Goal: Task Accomplishment & Management: Manage account settings

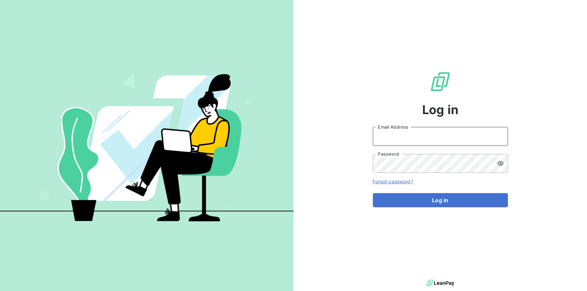
type input "[PERSON_NAME][EMAIL_ADDRESS][DOMAIN_NAME]"
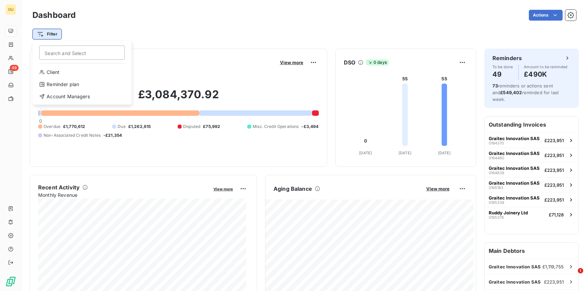
click at [50, 35] on html "GU 49 Dashboard Actions Filter Search and Select Client Reminder plan Account M…" at bounding box center [293, 145] width 587 height 291
click at [56, 85] on div "Reminder plan" at bounding box center [82, 84] width 94 height 11
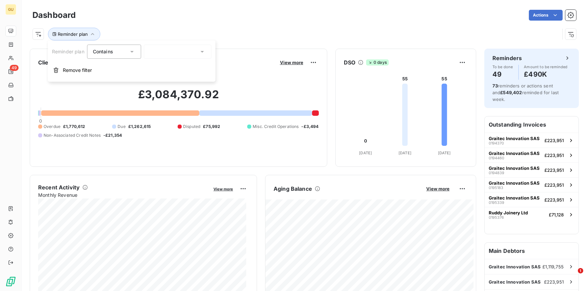
click at [188, 54] on div at bounding box center [178, 52] width 68 height 14
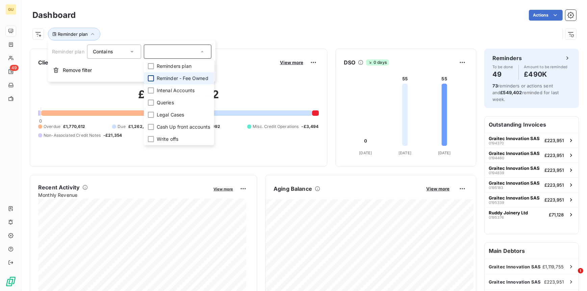
click at [150, 76] on div at bounding box center [151, 78] width 6 height 6
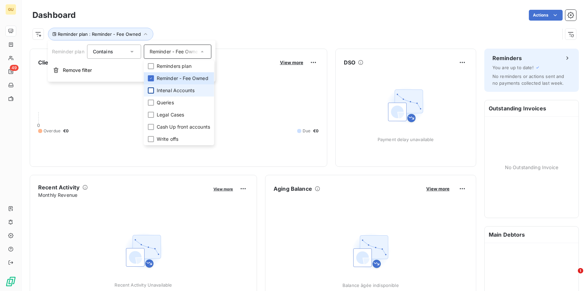
click at [150, 89] on div at bounding box center [151, 91] width 6 height 6
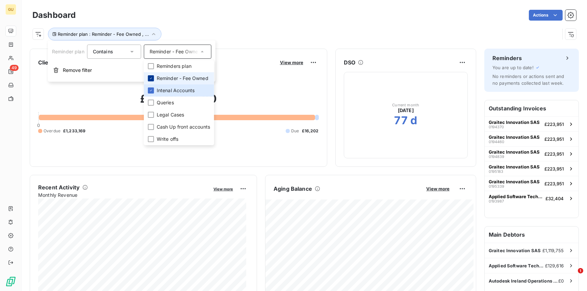
click at [151, 79] on icon at bounding box center [151, 78] width 4 height 4
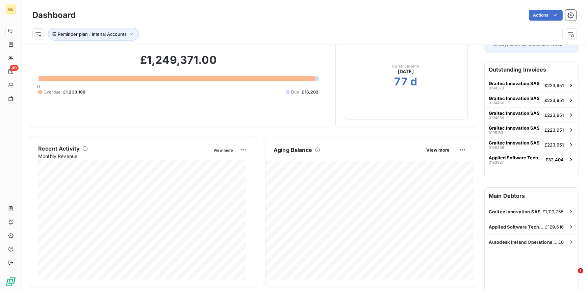
scroll to position [46, 0]
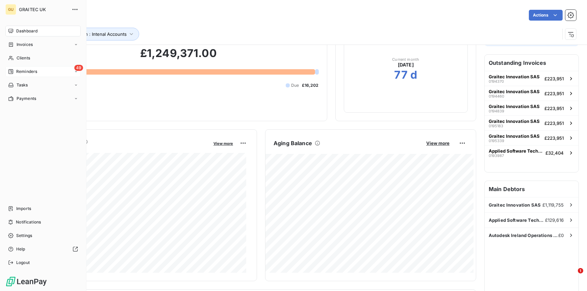
click at [18, 69] on span "Reminders" at bounding box center [26, 72] width 21 height 6
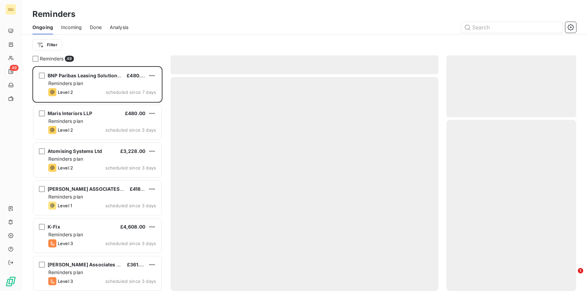
scroll to position [220, 125]
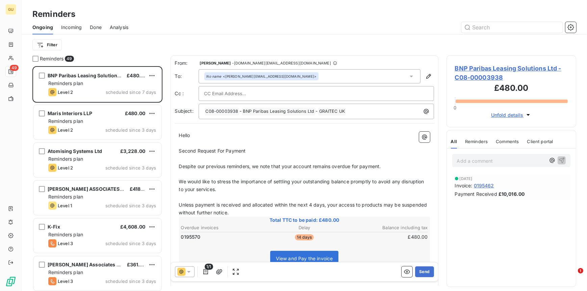
click at [73, 27] on span "Incoming" at bounding box center [71, 27] width 21 height 7
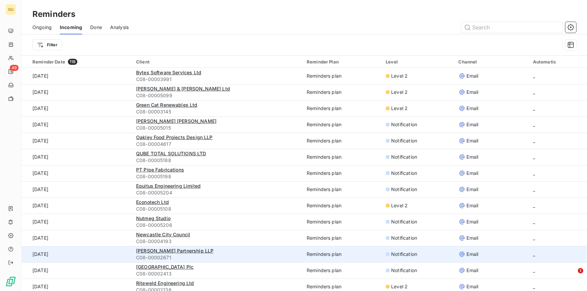
click at [397, 259] on td "Notification" at bounding box center [418, 254] width 73 height 16
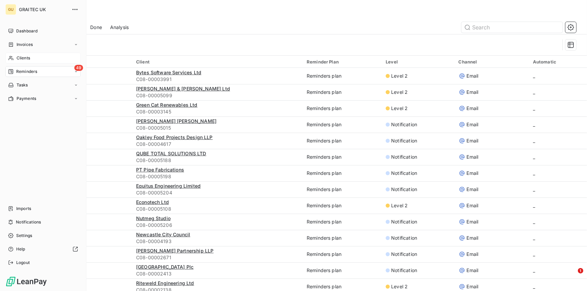
click at [25, 56] on span "Clients" at bounding box center [24, 58] width 14 height 6
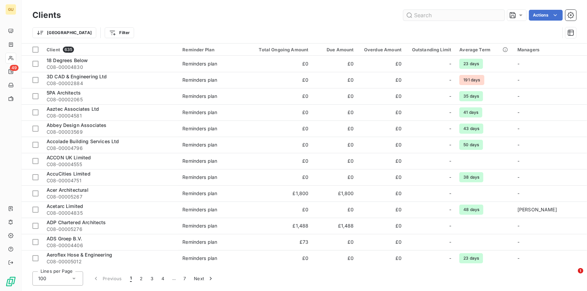
click at [444, 13] on input "text" at bounding box center [453, 15] width 101 height 11
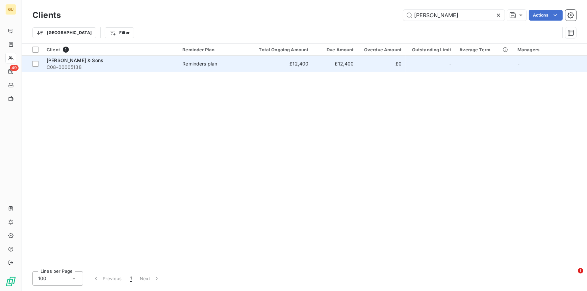
type input "[PERSON_NAME]"
click at [106, 64] on span "C08-00005138" at bounding box center [111, 67] width 128 height 7
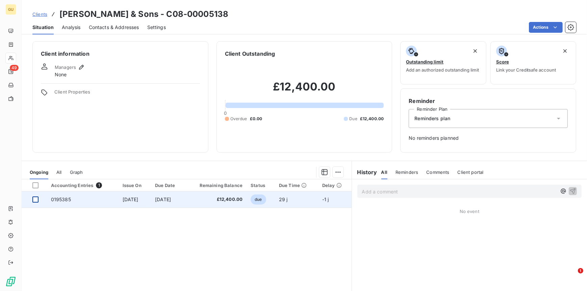
click at [37, 201] on div at bounding box center [35, 200] width 6 height 6
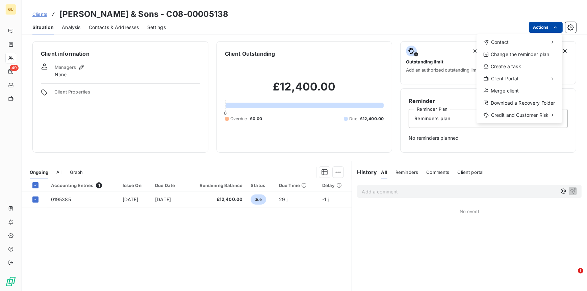
click at [533, 29] on html "GU 49 Clients [PERSON_NAME] & Sons - C08-00005138 Situation Analysis Contacts &…" at bounding box center [293, 145] width 587 height 291
click at [58, 199] on html "GU 49 Clients [PERSON_NAME] & Sons - C08-00005138 Situation Analysis Contacts &…" at bounding box center [293, 145] width 587 height 291
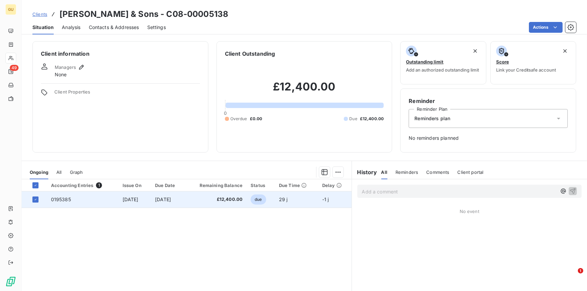
click at [57, 199] on span "0195385" at bounding box center [61, 200] width 20 height 6
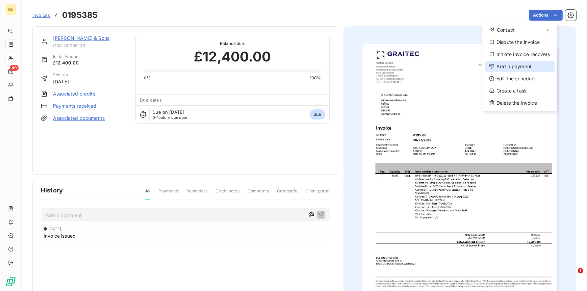
click at [522, 66] on div "Add a payment" at bounding box center [520, 66] width 70 height 11
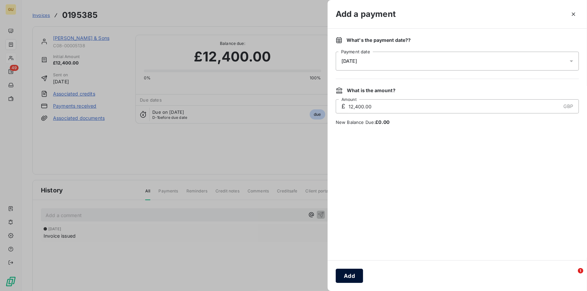
click at [350, 272] on button "Add" at bounding box center [349, 276] width 27 height 14
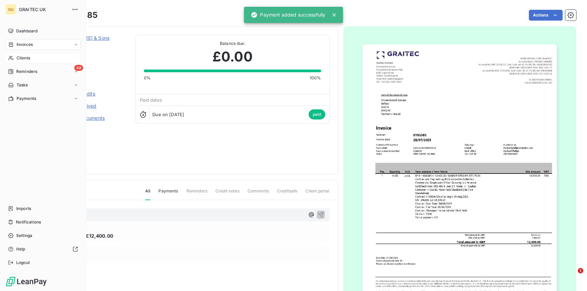
click at [22, 58] on span "Clients" at bounding box center [24, 58] width 14 height 6
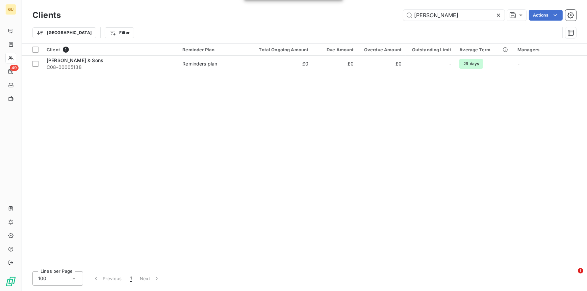
drag, startPoint x: 454, startPoint y: 15, endPoint x: 392, endPoint y: 19, distance: 62.3
click at [377, 16] on div "[PERSON_NAME] Actions" at bounding box center [322, 15] width 507 height 11
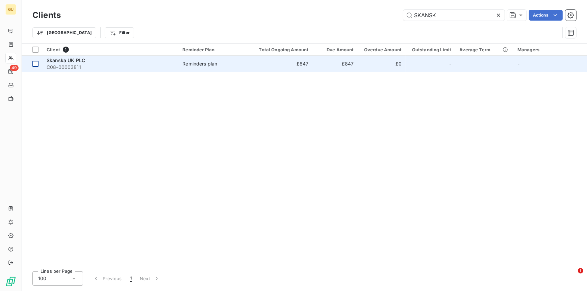
type input "SKANSK"
click at [39, 64] on td at bounding box center [32, 64] width 21 height 16
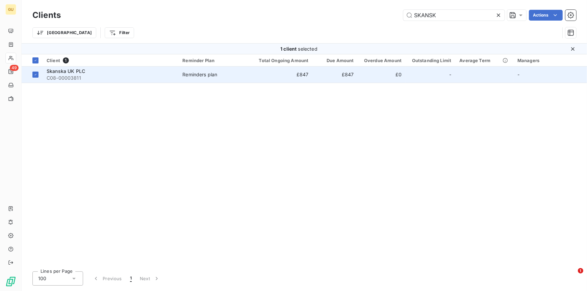
click at [90, 74] on div "Skanska UK PLC" at bounding box center [111, 71] width 128 height 7
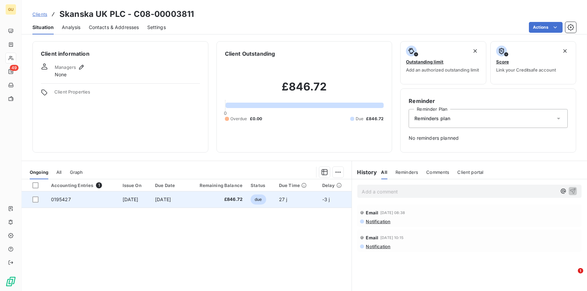
click at [39, 197] on div at bounding box center [37, 200] width 10 height 6
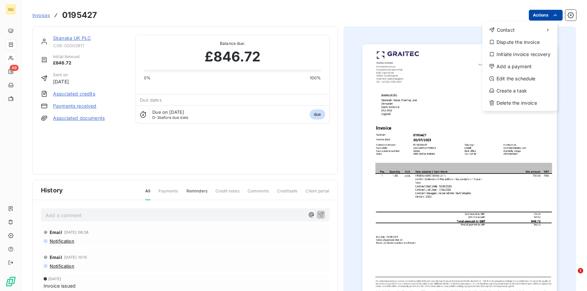
click at [539, 15] on html "GU 49 Invoices 0195427 Actions Contact Dispute the invoice Initiate invoice rec…" at bounding box center [293, 145] width 587 height 291
click at [503, 64] on div "Add a payment" at bounding box center [520, 66] width 70 height 11
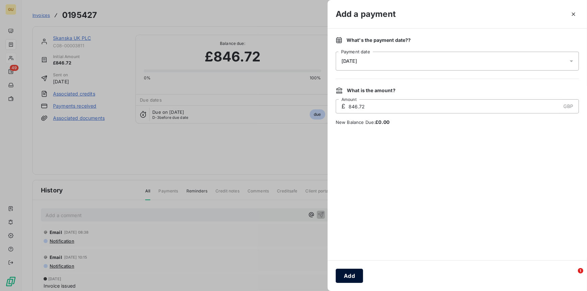
click at [352, 275] on button "Add" at bounding box center [349, 276] width 27 height 14
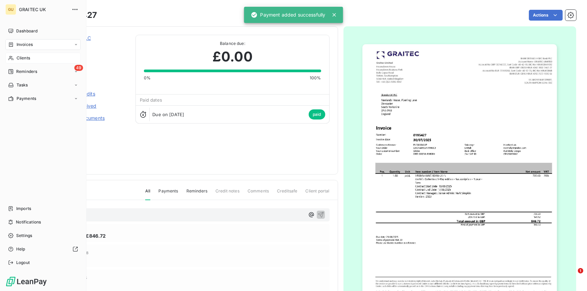
click at [25, 57] on span "Clients" at bounding box center [24, 58] width 14 height 6
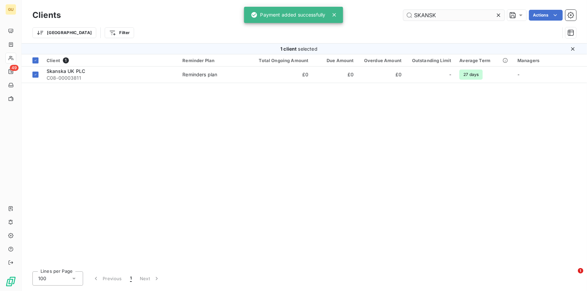
drag, startPoint x: 432, startPoint y: 13, endPoint x: 442, endPoint y: 14, distance: 10.2
click at [433, 13] on input "SKANSK" at bounding box center [453, 15] width 101 height 11
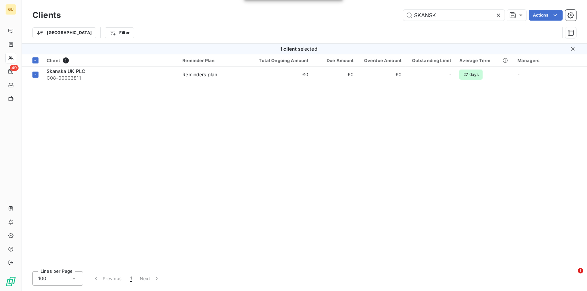
drag, startPoint x: 433, startPoint y: 14, endPoint x: 380, endPoint y: 13, distance: 52.7
click at [380, 13] on div "SKANSK Actions" at bounding box center [322, 15] width 507 height 11
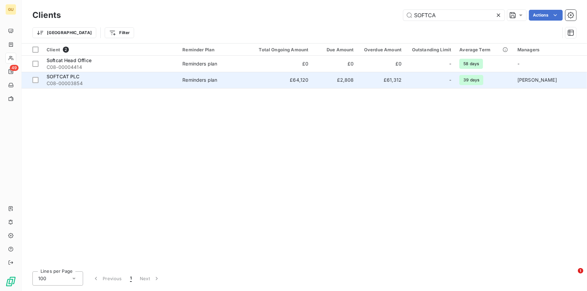
type input "SOFTCA"
click at [74, 82] on span "C08-00003854" at bounding box center [111, 83] width 128 height 7
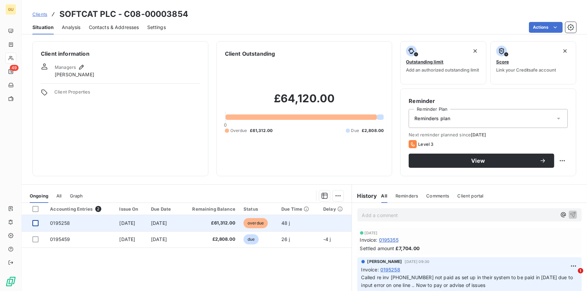
click at [37, 222] on div at bounding box center [35, 223] width 6 height 6
click at [64, 222] on span "0195258" at bounding box center [60, 223] width 20 height 6
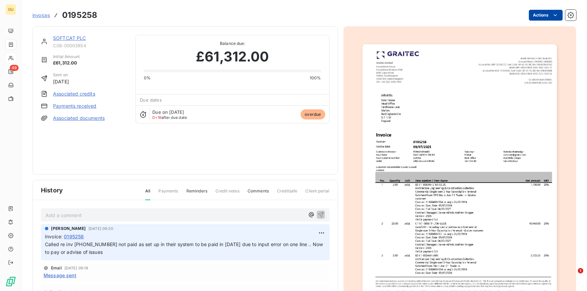
click at [538, 16] on html "GU 49 Invoices 0195258 Actions SOFTCAT PLC C08-00003854 Initial Amount £61,312.…" at bounding box center [293, 145] width 587 height 291
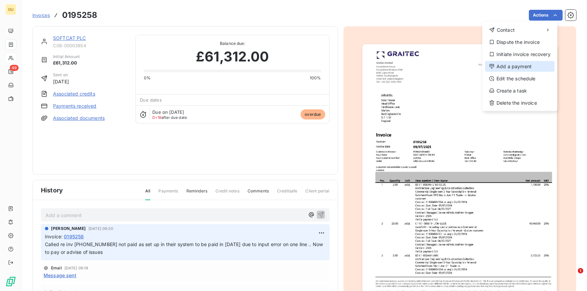
click at [514, 65] on div "Add a payment" at bounding box center [520, 66] width 70 height 11
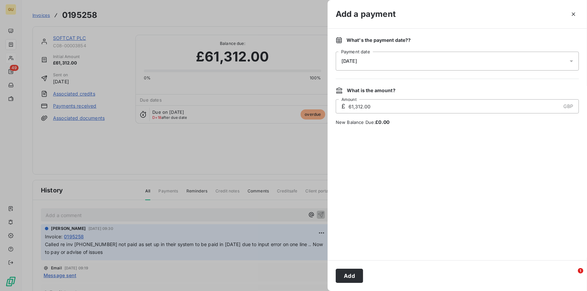
drag, startPoint x: 349, startPoint y: 275, endPoint x: 357, endPoint y: 272, distance: 9.1
click at [351, 275] on button "Add" at bounding box center [349, 276] width 27 height 14
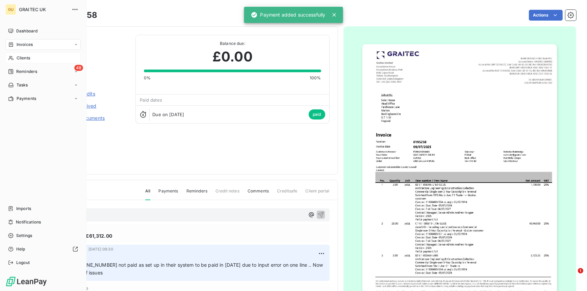
drag, startPoint x: 25, startPoint y: 58, endPoint x: 34, endPoint y: 63, distance: 10.0
click at [25, 58] on span "Clients" at bounding box center [24, 58] width 14 height 6
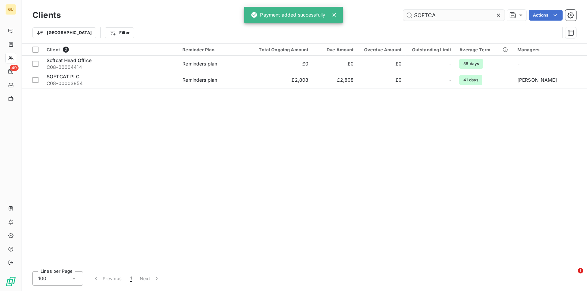
click at [441, 12] on input "SOFTCA" at bounding box center [453, 15] width 101 height 11
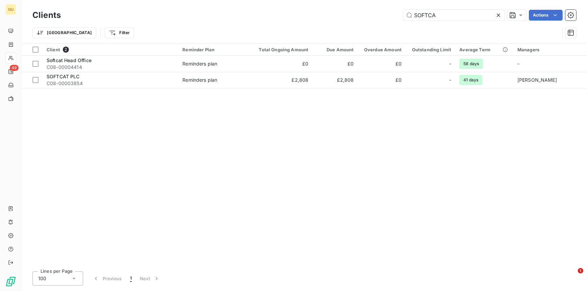
drag, startPoint x: 443, startPoint y: 12, endPoint x: 372, endPoint y: 14, distance: 71.3
click at [372, 14] on div "SOFTCA Actions" at bounding box center [322, 15] width 507 height 11
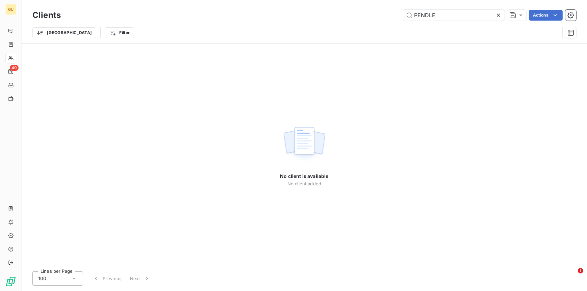
drag, startPoint x: 415, startPoint y: 16, endPoint x: 417, endPoint y: 29, distance: 13.7
click at [415, 16] on input "PENDLE" at bounding box center [453, 15] width 101 height 11
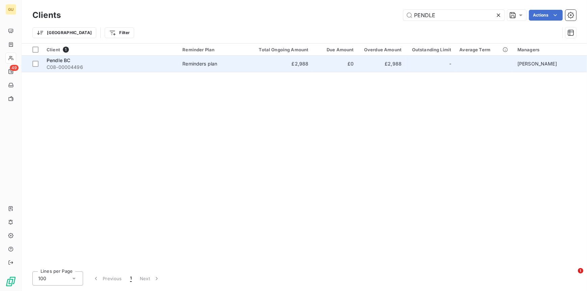
type input "PENDLE"
click at [70, 62] on span "Pendle BC" at bounding box center [59, 60] width 24 height 6
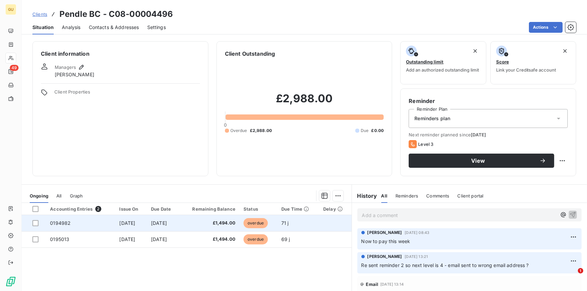
drag, startPoint x: 37, startPoint y: 224, endPoint x: 38, endPoint y: 231, distance: 7.2
click at [36, 224] on div at bounding box center [35, 223] width 6 height 6
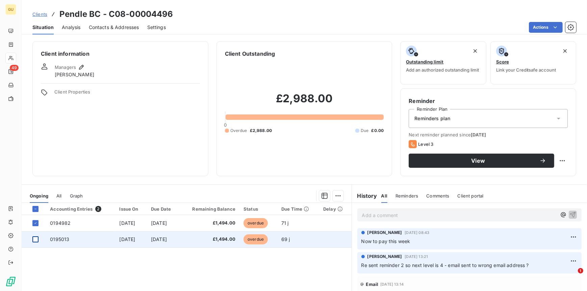
click at [35, 238] on div at bounding box center [35, 239] width 6 height 6
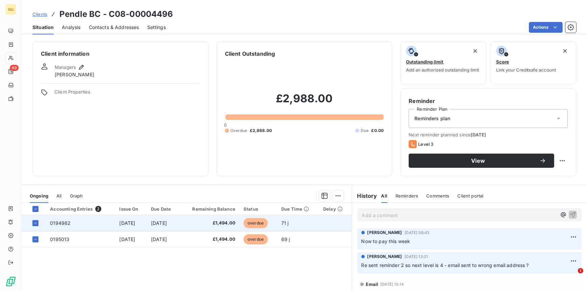
click at [62, 222] on span "0194982" at bounding box center [60, 223] width 21 height 6
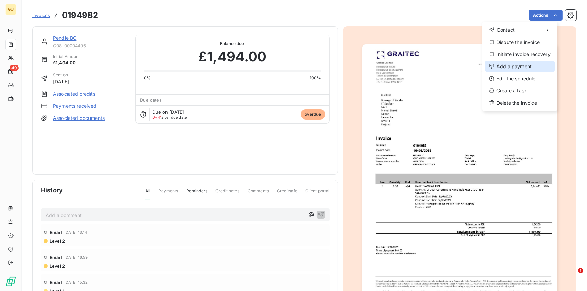
click at [510, 66] on div "Add a payment" at bounding box center [520, 66] width 70 height 11
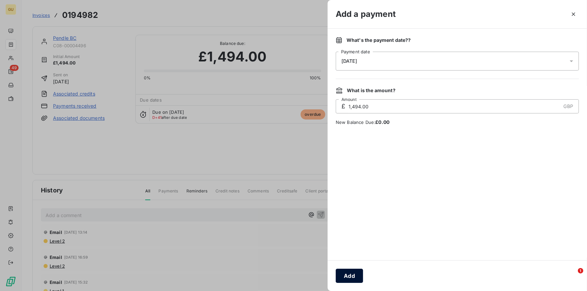
click at [352, 279] on button "Add" at bounding box center [349, 276] width 27 height 14
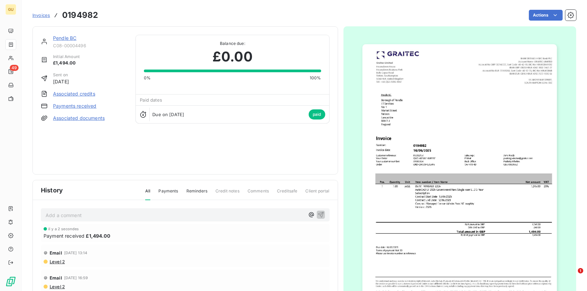
click at [64, 38] on link "Pendle BC" at bounding box center [64, 38] width 23 height 6
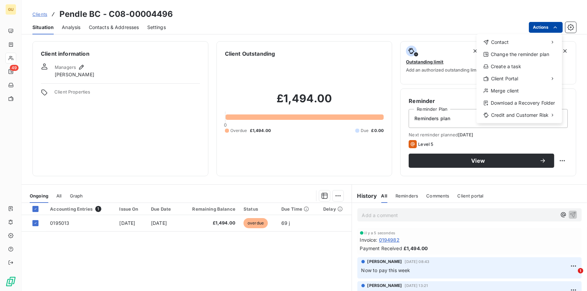
click at [541, 26] on html "GU 49 Clients Pendle BC - C08-00004496 Situation Analysis Contacts & Addresses …" at bounding box center [293, 145] width 587 height 291
click at [64, 222] on html "GU 49 Clients Pendle BC - C08-00004496 Situation Analysis Contacts & Addresses …" at bounding box center [293, 145] width 587 height 291
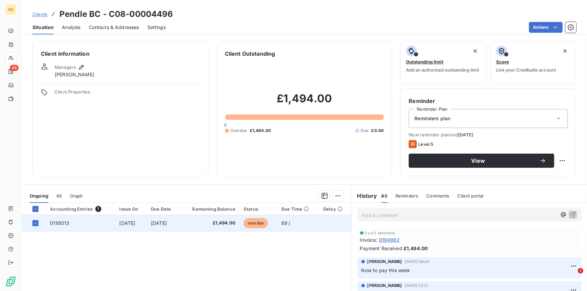
click at [57, 222] on span "0195013" at bounding box center [59, 223] width 19 height 6
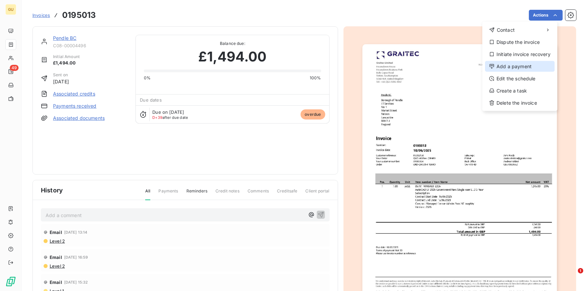
click at [519, 65] on div "Add a payment" at bounding box center [520, 66] width 70 height 11
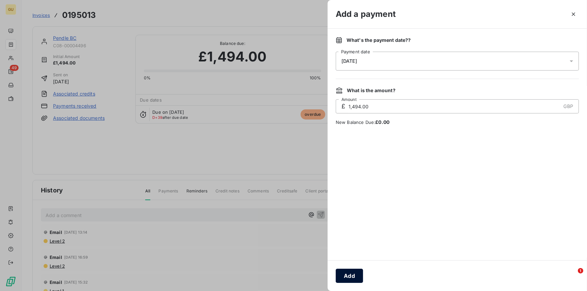
click at [349, 274] on button "Add" at bounding box center [349, 276] width 27 height 14
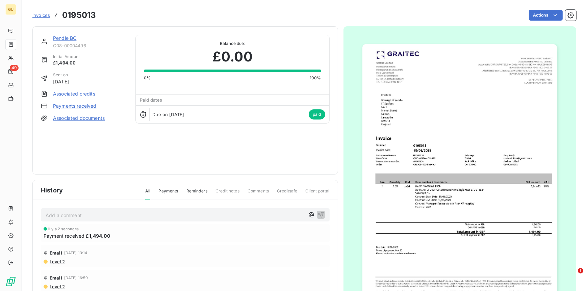
click at [68, 37] on link "Pendle BC" at bounding box center [64, 38] width 23 height 6
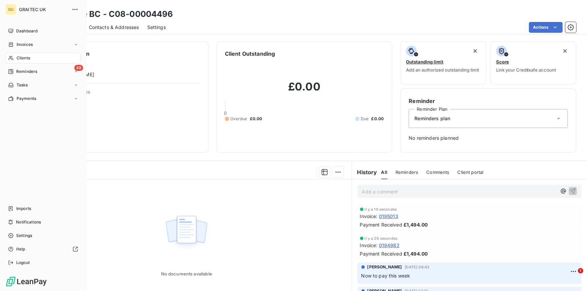
click at [25, 59] on span "Clients" at bounding box center [24, 58] width 14 height 6
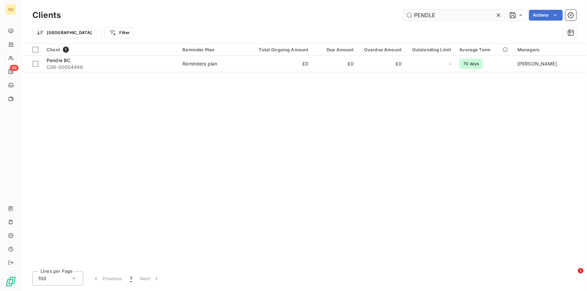
click at [435, 16] on input "PENDLE" at bounding box center [453, 15] width 101 height 11
drag, startPoint x: 438, startPoint y: 16, endPoint x: 360, endPoint y: 9, distance: 78.6
click at [360, 9] on div "Clients PENDLE Actions" at bounding box center [304, 15] width 544 height 14
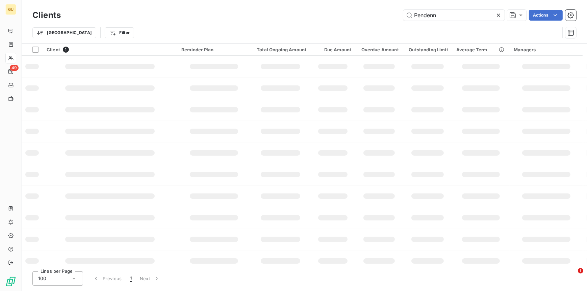
type input "Pendenn"
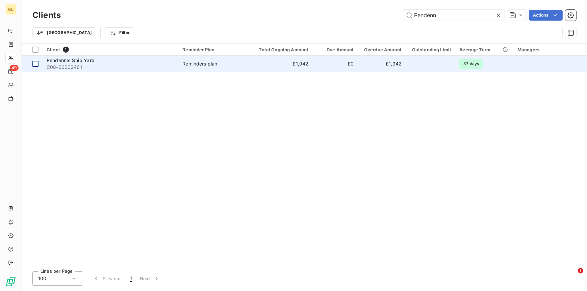
click at [35, 65] on div at bounding box center [35, 64] width 6 height 6
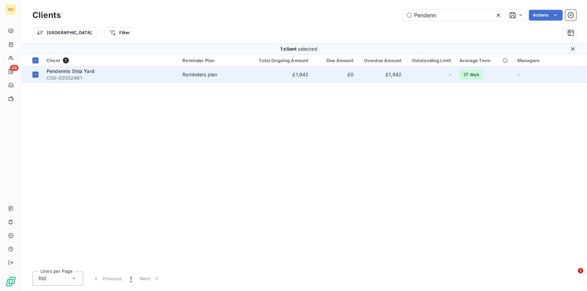
click at [73, 75] on span "C08-00002461" at bounding box center [111, 78] width 128 height 7
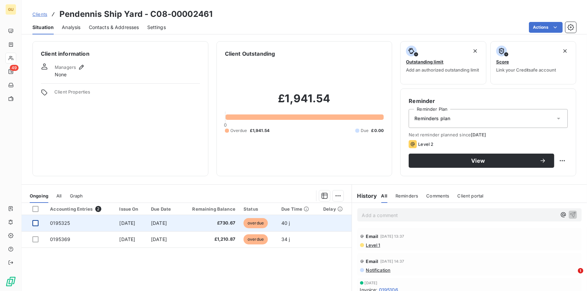
click at [33, 225] on div at bounding box center [35, 223] width 6 height 6
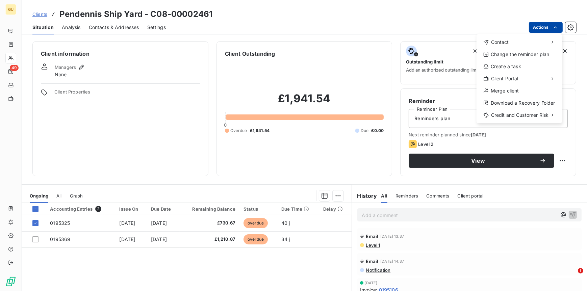
click at [534, 28] on html "GU 49 Clients Pendennis Ship Yard - C08-00002461 Situation Analysis Contacts & …" at bounding box center [293, 145] width 587 height 291
click at [64, 222] on html "GU 49 Clients Pendennis Ship Yard - C08-00002461 Situation Analysis Contacts & …" at bounding box center [293, 145] width 587 height 291
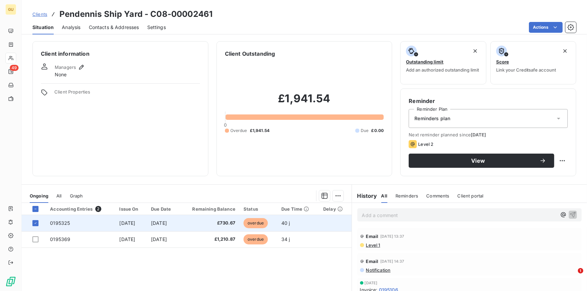
click at [63, 223] on span "0195325" at bounding box center [60, 223] width 20 height 6
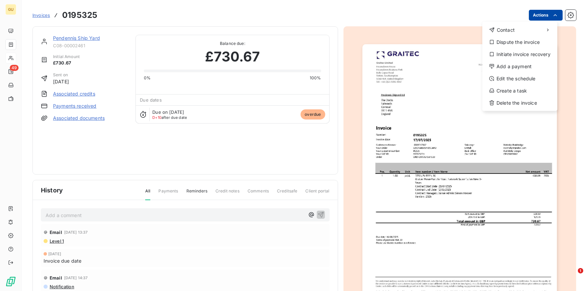
click at [529, 13] on html "GU 49 Invoices 0195325 Actions Contact Dispute the invoice Initiate invoice rec…" at bounding box center [293, 145] width 587 height 291
click at [513, 66] on div "Add a payment" at bounding box center [520, 66] width 70 height 11
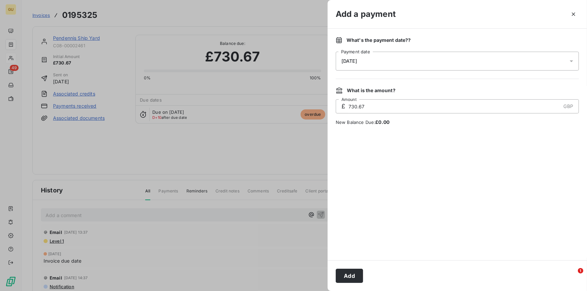
drag, startPoint x: 350, startPoint y: 275, endPoint x: 356, endPoint y: 272, distance: 7.3
click at [351, 274] on button "Add" at bounding box center [349, 276] width 27 height 14
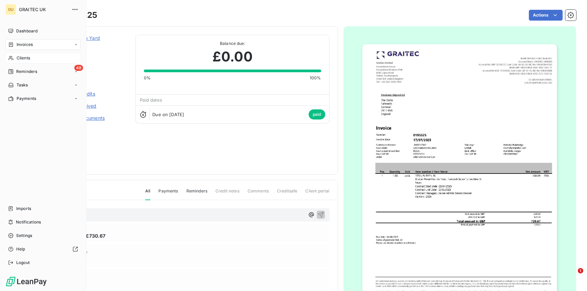
click at [26, 59] on span "Clients" at bounding box center [24, 58] width 14 height 6
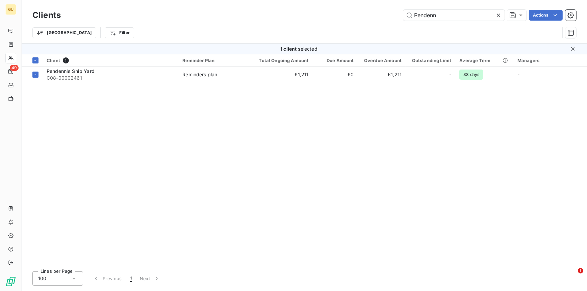
drag, startPoint x: 444, startPoint y: 14, endPoint x: 381, endPoint y: 15, distance: 63.5
click at [381, 15] on div "Pendenn Actions" at bounding box center [322, 15] width 507 height 11
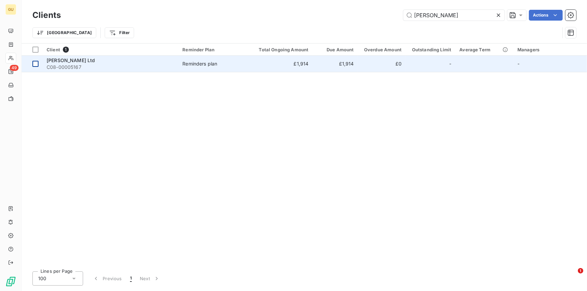
type input "[PERSON_NAME]"
click at [34, 66] on div at bounding box center [35, 64] width 6 height 6
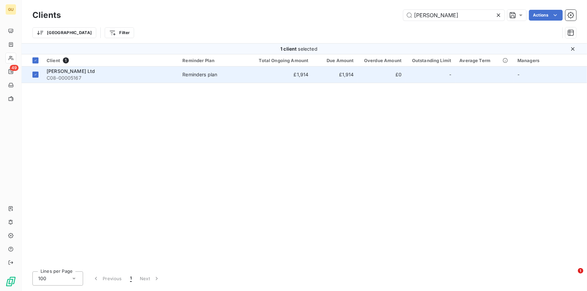
click at [59, 72] on span "[PERSON_NAME] Ltd" at bounding box center [71, 71] width 49 height 6
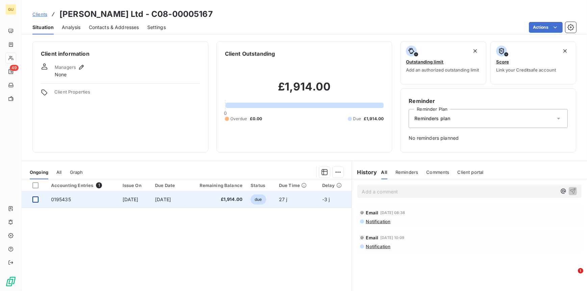
click at [36, 198] on div at bounding box center [35, 200] width 6 height 6
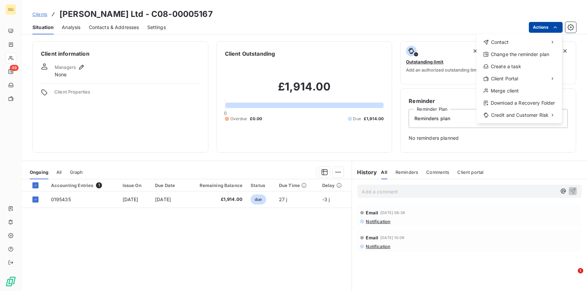
click at [542, 25] on html "GU 49 Clients [PERSON_NAME] Ltd - C08-00005167 Situation Analysis Contacts & Ad…" at bounding box center [293, 145] width 587 height 291
click at [63, 199] on html "GU 49 Clients [PERSON_NAME] Ltd - C08-00005167 Situation Analysis Contacts & Ad…" at bounding box center [293, 145] width 587 height 291
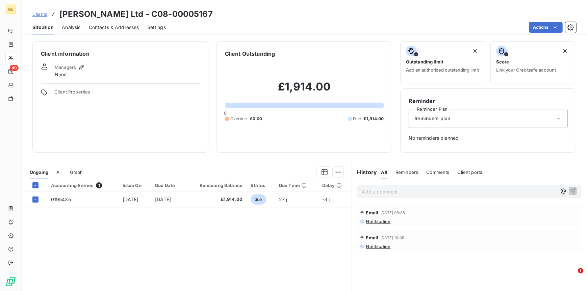
click at [63, 199] on span "0195435" at bounding box center [61, 200] width 20 height 6
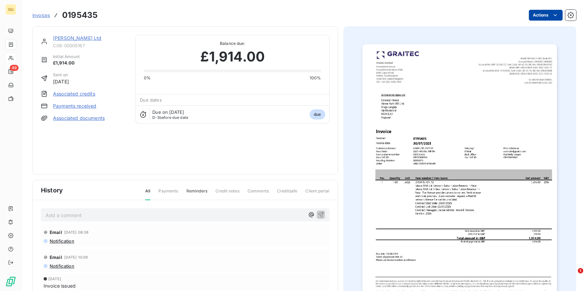
click at [533, 15] on html "GU 49 Invoices 0195435 Actions [PERSON_NAME] Ltd C08-00005167 Initial Amount £1…" at bounding box center [293, 145] width 587 height 291
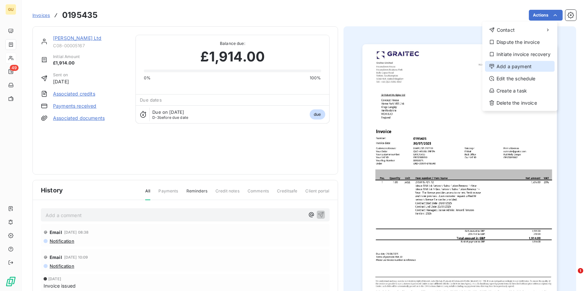
click at [510, 65] on div "Add a payment" at bounding box center [520, 66] width 70 height 11
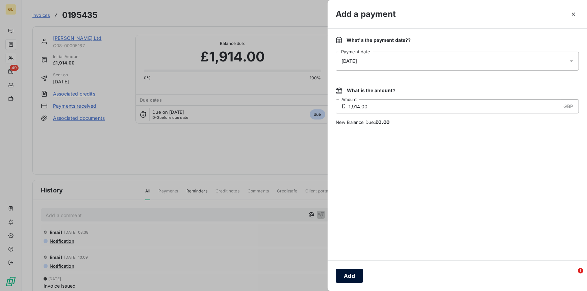
click at [349, 275] on button "Add" at bounding box center [349, 276] width 27 height 14
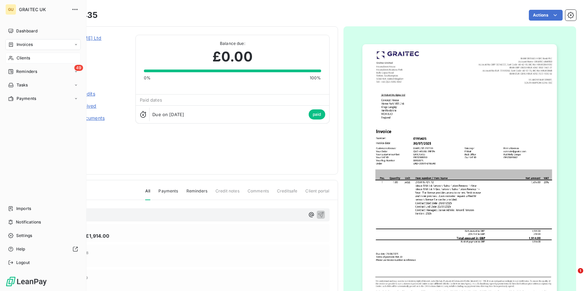
click at [21, 57] on span "Clients" at bounding box center [24, 58] width 14 height 6
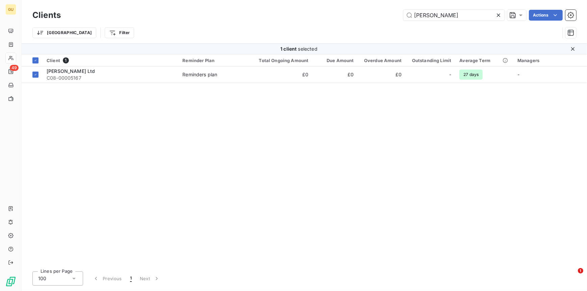
drag, startPoint x: 439, startPoint y: 15, endPoint x: 387, endPoint y: 15, distance: 51.7
click at [387, 15] on div "[PERSON_NAME] Actions" at bounding box center [322, 15] width 507 height 11
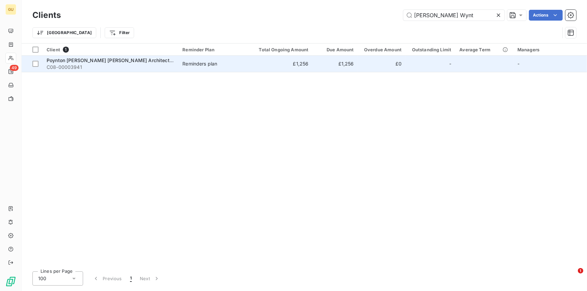
type input "[PERSON_NAME] Wynt"
click at [78, 64] on span "C08-00003941" at bounding box center [111, 67] width 128 height 7
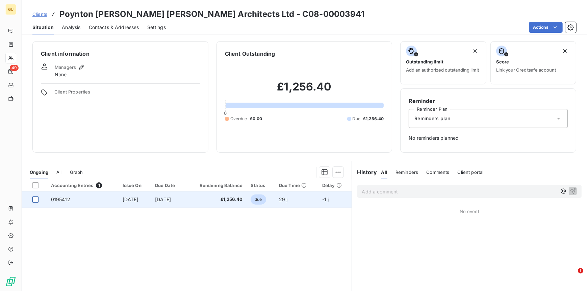
click at [36, 199] on div at bounding box center [35, 200] width 6 height 6
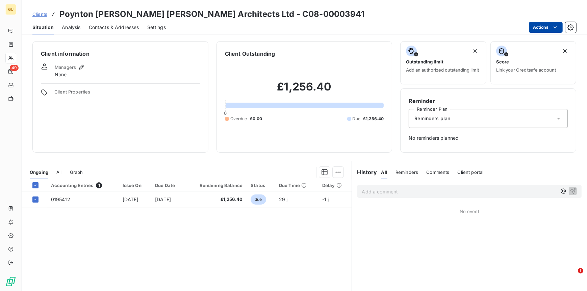
click at [540, 23] on html "GU 49 Clients [PERSON_NAME] [PERSON_NAME] [PERSON_NAME] Architects Ltd - C08-00…" at bounding box center [293, 145] width 587 height 291
click at [59, 200] on html "GU 49 Clients [PERSON_NAME] [PERSON_NAME] [PERSON_NAME] Architects Ltd - C08-00…" at bounding box center [293, 145] width 587 height 291
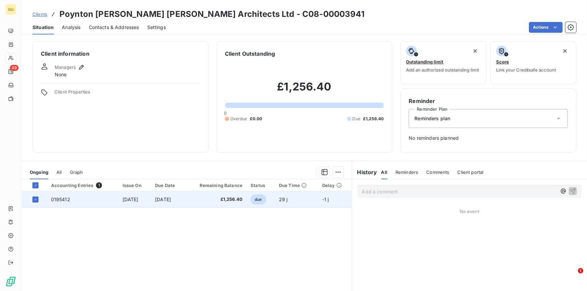
click at [54, 198] on span "0195412" at bounding box center [60, 200] width 19 height 6
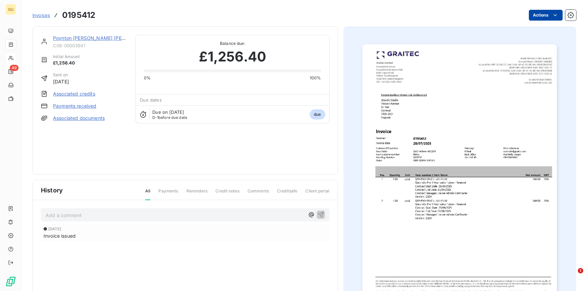
click at [554, 13] on html "GU 49 Invoices 0195412 Actions Poynton [PERSON_NAME] [PERSON_NAME] Architects L…" at bounding box center [293, 145] width 587 height 291
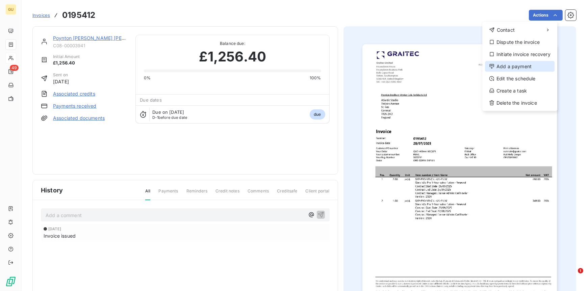
click at [520, 62] on div "Add a payment" at bounding box center [520, 66] width 70 height 11
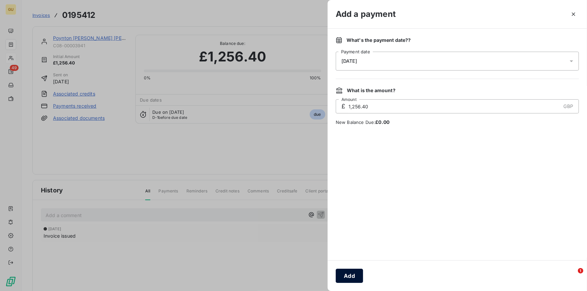
click at [353, 274] on button "Add" at bounding box center [349, 276] width 27 height 14
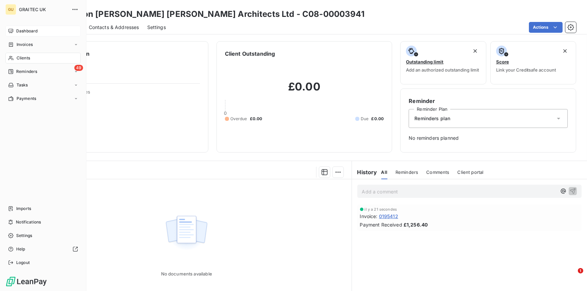
click at [29, 30] on span "Dashboard" at bounding box center [26, 31] width 21 height 6
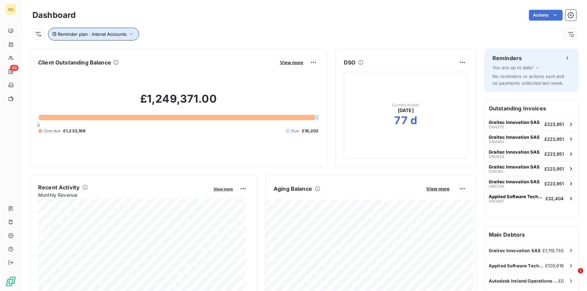
click at [124, 36] on span "Reminder plan : Intenal Accounts" at bounding box center [92, 33] width 69 height 5
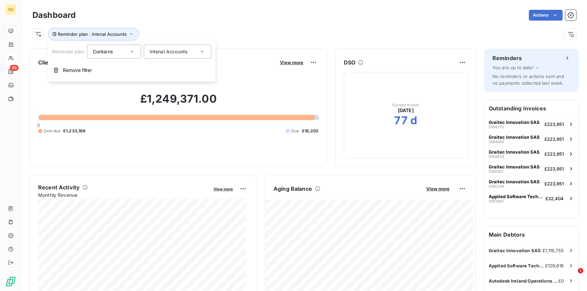
click at [181, 52] on span "Intenal Accounts" at bounding box center [169, 51] width 38 height 7
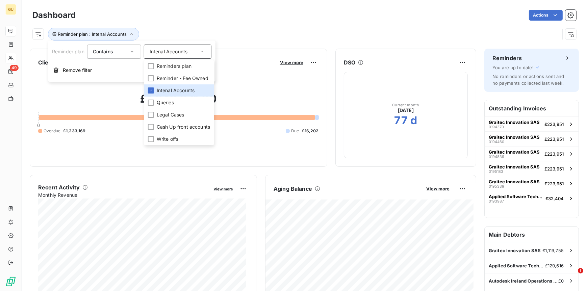
click at [66, 51] on span "Reminder plan" at bounding box center [68, 52] width 32 height 6
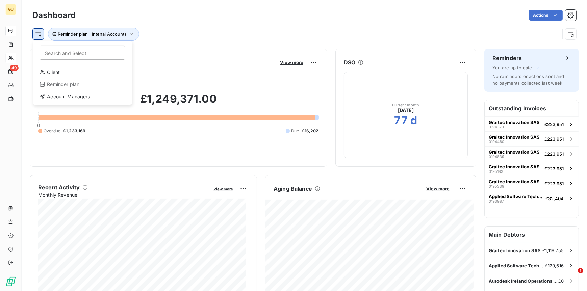
click at [41, 35] on html "GU 49 Dashboard Actions Search and Select Client Reminder plan Account Managers…" at bounding box center [293, 145] width 587 height 291
click at [180, 35] on html "GU 49 Dashboard Actions Search and Select Client Reminder plan Account Managers…" at bounding box center [293, 145] width 587 height 291
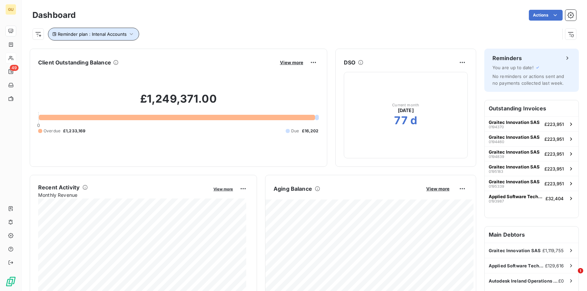
click at [134, 35] on button "Reminder plan : Intenal Accounts" at bounding box center [93, 34] width 91 height 13
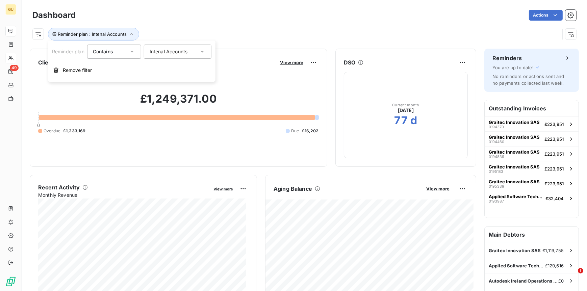
click at [192, 49] on div "Intenal Accounts" at bounding box center [178, 52] width 68 height 14
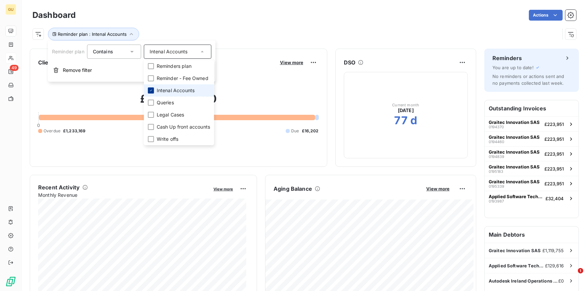
click at [152, 92] on icon at bounding box center [151, 91] width 4 height 4
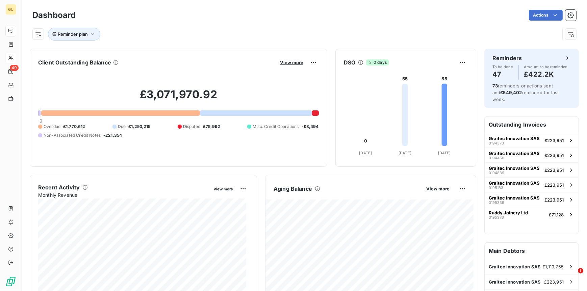
click at [284, 15] on div "Actions" at bounding box center [330, 15] width 493 height 11
click at [156, 53] on div "Client Outstanding Balance View more £3,071,970.92 0 Overdue £1,770,612 Due £1,…" at bounding box center [179, 108] width 298 height 118
click at [244, 97] on h2 "£3,071,970.92" at bounding box center [178, 98] width 281 height 20
click at [200, 59] on div "Client Outstanding Balance View more" at bounding box center [178, 62] width 281 height 11
click at [86, 32] on span "Reminder plan" at bounding box center [73, 33] width 30 height 5
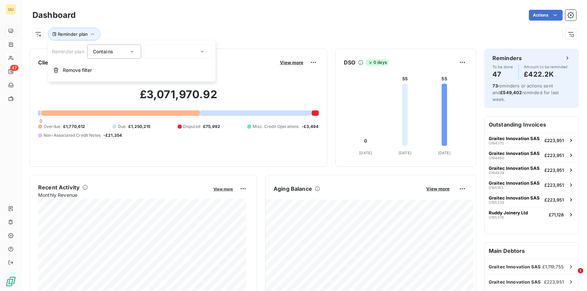
click at [138, 52] on div "Contains is" at bounding box center [114, 52] width 54 height 14
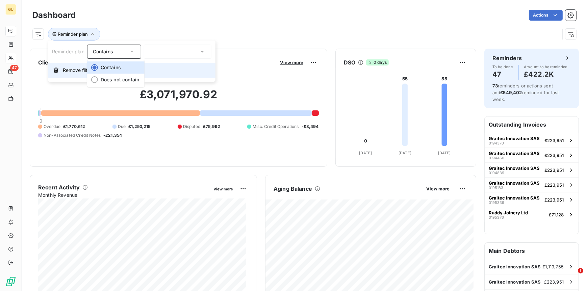
click at [71, 69] on span "Remove filter" at bounding box center [77, 70] width 29 height 7
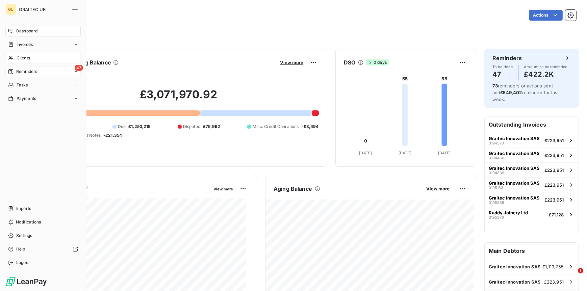
click at [24, 70] on span "Reminders" at bounding box center [26, 72] width 21 height 6
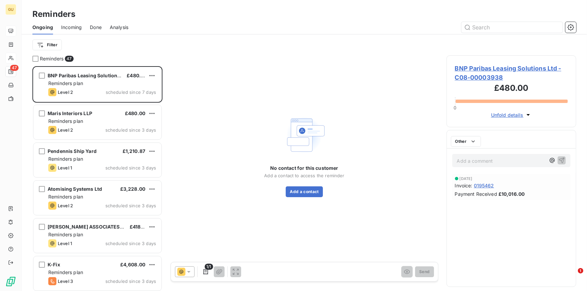
scroll to position [220, 125]
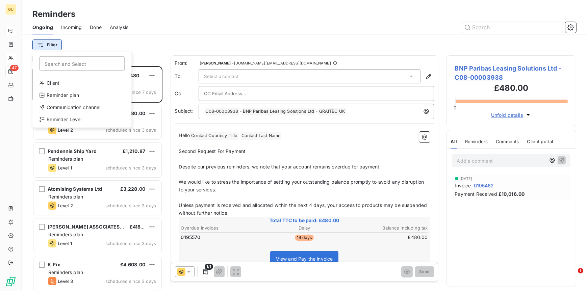
click at [53, 44] on html "GU 47 Reminders Ongoing Incoming Done Analysis Filter Search and Select Client …" at bounding box center [293, 145] width 587 height 291
click at [59, 116] on div "Reminder Level" at bounding box center [82, 119] width 94 height 11
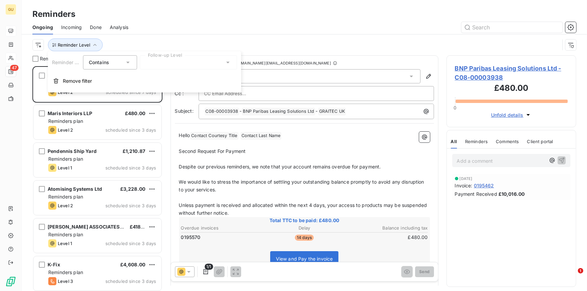
click at [188, 61] on div at bounding box center [188, 62] width 97 height 14
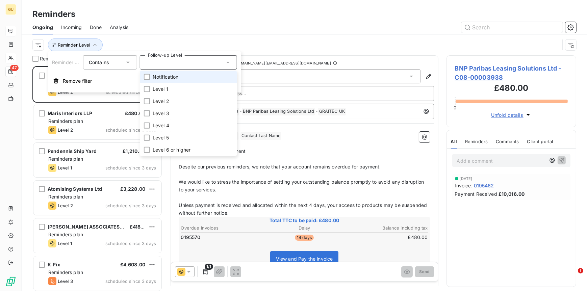
click at [171, 79] on span "Notification" at bounding box center [166, 77] width 26 height 7
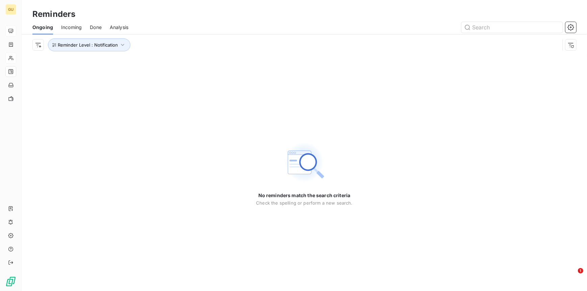
click at [367, 110] on div "No reminders match the search criteria Check the spelling or perform a new sear…" at bounding box center [305, 173] width 566 height 236
click at [77, 26] on span "Incoming" at bounding box center [71, 27] width 21 height 7
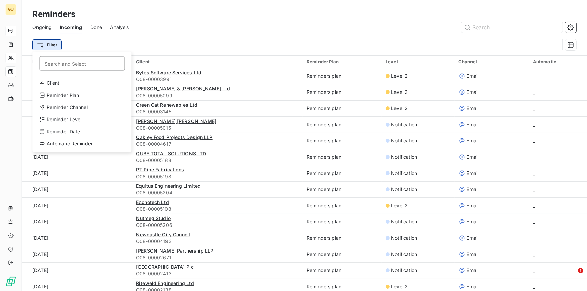
click at [53, 45] on html "GU Reminders Ongoing Incoming Done Analysis Filter Search and Select Client Rem…" at bounding box center [293, 145] width 587 height 291
click at [67, 94] on div "Reminder Plan" at bounding box center [82, 95] width 94 height 11
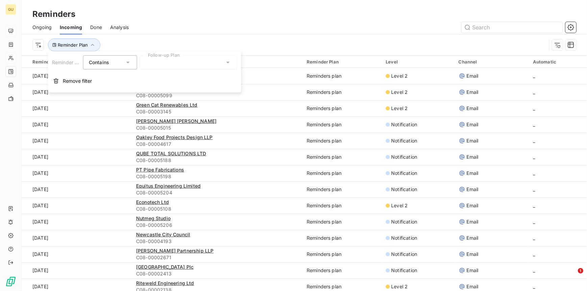
click at [180, 61] on div at bounding box center [188, 62] width 97 height 14
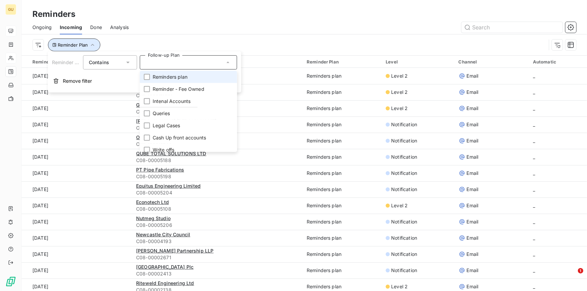
click at [76, 47] on span "Reminder Plan" at bounding box center [73, 44] width 30 height 5
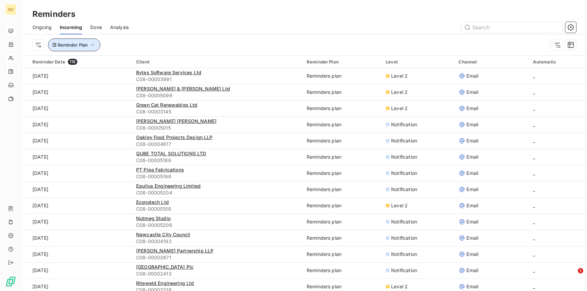
click at [75, 47] on span "Reminder Plan" at bounding box center [73, 44] width 30 height 5
click at [68, 40] on button "Reminder Plan" at bounding box center [74, 45] width 52 height 13
click at [87, 42] on button "Reminder Plan" at bounding box center [74, 45] width 52 height 13
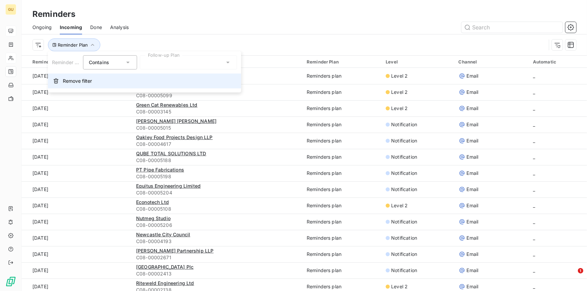
click at [61, 81] on button "Remove filter" at bounding box center [144, 81] width 193 height 15
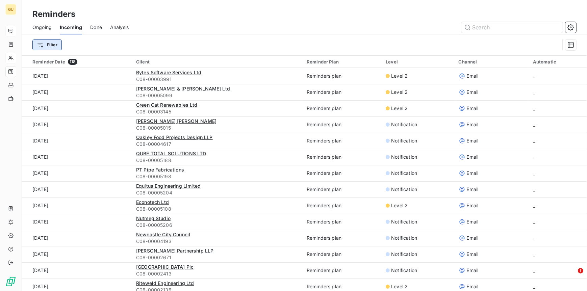
click at [56, 46] on html "GU Reminders Ongoing Incoming Done Analysis Filter Reminder Date 118 Client Rem…" at bounding box center [293, 145] width 587 height 291
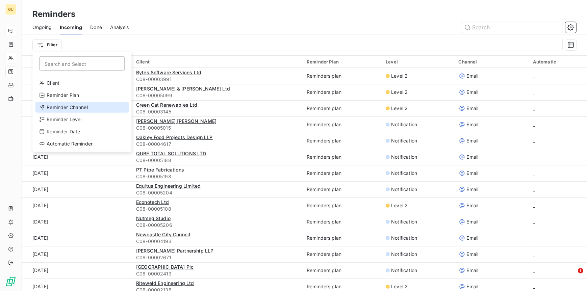
click at [71, 107] on div "Reminder Channel" at bounding box center [82, 107] width 94 height 11
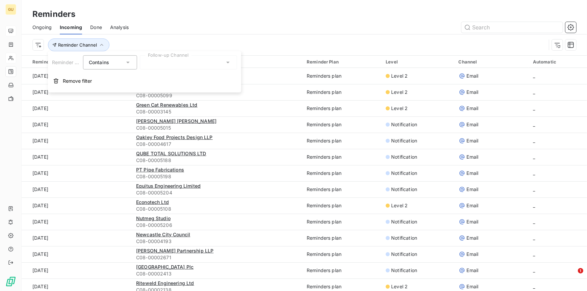
click at [164, 66] on div at bounding box center [188, 62] width 97 height 14
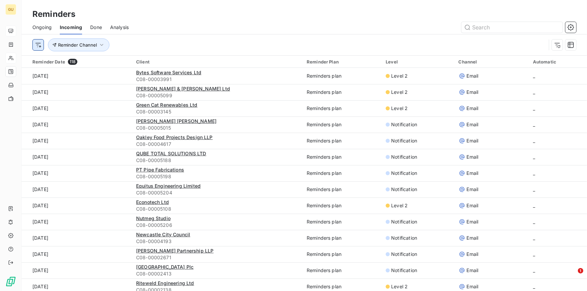
click at [35, 48] on html "GU Reminders Ongoing Incoming Done Analysis Reminder Channel Reminder Date 118 …" at bounding box center [293, 145] width 587 height 291
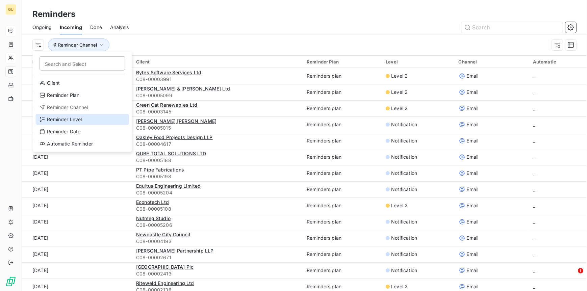
click at [60, 122] on div "Reminder Level" at bounding box center [82, 119] width 94 height 11
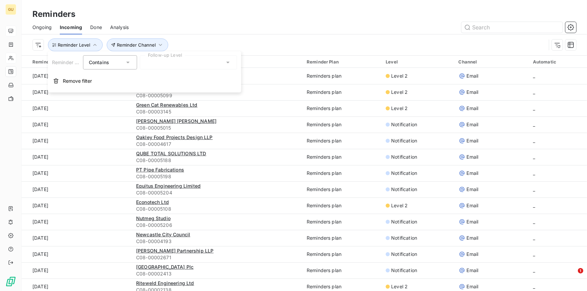
click at [194, 60] on div at bounding box center [188, 62] width 97 height 14
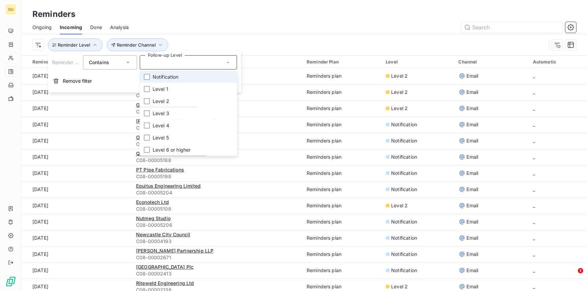
click at [176, 79] on span "Notification" at bounding box center [166, 77] width 26 height 7
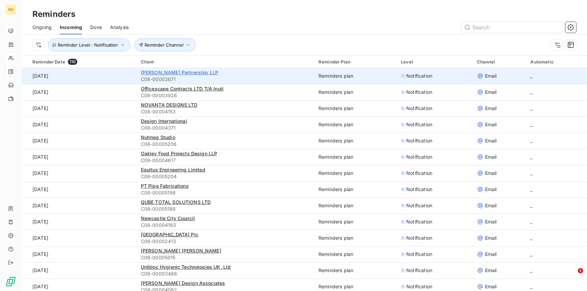
click at [170, 70] on span "[PERSON_NAME] Partnership LLP" at bounding box center [179, 73] width 77 height 6
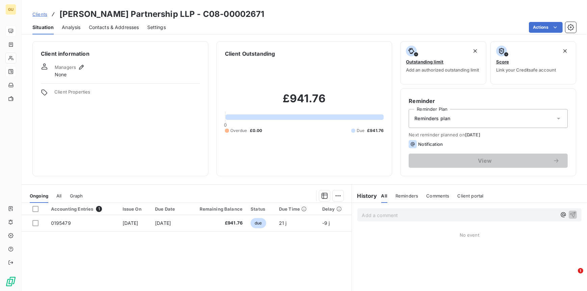
click at [109, 26] on span "Contacts & Addresses" at bounding box center [114, 27] width 50 height 7
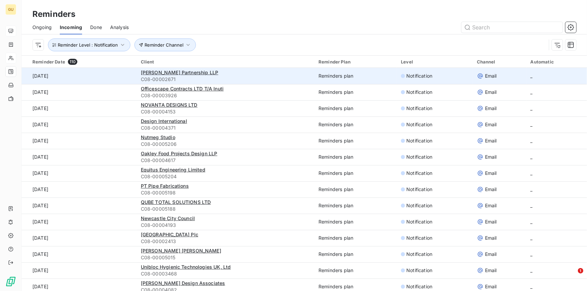
click at [529, 75] on td "_" at bounding box center [557, 76] width 60 height 16
click at [531, 77] on span "_" at bounding box center [532, 76] width 2 height 6
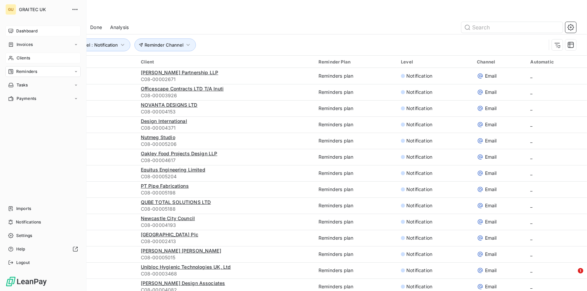
click at [25, 70] on span "Reminders" at bounding box center [26, 72] width 21 height 6
click at [21, 208] on span "Imports" at bounding box center [23, 209] width 15 height 6
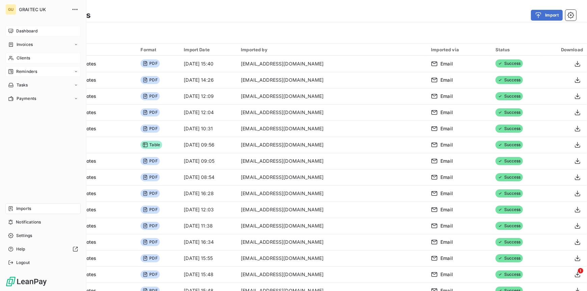
click at [23, 210] on span "Imports" at bounding box center [23, 209] width 15 height 6
click at [22, 31] on span "Dashboard" at bounding box center [26, 31] width 21 height 6
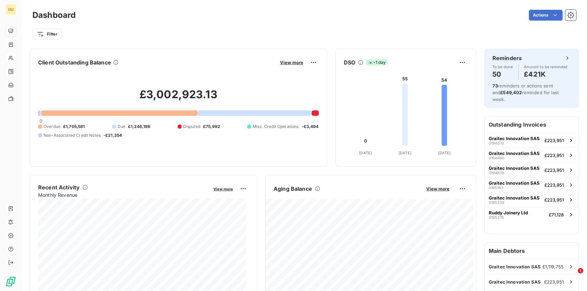
click at [387, 36] on div "Filter" at bounding box center [304, 34] width 544 height 13
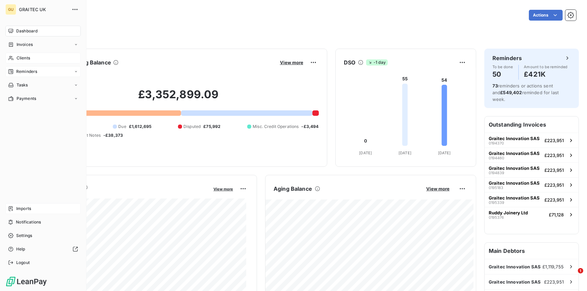
click at [27, 73] on span "Reminders" at bounding box center [26, 72] width 21 height 6
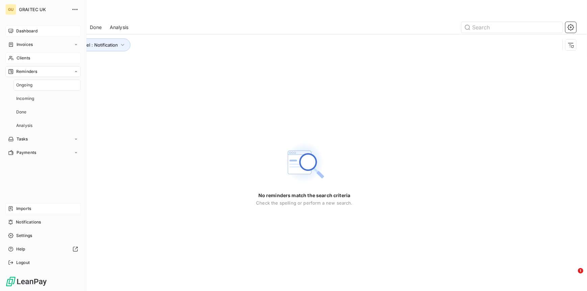
click at [29, 31] on span "Dashboard" at bounding box center [26, 31] width 21 height 6
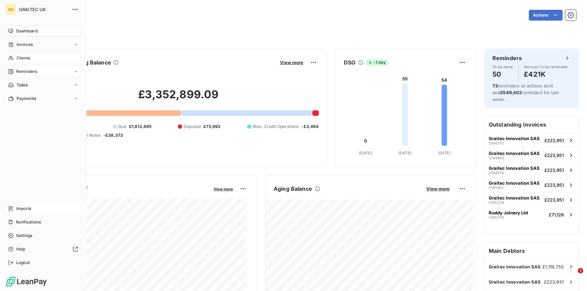
click at [42, 71] on div "Reminders" at bounding box center [42, 71] width 75 height 11
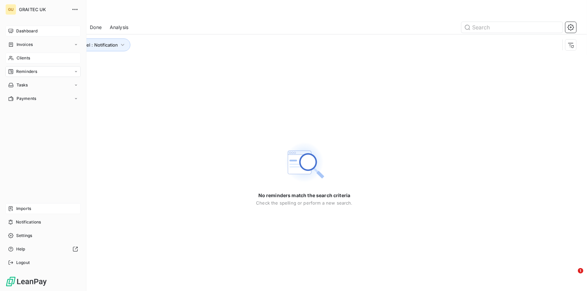
click at [25, 28] on span "Dashboard" at bounding box center [26, 31] width 21 height 6
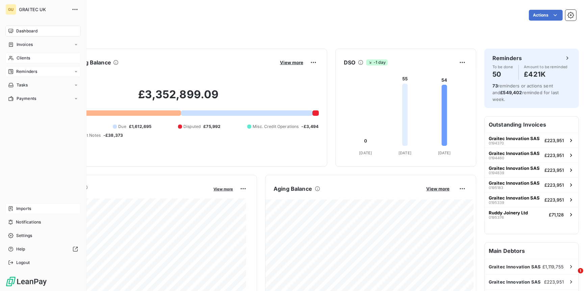
click at [24, 74] on span "Reminders" at bounding box center [26, 72] width 21 height 6
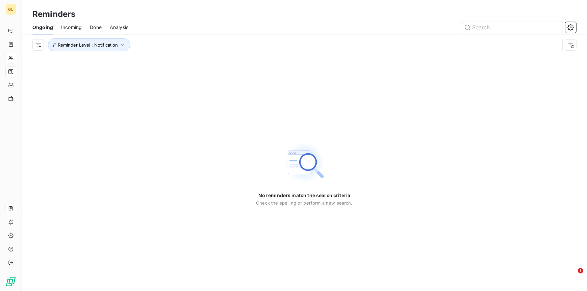
click at [337, 102] on div "No reminders match the search criteria Check the spelling or perform a new sear…" at bounding box center [305, 173] width 566 height 236
click at [123, 44] on icon "button" at bounding box center [122, 45] width 3 height 2
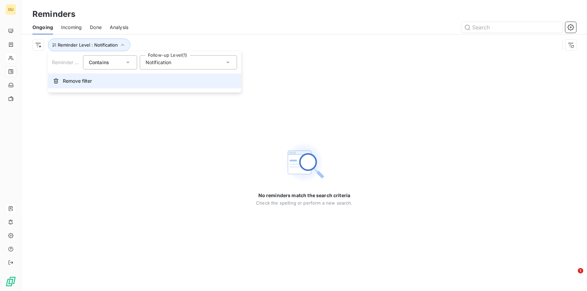
click at [70, 78] on span "Remove filter" at bounding box center [77, 81] width 29 height 7
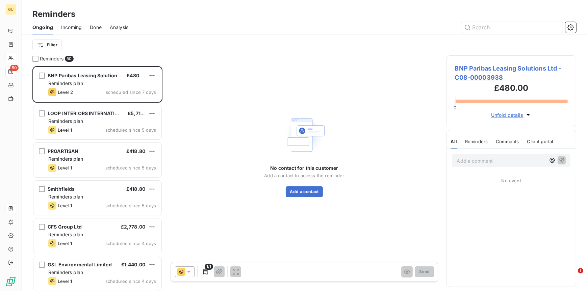
scroll to position [220, 125]
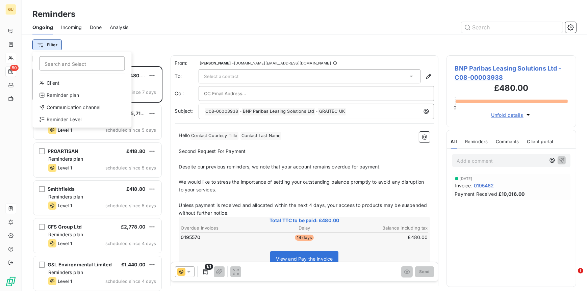
click at [55, 43] on html "GU 50 Reminders Ongoing Incoming Done Analysis Filter Search and Select Client …" at bounding box center [293, 145] width 587 height 291
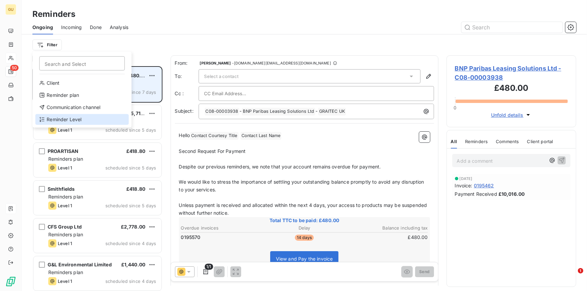
drag, startPoint x: 62, startPoint y: 117, endPoint x: 107, endPoint y: 96, distance: 49.4
click at [63, 117] on div "Reminder Level" at bounding box center [82, 119] width 94 height 11
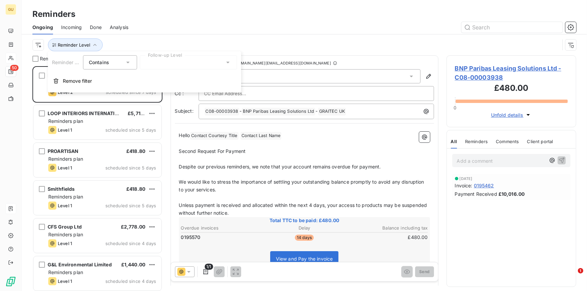
click at [120, 63] on div "Contains is" at bounding box center [107, 62] width 36 height 9
click at [112, 77] on span "Contains" at bounding box center [107, 78] width 20 height 6
click at [185, 59] on div at bounding box center [188, 62] width 97 height 14
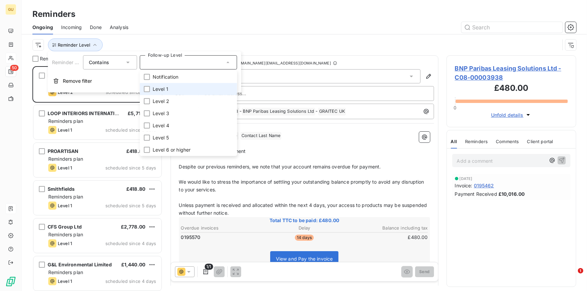
click at [166, 88] on span "Level 1" at bounding box center [161, 89] width 16 height 7
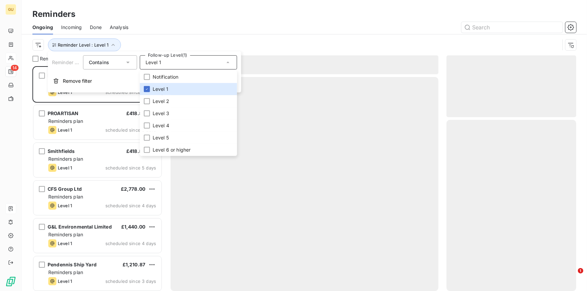
scroll to position [220, 125]
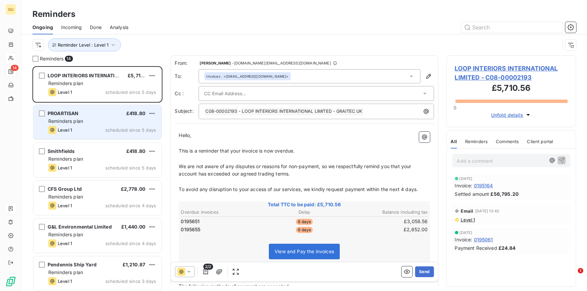
click at [98, 133] on div "Level 1 scheduled since 5 days" at bounding box center [102, 130] width 108 height 8
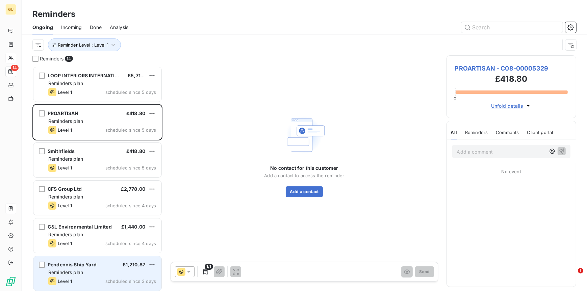
click at [110, 272] on div "Reminders plan" at bounding box center [102, 272] width 108 height 7
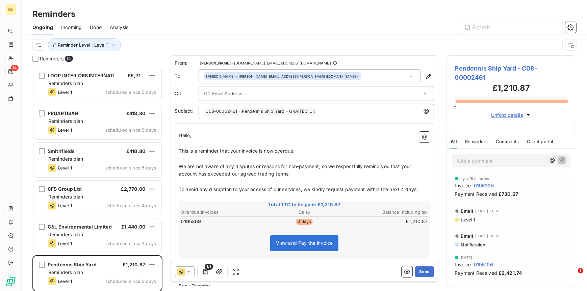
click at [328, 80] on div "[PERSON_NAME] <[PERSON_NAME][EMAIL_ADDRESS][PERSON_NAME][DOMAIN_NAME]>" at bounding box center [310, 76] width 222 height 14
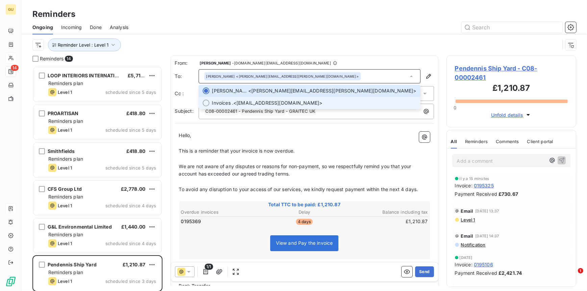
click at [269, 100] on span "Invoices . <[EMAIL_ADDRESS][DOMAIN_NAME]>" at bounding box center [314, 103] width 204 height 7
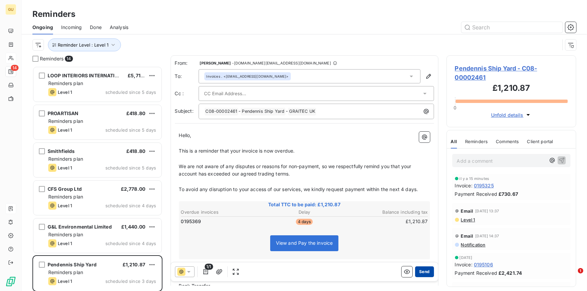
click at [417, 272] on button "Send" at bounding box center [424, 272] width 19 height 11
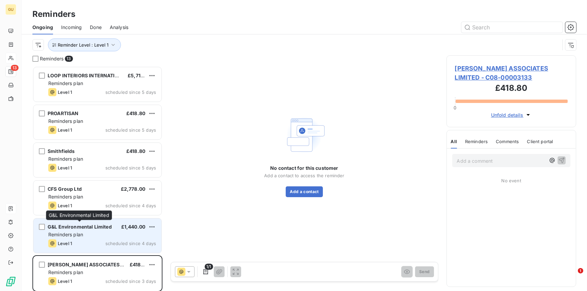
click at [95, 228] on span "G&L Environmental Limited" at bounding box center [80, 227] width 64 height 6
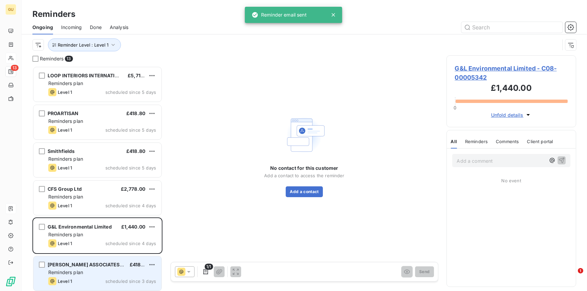
click at [100, 261] on div "[PERSON_NAME] ASSOCIATES LIMITED £418.80 Reminders plan Level 1 scheduled since…" at bounding box center [97, 273] width 128 height 34
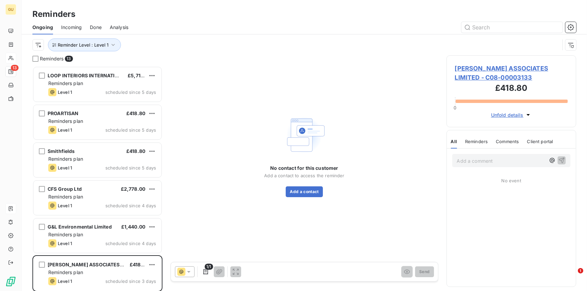
click at [489, 66] on span "[PERSON_NAME] ASSOCIATES LIMITED - C08-00003133" at bounding box center [511, 73] width 113 height 18
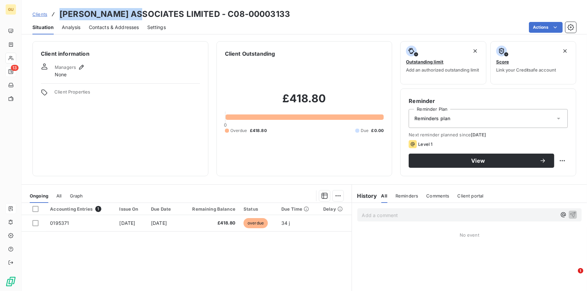
drag, startPoint x: 59, startPoint y: 15, endPoint x: 136, endPoint y: 17, distance: 76.7
click at [136, 17] on h3 "[PERSON_NAME] ASSOCIATES LIMITED - C08-00003133" at bounding box center [174, 14] width 231 height 12
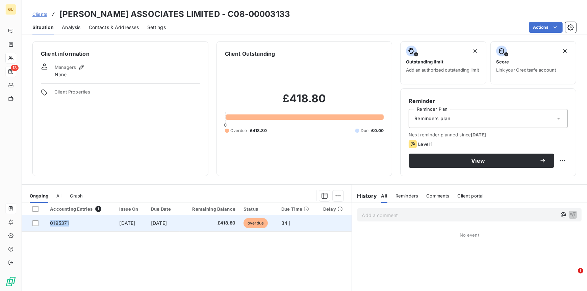
drag, startPoint x: 67, startPoint y: 222, endPoint x: 49, endPoint y: 222, distance: 17.9
click at [50, 222] on span "0195371" at bounding box center [59, 223] width 19 height 6
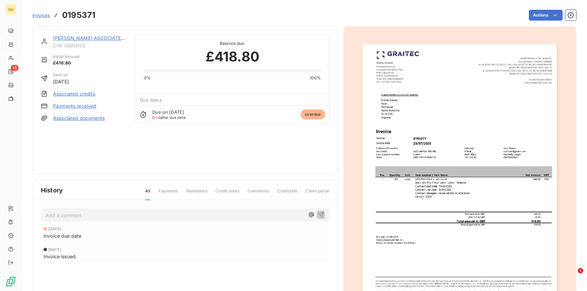
click at [85, 36] on link "[PERSON_NAME] ASSOCIATES LIMITED" at bounding box center [99, 38] width 92 height 6
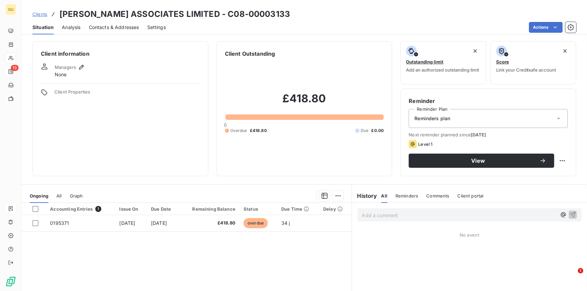
click at [116, 28] on span "Contacts & Addresses" at bounding box center [114, 27] width 50 height 7
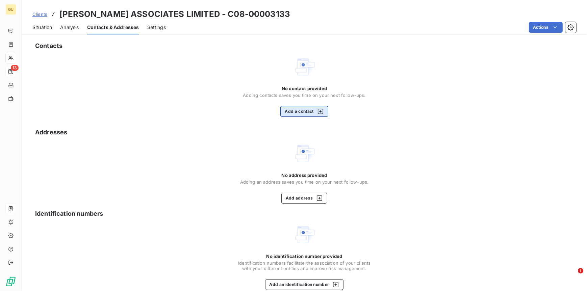
click at [302, 111] on button "Add a contact" at bounding box center [304, 111] width 48 height 11
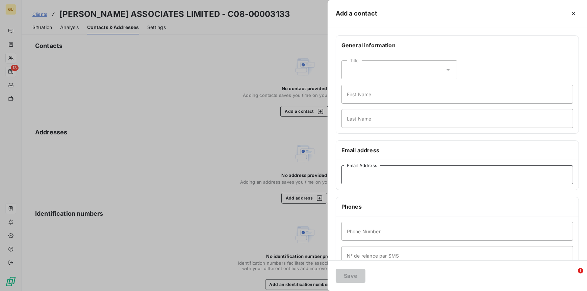
click at [356, 173] on input "Email Address" at bounding box center [458, 175] width 232 height 19
paste input "[PERSON_NAME][EMAIL_ADDRESS][PERSON_NAME][DOMAIN_NAME]"
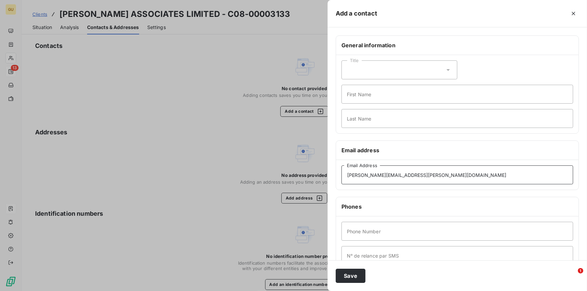
type input "[PERSON_NAME][EMAIL_ADDRESS][PERSON_NAME][DOMAIN_NAME]"
click at [357, 99] on input "First Name" at bounding box center [458, 94] width 232 height 19
type input "Invoices"
type input "."
click at [358, 235] on input "Phone Number" at bounding box center [458, 231] width 232 height 19
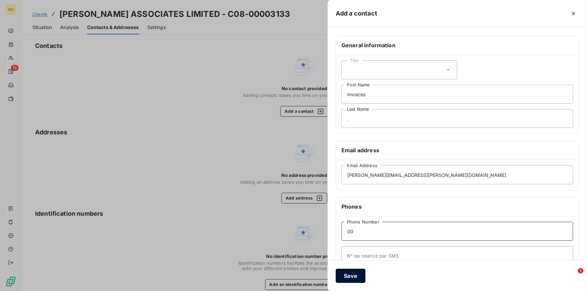
type input "00"
click at [353, 277] on button "Save" at bounding box center [351, 276] width 30 height 14
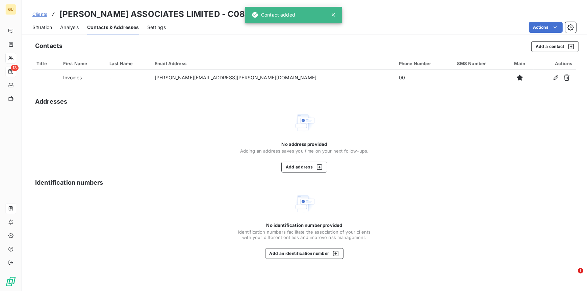
click at [43, 28] on span "Situation" at bounding box center [42, 27] width 20 height 7
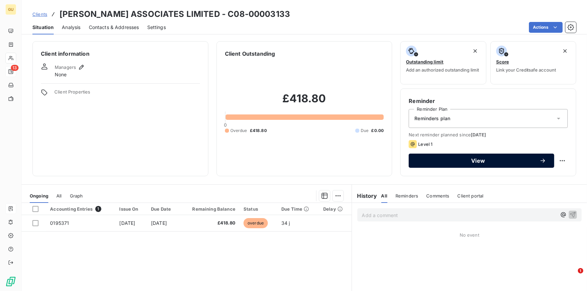
click at [475, 161] on span "View" at bounding box center [478, 160] width 123 height 5
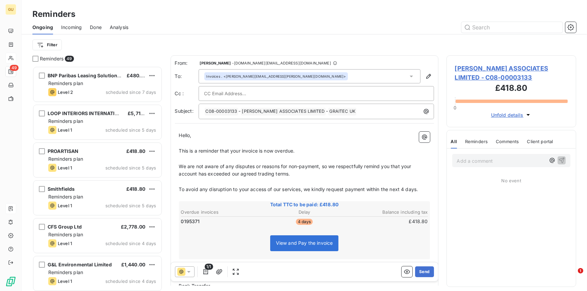
scroll to position [220, 125]
click at [418, 273] on button "Send" at bounding box center [424, 272] width 19 height 11
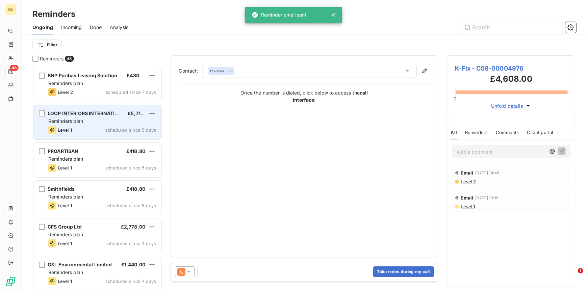
click at [70, 121] on span "Reminders plan" at bounding box center [65, 121] width 35 height 6
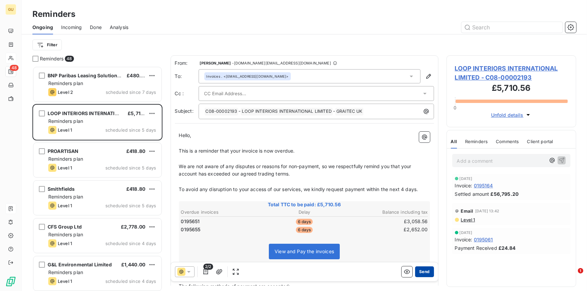
click at [422, 268] on button "Send" at bounding box center [424, 272] width 19 height 11
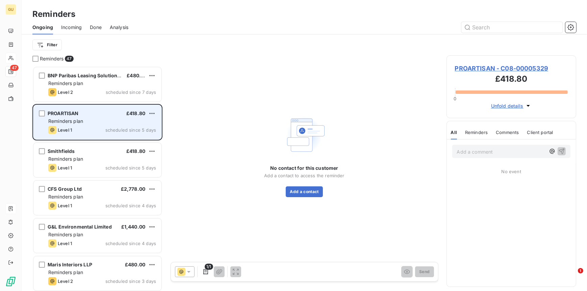
click at [84, 128] on div "Level 1 scheduled since 5 days" at bounding box center [102, 130] width 108 height 8
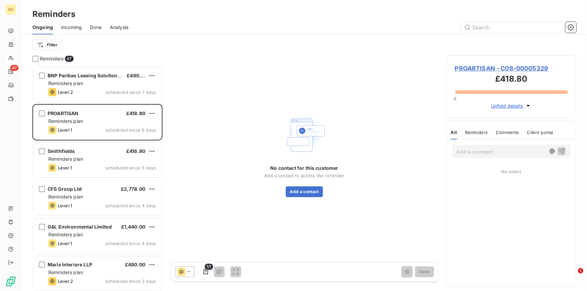
click at [458, 68] on span "PROARTISAN - C08-00005329" at bounding box center [511, 68] width 113 height 9
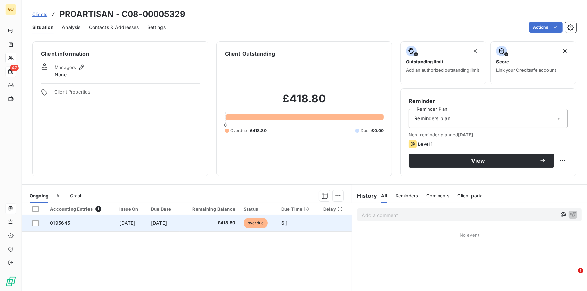
click at [56, 223] on span "0195645" at bounding box center [60, 223] width 20 height 6
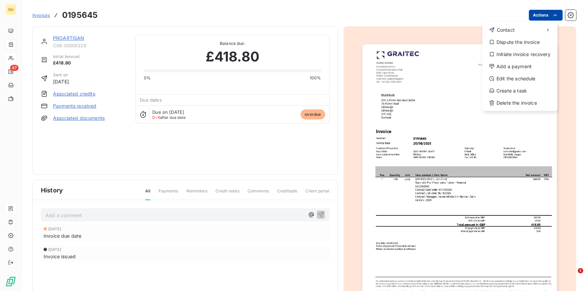
click at [526, 17] on html "GU 47 Invoices 0195645 Actions Contact Dispute the invoice Initiate invoice rec…" at bounding box center [293, 145] width 587 height 291
click at [515, 62] on div "Add a payment" at bounding box center [520, 66] width 70 height 11
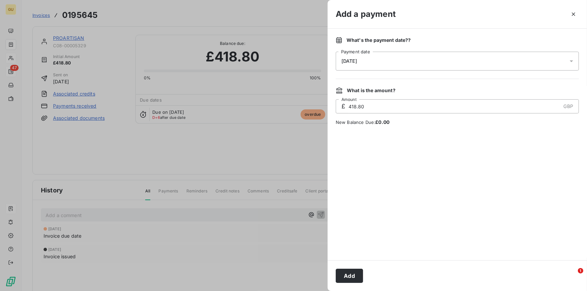
drag, startPoint x: 352, startPoint y: 269, endPoint x: 340, endPoint y: 266, distance: 12.9
click at [350, 268] on div "Add" at bounding box center [457, 275] width 259 height 31
click at [345, 274] on button "Add" at bounding box center [349, 276] width 27 height 14
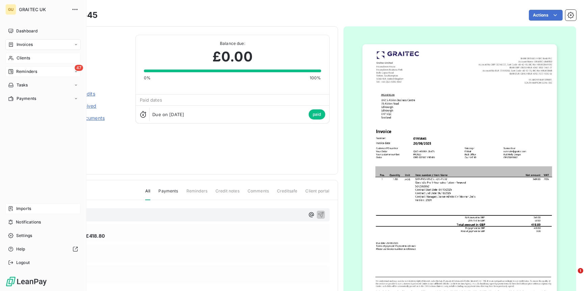
click at [29, 71] on span "Reminders" at bounding box center [26, 72] width 21 height 6
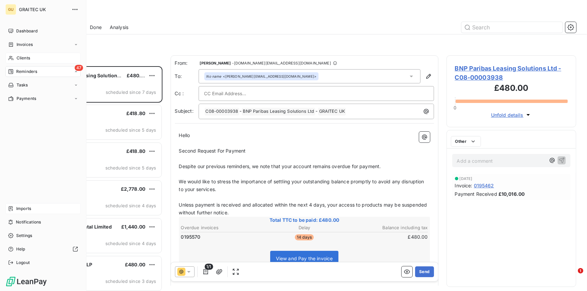
scroll to position [220, 125]
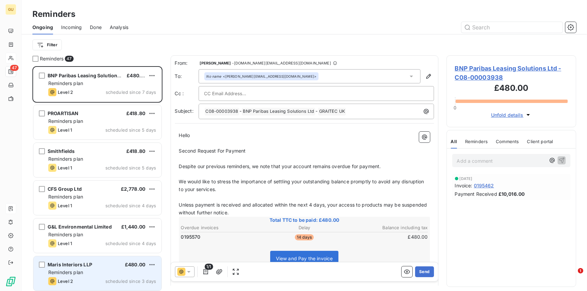
click at [55, 263] on span "Maris Interiors LLP" at bounding box center [70, 265] width 45 height 6
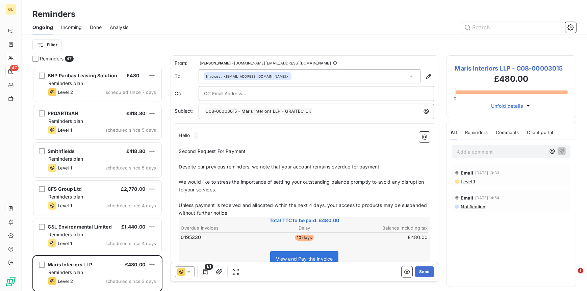
click at [469, 66] on span "Maris Interiors LLP - C08-00003015" at bounding box center [511, 68] width 113 height 9
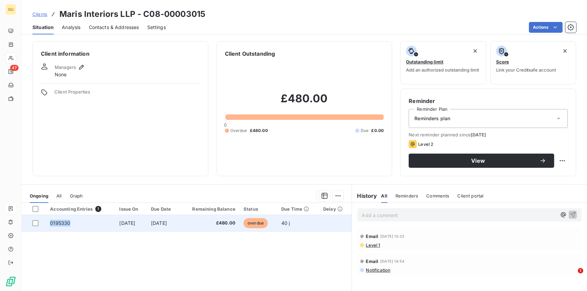
drag, startPoint x: 72, startPoint y: 222, endPoint x: 43, endPoint y: 222, distance: 29.1
click at [43, 222] on tr "0195330 [DATE] [DATE] £480.00 overdue 40 j" at bounding box center [187, 223] width 330 height 16
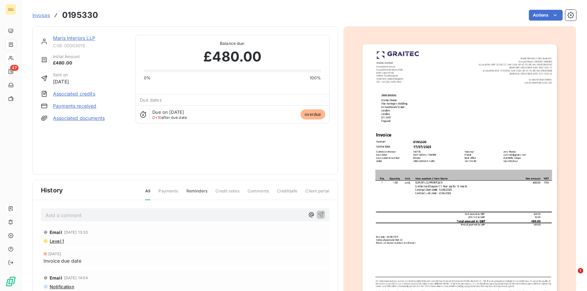
click at [77, 39] on link "Maris Interiors LLP" at bounding box center [74, 38] width 42 height 6
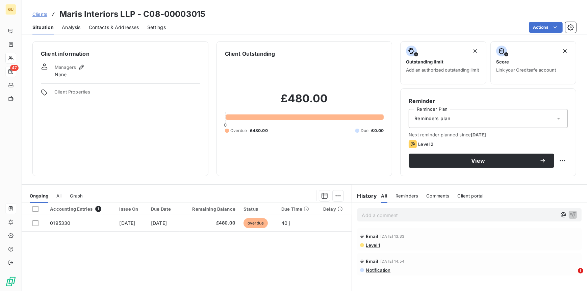
click at [107, 24] on span "Contacts & Addresses" at bounding box center [114, 27] width 50 height 7
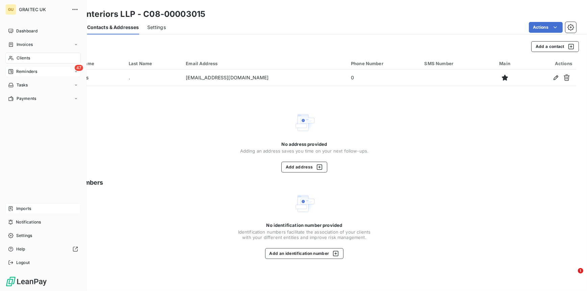
click at [25, 69] on span "Reminders" at bounding box center [26, 72] width 21 height 6
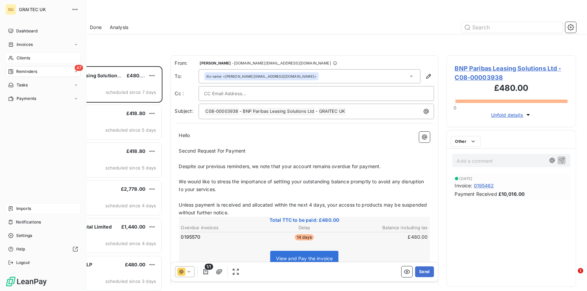
scroll to position [220, 125]
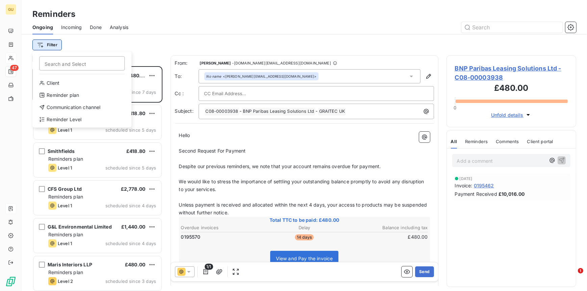
click at [54, 46] on html "GU 47 Reminders Ongoing Incoming Done Analysis Filter Search and Select Client …" at bounding box center [293, 145] width 587 height 291
click at [62, 117] on div "Reminder Level" at bounding box center [82, 119] width 94 height 11
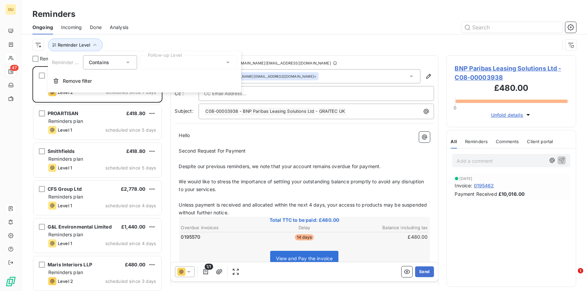
click at [202, 63] on div at bounding box center [188, 62] width 97 height 14
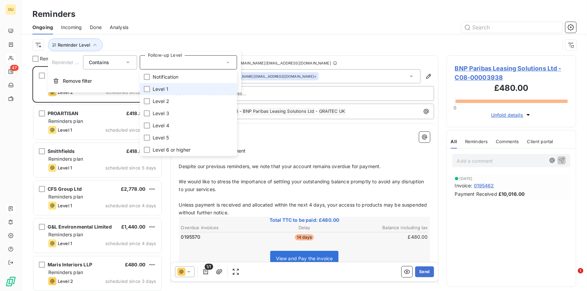
click at [164, 88] on span "Level 1" at bounding box center [161, 89] width 16 height 7
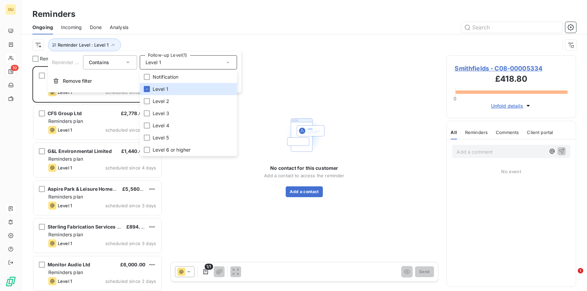
click at [269, 242] on div "No contact for this customer Add a contact to access the reminder Add a contact" at bounding box center [305, 155] width 268 height 200
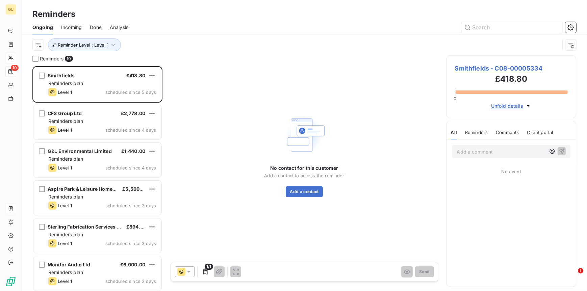
click at [478, 69] on span "Smithfields - C08-00005334" at bounding box center [511, 68] width 113 height 9
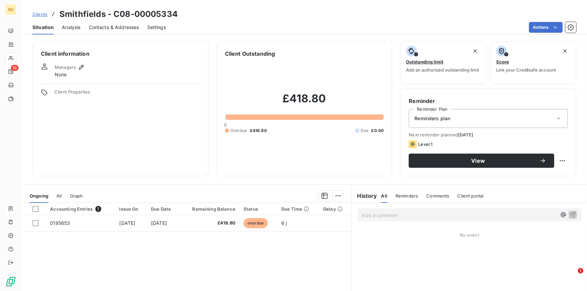
click at [104, 28] on span "Contacts & Addresses" at bounding box center [114, 27] width 50 height 7
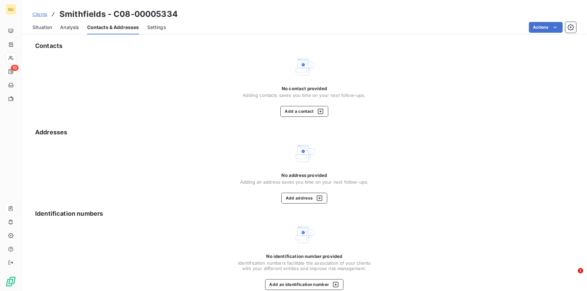
click at [34, 26] on span "Situation" at bounding box center [42, 27] width 20 height 7
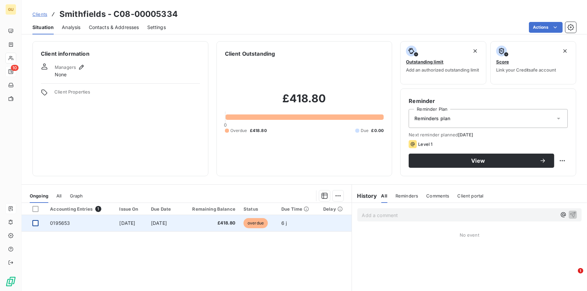
click at [35, 221] on div at bounding box center [35, 223] width 6 height 6
click at [64, 225] on span "0195653" at bounding box center [60, 223] width 20 height 6
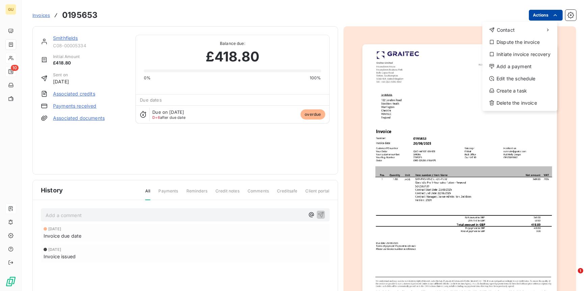
click at [543, 16] on html "GU 10 Invoices 0195653 Actions Contact Dispute the invoice Initiate invoice rec…" at bounding box center [293, 145] width 587 height 291
click at [513, 64] on div "Add a payment" at bounding box center [520, 66] width 70 height 11
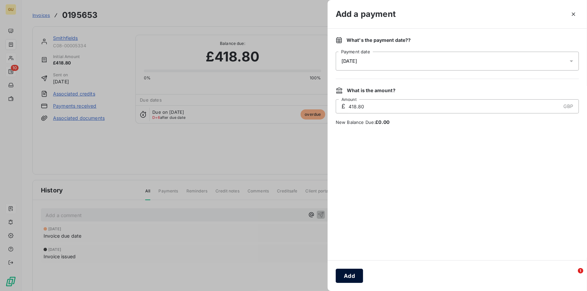
click at [351, 276] on button "Add" at bounding box center [349, 276] width 27 height 14
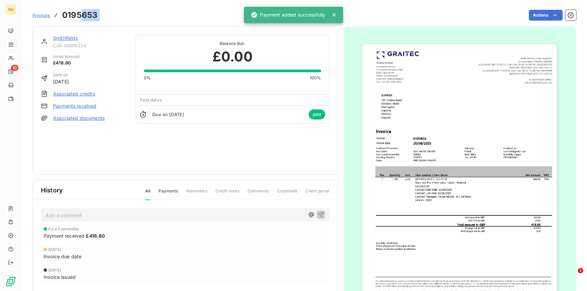
drag, startPoint x: 106, startPoint y: 14, endPoint x: 79, endPoint y: 15, distance: 26.4
click at [79, 15] on div "Invoices 0195653 Actions" at bounding box center [304, 15] width 544 height 14
drag, startPoint x: 79, startPoint y: 15, endPoint x: 70, endPoint y: 14, distance: 9.5
click at [77, 15] on h3 "0195653" at bounding box center [79, 15] width 35 height 12
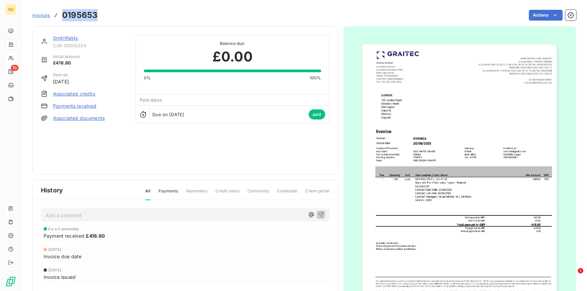
drag, startPoint x: 63, startPoint y: 15, endPoint x: 100, endPoint y: 14, distance: 37.2
click at [100, 14] on div "Invoices 0195653 Actions" at bounding box center [304, 15] width 544 height 14
copy h3 "0195653"
click at [66, 38] on link "Smithfields" at bounding box center [65, 38] width 25 height 6
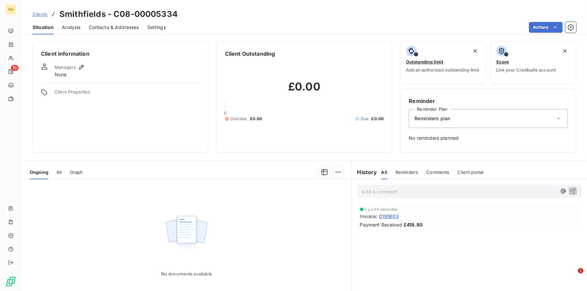
click at [110, 25] on span "Contacts & Addresses" at bounding box center [114, 27] width 50 height 7
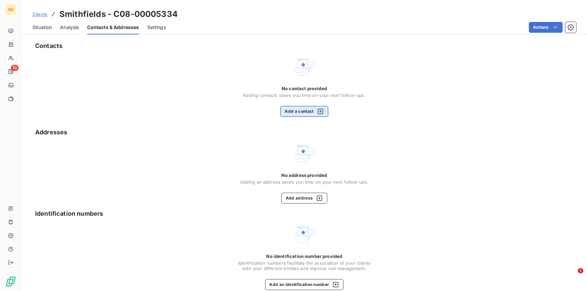
click at [296, 109] on button "Add a contact" at bounding box center [304, 111] width 48 height 11
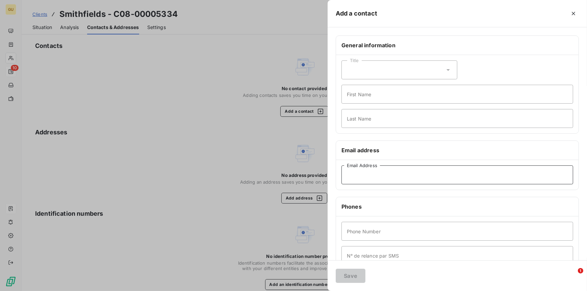
click at [368, 180] on input "Email Address" at bounding box center [458, 175] width 232 height 19
paste input "[EMAIL_ADDRESS][DOMAIN_NAME]"
type input "[EMAIL_ADDRESS][DOMAIN_NAME]"
click at [354, 96] on input "First Name" at bounding box center [458, 94] width 232 height 19
type input "Invoices"
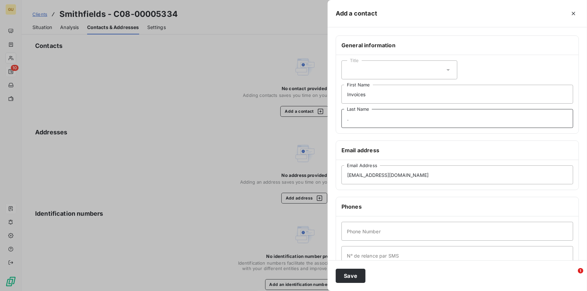
type input "."
click at [358, 238] on input "Phone Number" at bounding box center [458, 231] width 232 height 19
type input "00"
click at [348, 277] on button "Save" at bounding box center [351, 276] width 30 height 14
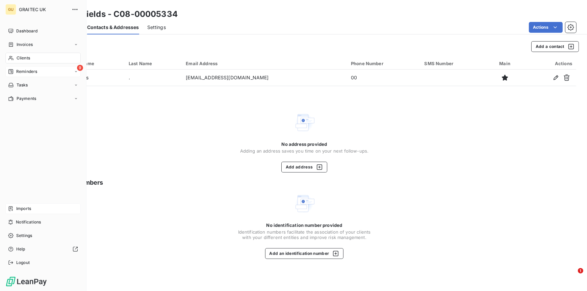
click at [27, 72] on span "Reminders" at bounding box center [26, 72] width 21 height 6
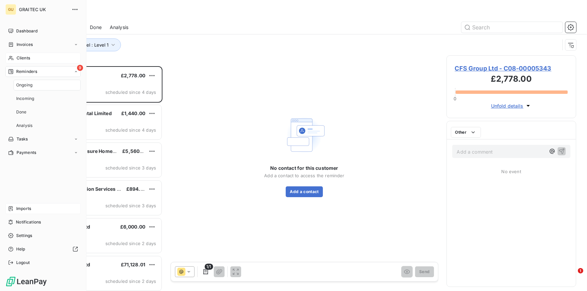
scroll to position [220, 125]
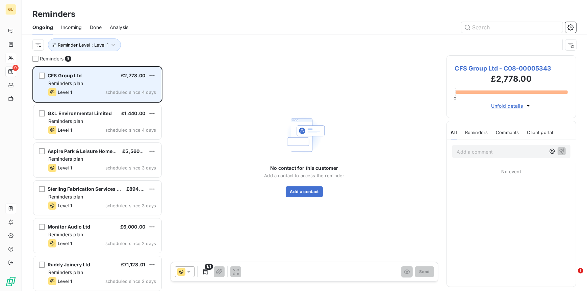
click at [70, 87] on div "CFS Group Ltd £2,778.00 Reminders plan Level 1 scheduled since 4 days" at bounding box center [97, 84] width 128 height 34
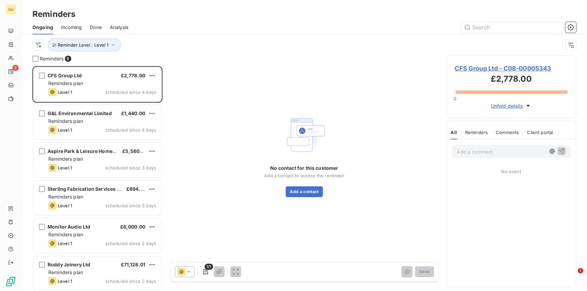
click at [465, 66] on span "CFS Group Ltd - C08-00005343" at bounding box center [511, 68] width 113 height 9
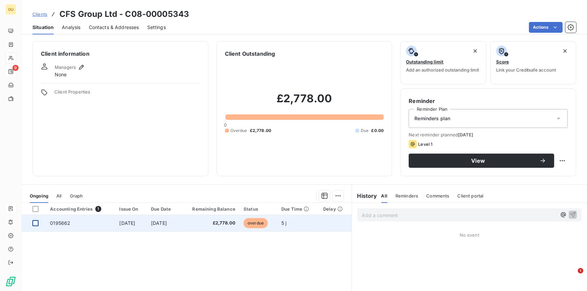
click at [34, 222] on div at bounding box center [35, 223] width 6 height 6
click at [58, 223] on span "0195662" at bounding box center [60, 223] width 20 height 6
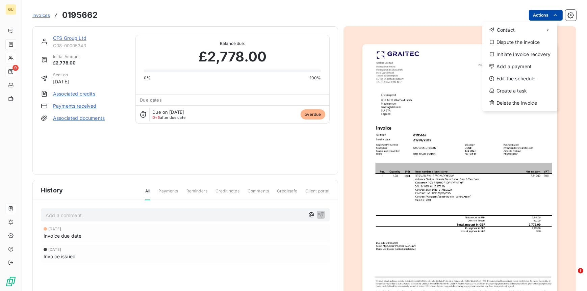
click at [531, 16] on html "GU 9 Invoices 0195662 Actions Contact Dispute the invoice Initiate invoice reco…" at bounding box center [293, 145] width 587 height 291
click at [517, 63] on div "Add a payment" at bounding box center [520, 66] width 70 height 11
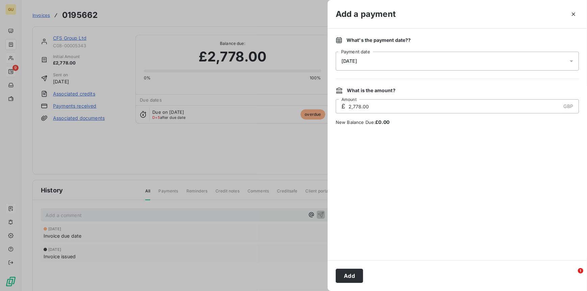
drag, startPoint x: 354, startPoint y: 270, endPoint x: 359, endPoint y: 268, distance: 5.6
click at [355, 270] on button "Add" at bounding box center [349, 276] width 27 height 14
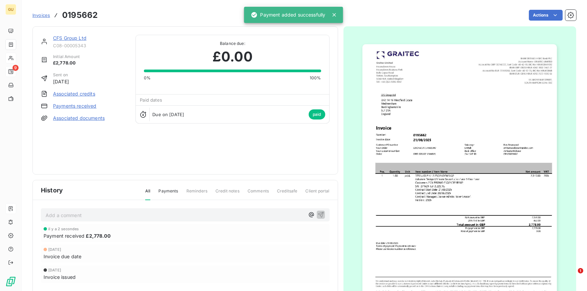
click at [72, 37] on link "CFS Group Ltd" at bounding box center [69, 38] width 33 height 6
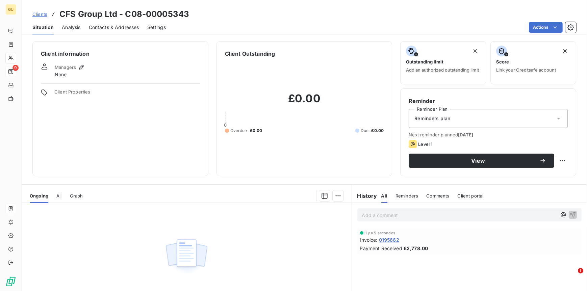
click at [109, 26] on span "Contacts & Addresses" at bounding box center [114, 27] width 50 height 7
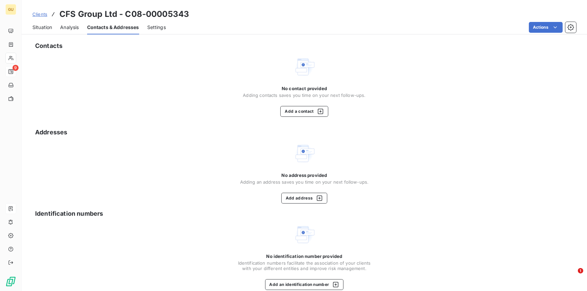
click at [45, 26] on span "Situation" at bounding box center [42, 27] width 20 height 7
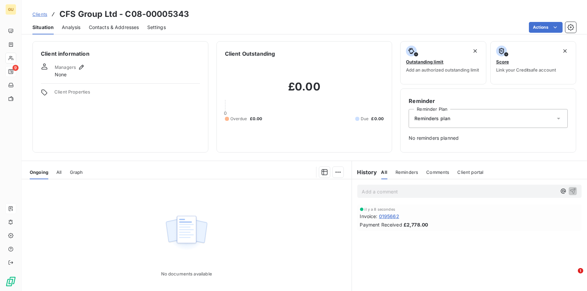
click at [126, 28] on span "Contacts & Addresses" at bounding box center [114, 27] width 50 height 7
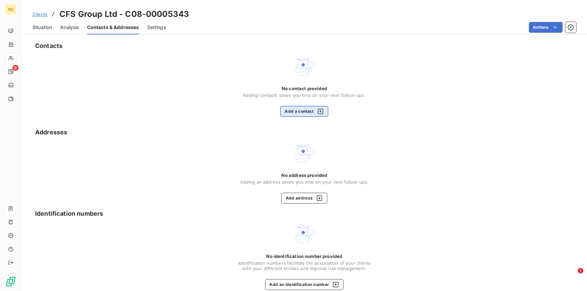
click at [298, 109] on button "Add a contact" at bounding box center [304, 111] width 48 height 11
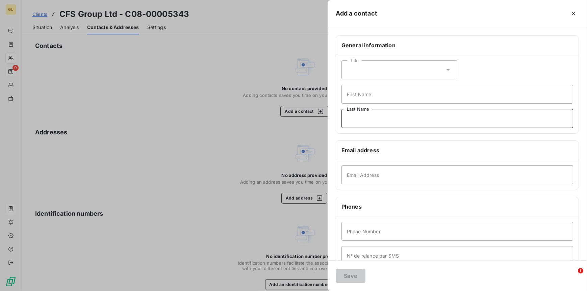
click at [359, 124] on input "Last Name" at bounding box center [458, 118] width 232 height 19
click at [350, 177] on input "Email Address" at bounding box center [458, 175] width 232 height 19
paste input "[PERSON_NAME][EMAIL_ADDRESS][PERSON_NAME][DOMAIN_NAME]"
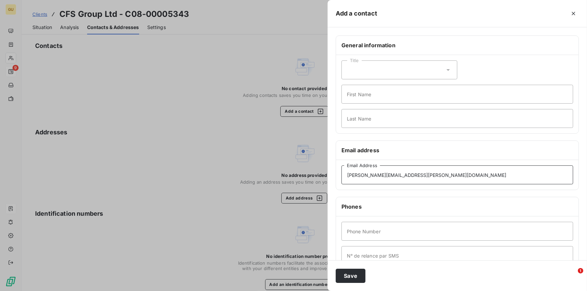
type input "[PERSON_NAME][EMAIL_ADDRESS][PERSON_NAME][DOMAIN_NAME]"
click at [360, 88] on input "First Name" at bounding box center [458, 94] width 232 height 19
type input "Invoices"
type input "."
click at [355, 236] on input "Phone Number" at bounding box center [458, 231] width 232 height 19
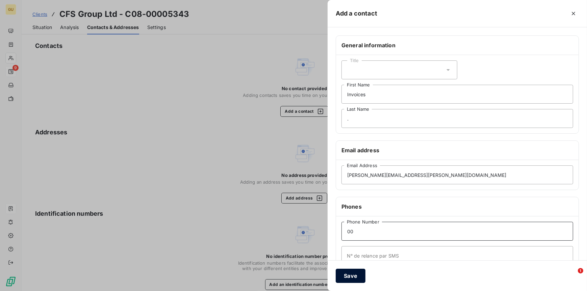
type input "00"
click at [352, 272] on button "Save" at bounding box center [351, 276] width 30 height 14
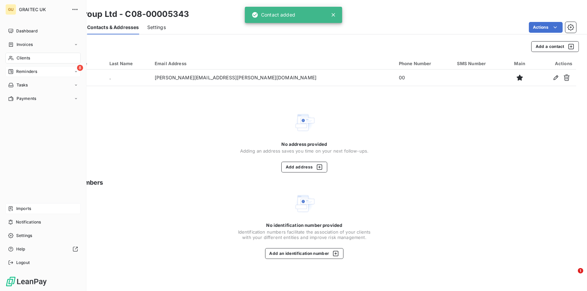
click at [22, 71] on span "Reminders" at bounding box center [26, 72] width 21 height 6
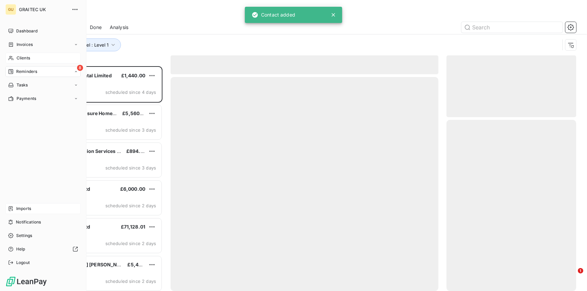
scroll to position [220, 125]
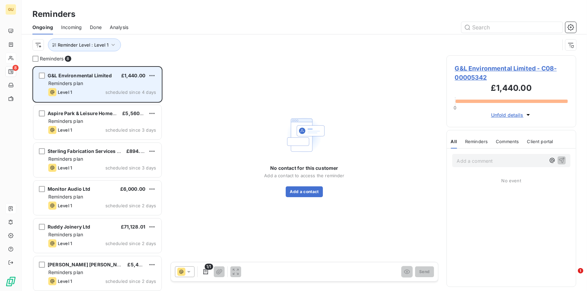
click at [73, 84] on span "Reminders plan" at bounding box center [65, 83] width 35 height 6
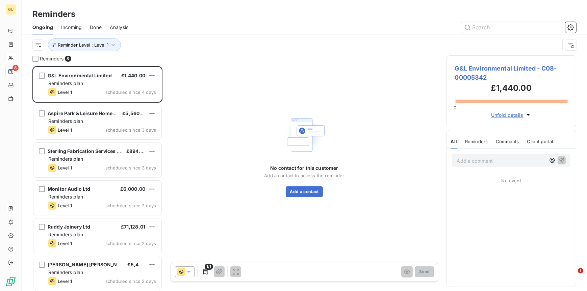
click at [473, 65] on span "G&L Environmental Limited - C08-00005342" at bounding box center [511, 73] width 113 height 18
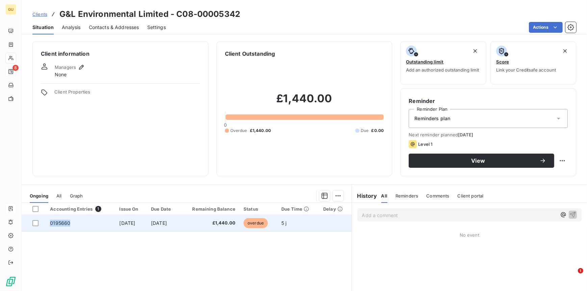
drag, startPoint x: 71, startPoint y: 223, endPoint x: 48, endPoint y: 224, distance: 23.0
click at [48, 224] on td "0195660" at bounding box center [80, 223] width 69 height 16
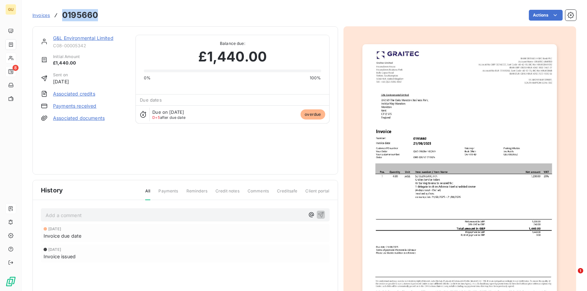
drag, startPoint x: 98, startPoint y: 18, endPoint x: 14, endPoint y: 25, distance: 83.7
click at [53, 19] on div "Invoices 0195660 Actions" at bounding box center [304, 15] width 544 height 14
copy h3 "0195660"
click at [74, 35] on link "G&L Environmental Limited" at bounding box center [83, 38] width 60 height 6
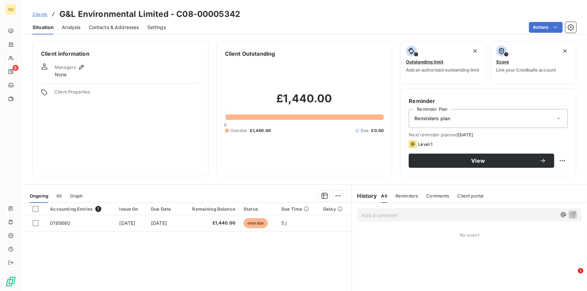
click at [115, 28] on span "Contacts & Addresses" at bounding box center [114, 27] width 50 height 7
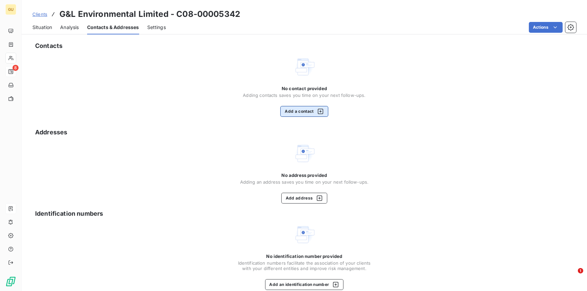
click at [299, 112] on button "Add a contact" at bounding box center [304, 111] width 48 height 11
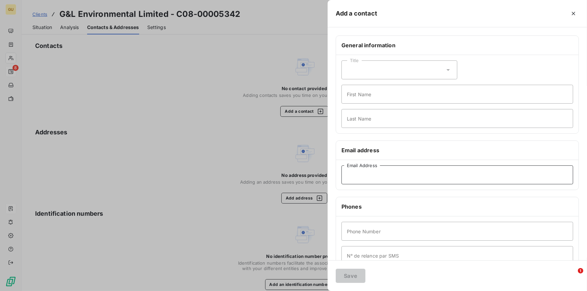
click at [366, 178] on input "Email Address" at bounding box center [458, 175] width 232 height 19
paste input "[PERSON_NAME][EMAIL_ADDRESS][PERSON_NAME][DOMAIN_NAME]"
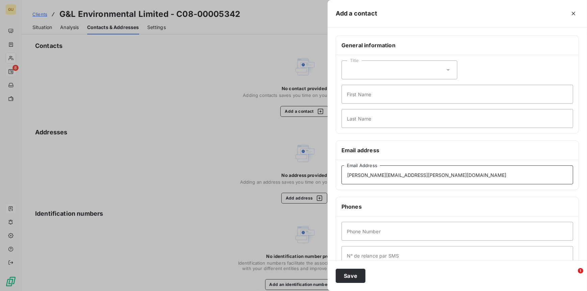
type input "[PERSON_NAME][EMAIL_ADDRESS][PERSON_NAME][DOMAIN_NAME]"
click at [360, 117] on input "Last Name" at bounding box center [458, 118] width 232 height 19
click at [360, 101] on input "First Name" at bounding box center [458, 94] width 232 height 19
type input "Invoices"
type input "."
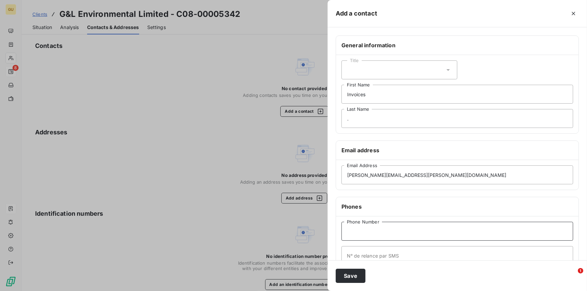
click at [359, 232] on input "Phone Number" at bounding box center [458, 231] width 232 height 19
type input "00"
click at [357, 274] on button "Save" at bounding box center [351, 276] width 30 height 14
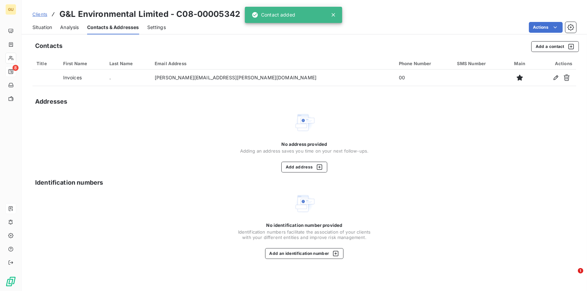
click at [46, 25] on span "Situation" at bounding box center [42, 27] width 20 height 7
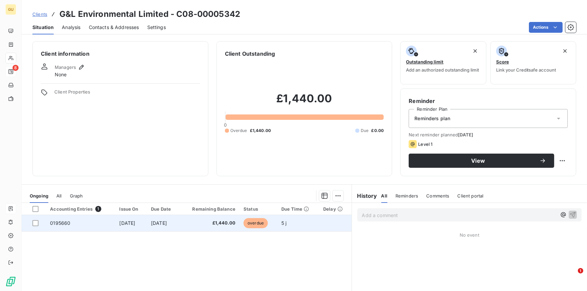
click at [60, 223] on span "0195660" at bounding box center [60, 223] width 20 height 6
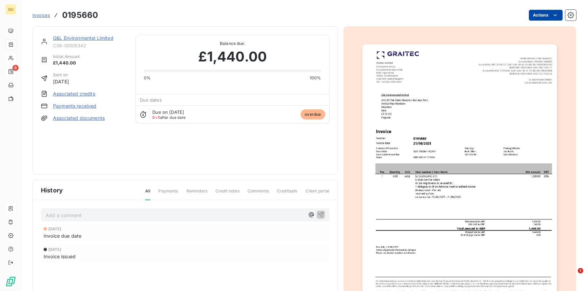
click at [543, 16] on html "GU 8 Invoices 0195660 Actions G&L Environmental Limited C08-00005342 Initial Am…" at bounding box center [293, 145] width 587 height 291
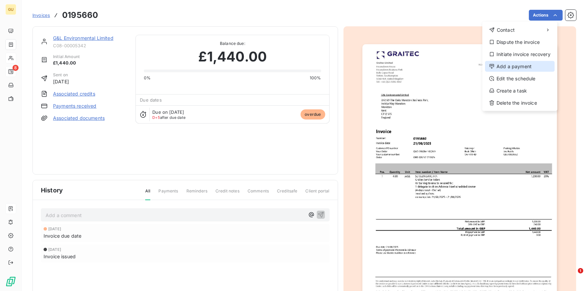
click at [512, 66] on div "Add a payment" at bounding box center [520, 66] width 70 height 11
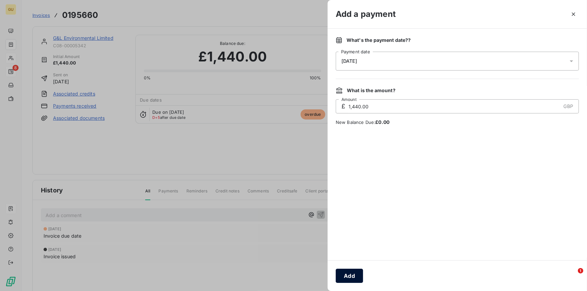
click at [346, 271] on button "Add" at bounding box center [349, 276] width 27 height 14
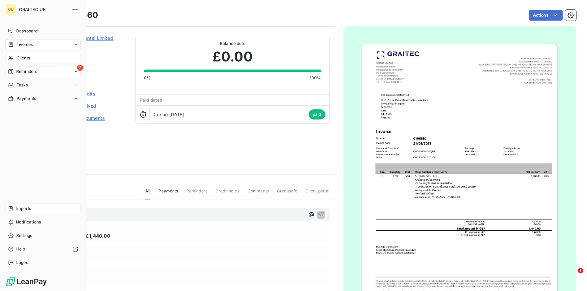
click at [22, 70] on span "Reminders" at bounding box center [26, 72] width 21 height 6
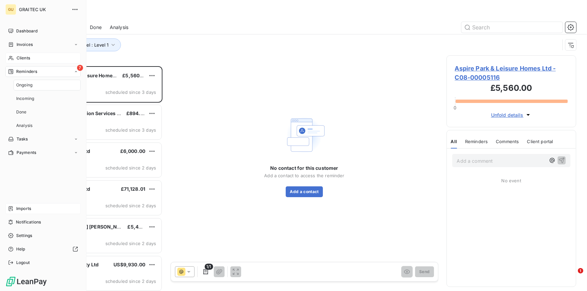
scroll to position [220, 125]
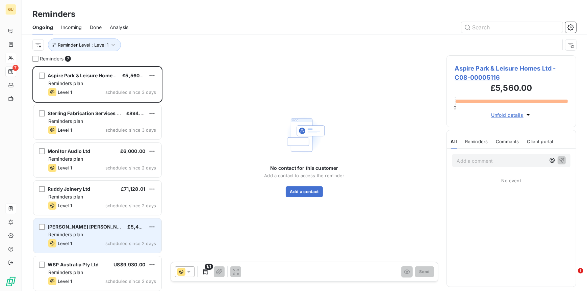
click at [72, 228] on span "[PERSON_NAME] [PERSON_NAME] Catalysts" at bounding box center [100, 227] width 105 height 6
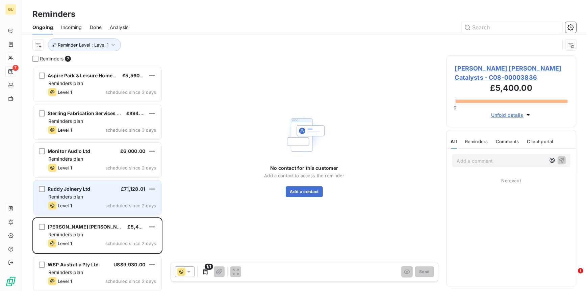
click at [71, 192] on div "Ruddy Joinery Ltd" at bounding box center [69, 189] width 43 height 7
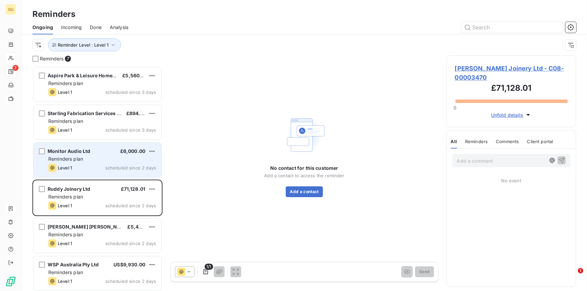
click at [77, 154] on div "Monitor Audio Ltd" at bounding box center [69, 151] width 43 height 7
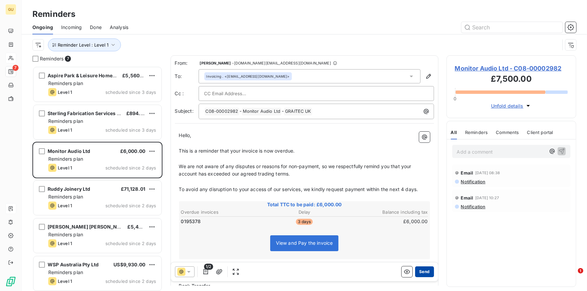
click at [419, 273] on button "Send" at bounding box center [424, 272] width 19 height 11
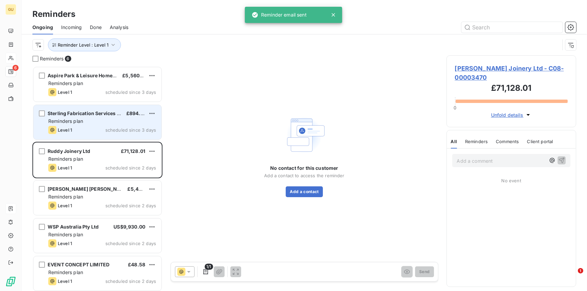
click at [75, 126] on div "Level 1 scheduled since 3 days" at bounding box center [102, 130] width 108 height 8
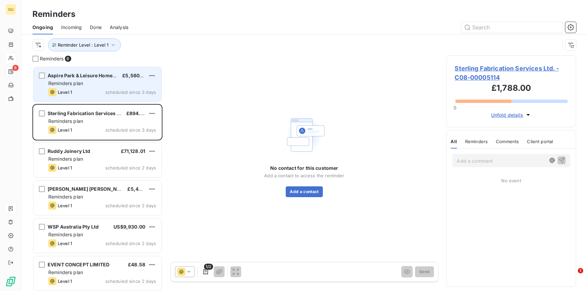
click at [72, 95] on div "Level 1" at bounding box center [60, 92] width 24 height 8
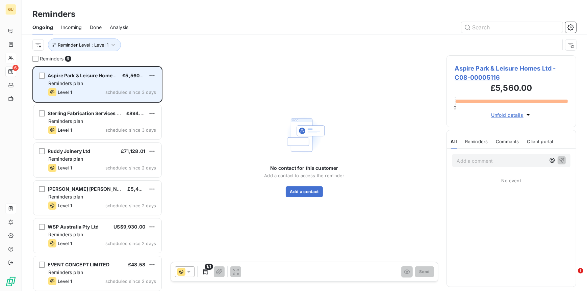
click at [80, 87] on div "Aspire Park & Leisure Homes Ltd £5,560.00 Reminders plan Level 1 scheduled sinc…" at bounding box center [97, 84] width 128 height 34
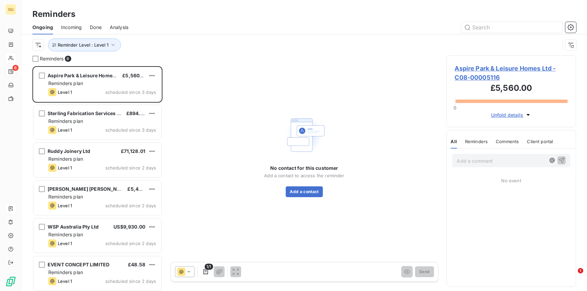
click at [469, 70] on span "Aspire Park & Leisure Homes Ltd - C08-00005116" at bounding box center [511, 73] width 113 height 18
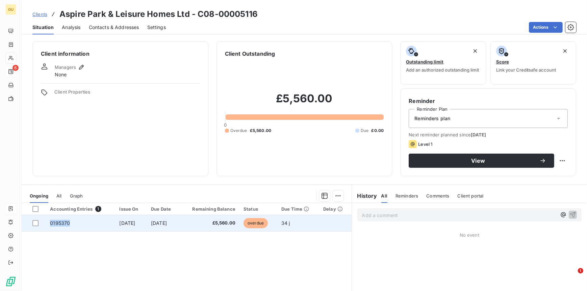
drag, startPoint x: 73, startPoint y: 224, endPoint x: 50, endPoint y: 225, distance: 23.0
click at [50, 225] on td "0195370" at bounding box center [80, 223] width 69 height 16
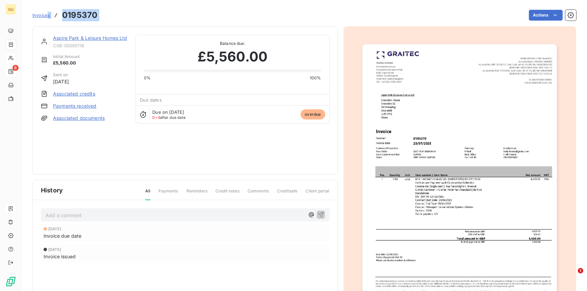
drag, startPoint x: 102, startPoint y: 13, endPoint x: 49, endPoint y: 17, distance: 53.1
click at [49, 17] on div "Invoices 0195370 Actions" at bounding box center [304, 15] width 544 height 14
drag, startPoint x: 49, startPoint y: 17, endPoint x: 177, endPoint y: 15, distance: 128.4
click at [178, 15] on div "Actions" at bounding box center [340, 15] width 471 height 11
click at [102, 14] on div "Invoices 0195370 Actions" at bounding box center [304, 15] width 544 height 14
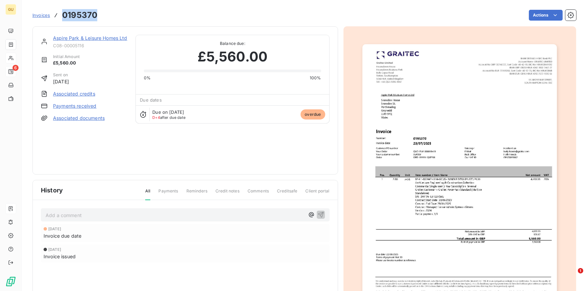
drag, startPoint x: 96, startPoint y: 15, endPoint x: 60, endPoint y: 15, distance: 35.8
click at [60, 15] on div "Invoices 0195370" at bounding box center [64, 15] width 65 height 12
copy h3 "0195370"
click at [76, 38] on link "Aspire Park & Leisure Homes Ltd" at bounding box center [90, 38] width 74 height 6
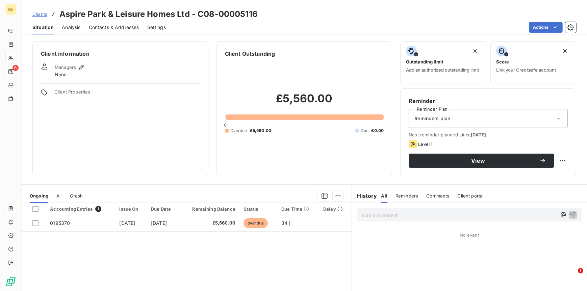
click at [106, 28] on span "Contacts & Addresses" at bounding box center [114, 27] width 50 height 7
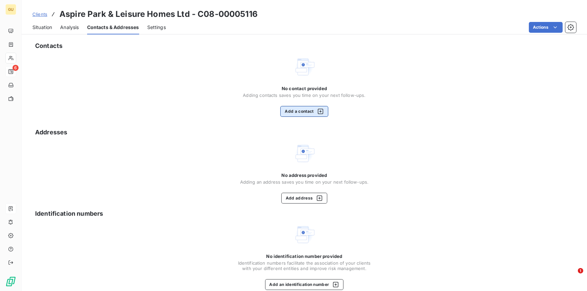
click at [289, 108] on button "Add a contact" at bounding box center [304, 111] width 48 height 11
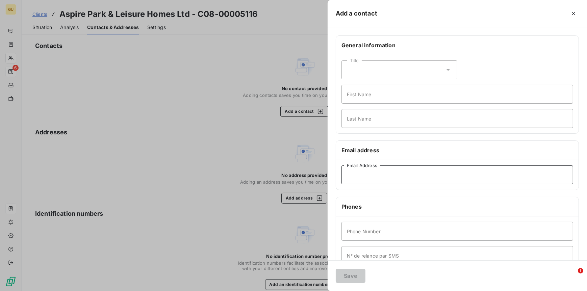
click at [353, 174] on input "Email Address" at bounding box center [458, 175] width 232 height 19
paste input "[EMAIL_ADDRESS][DOMAIN_NAME]"
type input "[EMAIL_ADDRESS][DOMAIN_NAME]"
click at [353, 97] on input "First Name" at bounding box center [458, 94] width 232 height 19
type input "Invoices"
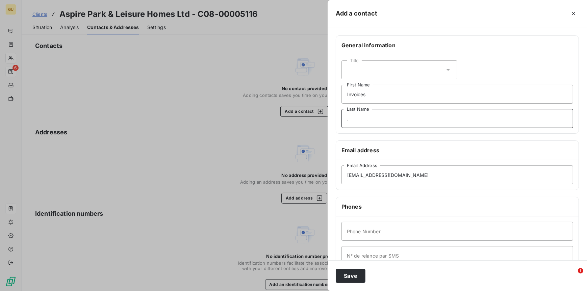
type input "."
type input "00"
click at [346, 280] on button "Save" at bounding box center [351, 276] width 30 height 14
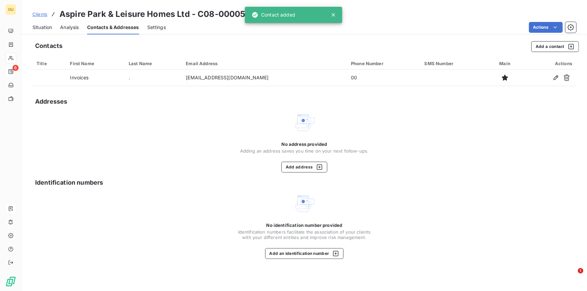
click at [44, 27] on span "Situation" at bounding box center [42, 27] width 20 height 7
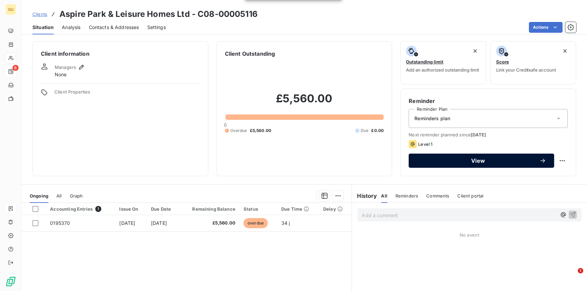
click at [444, 159] on span "View" at bounding box center [478, 160] width 123 height 5
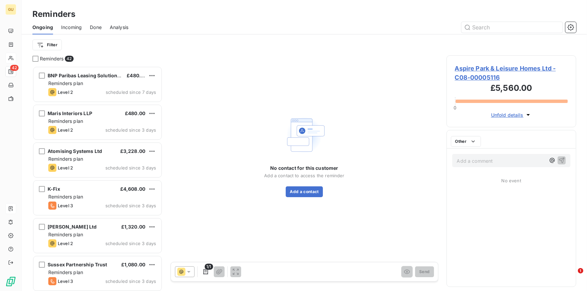
scroll to position [220, 125]
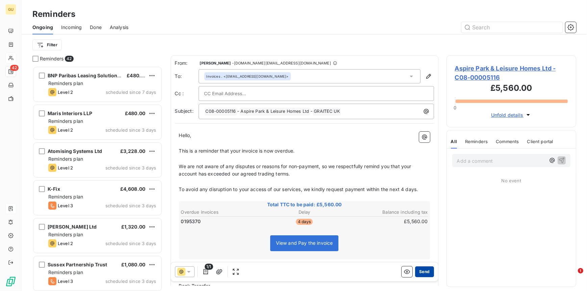
click at [423, 275] on button "Send" at bounding box center [424, 272] width 19 height 11
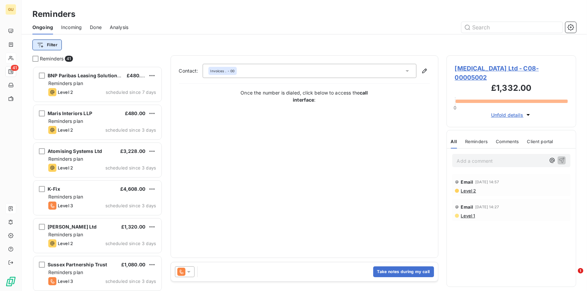
click at [50, 47] on html "GU 41 Reminders Ongoing Incoming Done Analysis Filter Reminders 41 BNP Paribas …" at bounding box center [293, 145] width 587 height 291
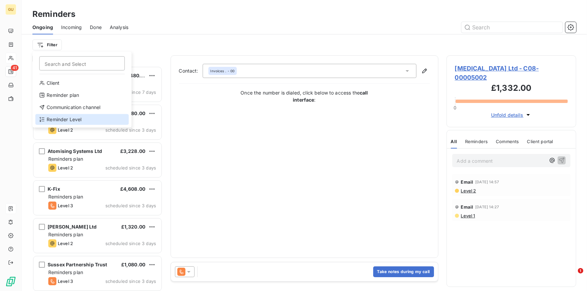
click at [63, 116] on div "Reminder Level" at bounding box center [82, 119] width 94 height 11
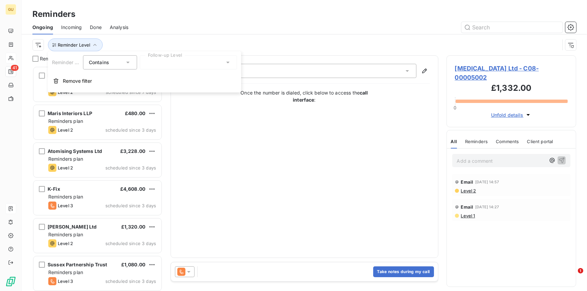
click at [180, 66] on div at bounding box center [188, 62] width 97 height 14
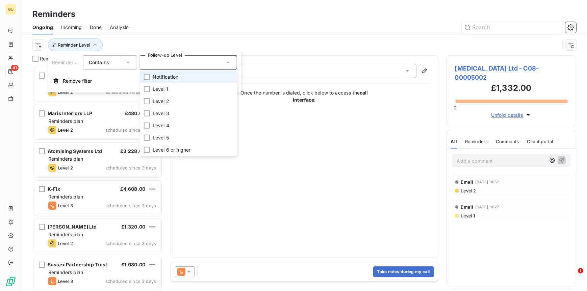
click at [150, 76] on li "Notification" at bounding box center [188, 77] width 97 height 12
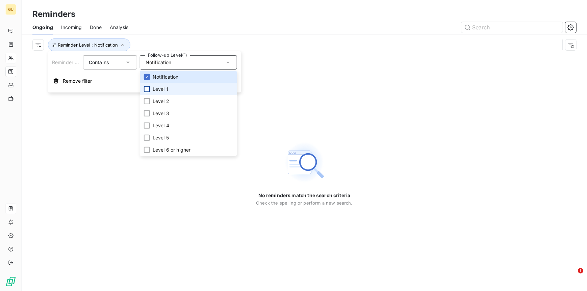
click at [149, 88] on div at bounding box center [147, 89] width 6 height 6
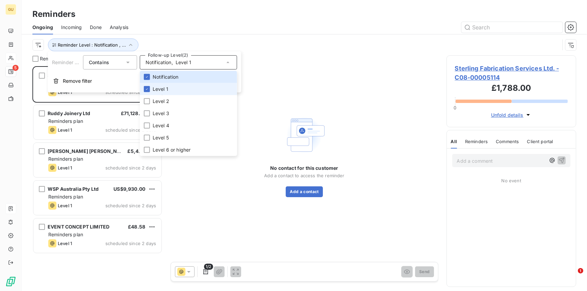
scroll to position [220, 125]
click at [68, 277] on div "Sterling Fabrication Services Ltd. £894.00 Reminders plan Level 1 scheduled sin…" at bounding box center [97, 178] width 130 height 225
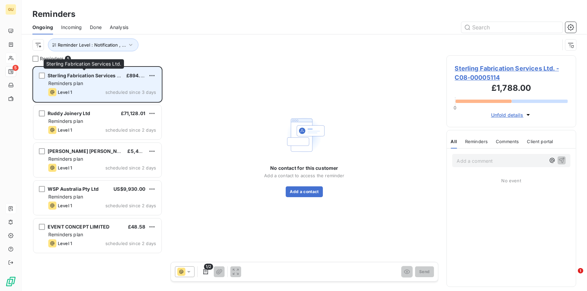
click at [74, 76] on span "Sterling Fabrication Services Ltd." at bounding box center [87, 76] width 78 height 6
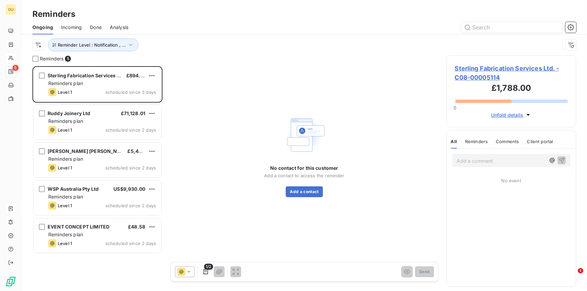
click at [476, 70] on span "Sterling Fabrication Services Ltd. - C08-00005114" at bounding box center [511, 73] width 113 height 18
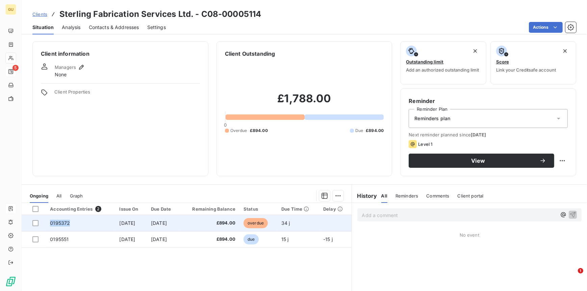
drag, startPoint x: 69, startPoint y: 223, endPoint x: 50, endPoint y: 223, distance: 18.9
click at [50, 223] on td "0195372" at bounding box center [80, 223] width 69 height 16
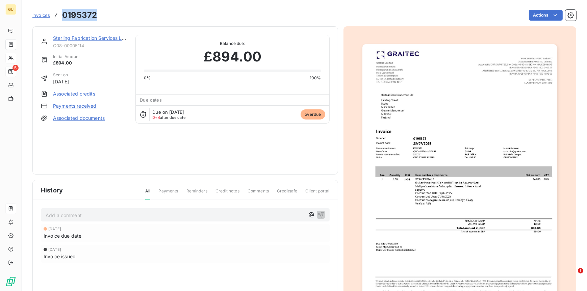
drag, startPoint x: 99, startPoint y: 10, endPoint x: 57, endPoint y: 15, distance: 42.6
click at [57, 15] on div "Invoices 0195372 Actions" at bounding box center [304, 15] width 544 height 14
copy h3 "0195372"
click at [92, 36] on link "Sterling Fabrication Services Ltd." at bounding box center [90, 38] width 75 height 6
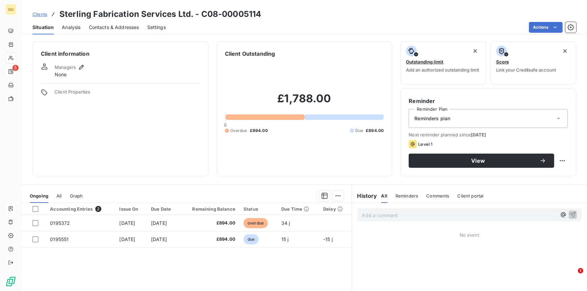
click at [112, 30] on div "Contacts & Addresses" at bounding box center [114, 27] width 50 height 14
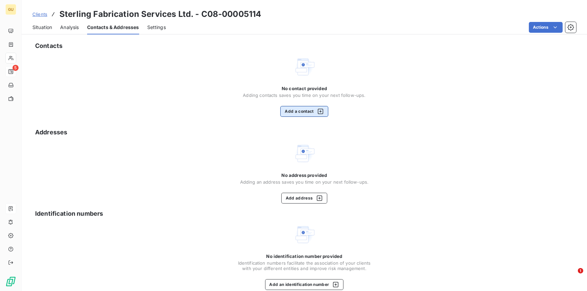
click at [296, 111] on button "Add a contact" at bounding box center [304, 111] width 48 height 11
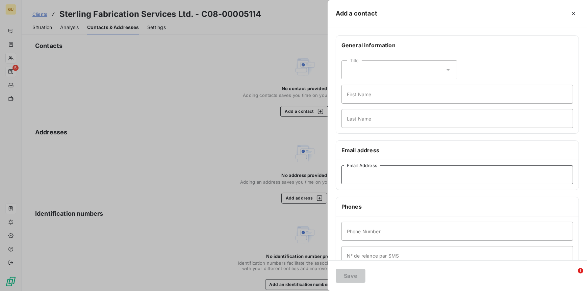
click at [360, 172] on input "Email Address" at bounding box center [458, 175] width 232 height 19
paste input "[PERSON_NAME][EMAIL_ADDRESS][DOMAIN_NAME]"
type input "[PERSON_NAME][EMAIL_ADDRESS][DOMAIN_NAME]"
click at [358, 97] on input "First Name" at bounding box center [458, 94] width 232 height 19
type input "Invoices"
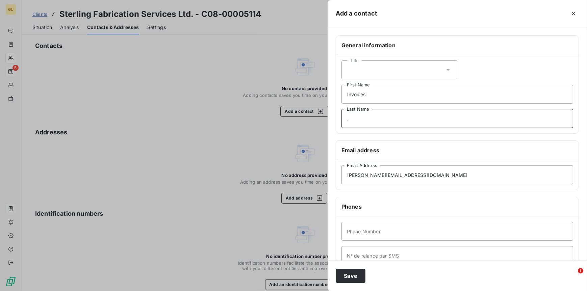
type input "."
click at [373, 231] on input "Phone Number" at bounding box center [458, 231] width 232 height 19
type input "00"
click at [350, 277] on button "Save" at bounding box center [351, 276] width 30 height 14
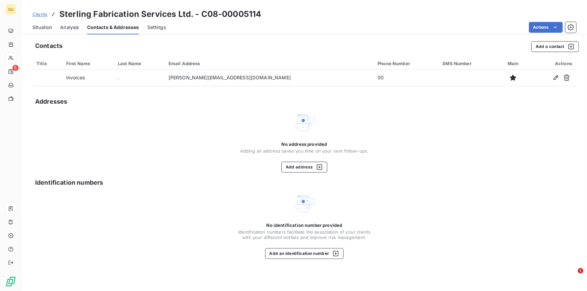
click at [43, 26] on span "Situation" at bounding box center [42, 27] width 20 height 7
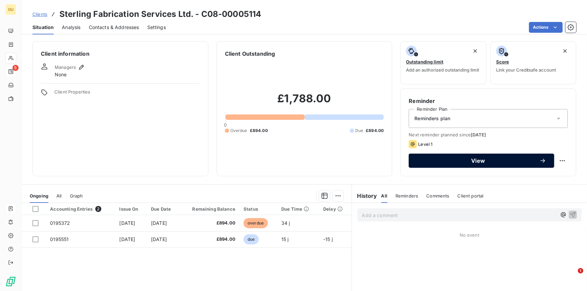
click at [492, 162] on span "View" at bounding box center [478, 160] width 123 height 5
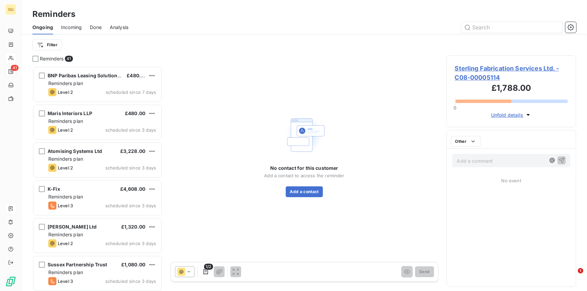
scroll to position [220, 125]
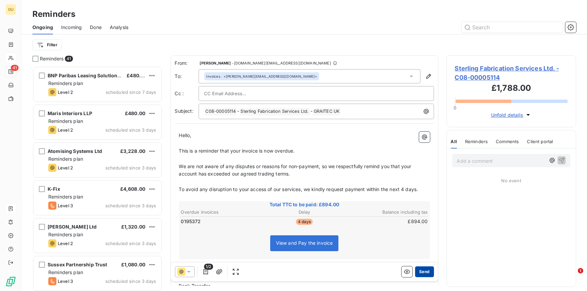
click at [421, 272] on button "Send" at bounding box center [424, 272] width 19 height 11
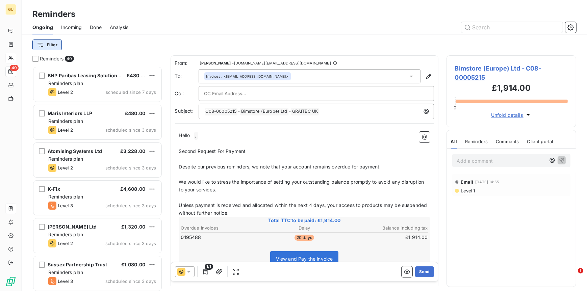
click at [49, 45] on html "GU 40 Reminders Ongoing Incoming Done Analysis Filter Reminders 40 BNP Paribas …" at bounding box center [293, 145] width 587 height 291
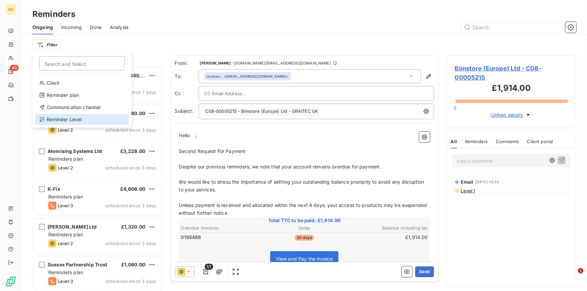
click at [59, 120] on div "Reminder Level" at bounding box center [82, 119] width 94 height 11
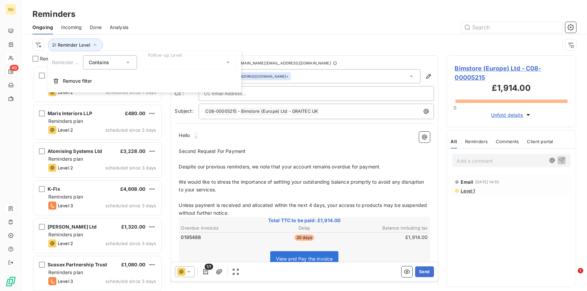
click at [188, 60] on div at bounding box center [188, 62] width 97 height 14
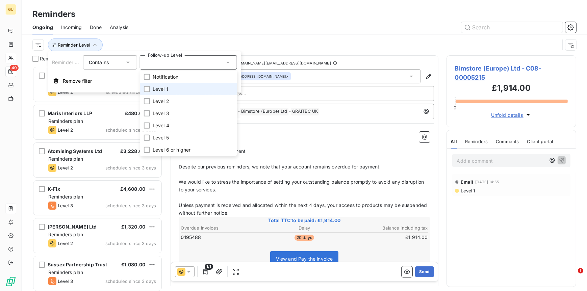
click at [163, 91] on span "Level 1" at bounding box center [161, 89] width 16 height 7
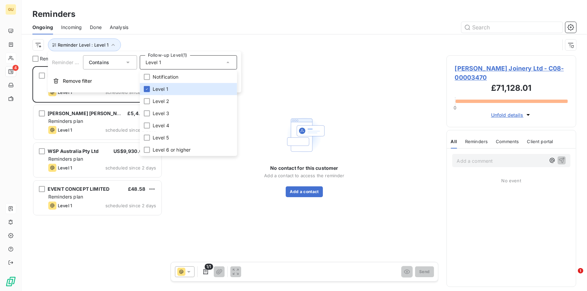
click at [141, 246] on div "[PERSON_NAME] Ltd £71,128.01 Reminders plan Level 1 scheduled since 2 days [PER…" at bounding box center [97, 178] width 130 height 225
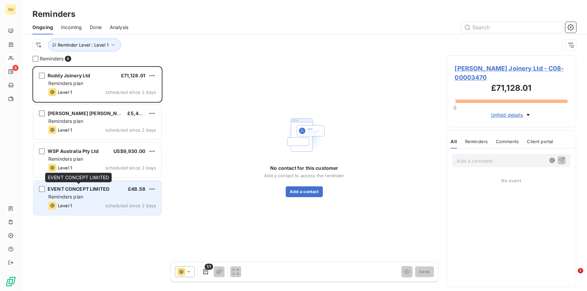
click at [79, 191] on span "EVENT CONCEPT LIMITED" at bounding box center [79, 189] width 62 height 6
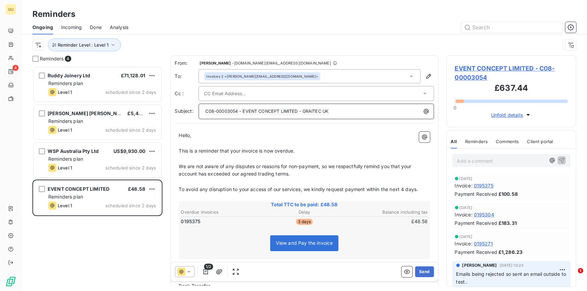
drag, startPoint x: 244, startPoint y: 113, endPoint x: 249, endPoint y: 112, distance: 4.8
click at [249, 112] on span "EVENT CONCEPT LIMITED ﻿" at bounding box center [270, 112] width 57 height 8
click at [246, 112] on span "EVENT CONCEPT LIMITED ﻿" at bounding box center [270, 112] width 57 height 8
drag, startPoint x: 245, startPoint y: 112, endPoint x: 282, endPoint y: 111, distance: 37.8
click at [282, 111] on span "EVENT CONCEPT LIMITED ﻿" at bounding box center [270, 112] width 57 height 8
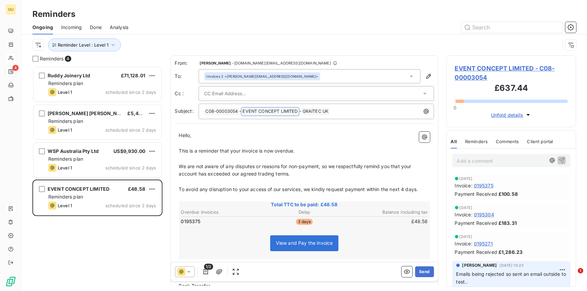
click at [488, 68] on span "EVENT CONCEPT LIMITED - C08-00003054" at bounding box center [511, 73] width 113 height 18
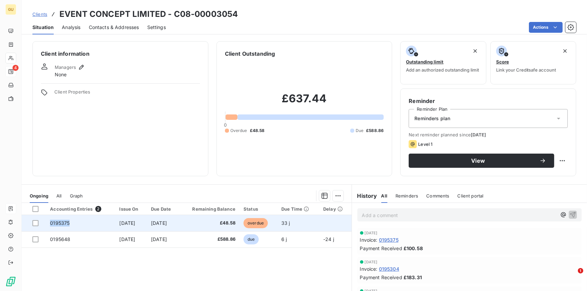
drag, startPoint x: 71, startPoint y: 223, endPoint x: 49, endPoint y: 222, distance: 21.3
click at [49, 222] on td "0195375" at bounding box center [80, 223] width 69 height 16
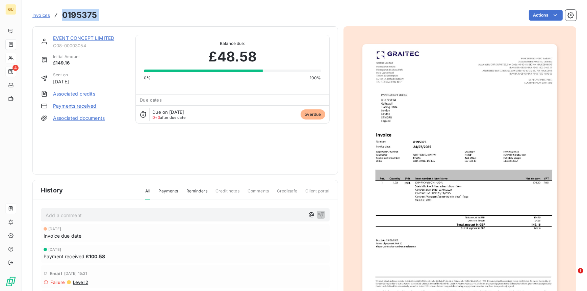
drag, startPoint x: 103, startPoint y: 18, endPoint x: 57, endPoint y: 16, distance: 46.7
click at [57, 16] on div "Invoices 0195375 Actions" at bounding box center [304, 15] width 544 height 14
copy section "0195375 Actions"
click at [98, 36] on link "EVENT CONCEPT LIMITED" at bounding box center [83, 38] width 61 height 6
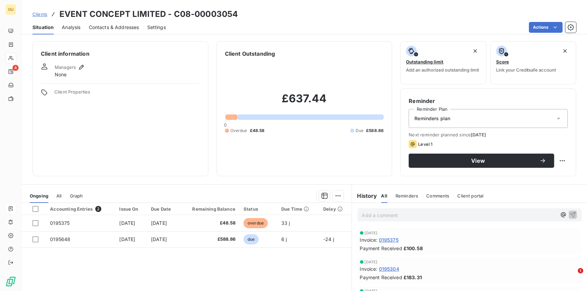
click at [109, 26] on span "Contacts & Addresses" at bounding box center [114, 27] width 50 height 7
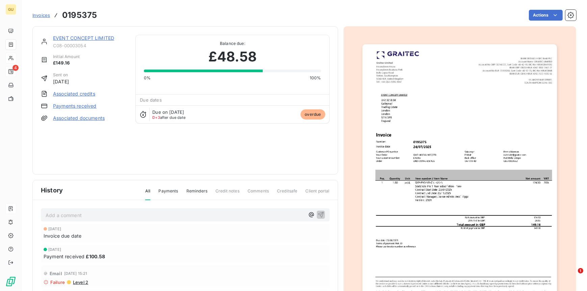
click at [98, 36] on link "EVENT CONCEPT LIMITED" at bounding box center [83, 38] width 61 height 6
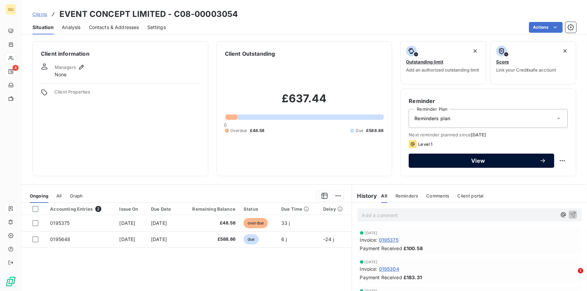
click at [431, 163] on span "View" at bounding box center [478, 160] width 123 height 5
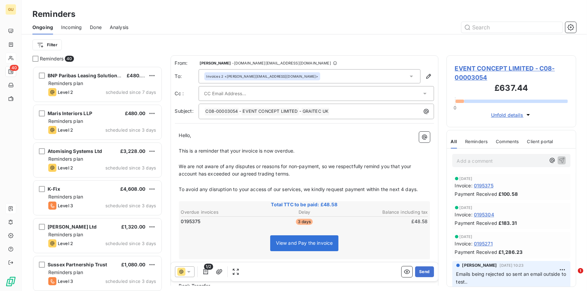
scroll to position [220, 125]
click at [420, 272] on button "Send" at bounding box center [424, 272] width 19 height 11
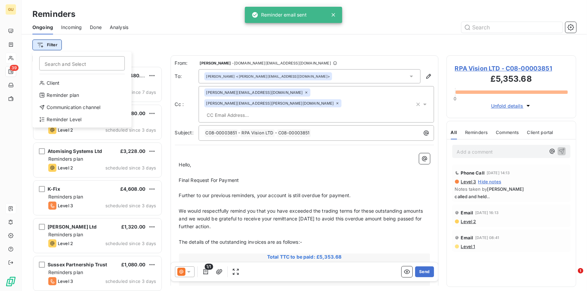
click at [56, 45] on html "GU 39 Reminders Ongoing Incoming Done Analysis Filter Search and Select Client …" at bounding box center [293, 145] width 587 height 291
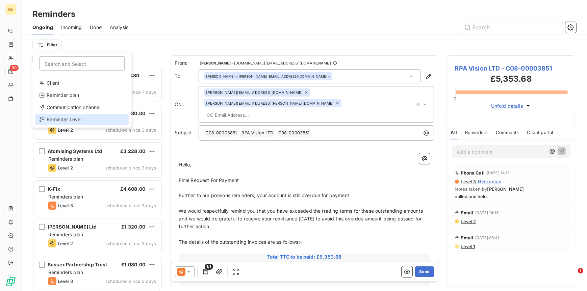
click at [66, 119] on div "Reminder Level" at bounding box center [82, 119] width 94 height 11
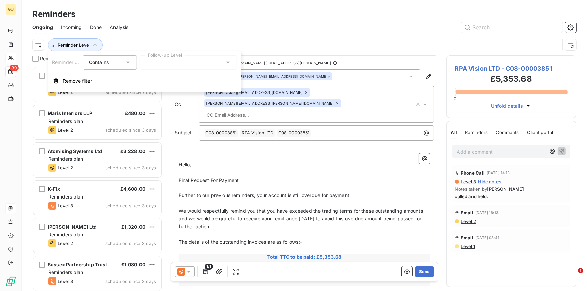
click at [170, 63] on div at bounding box center [188, 62] width 97 height 14
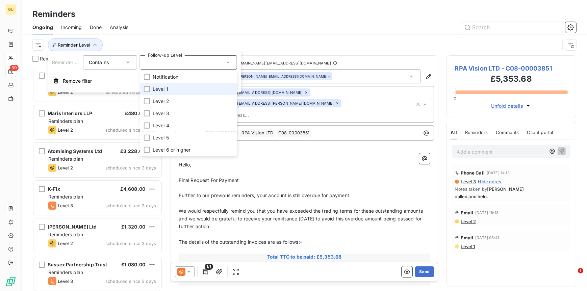
click at [163, 90] on span "Level 1" at bounding box center [161, 89] width 16 height 7
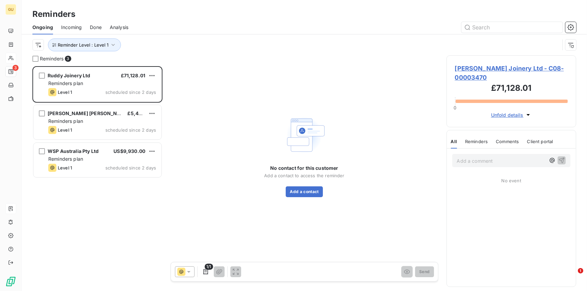
click at [105, 206] on div "[PERSON_NAME] Ltd £71,128.01 Reminders plan Level 1 scheduled since 2 days [PER…" at bounding box center [97, 178] width 130 height 225
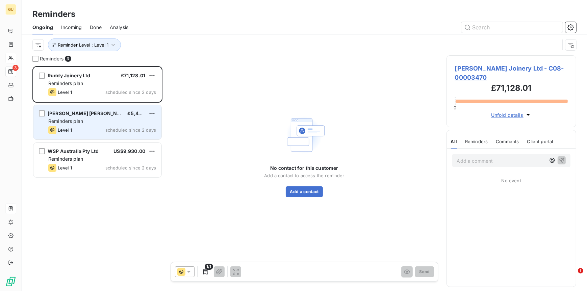
click at [72, 113] on span "[PERSON_NAME] [PERSON_NAME] Catalysts" at bounding box center [100, 113] width 105 height 6
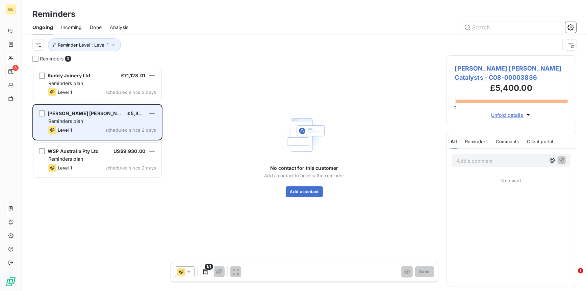
click at [72, 113] on span "[PERSON_NAME] [PERSON_NAME] Catalysts" at bounding box center [100, 113] width 105 height 6
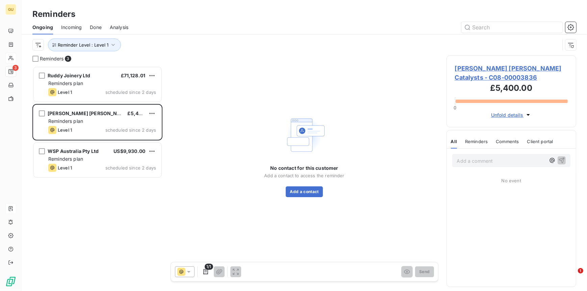
click at [472, 69] on span "[PERSON_NAME] [PERSON_NAME] Catalysts - C08-00003836" at bounding box center [511, 73] width 113 height 18
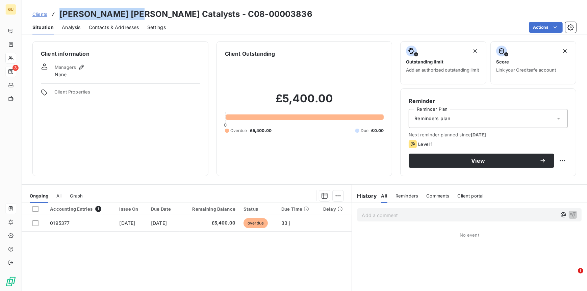
drag, startPoint x: 58, startPoint y: 14, endPoint x: 134, endPoint y: 16, distance: 75.4
click at [134, 16] on div "Clients [PERSON_NAME] [PERSON_NAME] Catalysts - C08-00003836" at bounding box center [172, 14] width 280 height 12
copy h3 "[PERSON_NAME] [PERSON_NAME] C"
click at [111, 28] on span "Contacts & Addresses" at bounding box center [114, 27] width 50 height 7
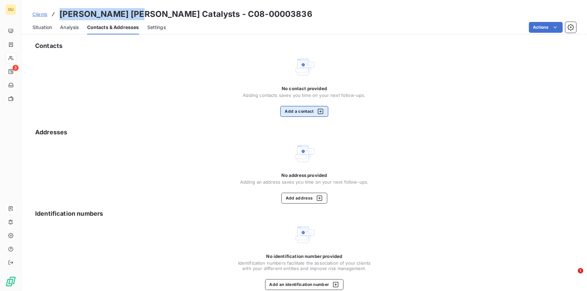
click at [298, 109] on button "Add a contact" at bounding box center [304, 111] width 48 height 11
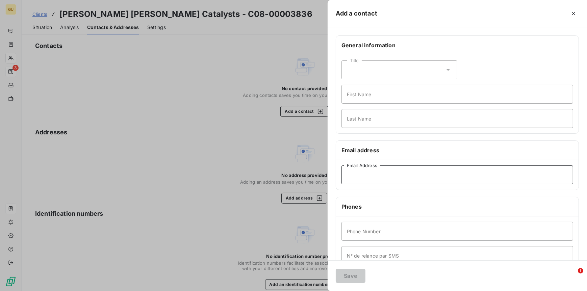
click at [361, 174] on input "Email Address" at bounding box center [458, 175] width 232 height 19
paste input "[EMAIL_ADDRESS][DOMAIN_NAME]"
type input "[EMAIL_ADDRESS][DOMAIN_NAME]"
click at [362, 96] on input "First Name" at bounding box center [458, 94] width 232 height 19
type input "Invoices"
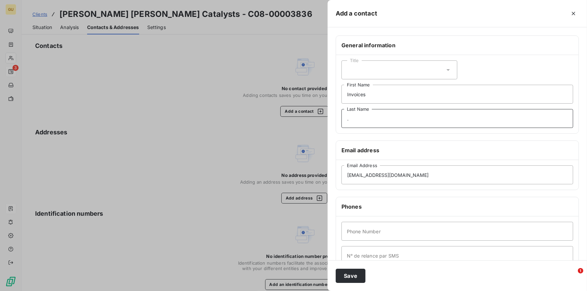
type input "."
type input "00"
click at [349, 281] on button "Save" at bounding box center [351, 276] width 30 height 14
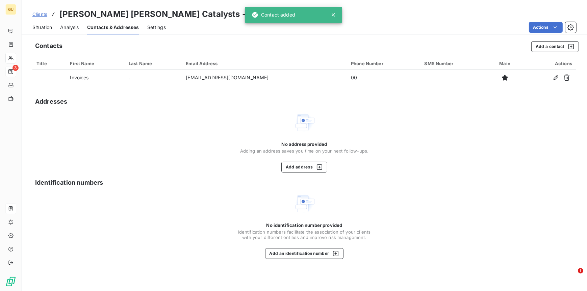
click at [44, 28] on span "Situation" at bounding box center [42, 27] width 20 height 7
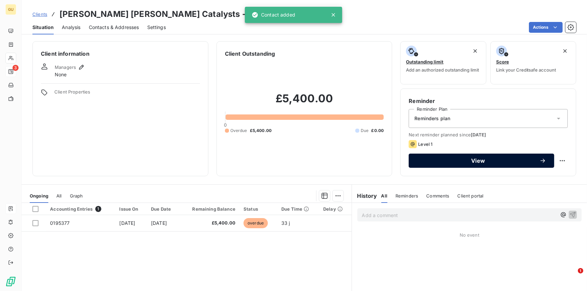
click at [430, 162] on span "View" at bounding box center [478, 160] width 123 height 5
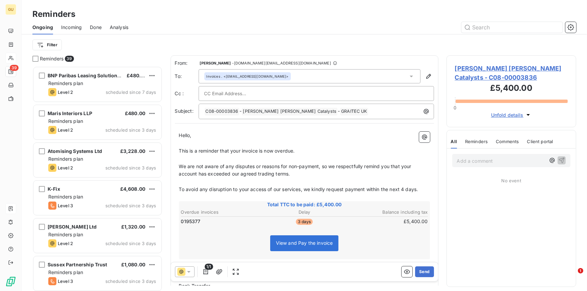
scroll to position [220, 125]
click at [420, 271] on button "Send" at bounding box center [424, 272] width 19 height 11
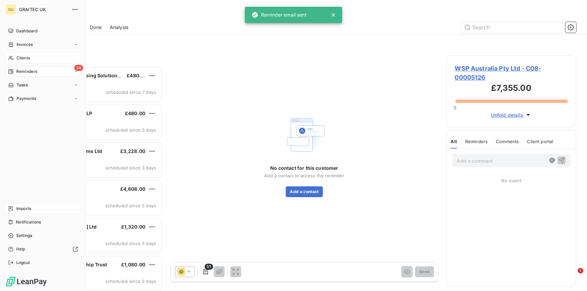
click at [23, 71] on span "Reminders" at bounding box center [26, 72] width 21 height 6
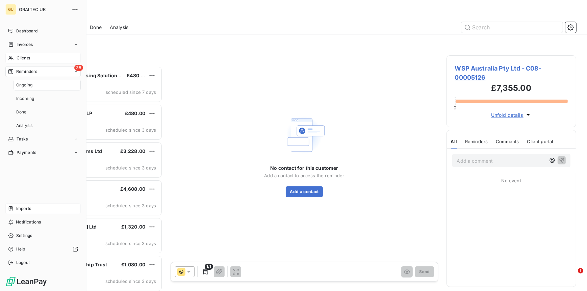
click at [23, 71] on span "Reminders" at bounding box center [26, 72] width 21 height 6
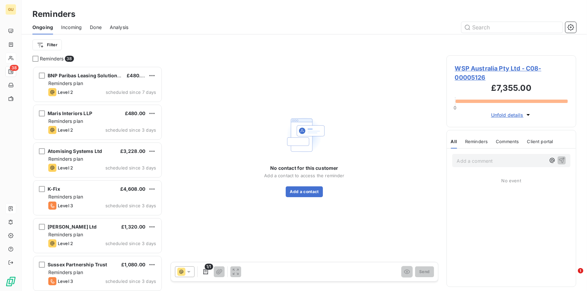
click at [282, 36] on div "Filter" at bounding box center [304, 44] width 544 height 21
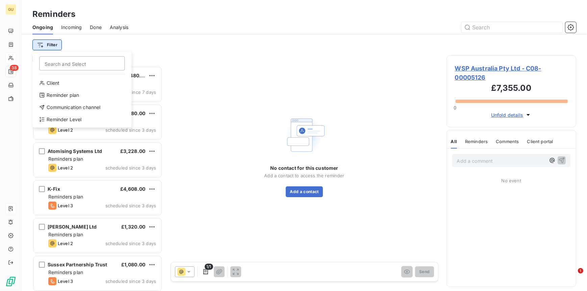
click at [50, 44] on html "GU 38 Reminders Ongoing Incoming Done Analysis Filter Search and Select Client …" at bounding box center [293, 145] width 587 height 291
click at [55, 114] on div "Reminder Level" at bounding box center [82, 119] width 94 height 11
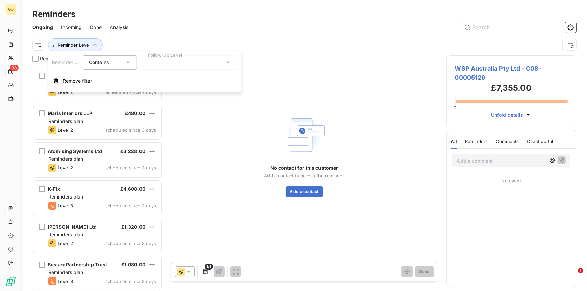
click at [178, 60] on div at bounding box center [188, 62] width 97 height 14
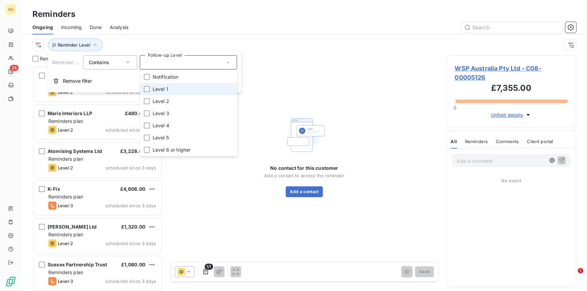
click at [166, 91] on span "Level 1" at bounding box center [161, 89] width 16 height 7
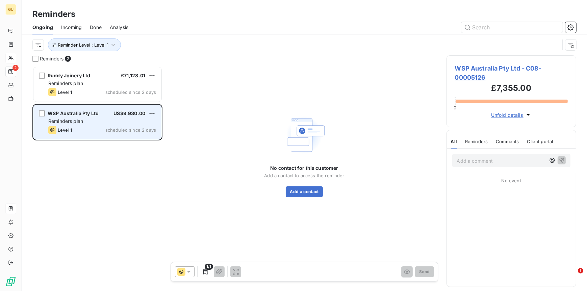
click at [86, 126] on div "Level 1 scheduled since 2 days" at bounding box center [102, 130] width 108 height 8
click at [53, 115] on span "WSP Australia Pty Ltd" at bounding box center [73, 113] width 51 height 6
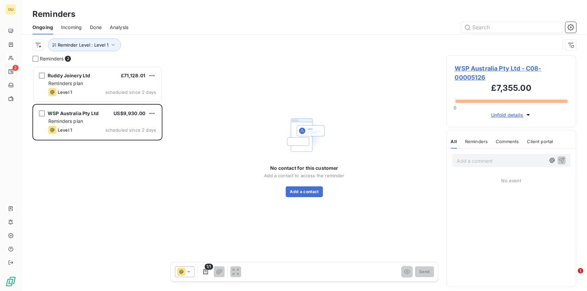
click at [466, 69] on span "WSP Australia Pty Ltd - C08-00005126" at bounding box center [511, 73] width 113 height 18
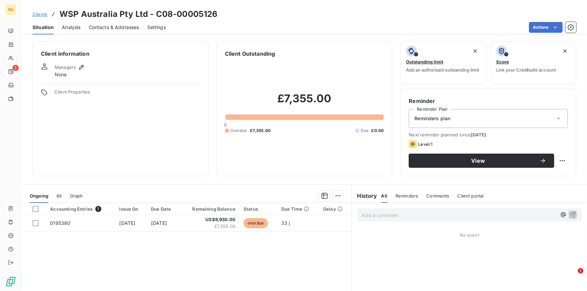
click at [105, 27] on span "Contacts & Addresses" at bounding box center [114, 27] width 50 height 7
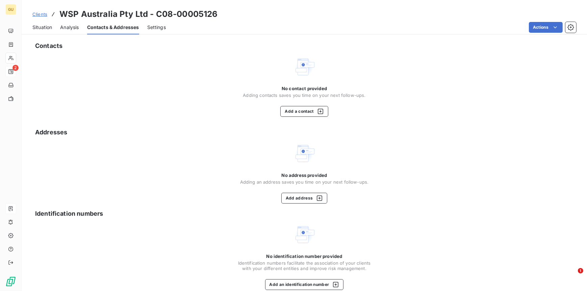
click at [44, 27] on span "Situation" at bounding box center [42, 27] width 20 height 7
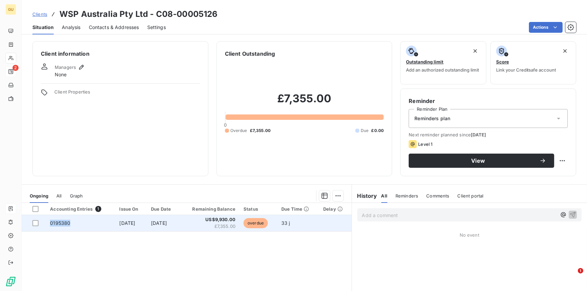
drag, startPoint x: 67, startPoint y: 223, endPoint x: 49, endPoint y: 223, distance: 17.9
click at [50, 223] on span "0195380" at bounding box center [60, 223] width 20 height 6
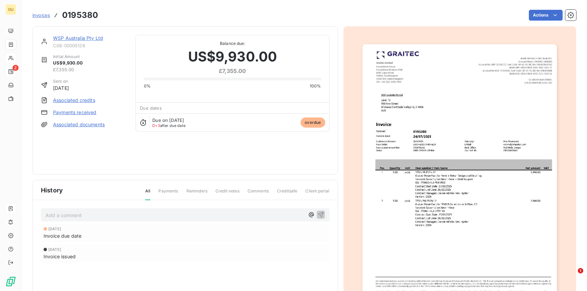
click at [86, 36] on link "WSP Australia Pty Ltd" at bounding box center [78, 38] width 50 height 6
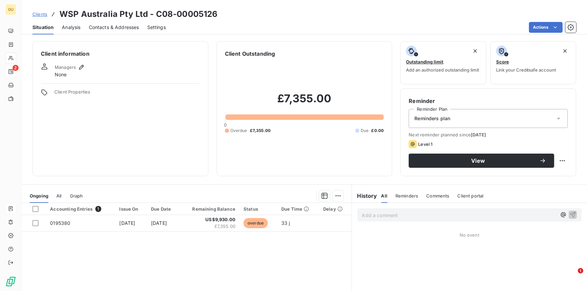
click at [103, 26] on span "Contacts & Addresses" at bounding box center [114, 27] width 50 height 7
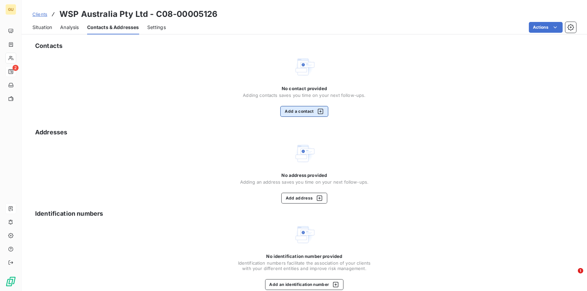
click at [301, 115] on button "Add a contact" at bounding box center [304, 111] width 48 height 11
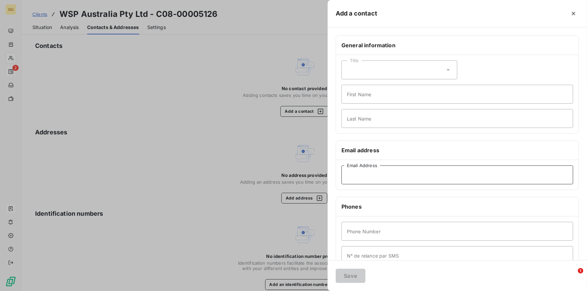
click at [371, 182] on input "Email Address" at bounding box center [458, 175] width 232 height 19
paste input "[EMAIL_ADDRESS][DOMAIN_NAME]"
type input "[EMAIL_ADDRESS][DOMAIN_NAME]"
click at [358, 93] on input "First Name" at bounding box center [458, 94] width 232 height 19
type input "Invoices"
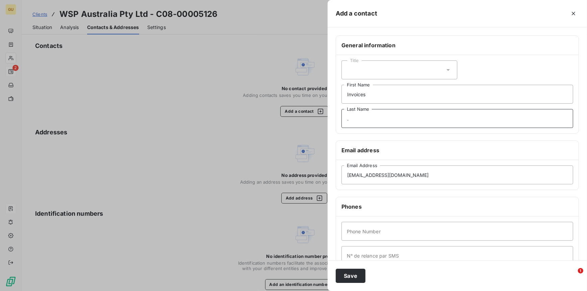
type input "."
click at [365, 237] on input "Phone Number" at bounding box center [458, 231] width 232 height 19
type input "00"
click at [357, 276] on button "Save" at bounding box center [351, 276] width 30 height 14
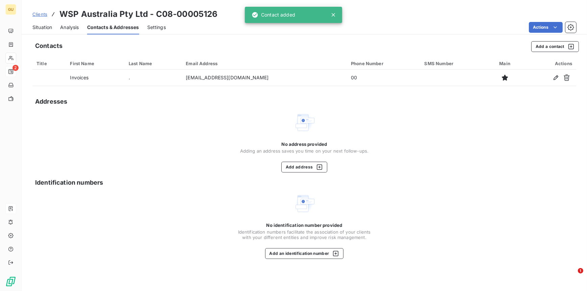
click at [49, 25] on span "Situation" at bounding box center [42, 27] width 20 height 7
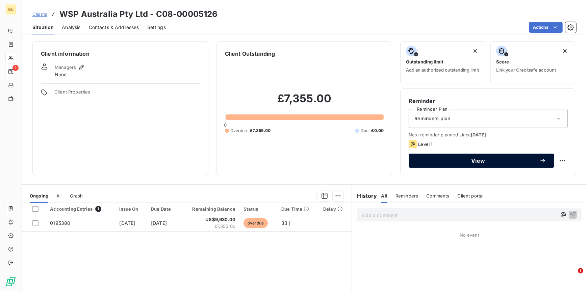
click at [435, 158] on span "View" at bounding box center [478, 160] width 123 height 5
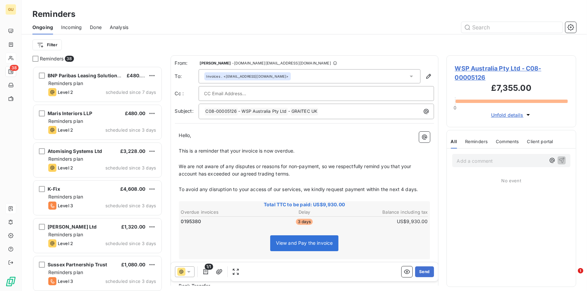
scroll to position [220, 125]
click at [417, 272] on button "Send" at bounding box center [424, 272] width 19 height 11
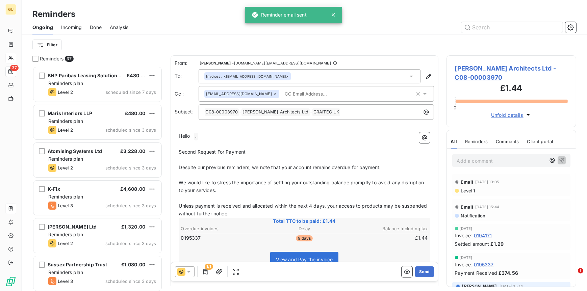
click at [67, 25] on span "Incoming" at bounding box center [71, 27] width 21 height 7
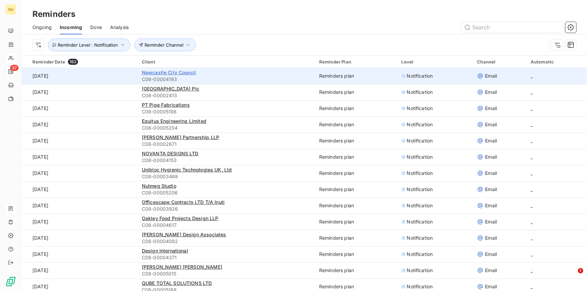
click at [178, 73] on span "Newcastle City Council" at bounding box center [169, 73] width 54 height 6
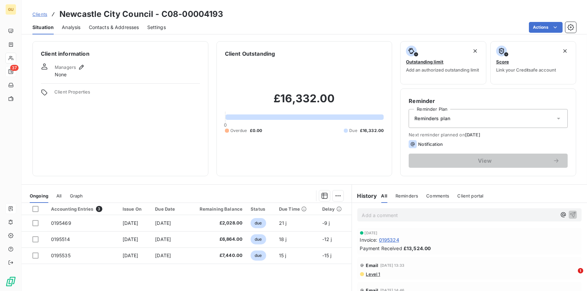
click at [109, 23] on div "Contacts & Addresses" at bounding box center [114, 27] width 50 height 14
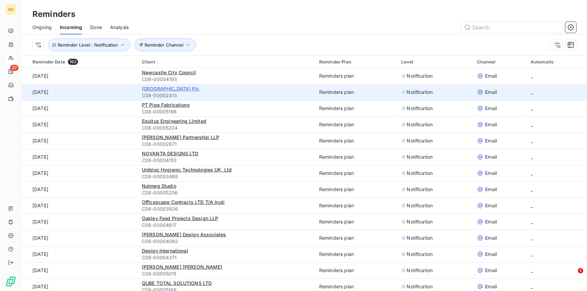
click at [180, 88] on span "[GEOGRAPHIC_DATA] Plc" at bounding box center [170, 89] width 57 height 6
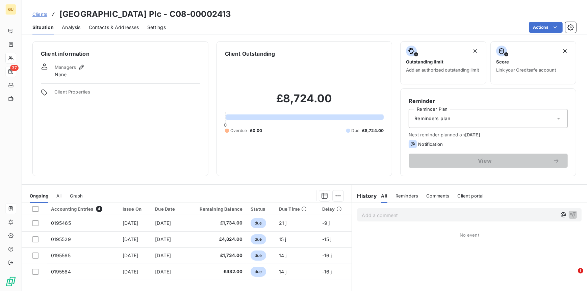
click at [113, 28] on span "Contacts & Addresses" at bounding box center [114, 27] width 50 height 7
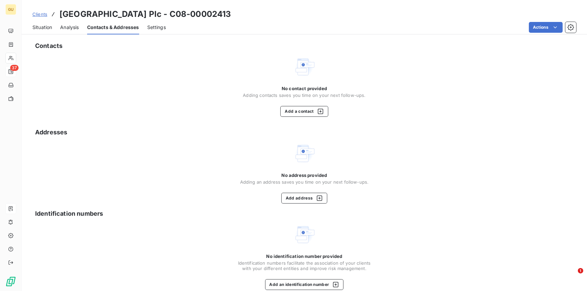
click at [46, 25] on span "Situation" at bounding box center [42, 27] width 20 height 7
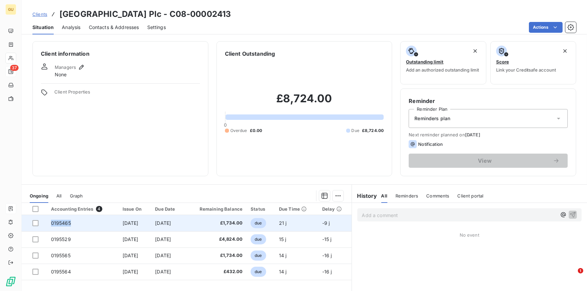
drag, startPoint x: 69, startPoint y: 224, endPoint x: 48, endPoint y: 222, distance: 21.4
click at [48, 222] on td "0195465" at bounding box center [83, 223] width 72 height 16
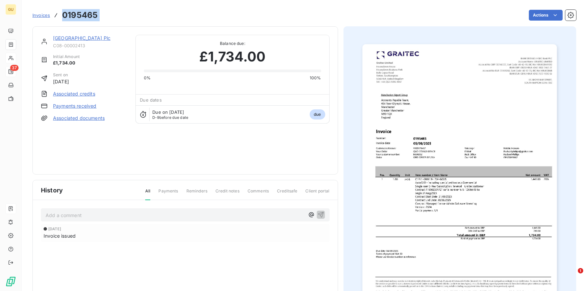
drag, startPoint x: 90, startPoint y: 17, endPoint x: 58, endPoint y: 17, distance: 31.8
click at [58, 17] on div "Invoices 0195465 Actions" at bounding box center [304, 15] width 544 height 14
copy section "0195465 Actions"
click at [85, 39] on link "[GEOGRAPHIC_DATA] Plc" at bounding box center [81, 38] width 57 height 6
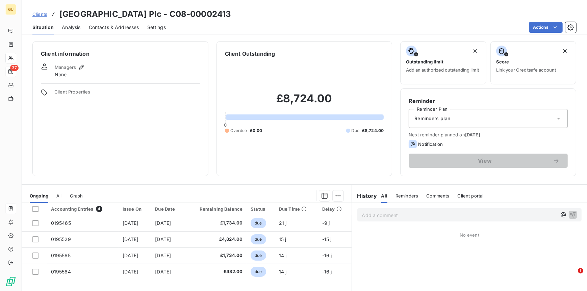
click at [123, 28] on span "Contacts & Addresses" at bounding box center [114, 27] width 50 height 7
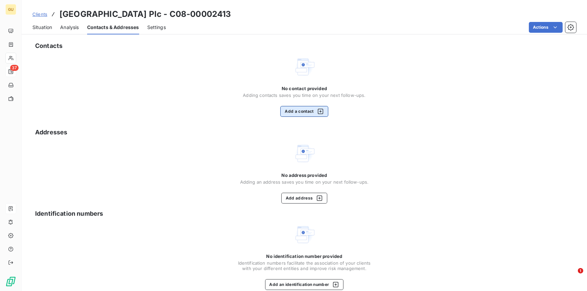
click at [301, 116] on button "Add a contact" at bounding box center [304, 111] width 48 height 11
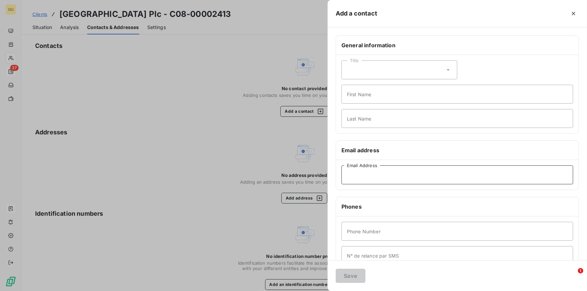
click at [357, 168] on input "Email Address" at bounding box center [458, 175] width 232 height 19
paste input "[EMAIL_ADDRESS][DOMAIN_NAME]"
type input "[EMAIL_ADDRESS][DOMAIN_NAME]"
click at [357, 89] on input "First Name" at bounding box center [458, 94] width 232 height 19
type input "Invoices"
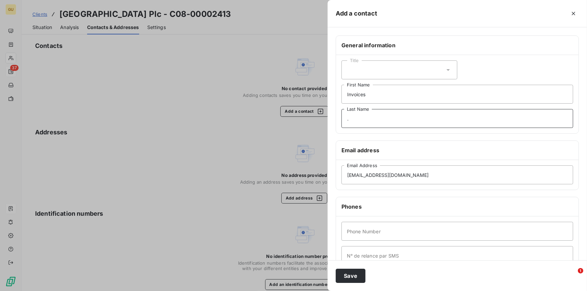
type input "."
click at [355, 237] on input "Phone Number" at bounding box center [458, 231] width 232 height 19
type input "00"
click at [348, 275] on button "Save" at bounding box center [351, 276] width 30 height 14
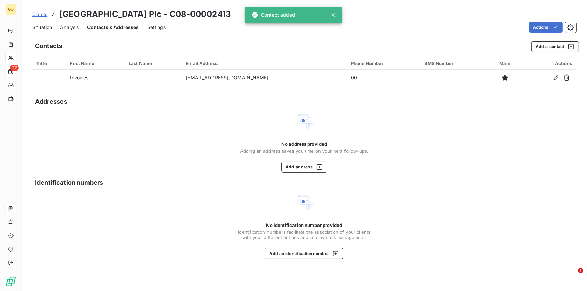
click at [43, 28] on span "Situation" at bounding box center [42, 27] width 20 height 7
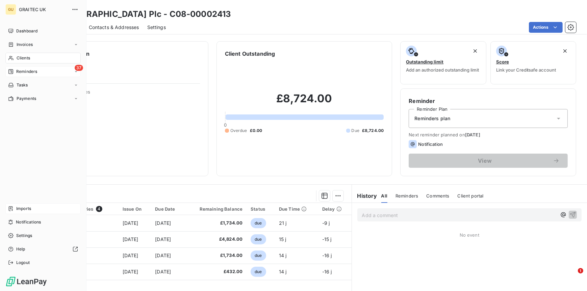
click at [19, 73] on span "Reminders" at bounding box center [26, 72] width 21 height 6
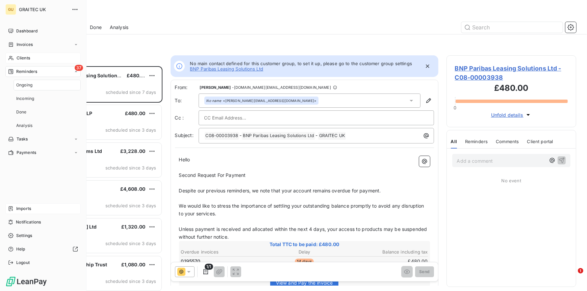
scroll to position [220, 125]
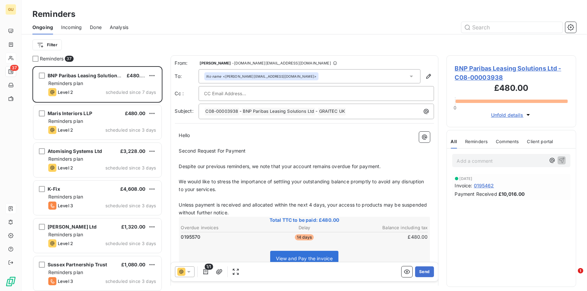
click at [69, 28] on span "Incoming" at bounding box center [71, 27] width 21 height 7
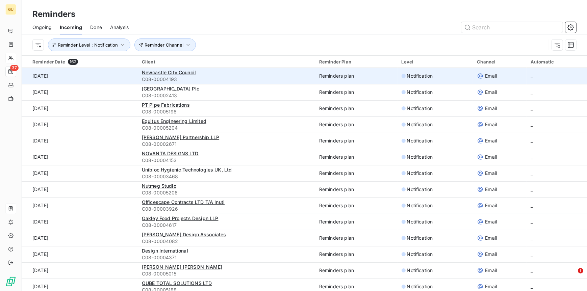
click at [529, 77] on td "_" at bounding box center [557, 76] width 60 height 16
click at [179, 71] on span "Newcastle City Council" at bounding box center [169, 73] width 54 height 6
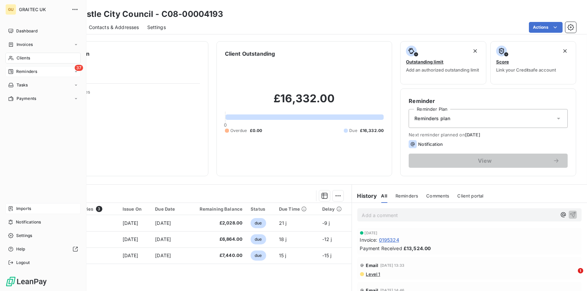
click at [21, 71] on span "Reminders" at bounding box center [26, 72] width 21 height 6
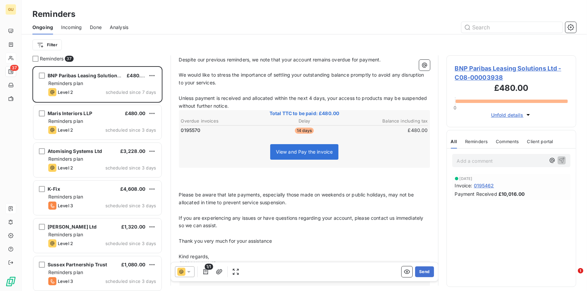
scroll to position [110, 0]
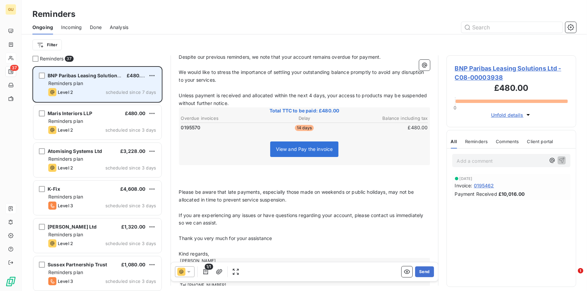
click at [104, 80] on div "Reminders plan" at bounding box center [102, 83] width 108 height 7
click at [94, 76] on span "BNP Paribas Leasing Solutions Ltd" at bounding box center [88, 76] width 81 height 6
click at [57, 75] on span "BNP Paribas Leasing Solutions Ltd" at bounding box center [88, 76] width 81 height 6
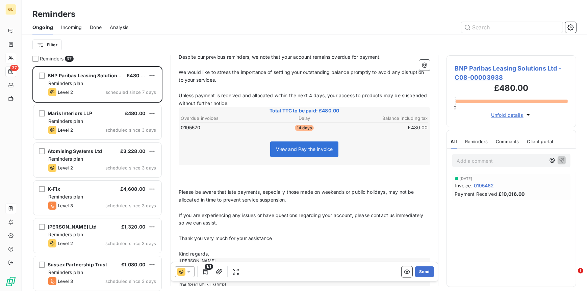
click at [472, 66] on span "BNP Paribas Leasing Solutions Ltd - C08-00003938" at bounding box center [511, 73] width 113 height 18
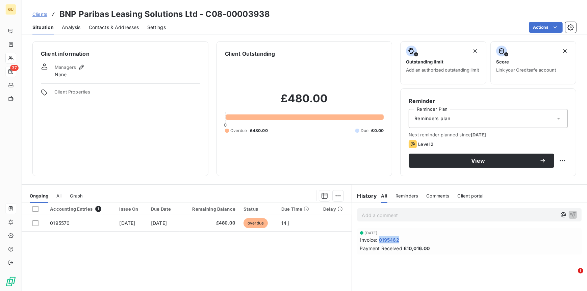
drag, startPoint x: 377, startPoint y: 241, endPoint x: 397, endPoint y: 242, distance: 20.3
click at [397, 242] on span "0195462" at bounding box center [389, 239] width 20 height 7
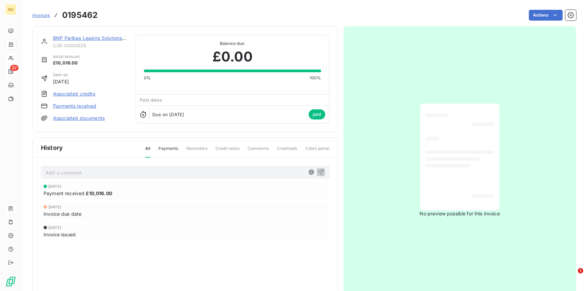
click at [61, 14] on div "Invoices 0195462" at bounding box center [64, 15] width 65 height 12
drag, startPoint x: 63, startPoint y: 14, endPoint x: 97, endPoint y: 16, distance: 34.2
click at [97, 16] on h3 "0195462" at bounding box center [79, 15] width 35 height 12
copy h3 "0195462"
click at [82, 38] on link "BNP Paribas Leasing Solutions Ltd" at bounding box center [92, 38] width 78 height 6
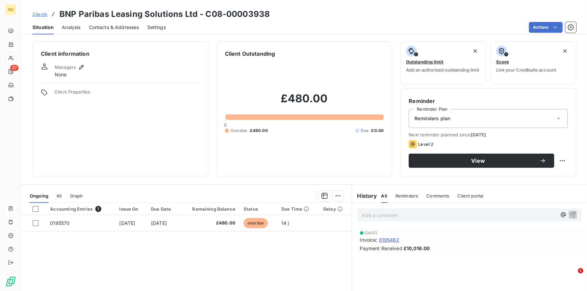
click at [115, 27] on span "Contacts & Addresses" at bounding box center [114, 27] width 50 height 7
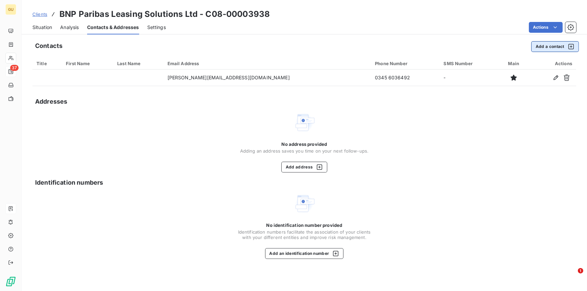
click at [543, 47] on button "Add a contact" at bounding box center [555, 46] width 48 height 11
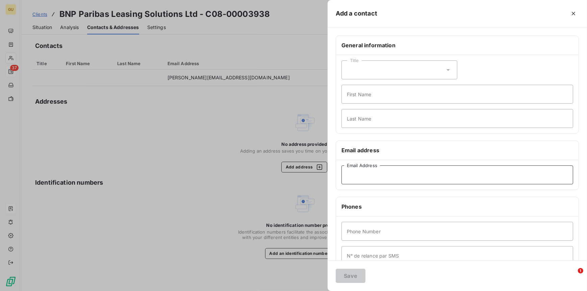
click at [357, 174] on input "Email Address" at bounding box center [458, 175] width 232 height 19
paste input "[PERSON_NAME][EMAIL_ADDRESS][PERSON_NAME][DOMAIN_NAME]"
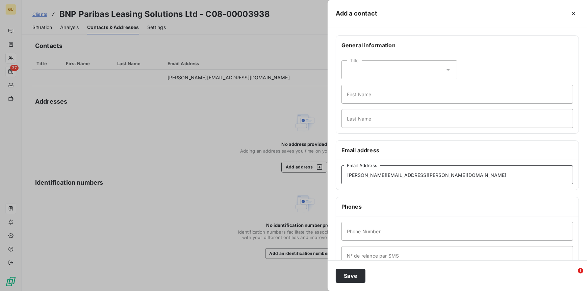
type input "[PERSON_NAME][EMAIL_ADDRESS][PERSON_NAME][DOMAIN_NAME]"
click at [357, 96] on input "First Name" at bounding box center [458, 94] width 232 height 19
type input "Invoices"
type input "."
click at [360, 227] on input "Phone Number" at bounding box center [458, 231] width 232 height 19
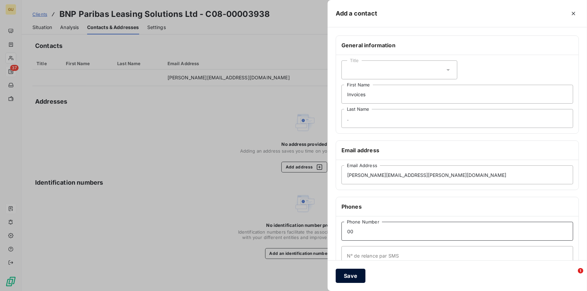
type input "00"
drag, startPoint x: 347, startPoint y: 278, endPoint x: 345, endPoint y: 272, distance: 6.1
click at [347, 278] on button "Save" at bounding box center [351, 276] width 30 height 14
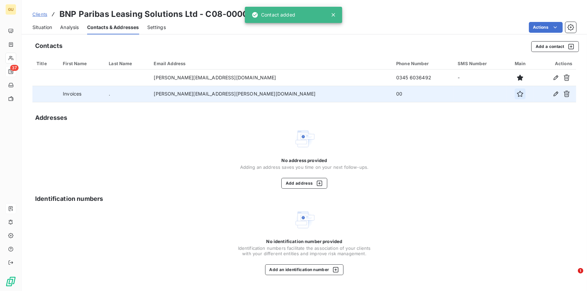
click at [517, 96] on icon "button" at bounding box center [520, 94] width 6 height 6
click at [37, 24] on span "Situation" at bounding box center [42, 27] width 20 height 7
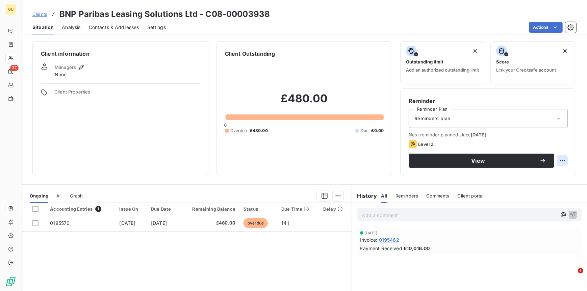
click at [559, 158] on html "GU 37 Clients BNP Paribas Leasing Solutions Ltd - C08-00003938 Situation Analys…" at bounding box center [293, 145] width 587 height 291
click at [483, 162] on html "GU 37 Clients BNP Paribas Leasing Solutions Ltd - C08-00003938 Situation Analys…" at bounding box center [293, 145] width 587 height 291
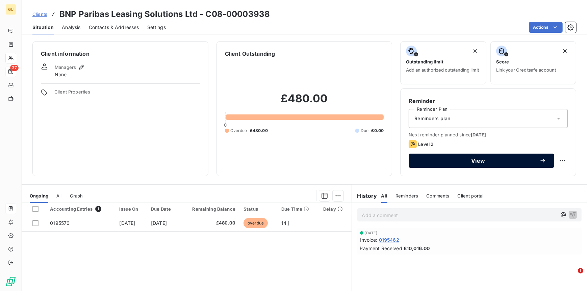
click at [473, 160] on span "View" at bounding box center [478, 160] width 123 height 5
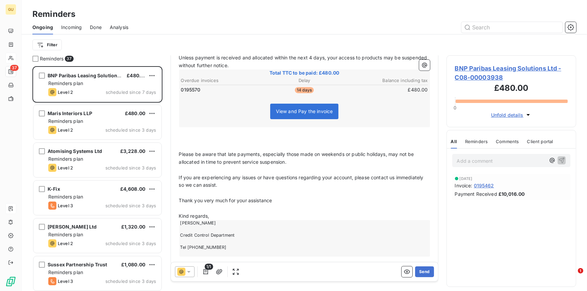
scroll to position [155, 0]
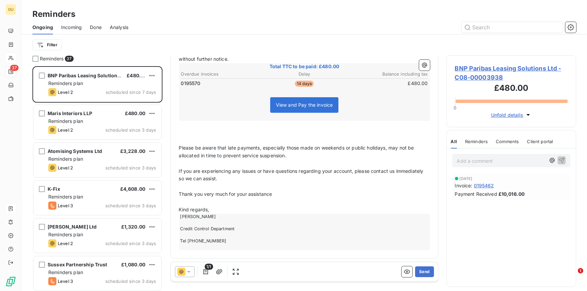
click at [190, 272] on icon at bounding box center [188, 272] width 7 height 7
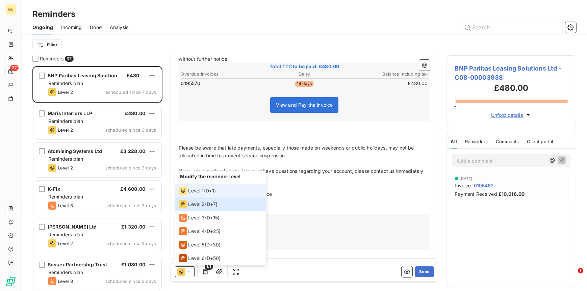
click at [204, 192] on div "Level 1 ( D+1 )" at bounding box center [197, 191] width 37 height 8
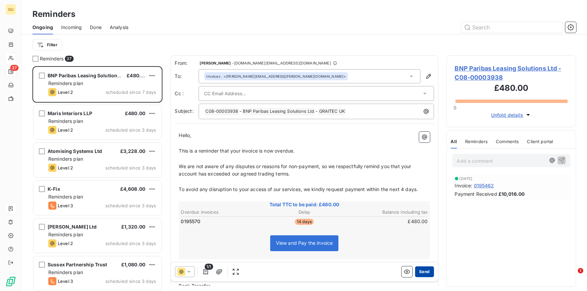
click at [422, 271] on button "Send" at bounding box center [424, 272] width 19 height 11
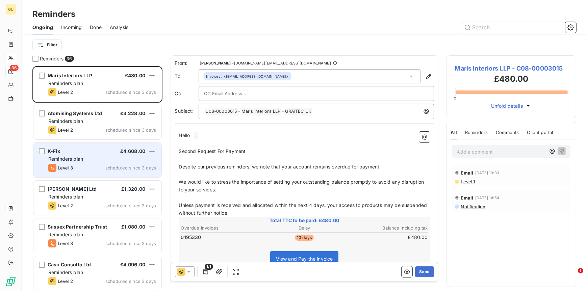
drag, startPoint x: 62, startPoint y: 150, endPoint x: 70, endPoint y: 151, distance: 7.6
click at [62, 150] on div "K-Fix £4,608.00" at bounding box center [102, 151] width 108 height 6
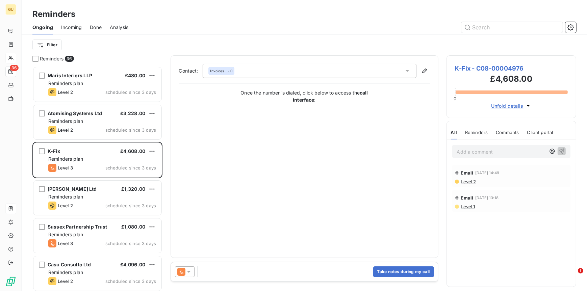
click at [484, 68] on span "K-Fix - C08-00004976" at bounding box center [511, 68] width 113 height 9
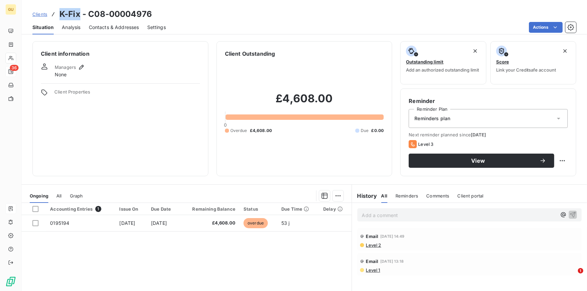
drag, startPoint x: 59, startPoint y: 12, endPoint x: 79, endPoint y: 15, distance: 20.4
click at [79, 15] on h3 "K-Fix - C08-00004976" at bounding box center [105, 14] width 93 height 12
copy h3 "K-Fix"
click at [110, 27] on span "Contacts & Addresses" at bounding box center [114, 27] width 50 height 7
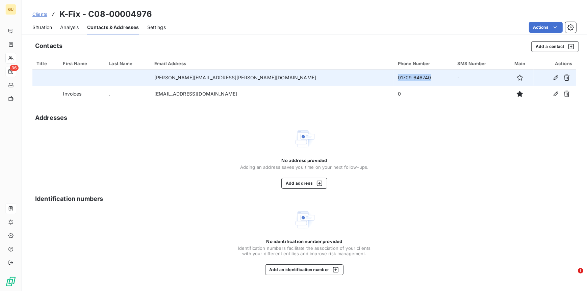
drag, startPoint x: 373, startPoint y: 81, endPoint x: 335, endPoint y: 77, distance: 37.7
click at [394, 77] on td "01709 646740" at bounding box center [423, 78] width 59 height 16
copy td "01709 646740"
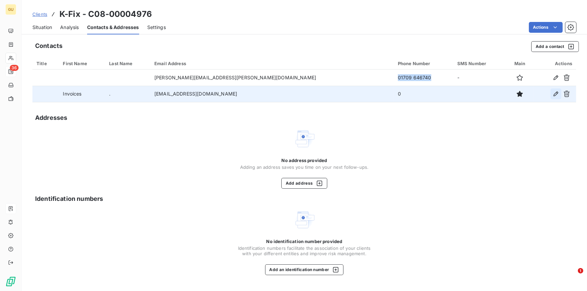
click at [555, 92] on icon "button" at bounding box center [556, 94] width 7 height 7
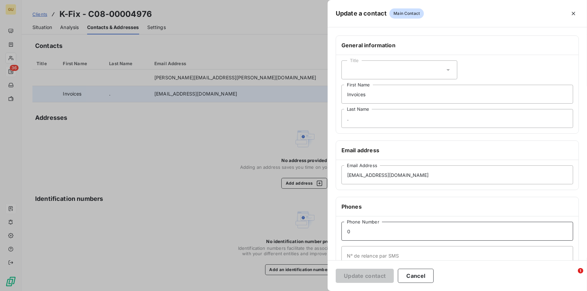
drag, startPoint x: 367, startPoint y: 229, endPoint x: 329, endPoint y: 231, distance: 37.2
click at [329, 231] on div "General information Title Invoices First Name . Last Name Email address [EMAIL_…" at bounding box center [457, 185] width 259 height 300
paste input "1709 646740"
type input "01709 646740"
click at [369, 277] on button "Update contact" at bounding box center [365, 276] width 58 height 14
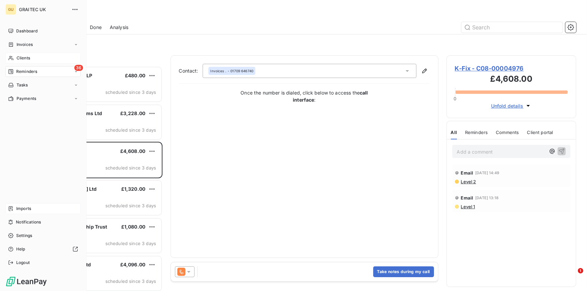
scroll to position [220, 125]
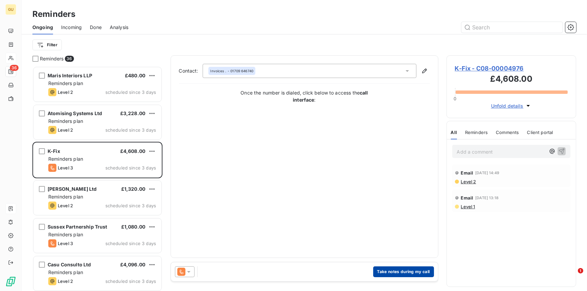
click at [417, 270] on button "Take notes during my call" at bounding box center [403, 272] width 61 height 11
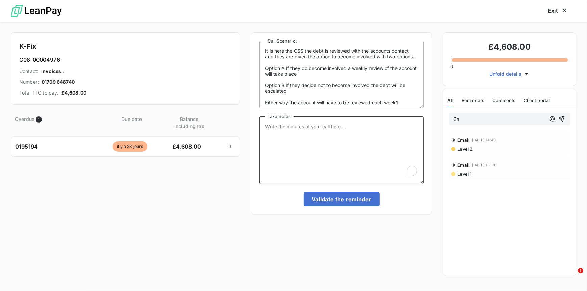
click at [284, 126] on textarea "Take notes" at bounding box center [341, 151] width 165 height 68
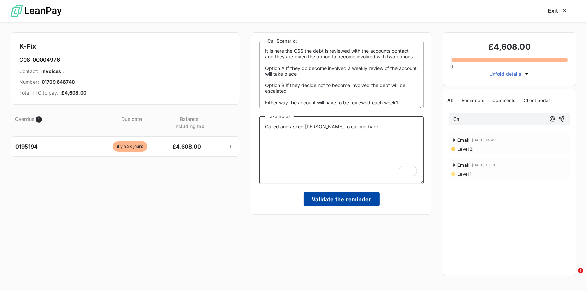
type textarea "Called and asked [PERSON_NAME] to call me back"
click at [330, 201] on button "Validate the reminder" at bounding box center [342, 199] width 76 height 14
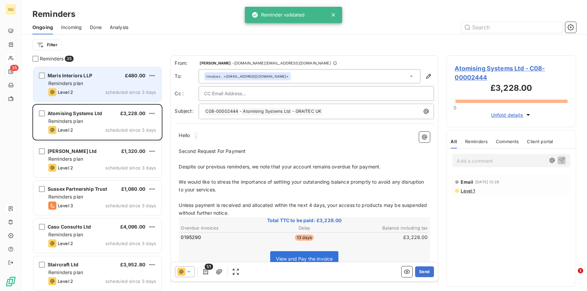
click at [84, 90] on div "Level 2 scheduled since 3 days" at bounding box center [102, 92] width 108 height 8
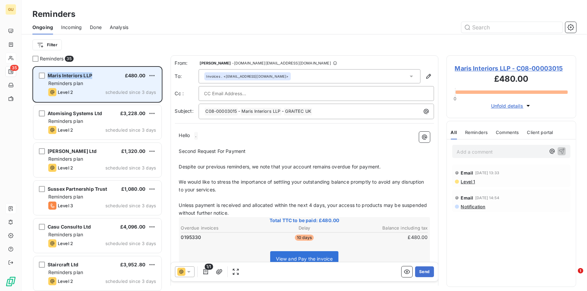
drag, startPoint x: 91, startPoint y: 76, endPoint x: 46, endPoint y: 76, distance: 45.3
click at [46, 76] on div "Maris Interiors LLP £480.00 Reminders plan Level 2 scheduled since 3 days" at bounding box center [97, 84] width 128 height 34
click at [108, 87] on div "Maris Interiors LLP £480.00 Reminders plan Level 2 scheduled since 3 days" at bounding box center [97, 84] width 128 height 34
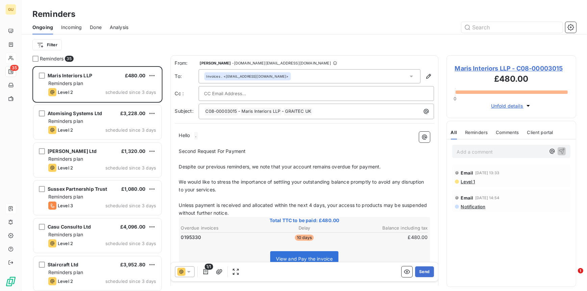
click at [462, 69] on span "Maris Interiors LLP - C08-00003015" at bounding box center [511, 68] width 113 height 9
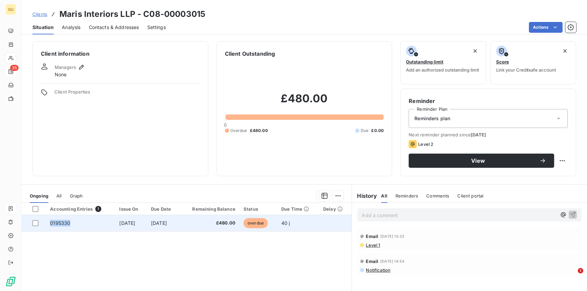
drag, startPoint x: 70, startPoint y: 223, endPoint x: 47, endPoint y: 224, distance: 22.3
click at [47, 224] on td "0195330" at bounding box center [80, 223] width 69 height 16
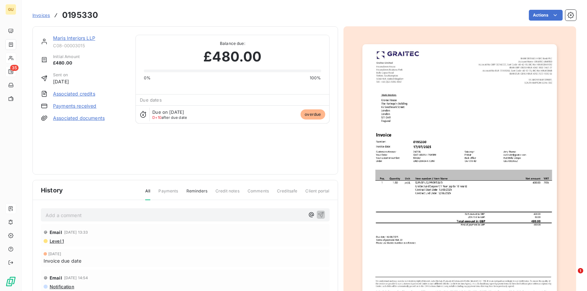
click at [75, 38] on link "Maris Interiors LLP" at bounding box center [74, 38] width 42 height 6
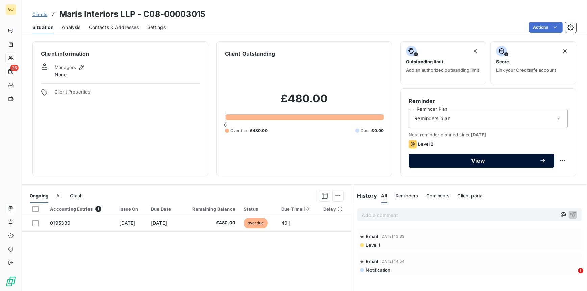
click at [428, 157] on div "View" at bounding box center [481, 160] width 129 height 7
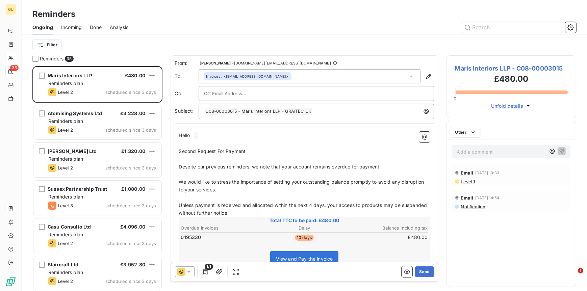
scroll to position [220, 125]
click at [479, 69] on span "Maris Interiors LLP - C08-00003015" at bounding box center [511, 68] width 113 height 9
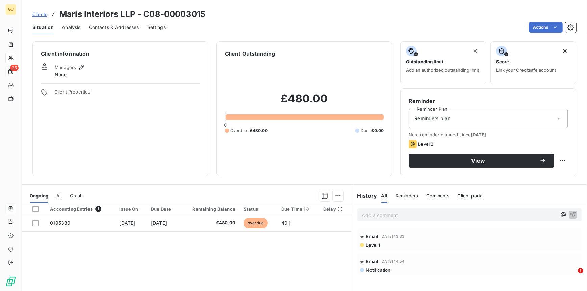
click at [114, 26] on span "Contacts & Addresses" at bounding box center [114, 27] width 50 height 7
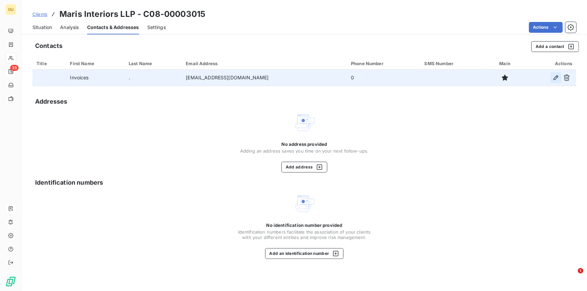
click at [553, 78] on icon "button" at bounding box center [556, 77] width 7 height 7
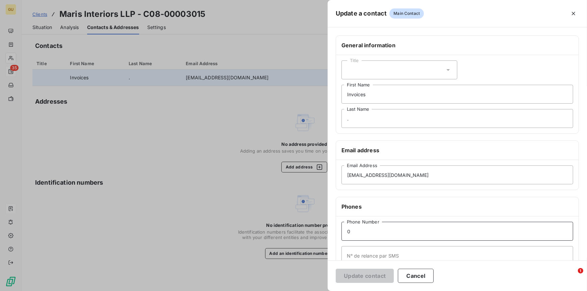
drag, startPoint x: 374, startPoint y: 228, endPoint x: 319, endPoint y: 233, distance: 54.9
click at [319, 291] on div "Update a contact Main Contact General information Title Invoices First Name . L…" at bounding box center [293, 291] width 587 height 0
paste input "[PHONE_NUMBER]"
type input "0207 902 1866"
click at [366, 276] on button "Update contact" at bounding box center [365, 276] width 58 height 14
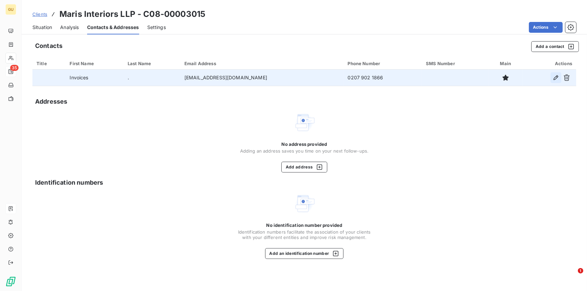
click at [553, 77] on icon "button" at bounding box center [556, 77] width 7 height 7
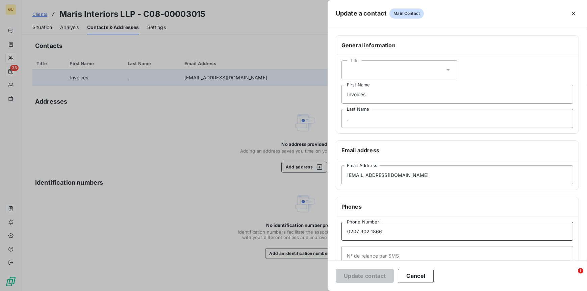
drag, startPoint x: 387, startPoint y: 227, endPoint x: 343, endPoint y: 229, distance: 44.0
click at [343, 229] on input "0207 902 1866" at bounding box center [458, 231] width 232 height 19
paste input "757"
type input "0207 902 1757"
click at [369, 274] on button "Update contact" at bounding box center [365, 276] width 58 height 14
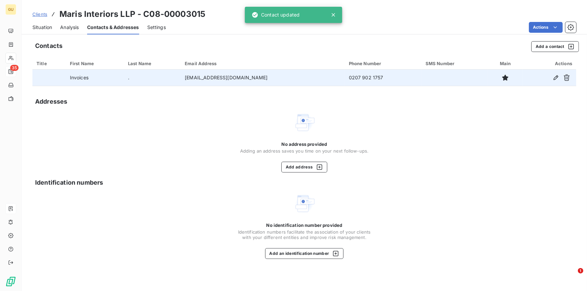
click at [39, 14] on span "Clients" at bounding box center [39, 13] width 15 height 5
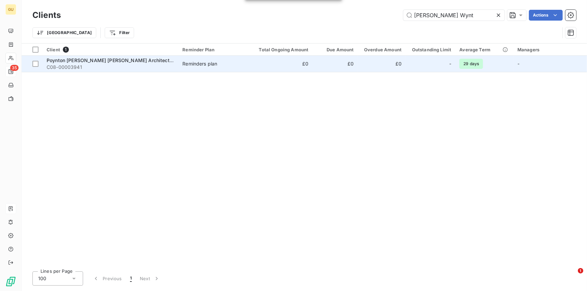
click at [93, 60] on span "Poynton [PERSON_NAME] [PERSON_NAME] Architects Ltd" at bounding box center [114, 60] width 135 height 6
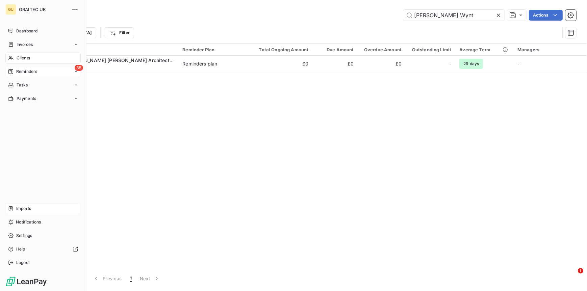
click at [27, 56] on span "Clients" at bounding box center [24, 58] width 14 height 6
click at [27, 70] on span "Reminders" at bounding box center [26, 72] width 21 height 6
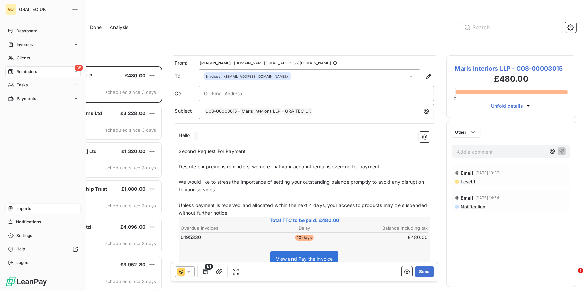
scroll to position [220, 125]
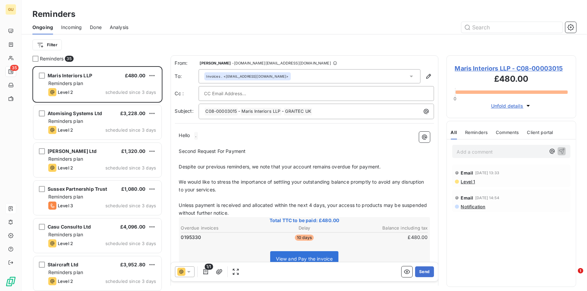
click at [193, 136] on p "Hello ﻿ . ﻿ ﻿" at bounding box center [304, 136] width 251 height 8
click at [428, 272] on button "Send" at bounding box center [424, 272] width 19 height 11
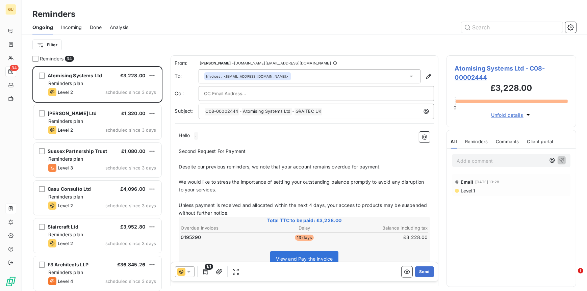
click at [472, 68] on span "Atomising Systems Ltd - C08-00002444" at bounding box center [511, 73] width 113 height 18
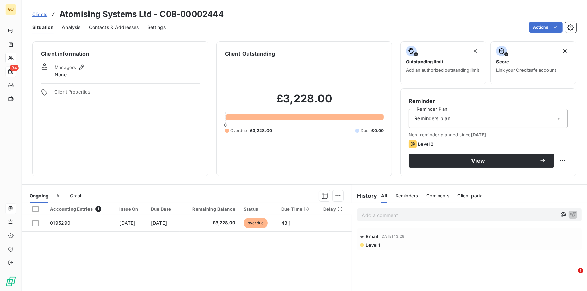
click at [126, 28] on span "Contacts & Addresses" at bounding box center [114, 27] width 50 height 7
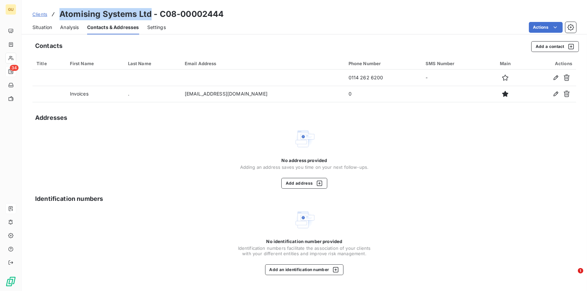
drag, startPoint x: 151, startPoint y: 14, endPoint x: 61, endPoint y: 16, distance: 89.6
click at [61, 16] on h3 "Atomising Systems Ltd - C08-00002444" at bounding box center [141, 14] width 164 height 12
click at [46, 28] on span "Situation" at bounding box center [42, 27] width 20 height 7
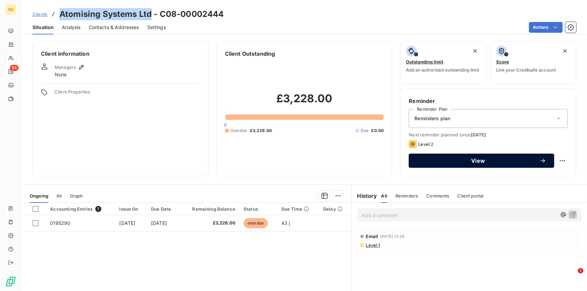
click at [422, 164] on div "View" at bounding box center [481, 160] width 129 height 7
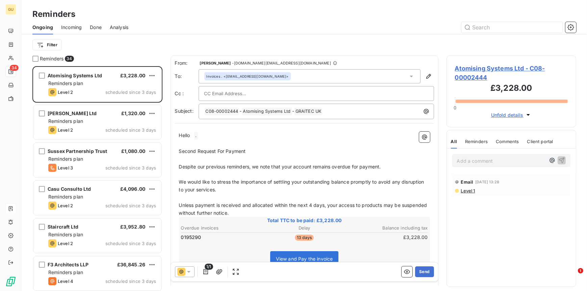
scroll to position [220, 125]
click at [497, 72] on span "Atomising Systems Ltd - C08-00002444" at bounding box center [511, 73] width 113 height 18
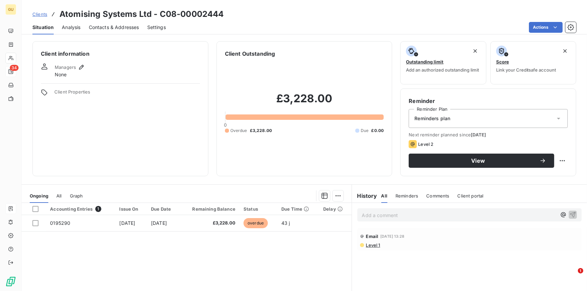
click at [101, 28] on span "Contacts & Addresses" at bounding box center [114, 27] width 50 height 7
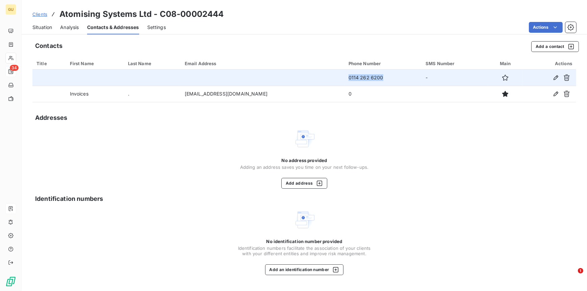
drag, startPoint x: 366, startPoint y: 79, endPoint x: 327, endPoint y: 76, distance: 39.0
click at [345, 76] on td "0114 262 6200" at bounding box center [383, 78] width 77 height 16
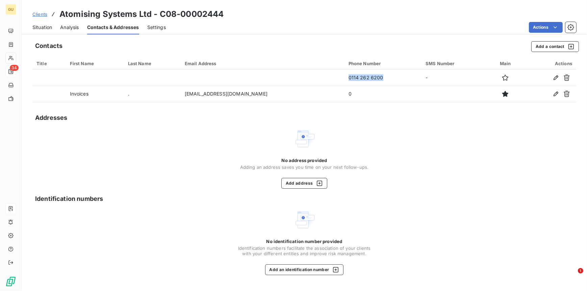
click at [40, 28] on span "Situation" at bounding box center [42, 27] width 20 height 7
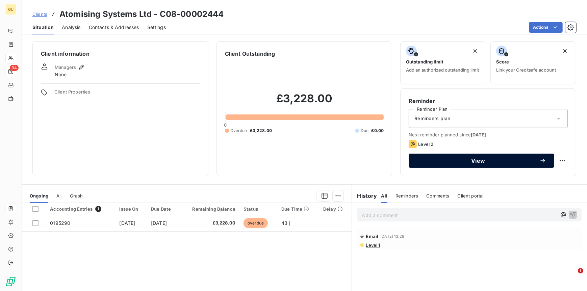
click at [444, 163] on span "View" at bounding box center [478, 160] width 123 height 5
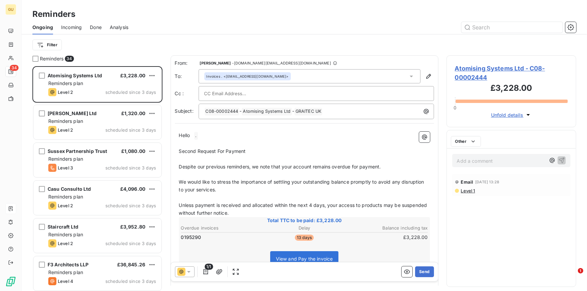
scroll to position [220, 125]
click at [189, 136] on span "Hello" at bounding box center [184, 135] width 11 height 6
click at [250, 154] on p "Second Request For Payment" at bounding box center [304, 152] width 251 height 8
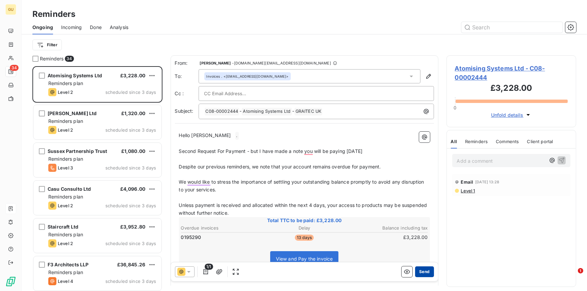
click at [422, 269] on button "Send" at bounding box center [424, 272] width 19 height 11
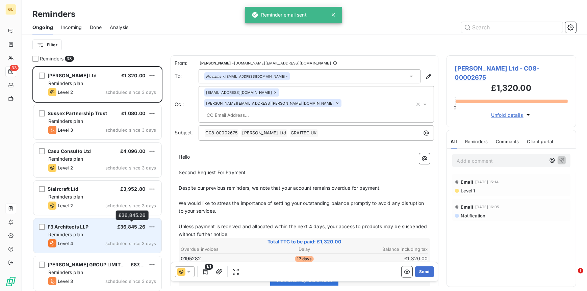
click at [119, 226] on span "£36,845.26" at bounding box center [131, 227] width 28 height 6
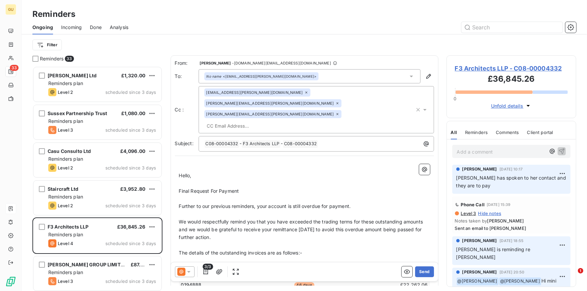
click at [484, 214] on span "Hide notes" at bounding box center [489, 213] width 23 height 5
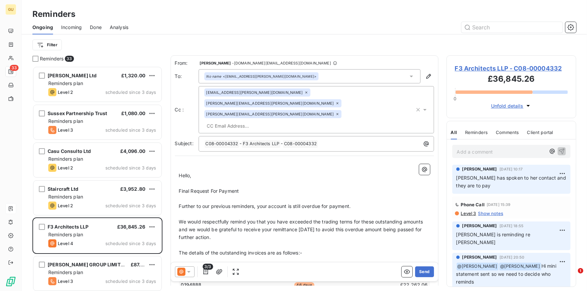
click at [484, 213] on span "Show notes" at bounding box center [490, 213] width 25 height 5
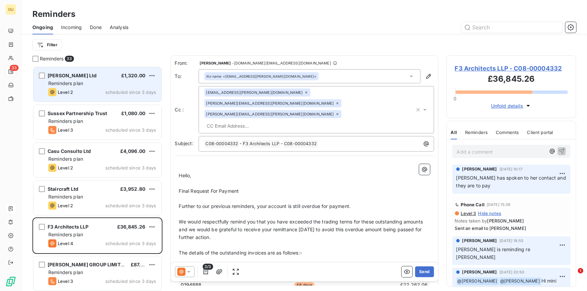
click at [77, 74] on span "[PERSON_NAME] Ltd" at bounding box center [72, 76] width 49 height 6
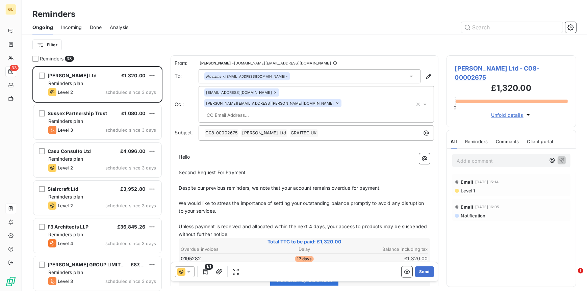
click at [468, 69] on span "[PERSON_NAME] Ltd - C08-00002675" at bounding box center [511, 73] width 113 height 18
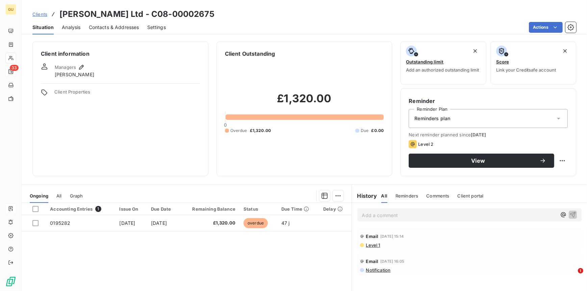
click at [106, 27] on span "Contacts & Addresses" at bounding box center [114, 27] width 50 height 7
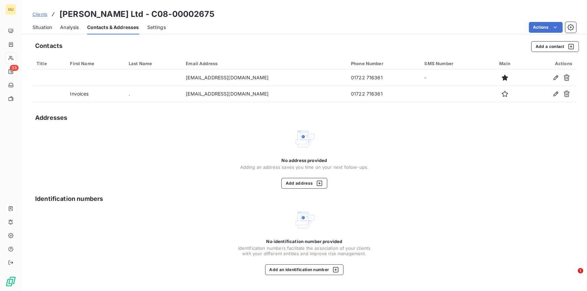
click at [40, 27] on span "Situation" at bounding box center [42, 27] width 20 height 7
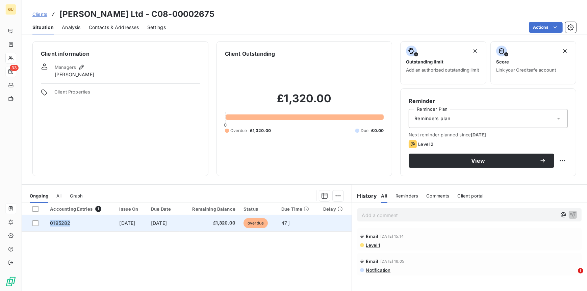
drag, startPoint x: 68, startPoint y: 224, endPoint x: 48, endPoint y: 222, distance: 20.0
click at [48, 222] on td "0195282" at bounding box center [80, 223] width 69 height 16
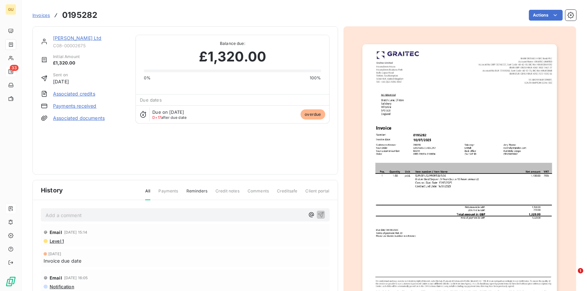
click at [71, 39] on link "[PERSON_NAME] Ltd" at bounding box center [77, 38] width 49 height 6
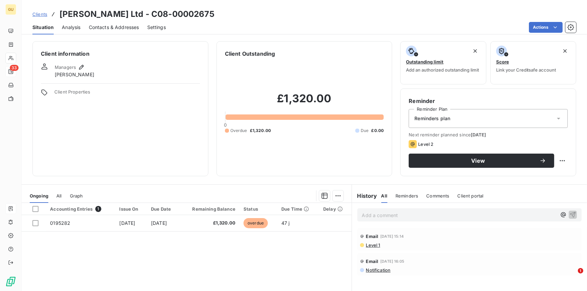
click at [107, 29] on span "Contacts & Addresses" at bounding box center [114, 27] width 50 height 7
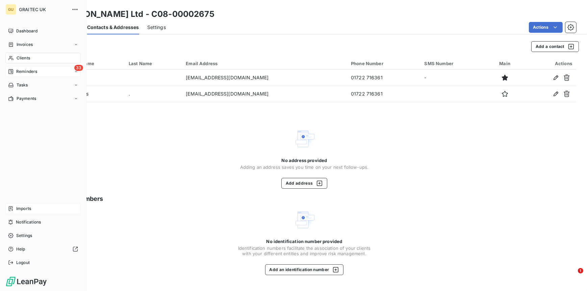
click at [25, 73] on span "Reminders" at bounding box center [26, 72] width 21 height 6
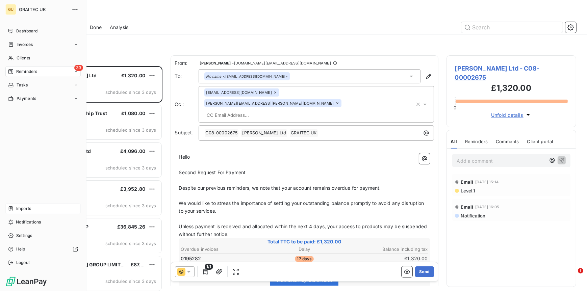
scroll to position [220, 125]
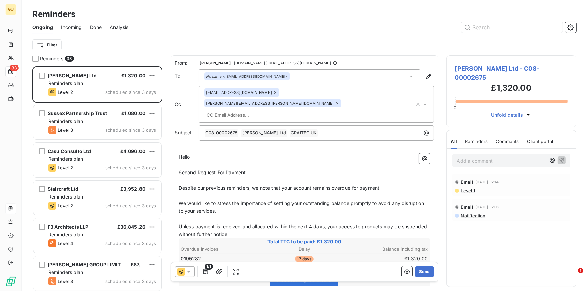
click at [241, 73] on div "No name <[EMAIL_ADDRESS][DOMAIN_NAME]>" at bounding box center [247, 76] width 86 height 8
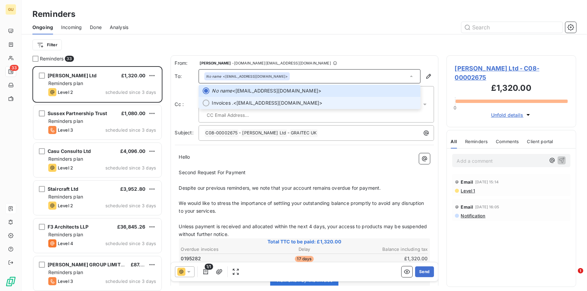
click at [227, 100] on span "Invoices ." at bounding box center [223, 103] width 22 height 7
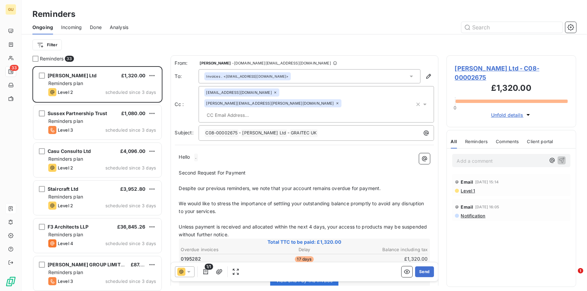
click at [468, 67] on span "[PERSON_NAME] Ltd - C08-00002675" at bounding box center [511, 73] width 113 height 18
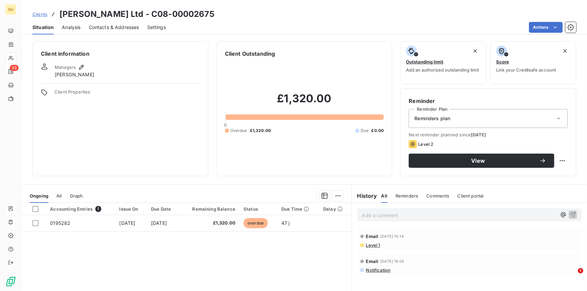
click at [91, 25] on span "Contacts & Addresses" at bounding box center [114, 27] width 50 height 7
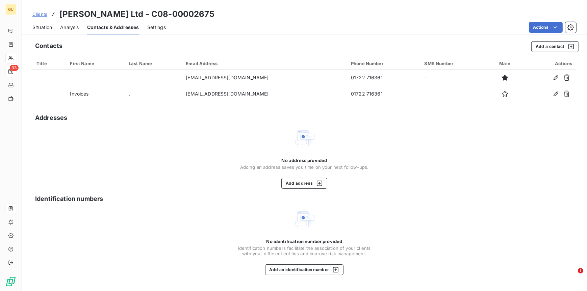
click at [46, 25] on span "Situation" at bounding box center [42, 27] width 20 height 7
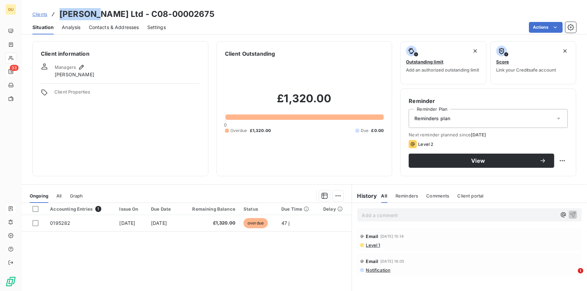
drag, startPoint x: 60, startPoint y: 15, endPoint x: 97, endPoint y: 14, distance: 37.2
click at [97, 14] on h3 "[PERSON_NAME] Ltd - C08-00002675" at bounding box center [136, 14] width 155 height 12
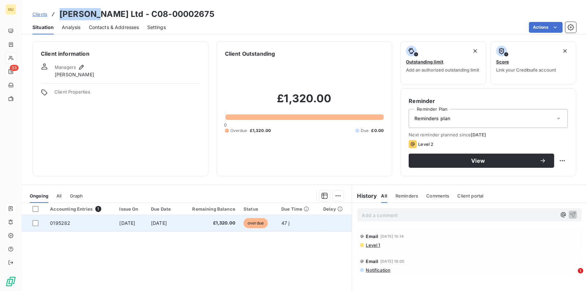
drag, startPoint x: 35, startPoint y: 223, endPoint x: 83, endPoint y: 227, distance: 47.8
click at [35, 223] on div at bounding box center [35, 223] width 6 height 6
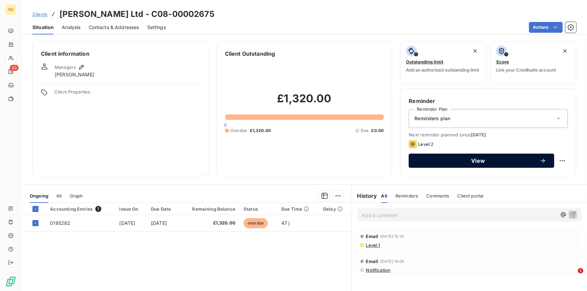
click at [424, 161] on span "View" at bounding box center [478, 160] width 123 height 5
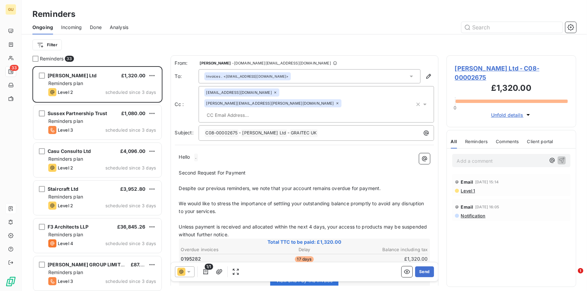
scroll to position [220, 125]
click at [73, 27] on span "Incoming" at bounding box center [71, 27] width 21 height 7
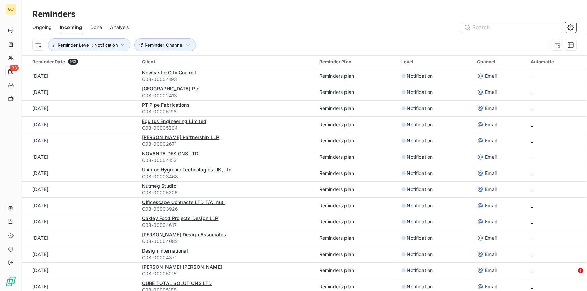
click at [43, 28] on span "Ongoing" at bounding box center [41, 27] width 19 height 7
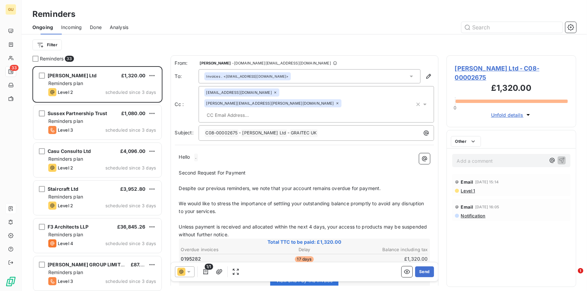
scroll to position [220, 125]
click at [476, 67] on span "[PERSON_NAME] Ltd - C08-00002675" at bounding box center [511, 73] width 113 height 18
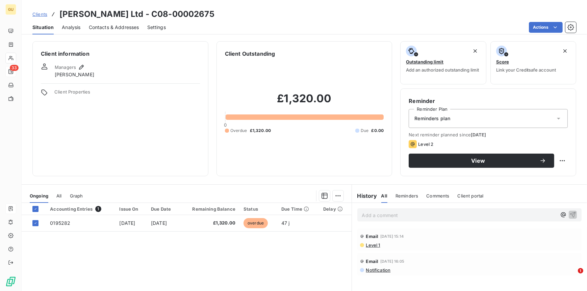
click at [112, 28] on span "Contacts & Addresses" at bounding box center [114, 27] width 50 height 7
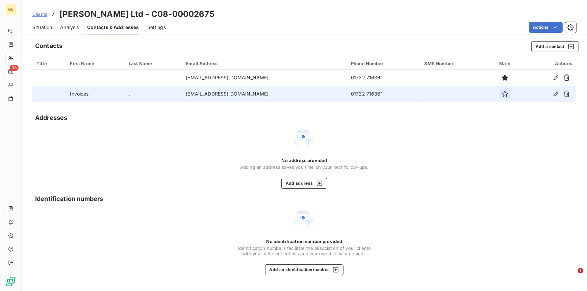
click at [502, 96] on icon "button" at bounding box center [505, 94] width 7 height 7
click at [38, 28] on span "Situation" at bounding box center [42, 27] width 20 height 7
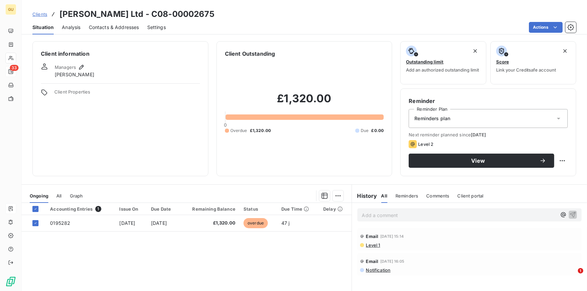
click at [127, 27] on span "Contacts & Addresses" at bounding box center [114, 27] width 50 height 7
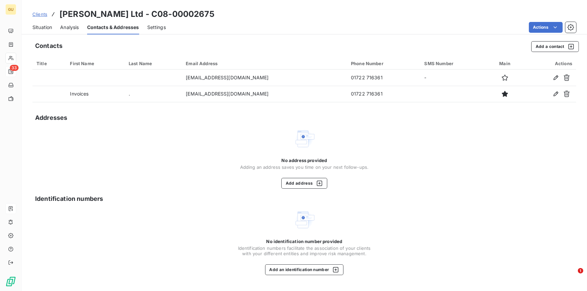
click at [47, 27] on span "Situation" at bounding box center [42, 27] width 20 height 7
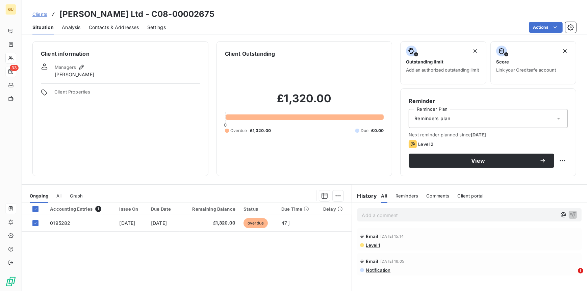
click at [109, 27] on span "Contacts & Addresses" at bounding box center [114, 27] width 50 height 7
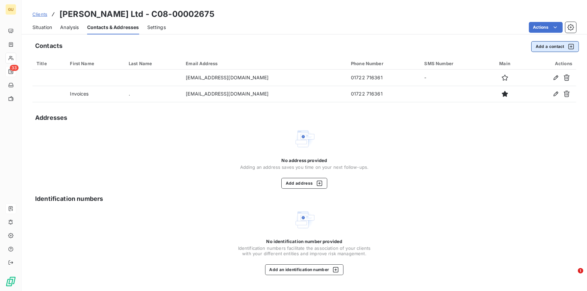
click at [542, 45] on button "Add a contact" at bounding box center [555, 46] width 48 height 11
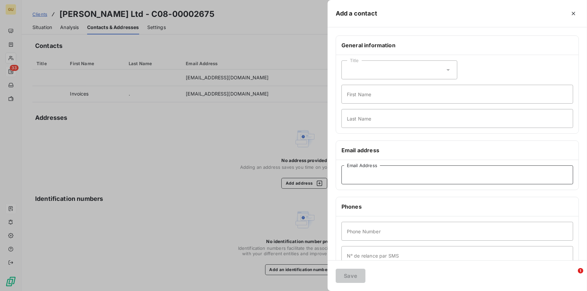
click at [359, 179] on input "Email Address" at bounding box center [458, 175] width 232 height 19
type input "[EMAIL_ADDRESS][DOMAIN_NAME]"
click at [357, 99] on input "First Name" at bounding box center [458, 94] width 232 height 19
type input "Invoices"
type input "."
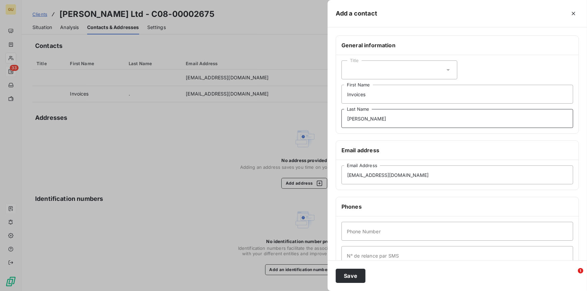
type input "[PERSON_NAME]"
click at [369, 234] on input "Phone Number" at bounding box center [458, 231] width 232 height 19
type input "01722"
click at [347, 278] on button "Save" at bounding box center [351, 276] width 30 height 14
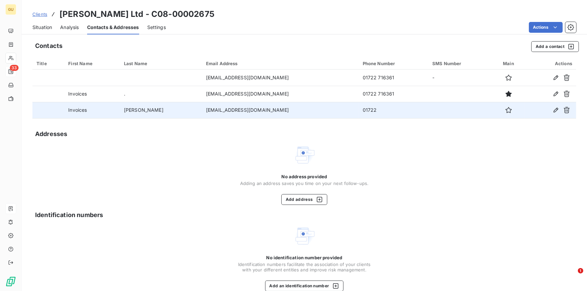
click at [274, 108] on td "[EMAIL_ADDRESS][DOMAIN_NAME]" at bounding box center [280, 110] width 157 height 16
drag, startPoint x: 262, startPoint y: 110, endPoint x: 196, endPoint y: 111, distance: 66.6
click at [202, 111] on td "[EMAIL_ADDRESS][DOMAIN_NAME]" at bounding box center [280, 110] width 157 height 16
drag, startPoint x: 196, startPoint y: 111, endPoint x: 208, endPoint y: 112, distance: 12.5
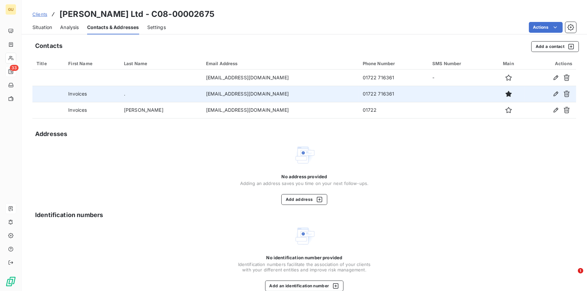
click at [92, 96] on td "Invoices" at bounding box center [92, 94] width 56 height 16
drag, startPoint x: 93, startPoint y: 95, endPoint x: 56, endPoint y: 95, distance: 37.5
click at [56, 95] on tr "Invoices . [EMAIL_ADDRESS][DOMAIN_NAME] 01722 716361" at bounding box center [304, 94] width 544 height 16
click at [553, 92] on icon "button" at bounding box center [556, 94] width 7 height 7
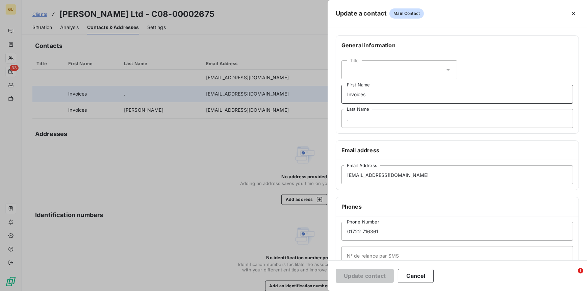
drag, startPoint x: 373, startPoint y: 96, endPoint x: 337, endPoint y: 99, distance: 36.0
click at [337, 99] on div "Title Invoices First Name . Last Name" at bounding box center [457, 94] width 243 height 78
type input "IT"
click at [364, 275] on button "Update contact" at bounding box center [365, 276] width 58 height 14
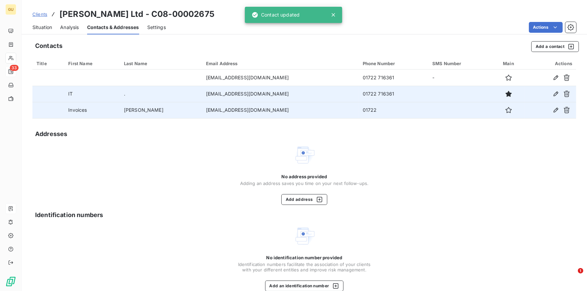
click at [100, 105] on td "Invoices" at bounding box center [92, 110] width 56 height 16
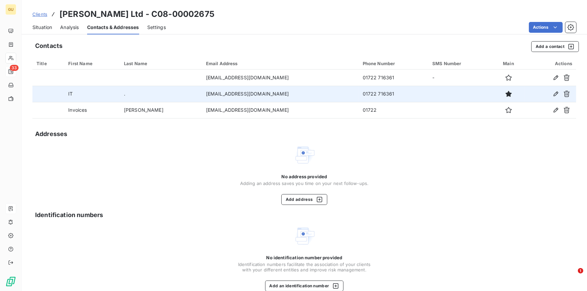
click at [44, 26] on span "Situation" at bounding box center [42, 27] width 20 height 7
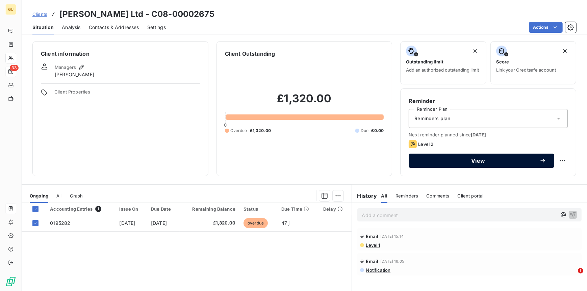
click at [456, 161] on span "View" at bounding box center [478, 160] width 123 height 5
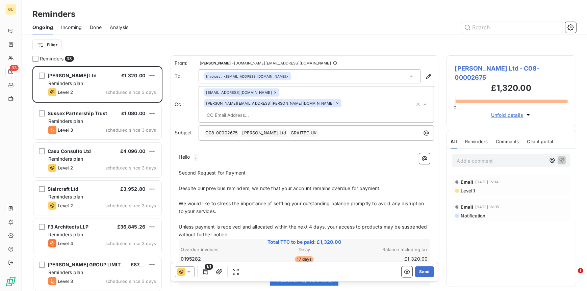
scroll to position [220, 125]
click at [244, 77] on div "IT . <it@mjabbott.co.uk>" at bounding box center [242, 76] width 72 height 5
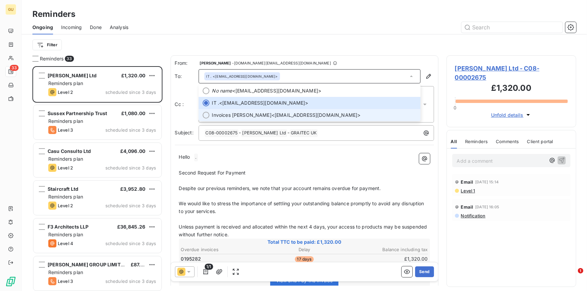
click at [222, 112] on span "Invoices Sam" at bounding box center [241, 115] width 59 height 7
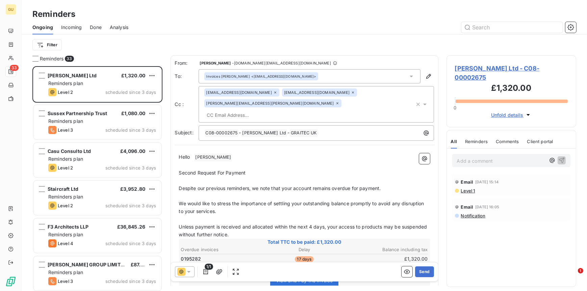
click at [192, 153] on p "Hello ﻿ Sam ﻿ ﻿" at bounding box center [304, 157] width 251 height 8
click at [213, 153] on p "Hello ﻿ Sam ﻿ ﻿" at bounding box center [304, 157] width 251 height 8
click at [261, 169] on p "Second Request For Payment" at bounding box center [304, 173] width 251 height 8
click at [420, 270] on button "Send" at bounding box center [424, 272] width 19 height 11
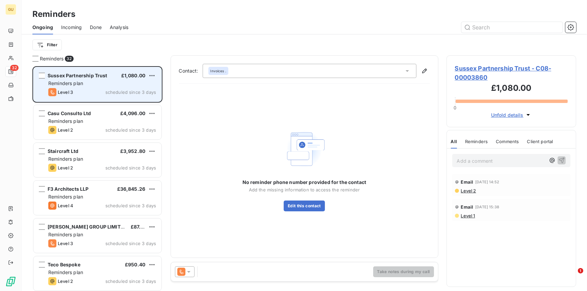
click at [72, 87] on div "Sussex Partnership Trust £1,080.00 Reminders plan Level 3 scheduled since 3 days" at bounding box center [97, 84] width 128 height 34
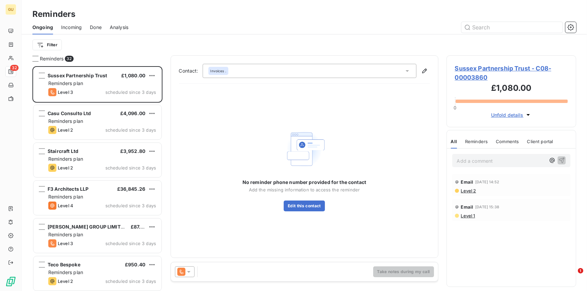
click at [483, 70] on span "Sussex Partnership Trust - C08-00003860" at bounding box center [511, 73] width 113 height 18
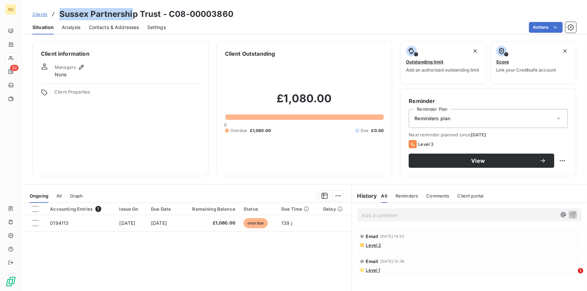
drag, startPoint x: 72, startPoint y: 15, endPoint x: 130, endPoint y: 20, distance: 58.3
click at [133, 15] on h3 "Sussex Partnership Trust - C08-00003860" at bounding box center [146, 14] width 174 height 12
copy h3 "Sussex Partnershi"
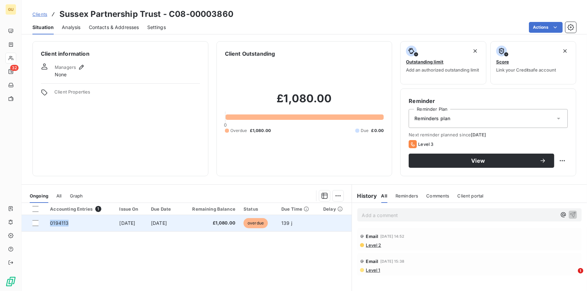
drag, startPoint x: 66, startPoint y: 223, endPoint x: 46, endPoint y: 226, distance: 20.2
click at [46, 226] on td "0194113" at bounding box center [80, 223] width 69 height 16
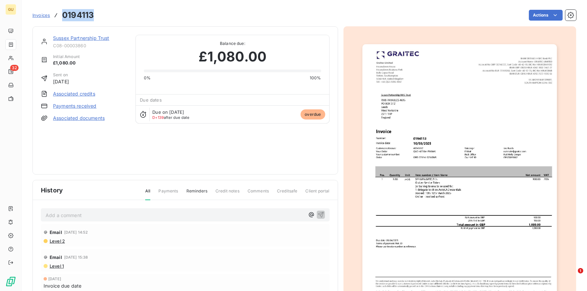
drag, startPoint x: 96, startPoint y: 13, endPoint x: 63, endPoint y: 16, distance: 33.2
click at [63, 16] on div "Invoices 0194113 Actions" at bounding box center [304, 15] width 544 height 14
copy h3 "0194113"
drag, startPoint x: 54, startPoint y: 38, endPoint x: 83, endPoint y: 37, distance: 28.4
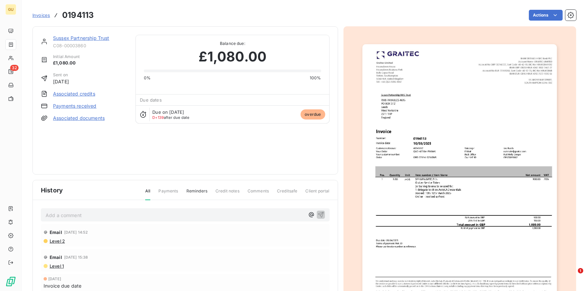
click at [83, 37] on link "Sussex Partnership Trust" at bounding box center [81, 38] width 56 height 6
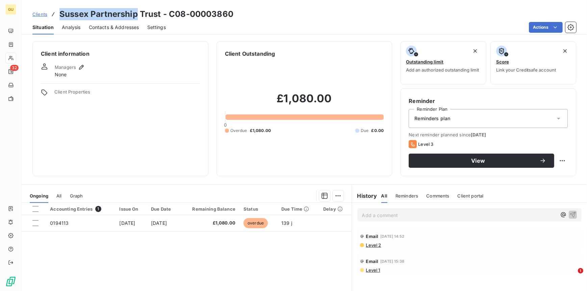
drag, startPoint x: 59, startPoint y: 15, endPoint x: 137, endPoint y: 16, distance: 77.7
click at [137, 16] on h3 "Sussex Partnership Trust - C08-00003860" at bounding box center [146, 14] width 174 height 12
copy h3 "Sussex Partnership"
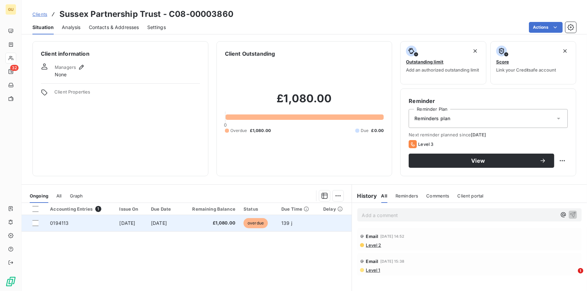
click at [56, 223] on span "0194113" at bounding box center [59, 223] width 19 height 6
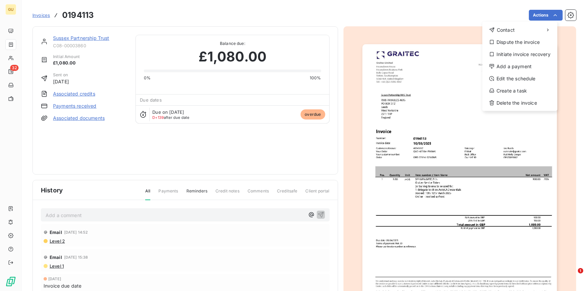
click at [149, 142] on html "GU 32 Invoices 0194113 Actions Contact Dispute the invoice Initiate invoice rec…" at bounding box center [293, 145] width 587 height 291
click at [515, 66] on div "Add a payment" at bounding box center [520, 66] width 70 height 11
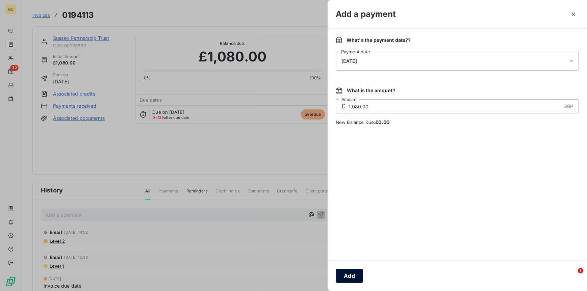
click at [353, 277] on button "Add" at bounding box center [349, 276] width 27 height 14
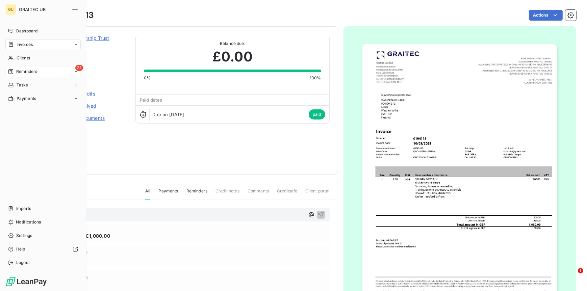
click at [26, 71] on span "Reminders" at bounding box center [26, 72] width 21 height 6
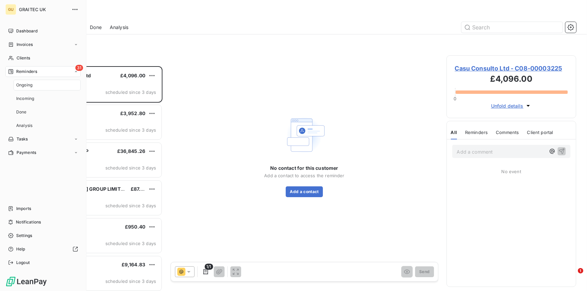
scroll to position [220, 125]
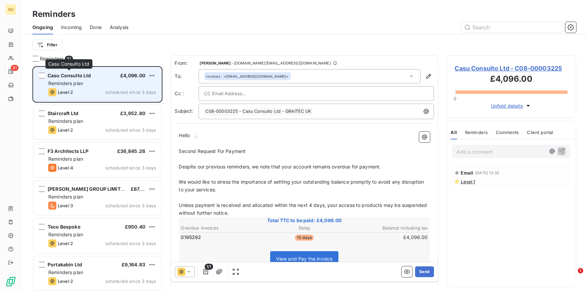
click at [83, 74] on span "Casu Consulto Ltd" at bounding box center [70, 76] width 44 height 6
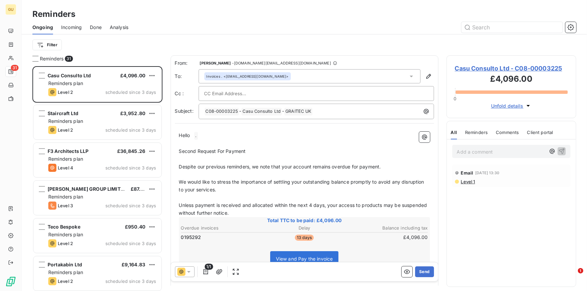
click at [480, 67] on span "Casu Consulto Ltd - C08-00003225" at bounding box center [511, 68] width 113 height 9
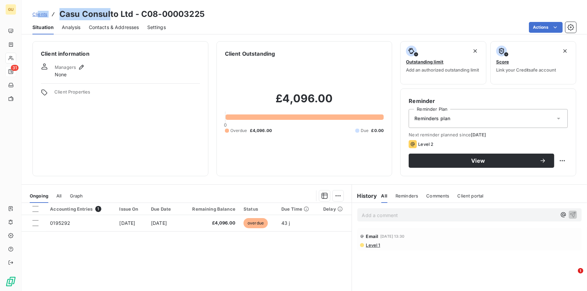
drag, startPoint x: 109, startPoint y: 14, endPoint x: 40, endPoint y: 16, distance: 69.6
click at [40, 16] on div "Clients Casu Consulto Ltd - C08-00003225" at bounding box center [118, 14] width 172 height 12
copy div "nts Casu Consul"
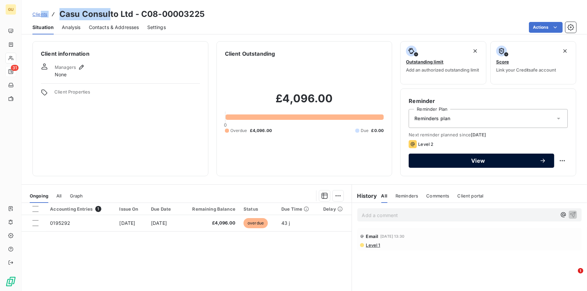
click at [456, 161] on span "View" at bounding box center [478, 160] width 123 height 5
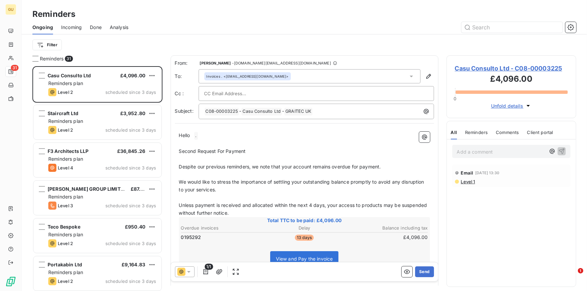
scroll to position [220, 125]
click at [476, 68] on span "Casu Consulto Ltd - C08-00003225" at bounding box center [511, 68] width 113 height 9
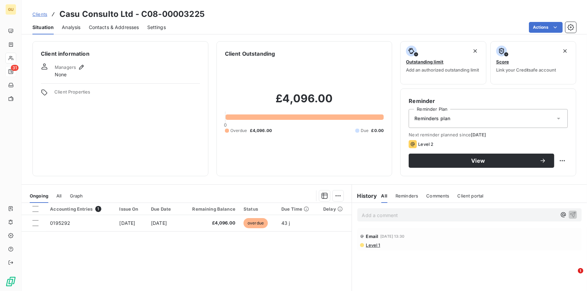
click at [70, 69] on span "Managers" at bounding box center [65, 67] width 21 height 5
click at [79, 67] on icon "button" at bounding box center [81, 67] width 7 height 7
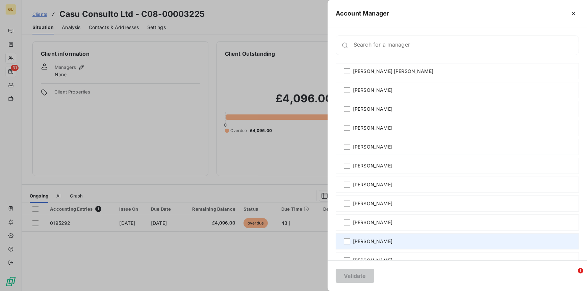
click at [351, 242] on div "[PERSON_NAME]" at bounding box center [457, 241] width 243 height 16
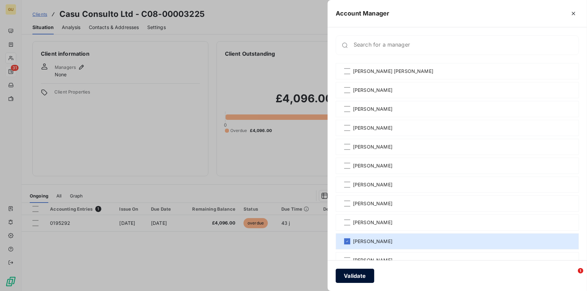
click at [358, 277] on button "Validate" at bounding box center [355, 276] width 39 height 14
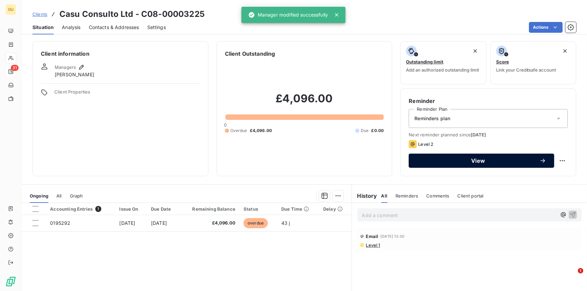
click at [456, 161] on span "View" at bounding box center [478, 160] width 123 height 5
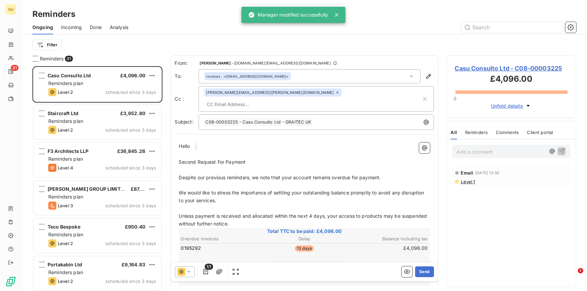
scroll to position [220, 125]
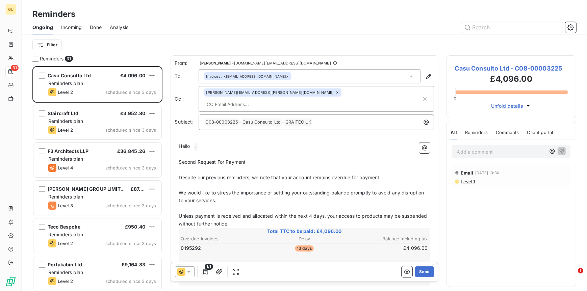
click at [190, 143] on span "Hello" at bounding box center [184, 146] width 11 height 6
drag, startPoint x: 249, startPoint y: 151, endPoint x: 261, endPoint y: 156, distance: 14.1
click at [249, 158] on p "Second Request For Payment" at bounding box center [304, 162] width 251 height 8
click at [415, 273] on button "Send" at bounding box center [424, 272] width 19 height 11
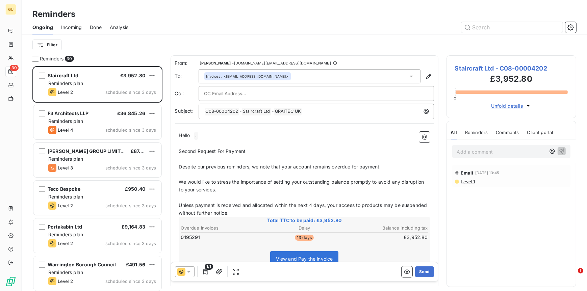
click at [477, 68] on span "Staircraft Ltd - C08-00004202" at bounding box center [511, 68] width 113 height 9
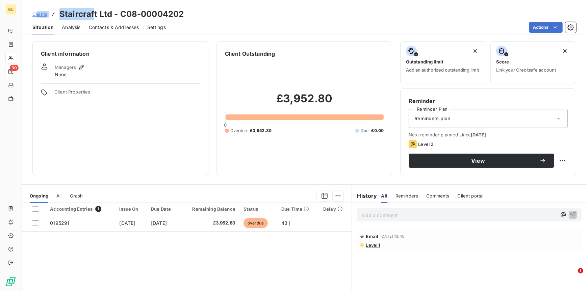
drag, startPoint x: 95, startPoint y: 15, endPoint x: 36, endPoint y: 15, distance: 58.4
click at [36, 15] on div "Clients Staircraft Ltd - C08-00004202" at bounding box center [107, 14] width 151 height 12
copy div "ients Staircraf"
click at [65, 15] on h3 "Staircraft Ltd - C08-00004202" at bounding box center [121, 14] width 124 height 12
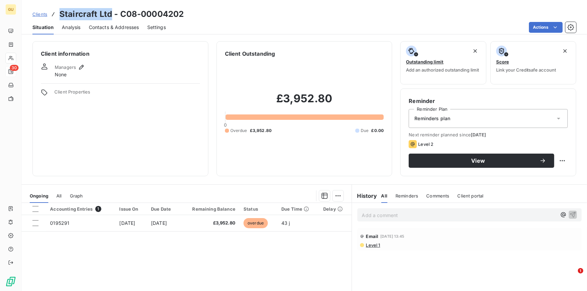
drag, startPoint x: 59, startPoint y: 15, endPoint x: 111, endPoint y: 16, distance: 52.0
click at [111, 16] on h3 "Staircraft Ltd - C08-00004202" at bounding box center [121, 14] width 124 height 12
copy h3 "Staircraft Ltd"
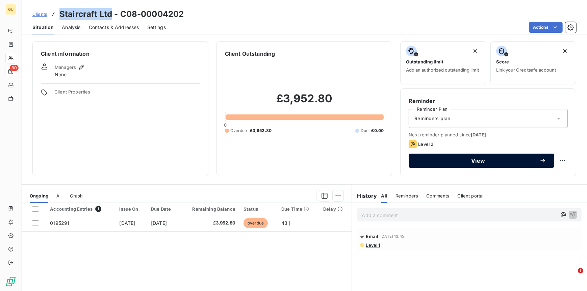
click at [442, 164] on button "View" at bounding box center [482, 161] width 146 height 14
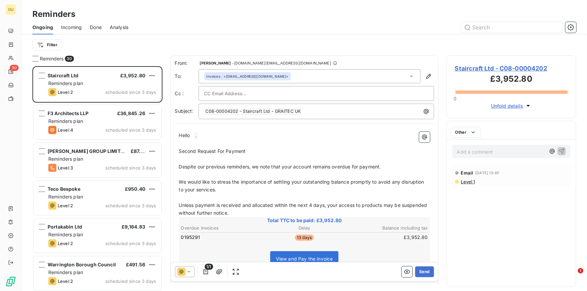
scroll to position [220, 125]
click at [483, 73] on h3 "£3,952.80" at bounding box center [511, 80] width 113 height 14
click at [471, 68] on span "Staircraft Ltd - C08-00004202" at bounding box center [511, 68] width 113 height 9
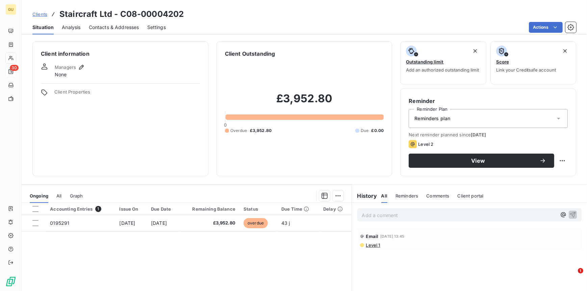
click at [73, 69] on span "Managers" at bounding box center [65, 67] width 21 height 5
click at [81, 66] on icon "button" at bounding box center [81, 67] width 5 height 5
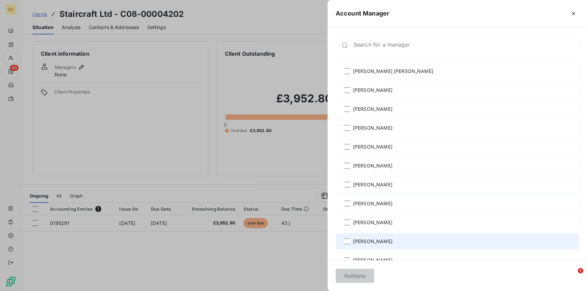
click at [352, 241] on div "[PERSON_NAME]" at bounding box center [457, 241] width 243 height 16
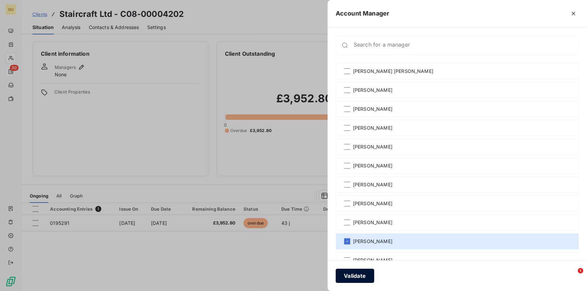
click at [357, 273] on button "Validate" at bounding box center [355, 276] width 39 height 14
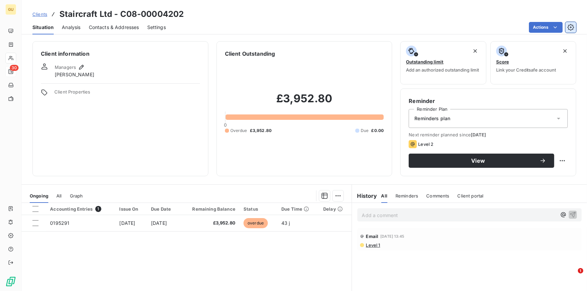
click at [569, 24] on icon "button" at bounding box center [571, 27] width 7 height 7
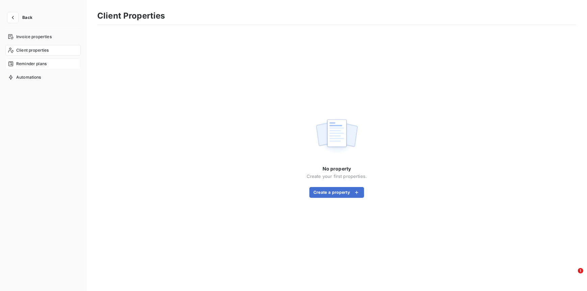
click at [34, 65] on span "Reminder plans" at bounding box center [31, 64] width 30 height 6
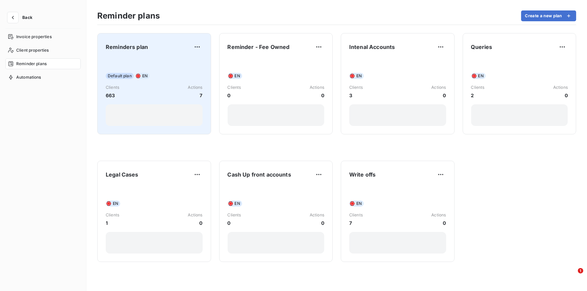
click at [189, 44] on div "Reminders plan" at bounding box center [154, 47] width 97 height 11
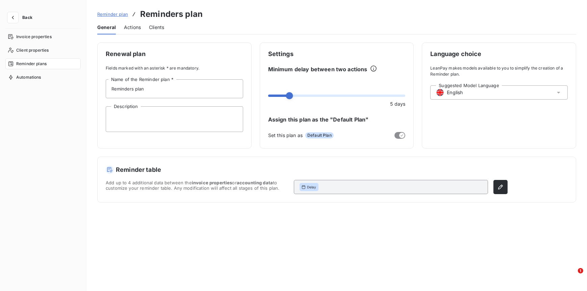
click at [139, 25] on span "Actions" at bounding box center [132, 27] width 17 height 7
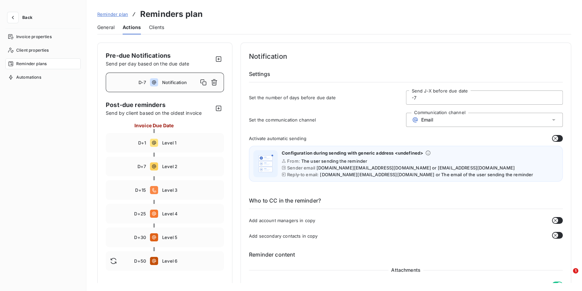
click at [556, 137] on button "button" at bounding box center [557, 138] width 11 height 7
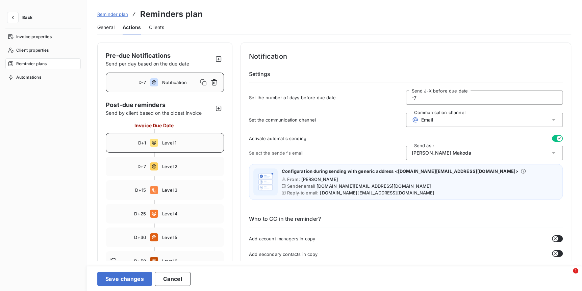
click at [186, 144] on span "Level 1" at bounding box center [190, 142] width 57 height 5
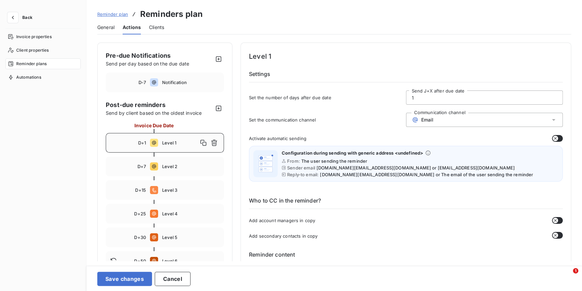
type input "1"
click at [134, 277] on button "Save changes" at bounding box center [124, 279] width 55 height 14
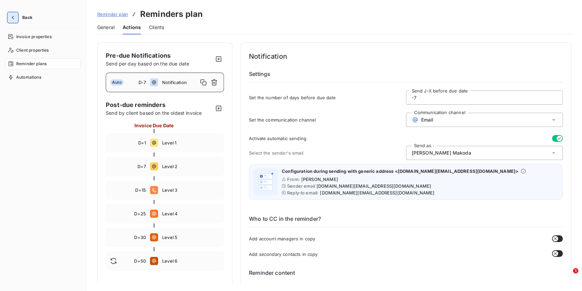
click at [16, 20] on icon "button" at bounding box center [12, 17] width 7 height 7
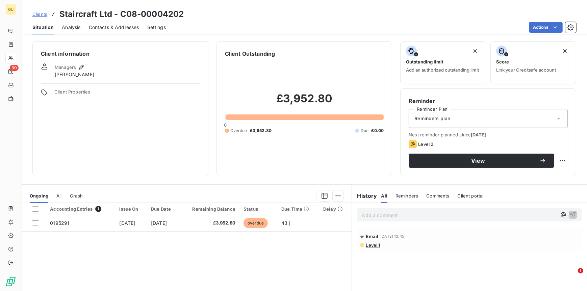
click at [215, 19] on div "Clients Staircraft Ltd - C08-00004202" at bounding box center [305, 14] width 566 height 12
click at [130, 27] on span "Contacts & Addresses" at bounding box center [114, 27] width 50 height 7
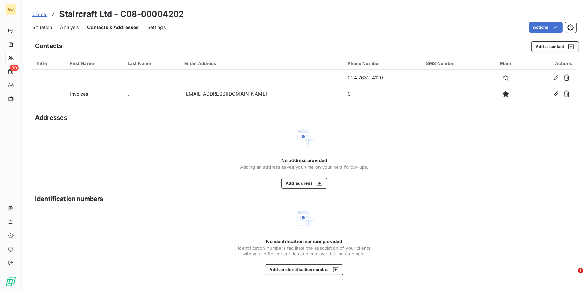
click at [44, 27] on span "Situation" at bounding box center [42, 27] width 20 height 7
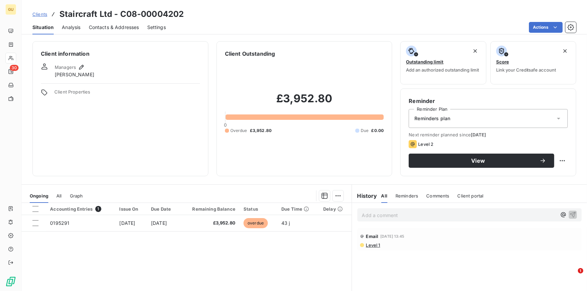
click at [126, 25] on span "Contacts & Addresses" at bounding box center [114, 27] width 50 height 7
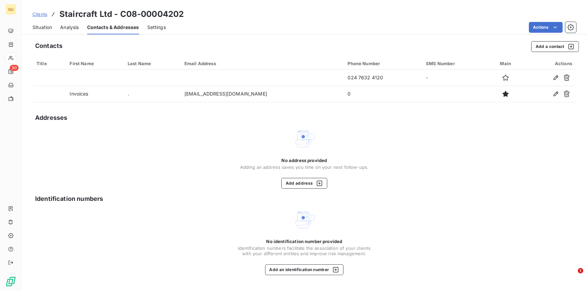
click at [44, 27] on span "Situation" at bounding box center [42, 27] width 20 height 7
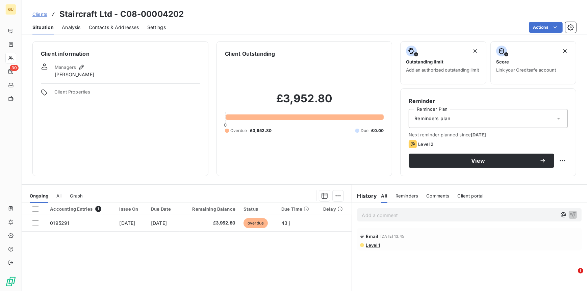
click at [123, 28] on span "Contacts & Addresses" at bounding box center [114, 27] width 50 height 7
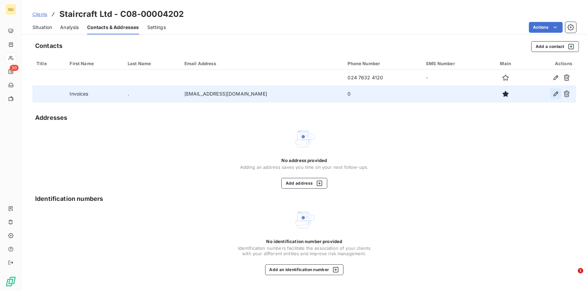
click at [555, 94] on icon "button" at bounding box center [556, 94] width 5 height 5
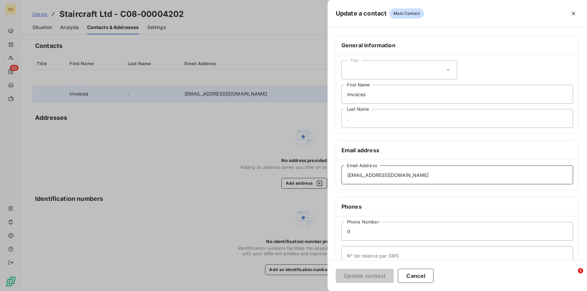
drag, startPoint x: 368, startPoint y: 176, endPoint x: 339, endPoint y: 175, distance: 28.4
click at [339, 175] on div "accounts@staircraftgroup.com Email Address" at bounding box center [457, 175] width 243 height 30
type input "ACCOUNTS@staircraftgroup.com"
click at [371, 277] on button "Update contact" at bounding box center [365, 276] width 58 height 14
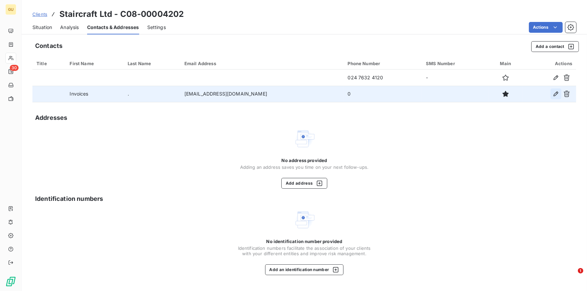
click at [553, 93] on icon "button" at bounding box center [556, 94] width 7 height 7
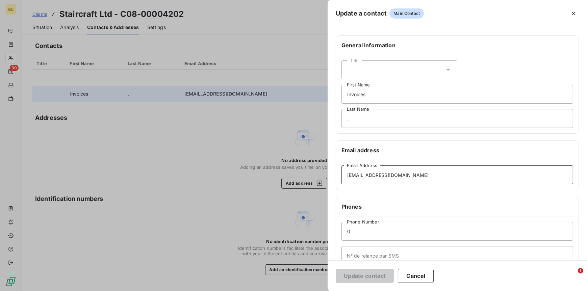
drag, startPoint x: 368, startPoint y: 175, endPoint x: 336, endPoint y: 176, distance: 31.8
click at [336, 176] on div "accounts@staircraftgroup.com Email Address" at bounding box center [457, 175] width 243 height 30
type input "purchaseledger@staircraftgroup.com"
click at [375, 94] on input "Invoices" at bounding box center [458, 94] width 232 height 19
click at [374, 275] on button "Update contact" at bounding box center [365, 276] width 58 height 14
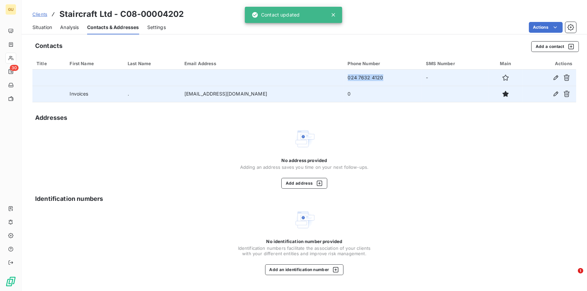
drag, startPoint x: 388, startPoint y: 78, endPoint x: 341, endPoint y: 79, distance: 47.0
click at [341, 79] on tr "024 7632 4120 -" at bounding box center [304, 78] width 544 height 16
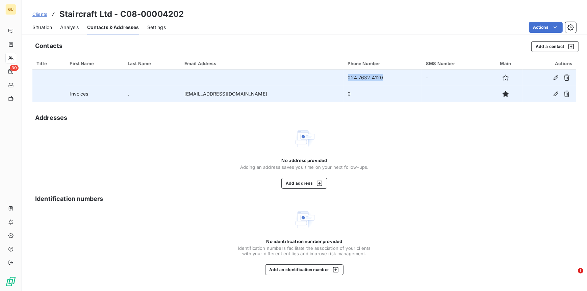
drag, startPoint x: 341, startPoint y: 79, endPoint x: 357, endPoint y: 78, distance: 16.2
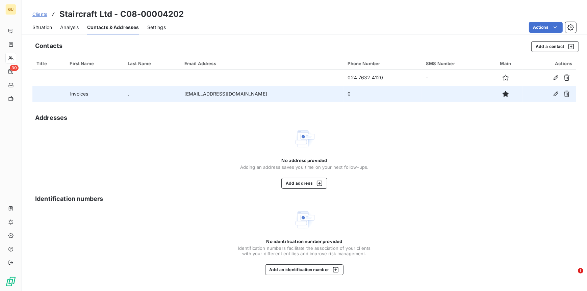
click at [360, 92] on td "0" at bounding box center [383, 94] width 78 height 16
click at [363, 99] on td "0" at bounding box center [383, 94] width 78 height 16
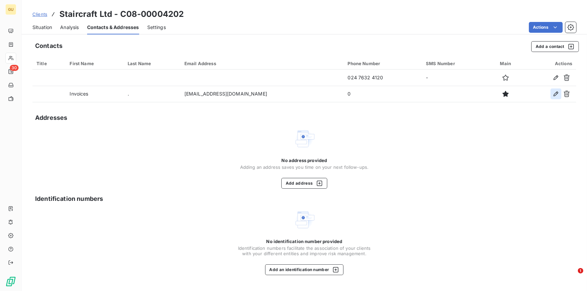
click at [553, 93] on icon "button" at bounding box center [556, 94] width 7 height 7
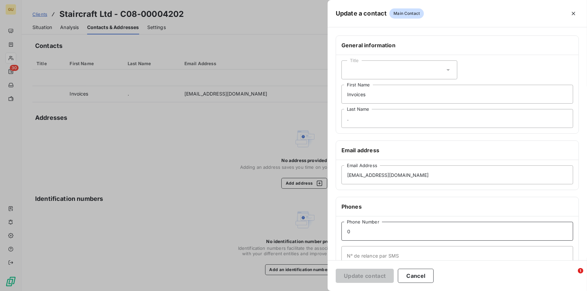
drag, startPoint x: 368, startPoint y: 231, endPoint x: 351, endPoint y: 229, distance: 17.1
click at [339, 228] on div "0 Phone Number N° de relance par SMS" at bounding box center [457, 244] width 243 height 54
paste input "024 7632 412"
click at [356, 231] on input "024 7632 4120" at bounding box center [458, 231] width 232 height 19
type input "024 7632 4120"
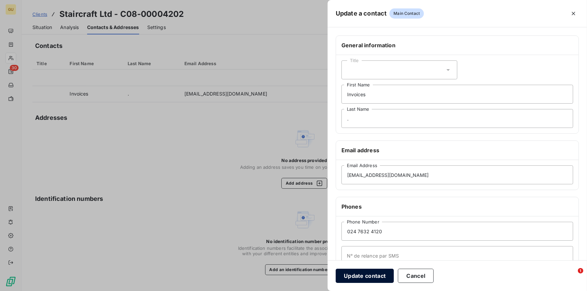
click at [368, 272] on button "Update contact" at bounding box center [365, 276] width 58 height 14
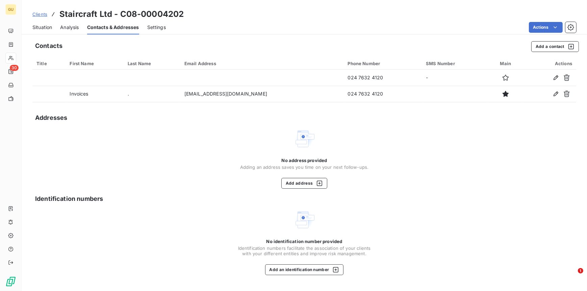
click at [52, 27] on div "Situation Analysis Contacts & Addresses Settings Actions" at bounding box center [305, 27] width 566 height 14
click at [48, 26] on span "Situation" at bounding box center [42, 27] width 20 height 7
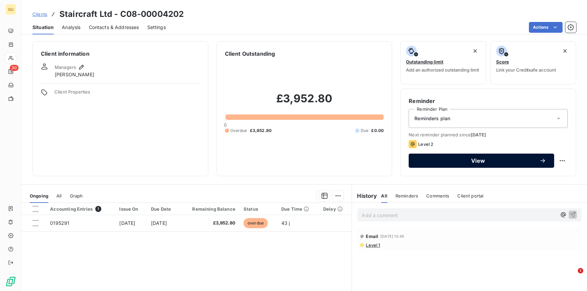
click at [453, 164] on button "View" at bounding box center [482, 161] width 146 height 14
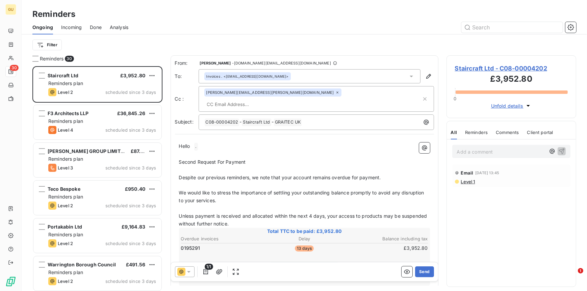
scroll to position [220, 125]
click at [193, 143] on p "Hello ﻿ . ﻿ ﻿" at bounding box center [304, 147] width 251 height 8
click at [266, 158] on p "Second Request For Payment" at bounding box center [304, 162] width 251 height 8
click at [206, 143] on span "Hello Magdaline" at bounding box center [205, 146] width 52 height 6
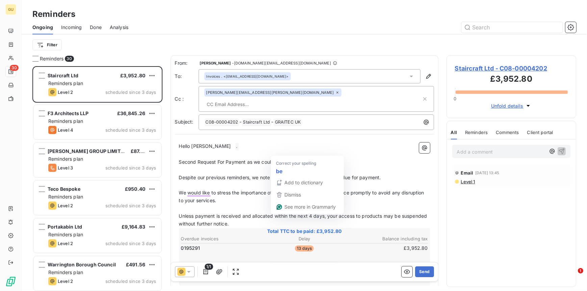
click at [279, 159] on span "Second Request For Payment as we could bno" at bounding box center [231, 162] width 105 height 6
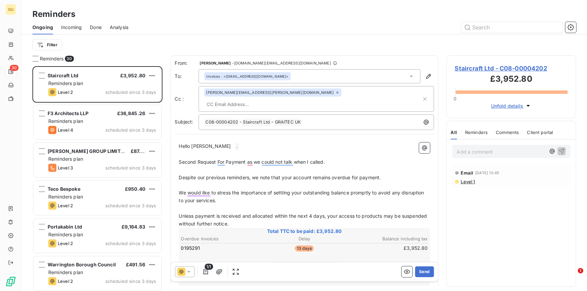
click at [256, 159] on span "Second Request For Payment as we could not talk when I called." at bounding box center [252, 162] width 146 height 6
click at [417, 271] on button "Send" at bounding box center [424, 272] width 19 height 11
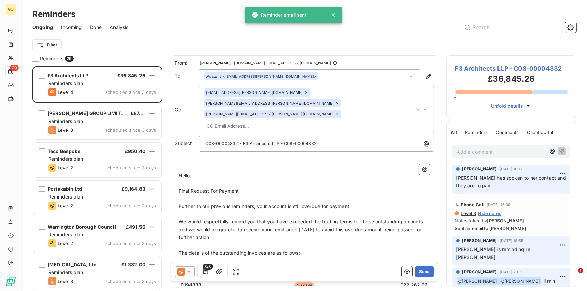
click at [63, 27] on span "Incoming" at bounding box center [71, 27] width 21 height 7
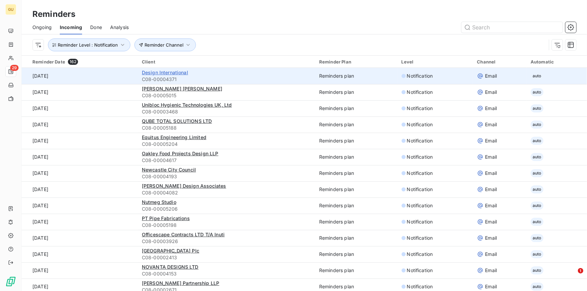
click at [155, 73] on span "Design International" at bounding box center [165, 73] width 46 height 6
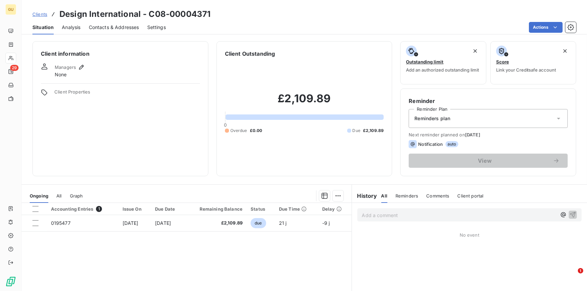
click at [99, 27] on span "Contacts & Addresses" at bounding box center [114, 27] width 50 height 7
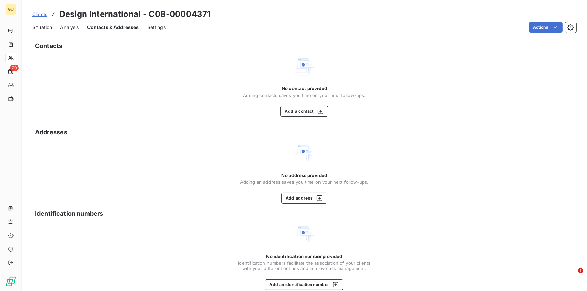
click at [48, 26] on span "Situation" at bounding box center [42, 27] width 20 height 7
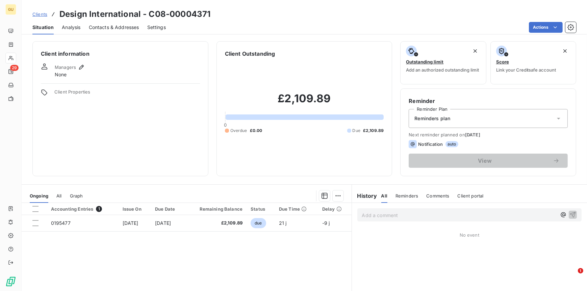
click at [99, 27] on span "Contacts & Addresses" at bounding box center [114, 27] width 50 height 7
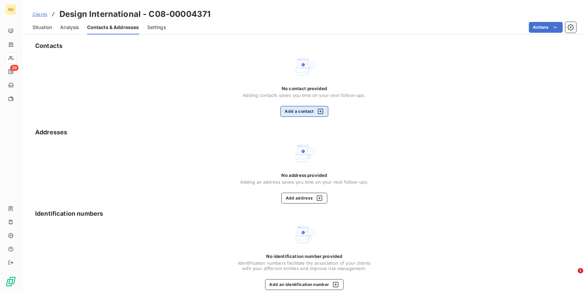
click at [305, 112] on button "Add a contact" at bounding box center [304, 111] width 48 height 11
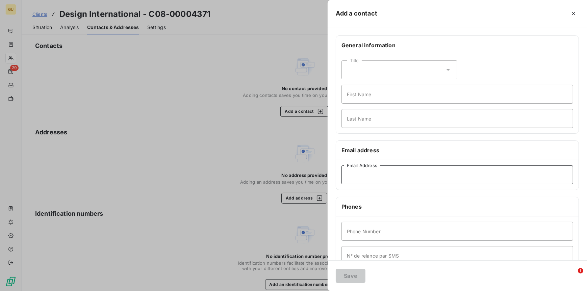
click at [356, 170] on input "Email Address" at bounding box center [458, 175] width 232 height 19
paste input "accounts@designinternational.com"
type input "accounts@designinternational.com"
click at [357, 97] on input "First Name" at bounding box center [458, 94] width 232 height 19
type input "Invoices"
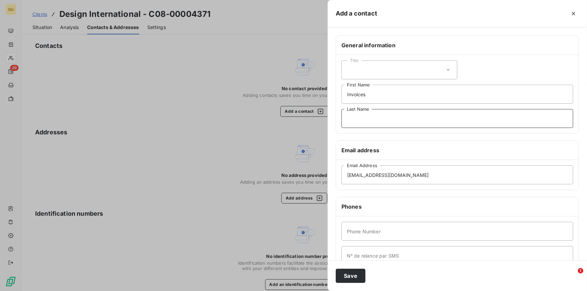
type input ","
type input "."
type input "00"
click at [352, 271] on button "Save" at bounding box center [351, 276] width 30 height 14
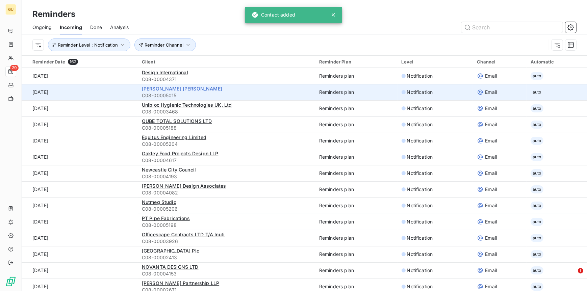
click at [159, 89] on span "[PERSON_NAME] [PERSON_NAME]" at bounding box center [182, 89] width 80 height 6
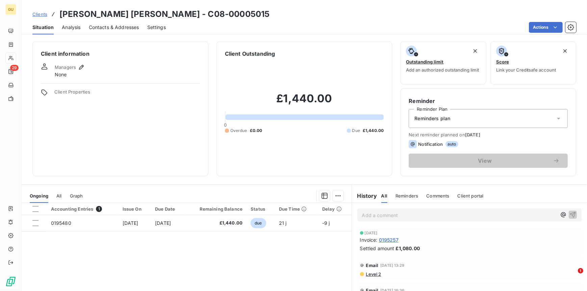
click at [116, 25] on span "Contacts & Addresses" at bounding box center [114, 27] width 50 height 7
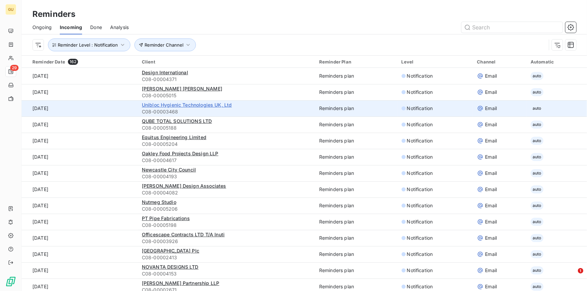
click at [165, 103] on span "Unibloc Hygienic Technologies UK, Ltd" at bounding box center [187, 105] width 90 height 6
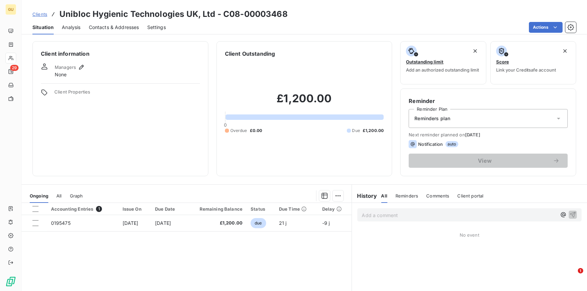
click at [103, 28] on span "Contacts & Addresses" at bounding box center [114, 27] width 50 height 7
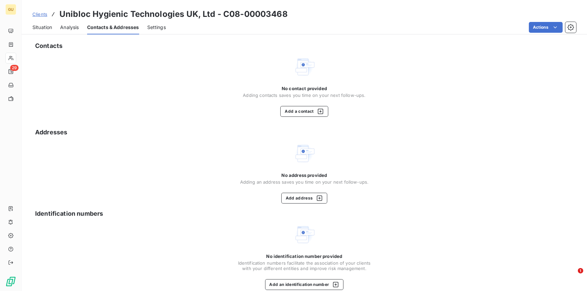
click at [37, 26] on span "Situation" at bounding box center [42, 27] width 20 height 7
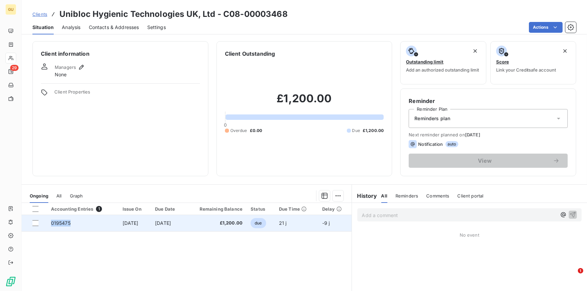
drag, startPoint x: 72, startPoint y: 223, endPoint x: 48, endPoint y: 222, distance: 23.7
click at [48, 222] on td "0195475" at bounding box center [83, 223] width 72 height 16
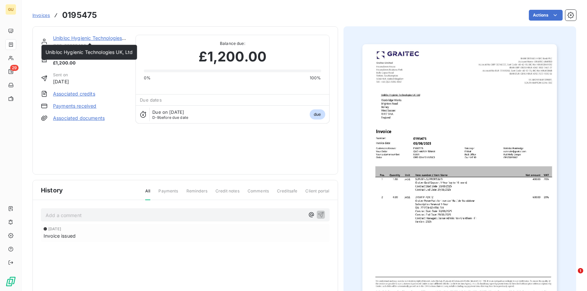
click at [84, 38] on link "Unibloc Hygienic Technologies UK, Ltd" at bounding box center [97, 38] width 88 height 6
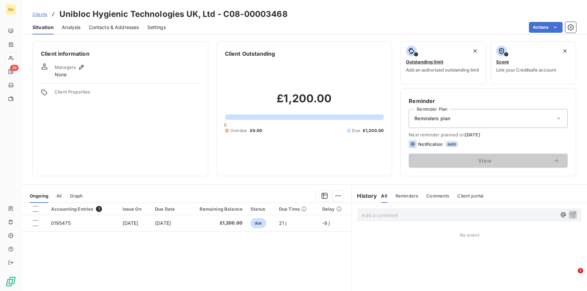
click at [108, 27] on span "Contacts & Addresses" at bounding box center [114, 27] width 50 height 7
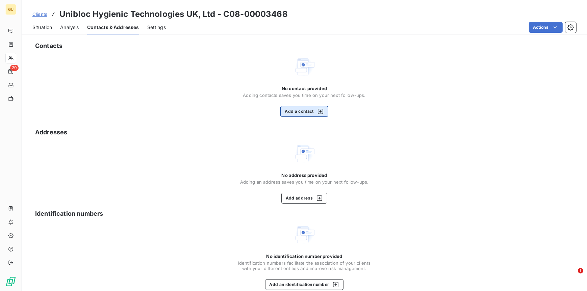
click at [306, 116] on button "Add a contact" at bounding box center [304, 111] width 48 height 11
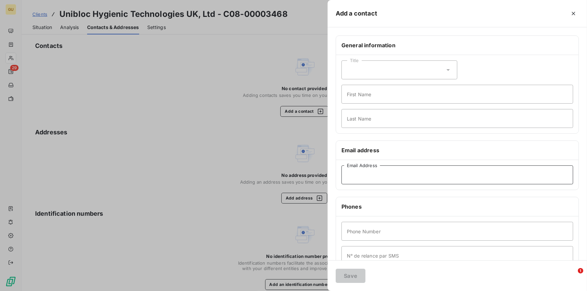
click at [353, 174] on input "Email Address" at bounding box center [458, 175] width 232 height 19
paste input "rgrantham-hill@unibloctech.com"
type input "rgrantham-hill@unibloctech.com"
click at [357, 99] on input "First Name" at bounding box center [458, 94] width 232 height 19
type input "Invoices"
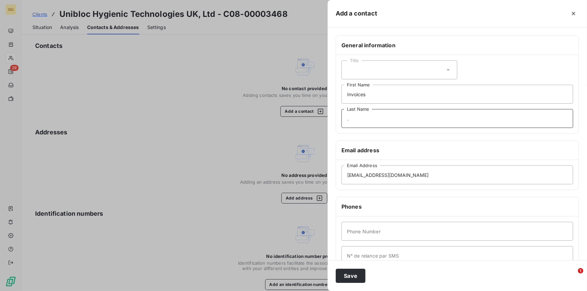
type input "."
type input "00"
click at [349, 279] on button "Save" at bounding box center [351, 276] width 30 height 14
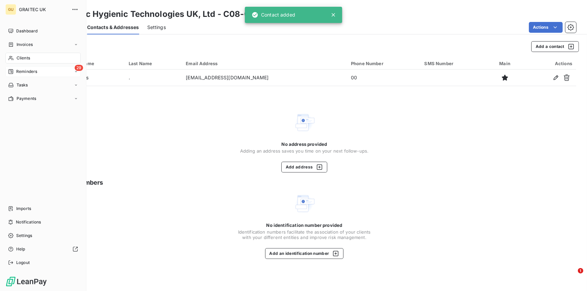
click at [29, 71] on span "Reminders" at bounding box center [26, 72] width 21 height 6
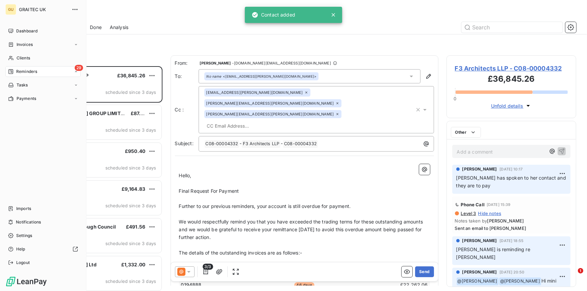
scroll to position [220, 125]
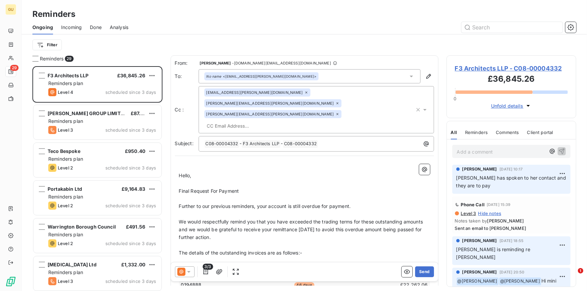
click at [74, 27] on span "Incoming" at bounding box center [71, 27] width 21 height 7
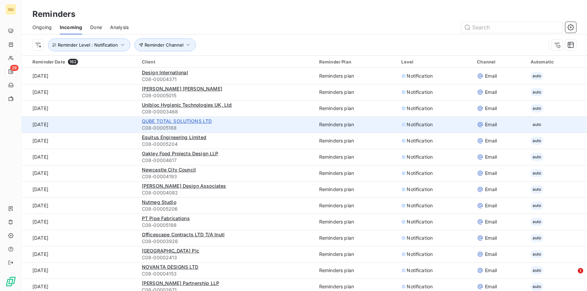
click at [172, 121] on span "QUBE TOTAL SOLUTIONS LTD" at bounding box center [177, 121] width 70 height 6
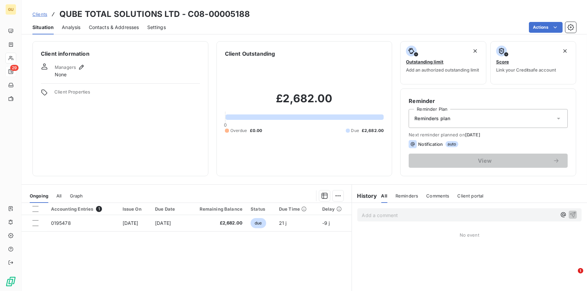
click at [108, 29] on span "Contacts & Addresses" at bounding box center [114, 27] width 50 height 7
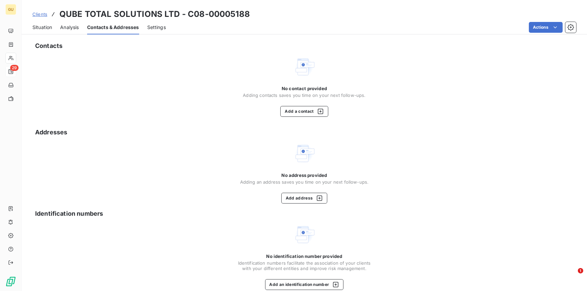
click at [43, 24] on span "Situation" at bounding box center [42, 27] width 20 height 7
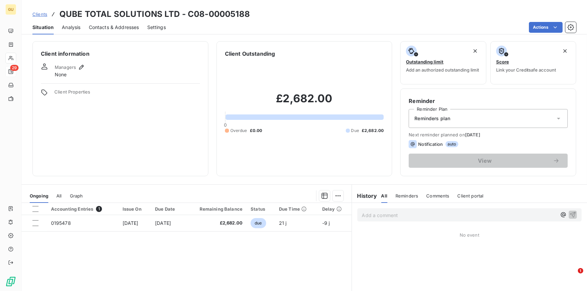
click at [97, 26] on span "Contacts & Addresses" at bounding box center [114, 27] width 50 height 7
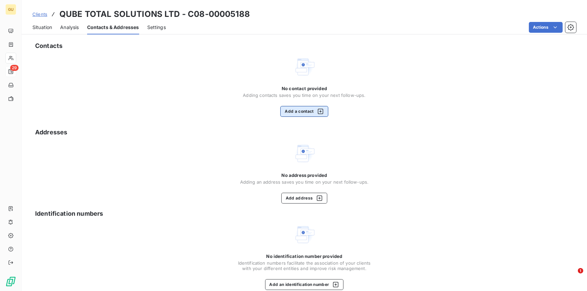
click at [296, 110] on button "Add a contact" at bounding box center [304, 111] width 48 height 11
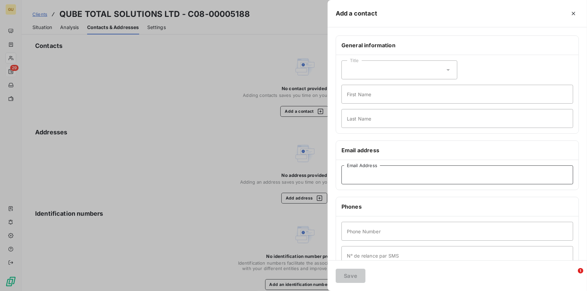
click at [360, 174] on input "Email Address" at bounding box center [458, 175] width 232 height 19
paste input "athomas@hi-store.com"
type input "athomas@hi-store.com"
click at [355, 98] on input "First Name" at bounding box center [458, 94] width 232 height 19
type input "Invoices"
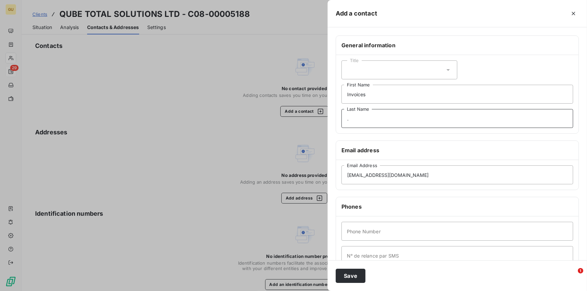
type input "."
click at [361, 229] on input "Phone Number" at bounding box center [458, 231] width 232 height 19
type input "00"
click at [353, 276] on button "Save" at bounding box center [351, 276] width 30 height 14
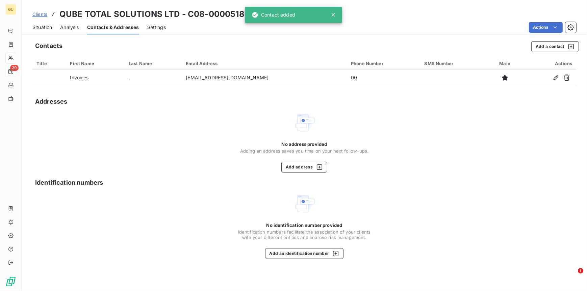
click at [44, 29] on span "Situation" at bounding box center [42, 27] width 20 height 7
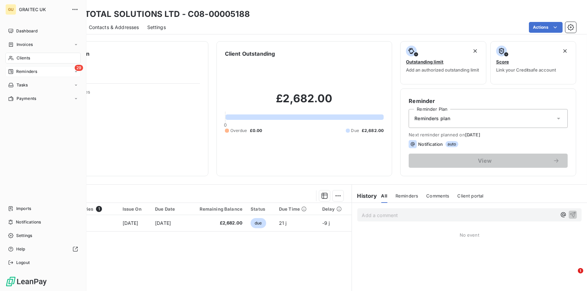
click at [19, 72] on span "Reminders" at bounding box center [26, 72] width 21 height 6
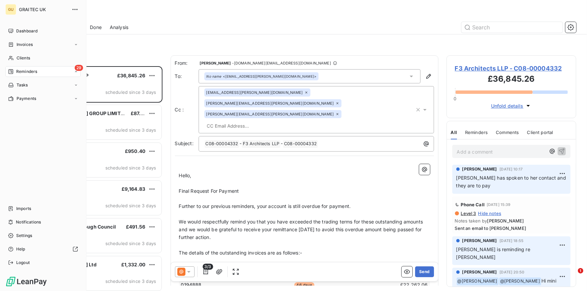
scroll to position [220, 125]
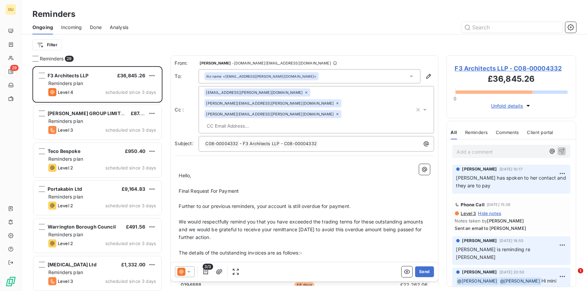
click at [70, 26] on span "Incoming" at bounding box center [71, 27] width 21 height 7
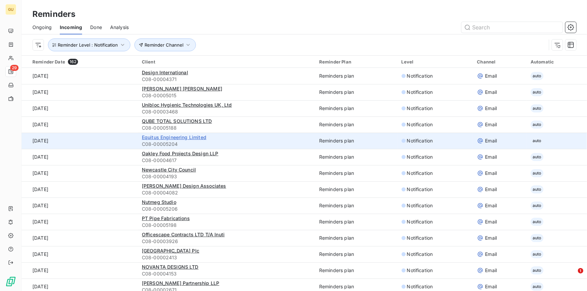
click at [156, 137] on span "Equitus Engineering Limited" at bounding box center [174, 137] width 65 height 6
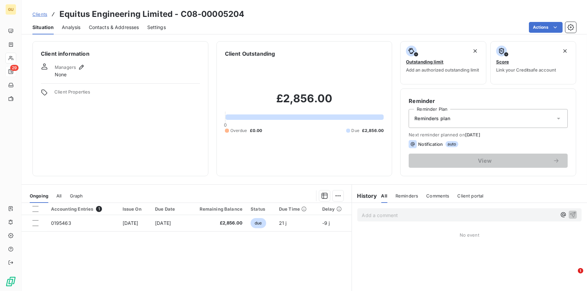
click at [120, 27] on span "Contacts & Addresses" at bounding box center [114, 27] width 50 height 7
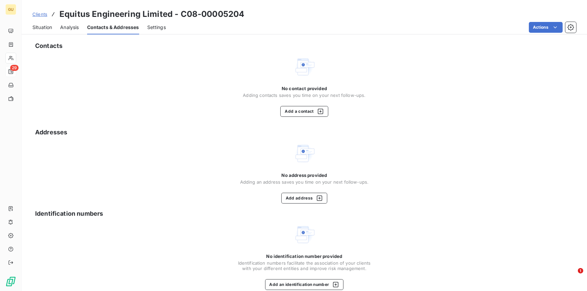
drag, startPoint x: 49, startPoint y: 27, endPoint x: 47, endPoint y: 30, distance: 3.9
click at [49, 27] on span "Situation" at bounding box center [42, 27] width 20 height 7
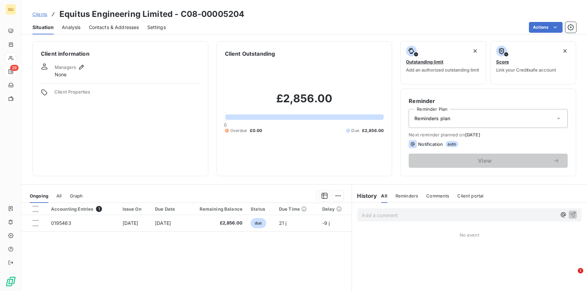
click at [111, 26] on span "Contacts & Addresses" at bounding box center [114, 27] width 50 height 7
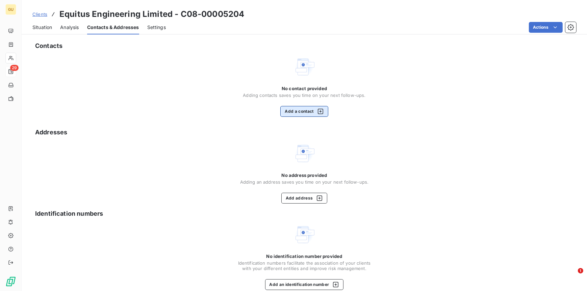
click at [282, 111] on button "Add a contact" at bounding box center [304, 111] width 48 height 11
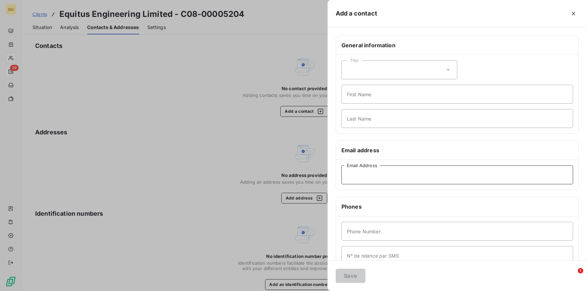
click at [353, 177] on input "Email Address" at bounding box center [458, 175] width 232 height 19
paste input "raam@equitusworld.com"
type input "raam@equitusworld.com"
click at [356, 90] on input "First Name" at bounding box center [458, 94] width 232 height 19
type input "Invoices"
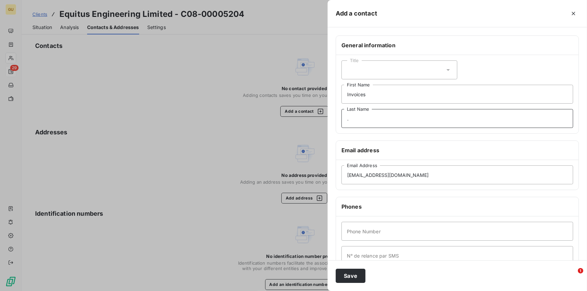
type input "."
click at [353, 235] on input "Phone Number" at bounding box center [458, 231] width 232 height 19
type input "00"
click at [351, 276] on button "Save" at bounding box center [351, 276] width 30 height 14
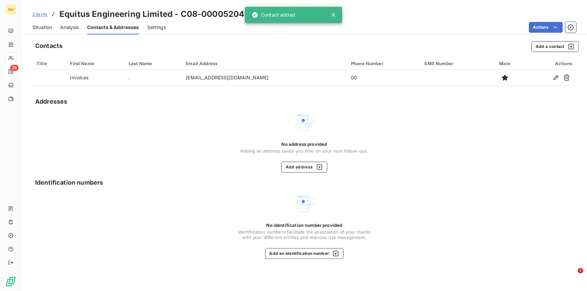
click at [43, 28] on span "Situation" at bounding box center [42, 27] width 20 height 7
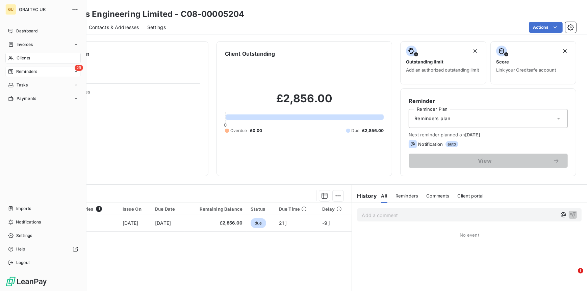
click at [21, 71] on span "Reminders" at bounding box center [26, 72] width 21 height 6
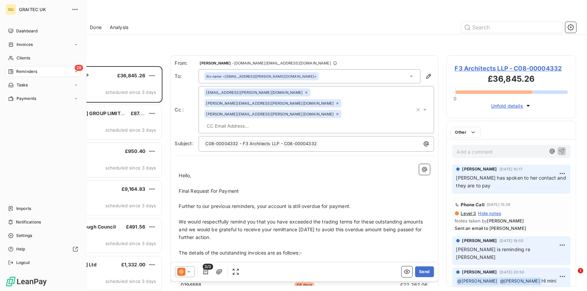
scroll to position [220, 125]
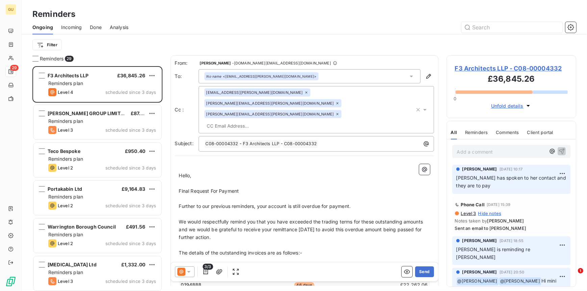
click at [63, 29] on span "Incoming" at bounding box center [71, 27] width 21 height 7
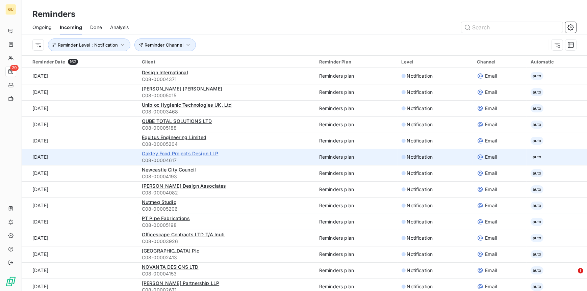
click at [161, 155] on span "Oakley Food Projects Design LLP" at bounding box center [180, 154] width 77 height 6
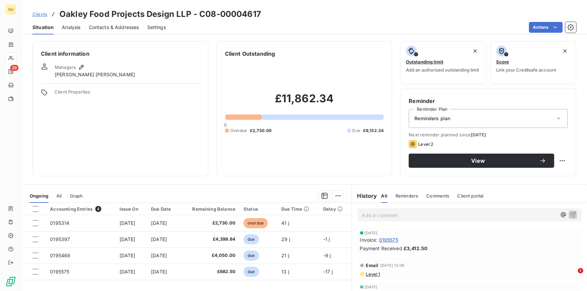
click at [107, 26] on span "Contacts & Addresses" at bounding box center [114, 27] width 50 height 7
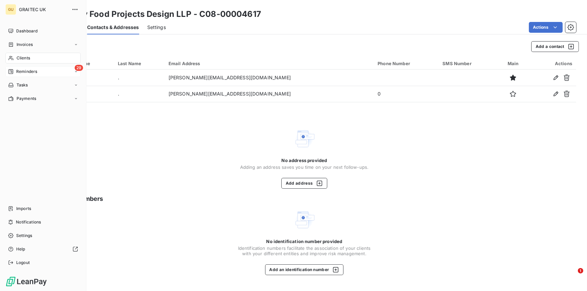
click at [20, 70] on span "Reminders" at bounding box center [26, 72] width 21 height 6
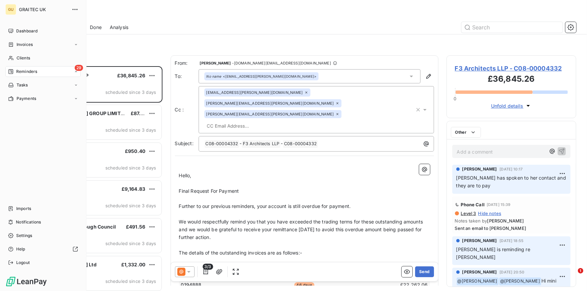
scroll to position [220, 125]
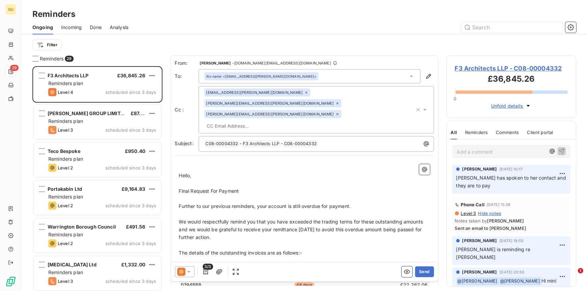
click at [66, 24] on span "Incoming" at bounding box center [71, 27] width 21 height 7
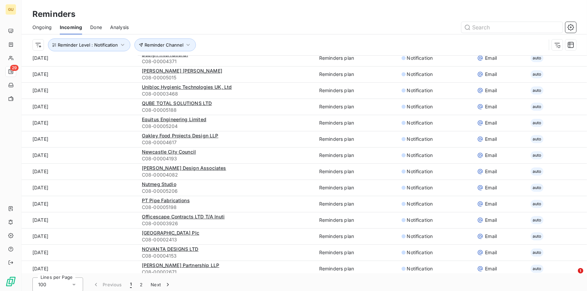
scroll to position [23, 0]
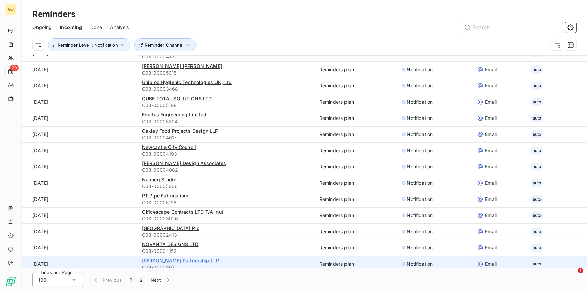
click at [157, 260] on span "[PERSON_NAME] Partnership LLP" at bounding box center [180, 261] width 77 height 6
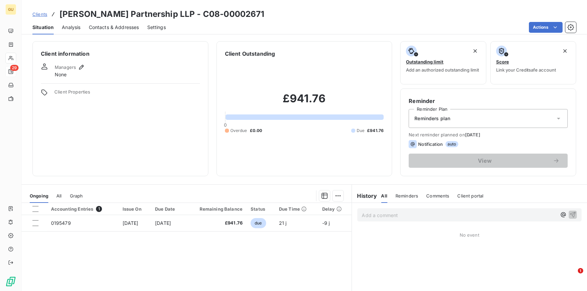
click at [119, 29] on span "Contacts & Addresses" at bounding box center [114, 27] width 50 height 7
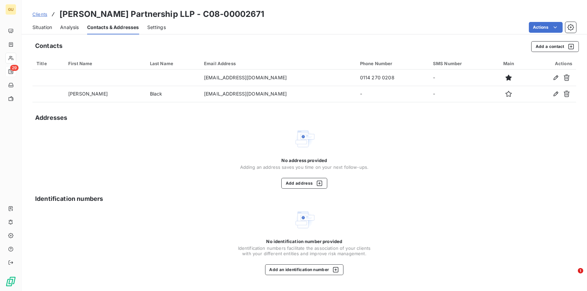
click at [43, 26] on span "Situation" at bounding box center [42, 27] width 20 height 7
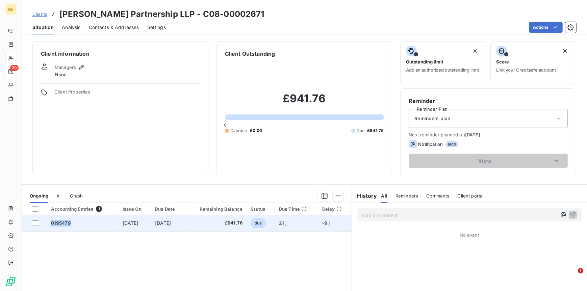
drag, startPoint x: 72, startPoint y: 221, endPoint x: 49, endPoint y: 222, distance: 23.0
click at [49, 222] on td "0195479" at bounding box center [83, 223] width 72 height 16
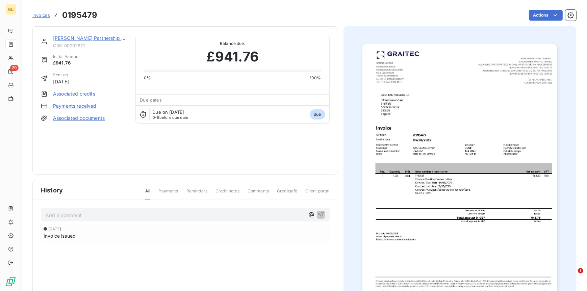
click at [98, 39] on link "[PERSON_NAME] Partnership LLP" at bounding box center [91, 38] width 77 height 6
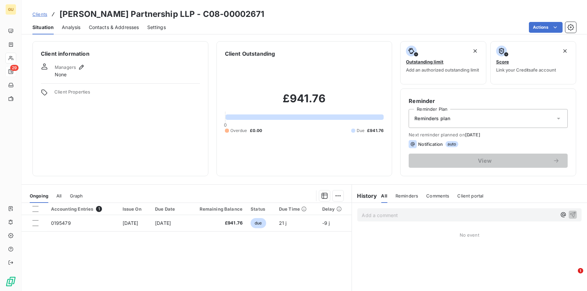
click at [121, 24] on span "Contacts & Addresses" at bounding box center [114, 27] width 50 height 7
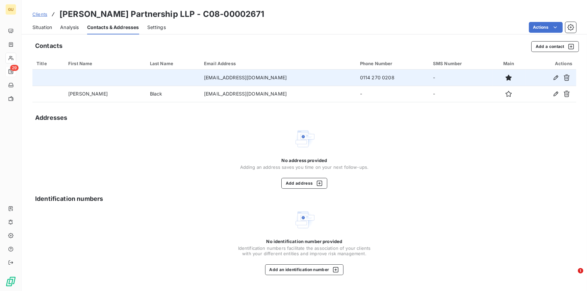
click at [96, 78] on td at bounding box center [105, 78] width 82 height 16
click at [554, 76] on icon "button" at bounding box center [556, 77] width 7 height 7
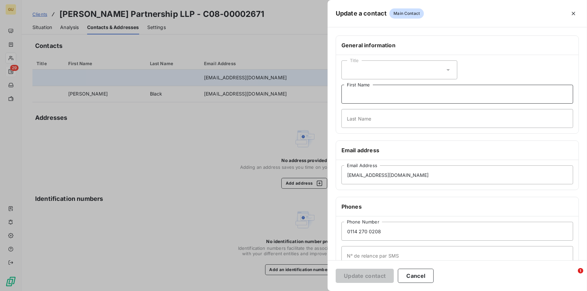
click at [359, 98] on input "First Name" at bounding box center [458, 94] width 232 height 19
click at [357, 94] on input "Invocies" at bounding box center [458, 94] width 232 height 19
type input "Invoices"
type input "."
click at [360, 275] on button "Update contact" at bounding box center [365, 276] width 58 height 14
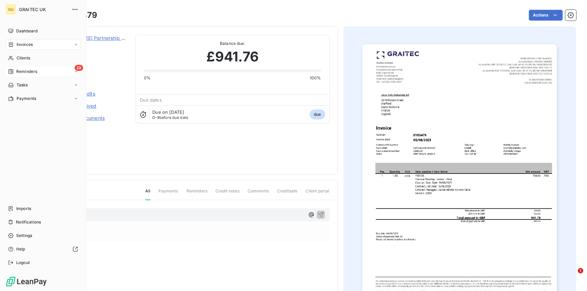
click at [26, 72] on span "Reminders" at bounding box center [26, 72] width 21 height 6
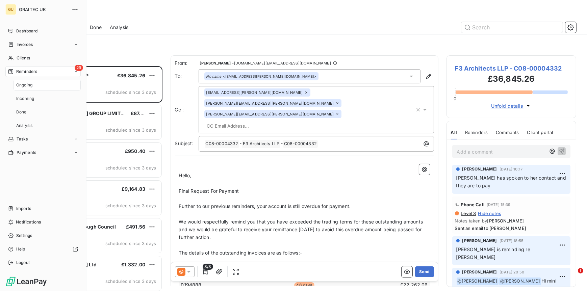
scroll to position [220, 125]
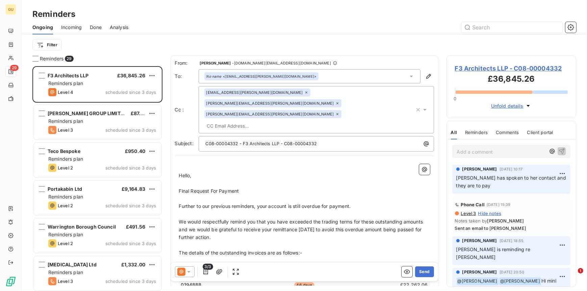
click at [74, 26] on span "Incoming" at bounding box center [71, 27] width 21 height 7
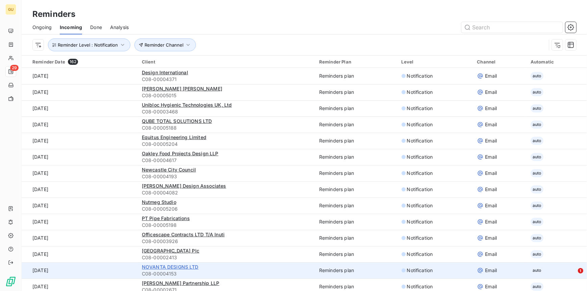
click at [163, 266] on span "NOVANTA DESIGNS LTD" at bounding box center [170, 267] width 57 height 6
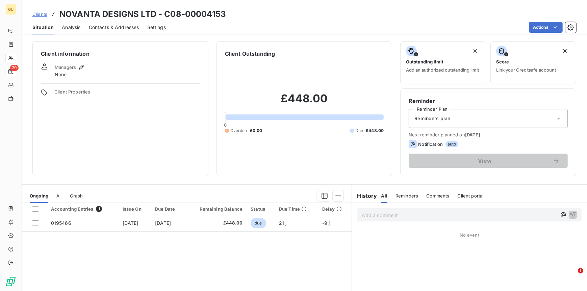
click at [103, 27] on span "Contacts & Addresses" at bounding box center [114, 27] width 50 height 7
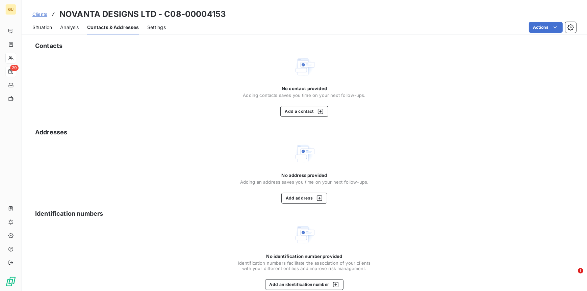
click at [43, 26] on span "Situation" at bounding box center [42, 27] width 20 height 7
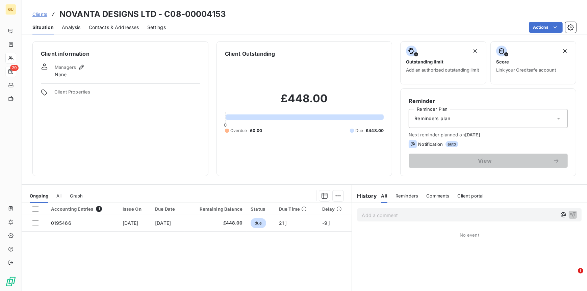
click at [112, 27] on span "Contacts & Addresses" at bounding box center [114, 27] width 50 height 7
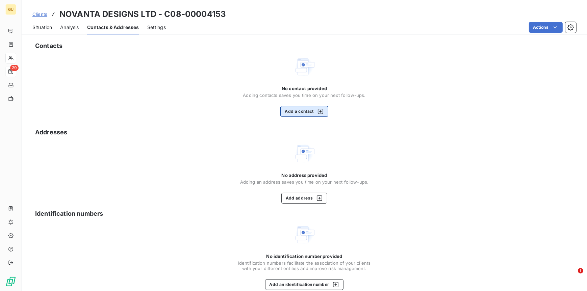
click at [289, 108] on button "Add a contact" at bounding box center [304, 111] width 48 height 11
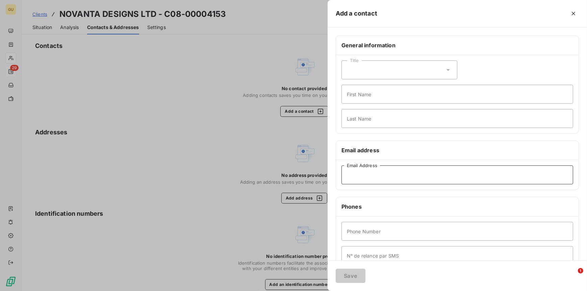
click at [365, 168] on input "Email Address" at bounding box center [458, 175] width 232 height 19
paste input "info@novantadesigns.co.uk"
type input "info@novantadesigns.co.uk"
click at [359, 95] on input "First Name" at bounding box center [458, 94] width 232 height 19
type input "Invoices"
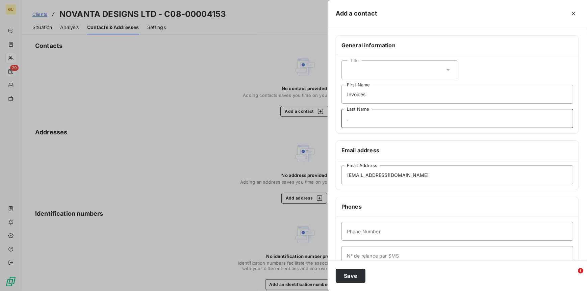
type input "."
click at [355, 230] on input "Phone Number" at bounding box center [458, 231] width 232 height 19
type input "00"
click at [354, 270] on button "Save" at bounding box center [351, 276] width 30 height 14
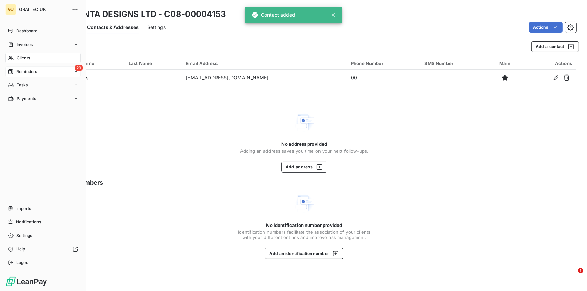
click at [29, 72] on span "Reminders" at bounding box center [26, 72] width 21 height 6
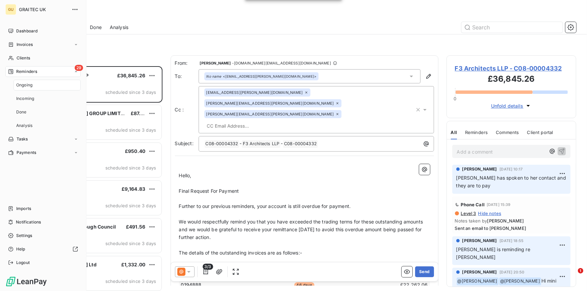
scroll to position [220, 125]
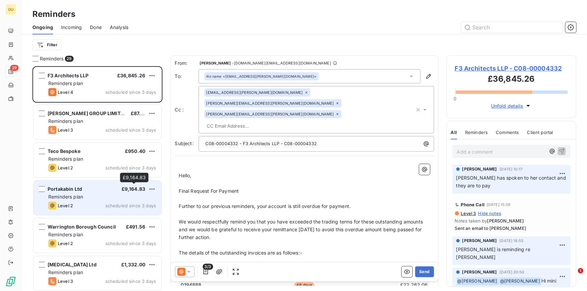
click at [136, 186] on span "£9,164.83" at bounding box center [134, 189] width 24 height 6
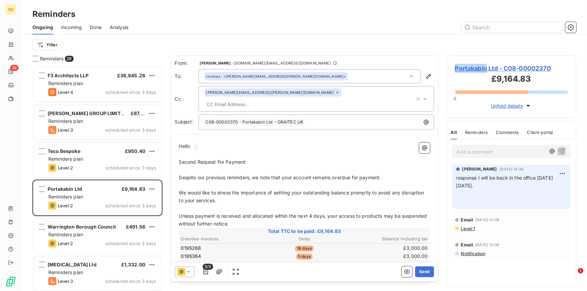
drag, startPoint x: 487, startPoint y: 69, endPoint x: 451, endPoint y: 68, distance: 36.2
click at [451, 68] on div "Portakabin Ltd - C08-00002370 £9,164.83 0 Unfold details" at bounding box center [512, 86] width 130 height 63
click at [465, 69] on span "Portakabin Ltd - C08-00002370" at bounding box center [511, 68] width 113 height 9
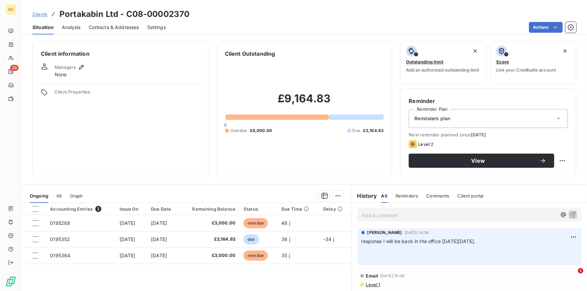
click at [113, 27] on span "Contacts & Addresses" at bounding box center [114, 27] width 50 height 7
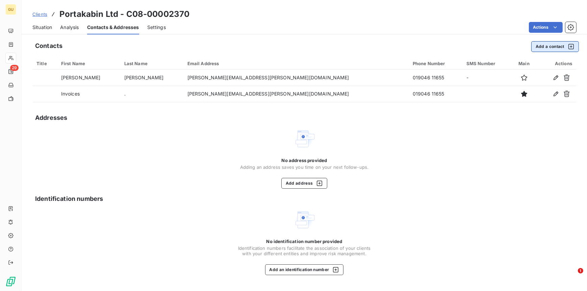
click at [547, 46] on button "Add a contact" at bounding box center [555, 46] width 48 height 11
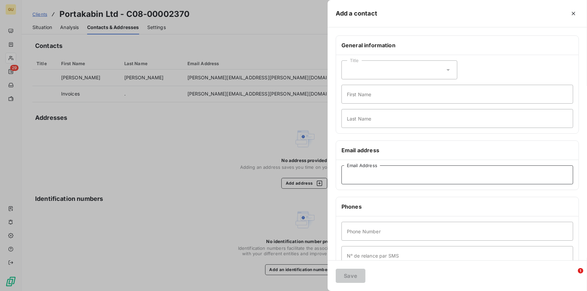
click at [367, 179] on input "Email Address" at bounding box center [458, 175] width 232 height 19
paste input ""pkyorkinvoices@portakabin.com" <pkyorkinvoices@portakabin.com>"
type input ""pkyorkinvoices@portakabin.com" <pkyorkinvoices@portakabin.com>"
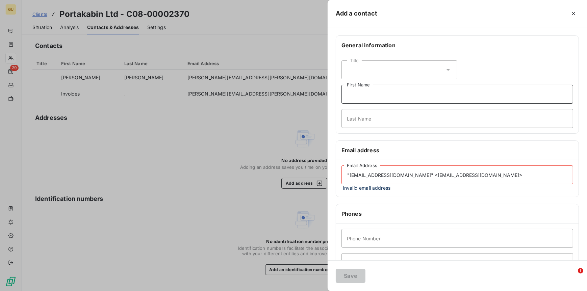
click at [372, 97] on input "First Name" at bounding box center [458, 94] width 232 height 19
type input "Invoices"
type input "."
click at [429, 177] on input ""pkyorkinvoices@portakabin.com" <pkyorkinvoices@portakabin.com>" at bounding box center [458, 175] width 232 height 19
click at [437, 180] on input "pkyorkinvoices@portakabin.com>" at bounding box center [458, 175] width 232 height 19
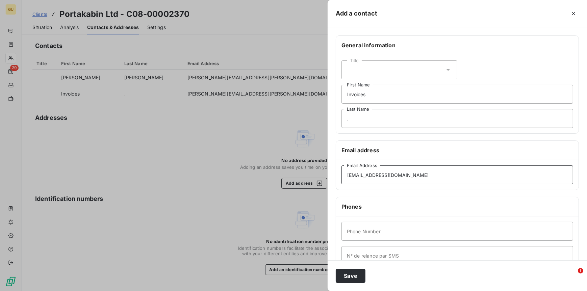
type input "pkyorkinvoices@portakabin.com"
click at [366, 231] on input "Phone Number" at bounding box center [458, 231] width 232 height 19
type input "00"
click at [346, 277] on button "Save" at bounding box center [351, 276] width 30 height 14
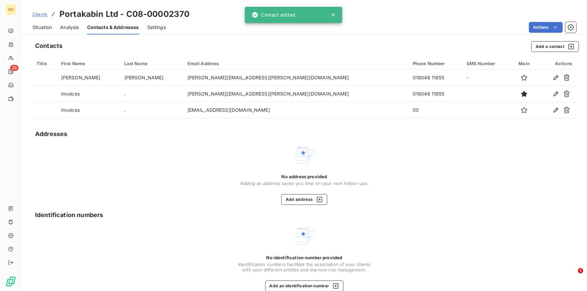
click at [45, 30] on span "Situation" at bounding box center [42, 27] width 20 height 7
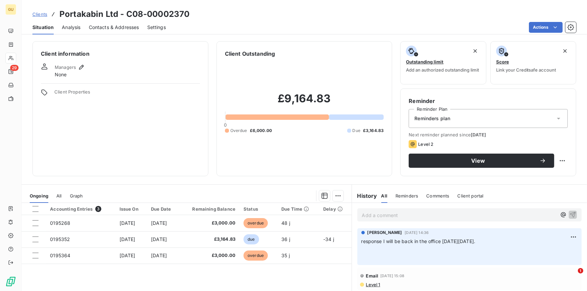
click at [373, 213] on html "GU 29 Clients Portakabin Ltd - C08-00002370 Situation Analysis Contacts & Addre…" at bounding box center [293, 145] width 587 height 291
click at [363, 215] on p "Add a comment ﻿" at bounding box center [459, 215] width 195 height 8
click at [570, 212] on icon "button" at bounding box center [573, 215] width 6 height 6
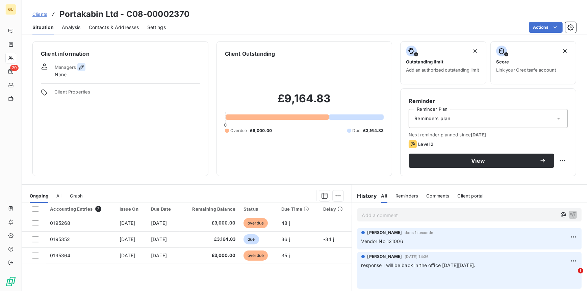
drag, startPoint x: 74, startPoint y: 70, endPoint x: 80, endPoint y: 69, distance: 6.8
click at [74, 70] on div "Managers" at bounding box center [70, 67] width 31 height 8
click at [80, 68] on icon "button" at bounding box center [81, 67] width 7 height 7
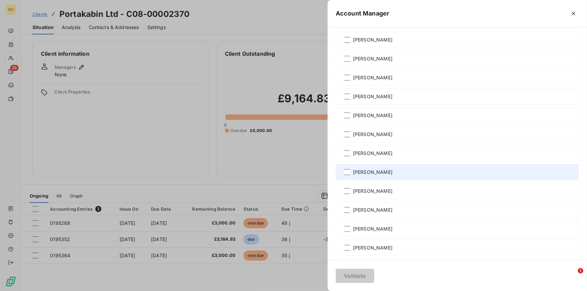
scroll to position [54, 0]
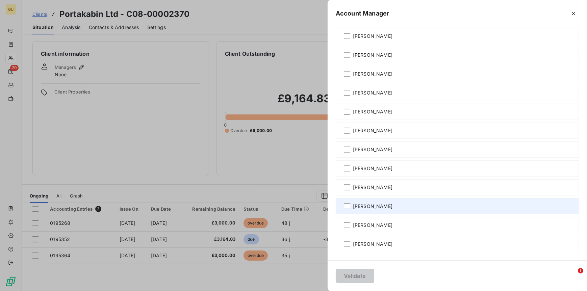
click at [354, 203] on span "[PERSON_NAME]" at bounding box center [373, 206] width 40 height 7
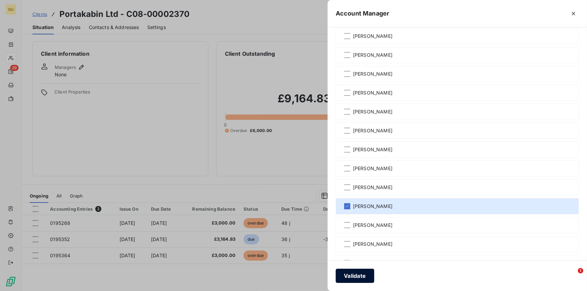
click at [354, 275] on button "Validate" at bounding box center [355, 276] width 39 height 14
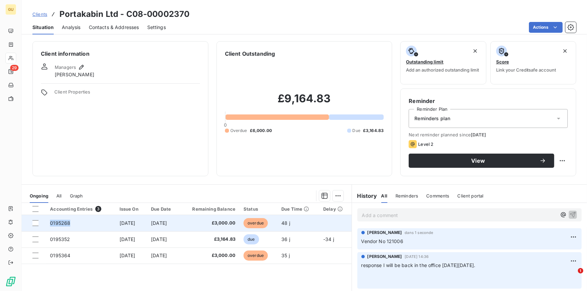
drag, startPoint x: 71, startPoint y: 224, endPoint x: 45, endPoint y: 223, distance: 26.0
click at [46, 223] on td "0195268" at bounding box center [80, 223] width 69 height 16
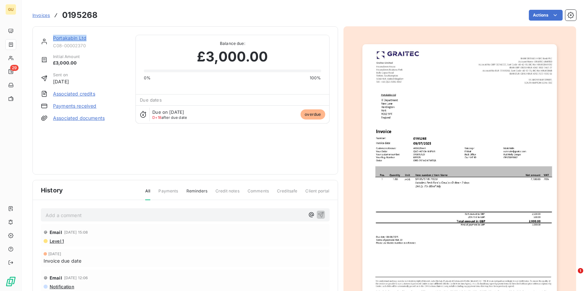
drag, startPoint x: 51, startPoint y: 38, endPoint x: 86, endPoint y: 40, distance: 34.9
click at [86, 40] on div "Portakabin Ltd C08-00002370" at bounding box center [84, 42] width 86 height 14
click at [70, 38] on link "Portakabin Ltd" at bounding box center [69, 38] width 33 height 6
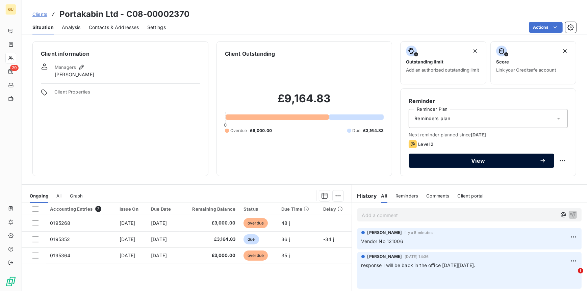
click at [463, 161] on span "View" at bounding box center [478, 160] width 123 height 5
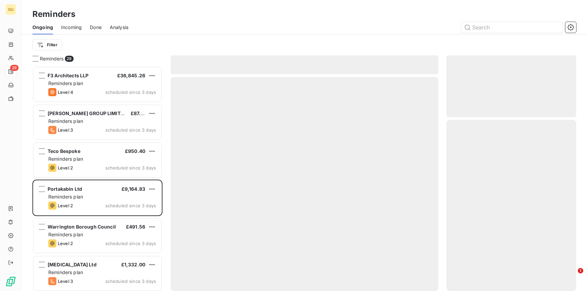
scroll to position [220, 125]
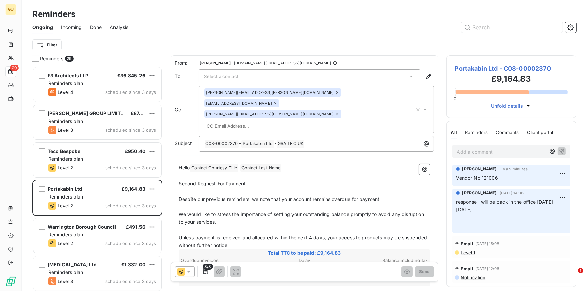
click at [222, 72] on div "Select a contact" at bounding box center [310, 76] width 222 height 14
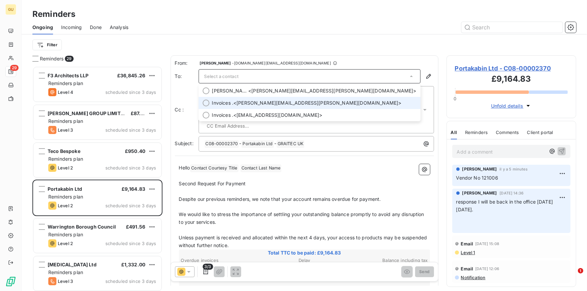
click at [227, 102] on span "Invoices ." at bounding box center [223, 103] width 22 height 7
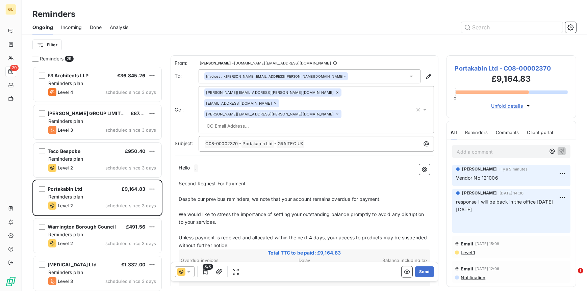
click at [249, 180] on p "Second Request For Payment" at bounding box center [304, 184] width 251 height 8
click at [242, 181] on span "Second Request For Payment as I understand the invoices have not been goods rec…" at bounding box center [282, 184] width 206 height 6
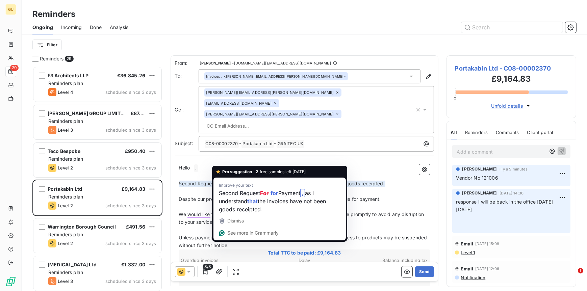
click at [218, 181] on span "Second Request For Payment as I understand the invoices have not been goods rec…" at bounding box center [282, 184] width 206 height 6
click at [220, 181] on span "Second Request For Payment as I understand the invoices have not been goods rec…" at bounding box center [282, 184] width 206 height 6
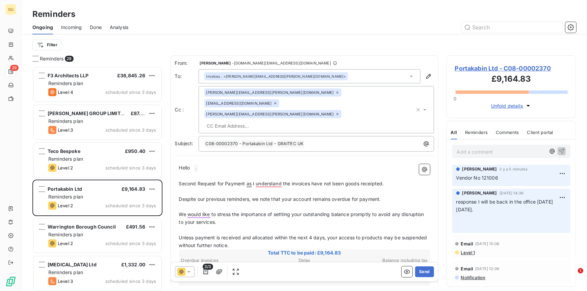
click at [396, 98] on div "james.bower@portakabin.com pkyorkinvoices@portakabin.com natasha.bainbridge@gra…" at bounding box center [309, 110] width 210 height 43
click at [278, 172] on p "﻿" at bounding box center [304, 176] width 251 height 8
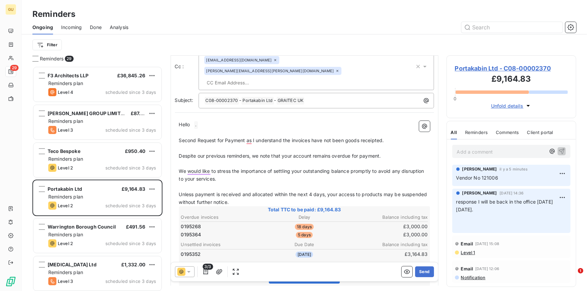
scroll to position [57, 0]
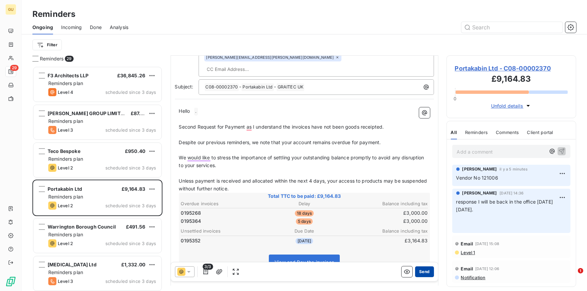
click at [417, 272] on button "Send" at bounding box center [424, 272] width 19 height 11
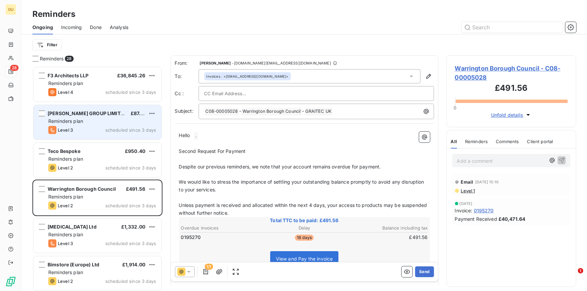
click at [88, 118] on div "Reminders plan" at bounding box center [102, 121] width 108 height 7
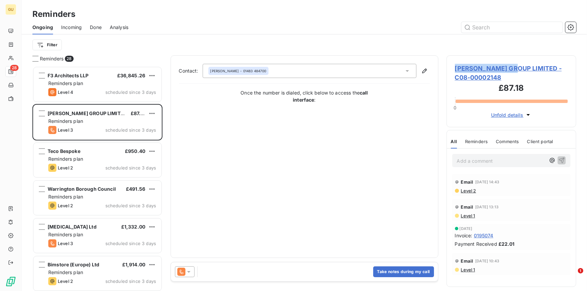
drag, startPoint x: 523, startPoint y: 65, endPoint x: 455, endPoint y: 68, distance: 68.0
click at [455, 68] on span "GORDON MURRAY GROUP LIMITED - C08-00002148" at bounding box center [511, 73] width 113 height 18
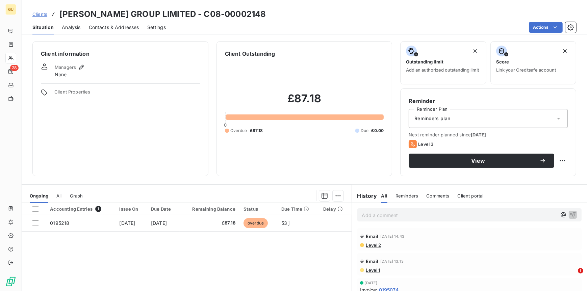
drag, startPoint x: 74, startPoint y: 28, endPoint x: 77, endPoint y: 17, distance: 11.1
click at [74, 26] on span "Analysis" at bounding box center [71, 27] width 19 height 7
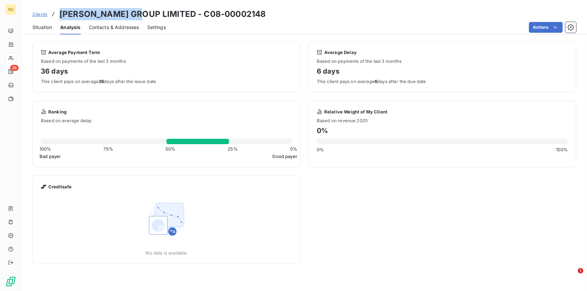
drag, startPoint x: 60, startPoint y: 14, endPoint x: 149, endPoint y: 11, distance: 88.9
click at [149, 11] on h3 "GORDON MURRAY GROUP LIMITED - C08-00002148" at bounding box center [162, 14] width 206 height 12
click at [103, 26] on span "Contacts & Addresses" at bounding box center [114, 27] width 50 height 7
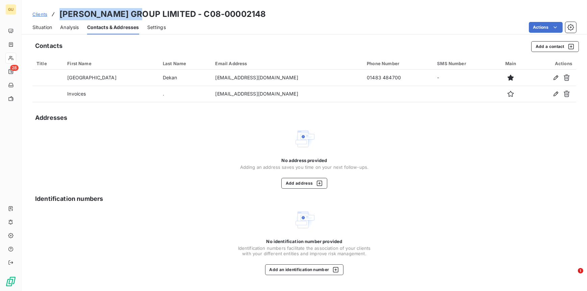
click at [43, 26] on span "Situation" at bounding box center [42, 27] width 20 height 7
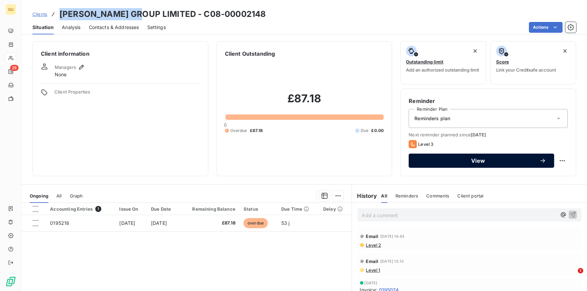
click at [451, 164] on div "View" at bounding box center [481, 160] width 129 height 7
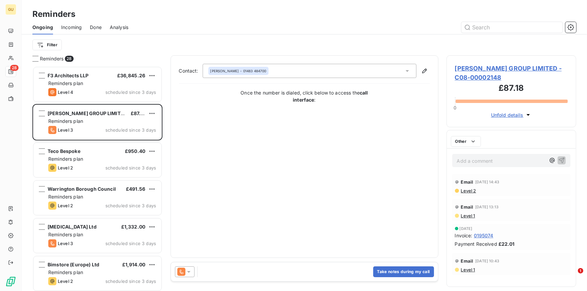
scroll to position [220, 125]
click at [0, 170] on html "GU 28 Reminders Ongoing Incoming Done Analysis Filter Reminders 28 F3 Architect…" at bounding box center [293, 145] width 587 height 291
click at [397, 272] on button "Take notes during my call" at bounding box center [403, 272] width 61 height 11
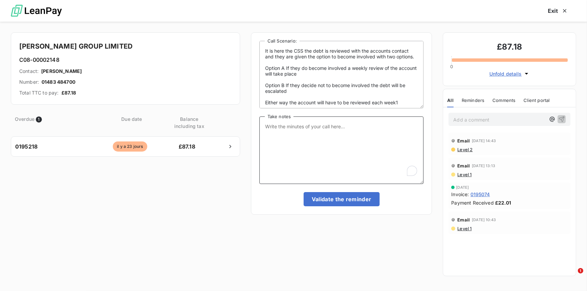
click at [280, 131] on textarea "Take notes" at bounding box center [341, 151] width 165 height 68
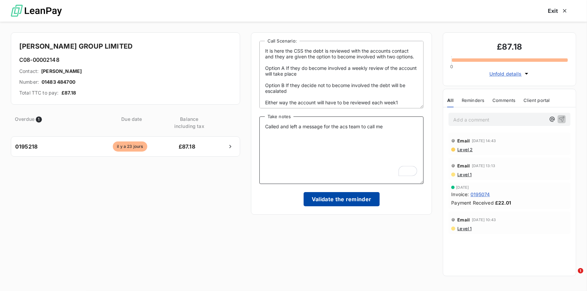
type textarea "Called and left a message for the acs team to call me"
click at [333, 194] on button "Validate the reminder" at bounding box center [342, 199] width 76 height 14
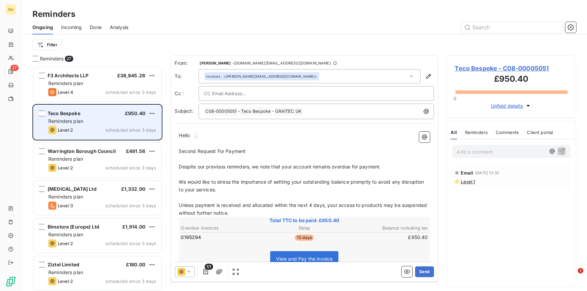
click at [66, 120] on span "Reminders plan" at bounding box center [65, 121] width 35 height 6
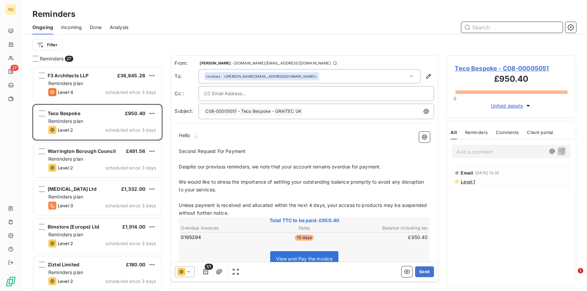
click at [491, 29] on input "text" at bounding box center [511, 27] width 101 height 11
paste input "Concept Engineering Con"
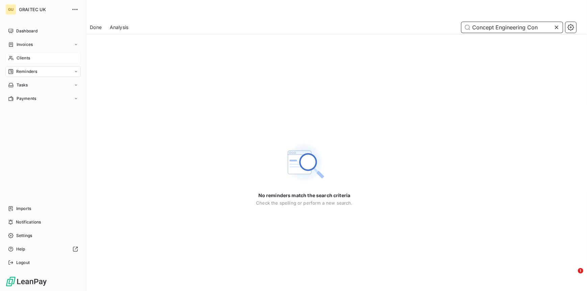
type input "Concept Engineering Con"
click at [25, 58] on span "Clients" at bounding box center [24, 58] width 14 height 6
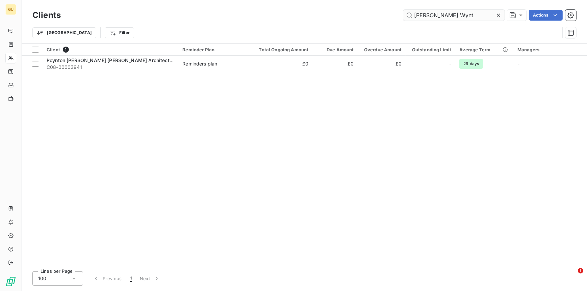
drag, startPoint x: 456, startPoint y: 16, endPoint x: 405, endPoint y: 14, distance: 50.4
click at [405, 14] on input "[PERSON_NAME] Wynt" at bounding box center [453, 15] width 101 height 11
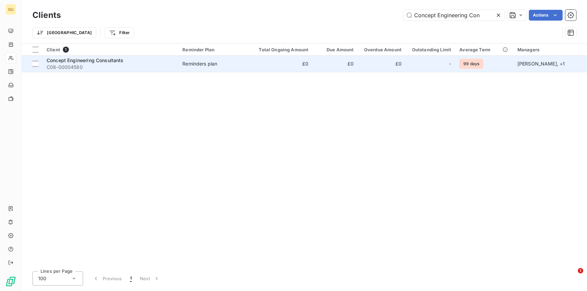
type input "Concept Engineering Con"
click at [83, 63] on span "Concept Engineering Consultants" at bounding box center [85, 60] width 77 height 6
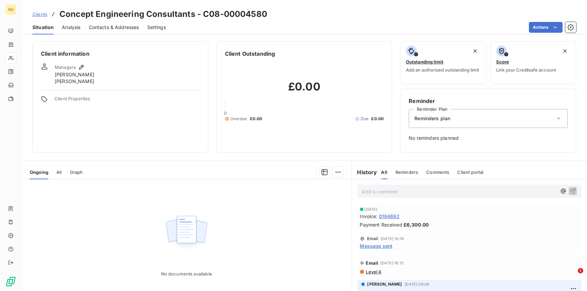
click at [61, 13] on h3 "Concept Engineering Consultants - C08-00004580" at bounding box center [163, 14] width 208 height 12
drag, startPoint x: 61, startPoint y: 13, endPoint x: 166, endPoint y: 14, distance: 105.4
click at [166, 14] on h3 "Concept Engineering Consultants - C08-00004580" at bounding box center [163, 14] width 208 height 12
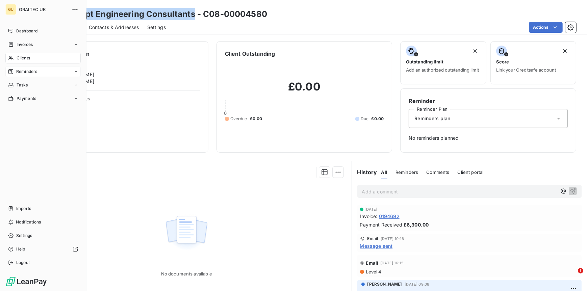
click at [22, 72] on span "Reminders" at bounding box center [26, 72] width 21 height 6
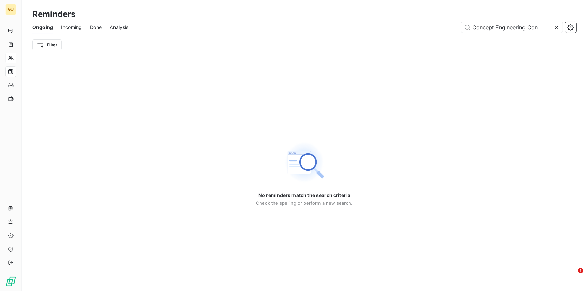
click at [66, 27] on span "Incoming" at bounding box center [71, 27] width 21 height 7
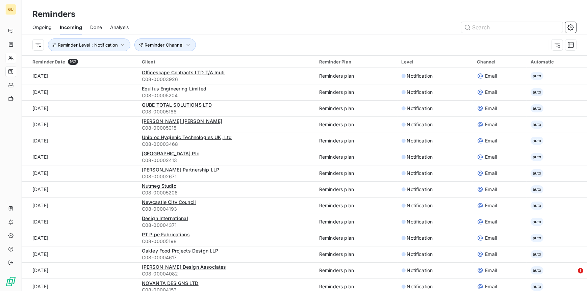
click at [45, 25] on span "Ongoing" at bounding box center [41, 27] width 19 height 7
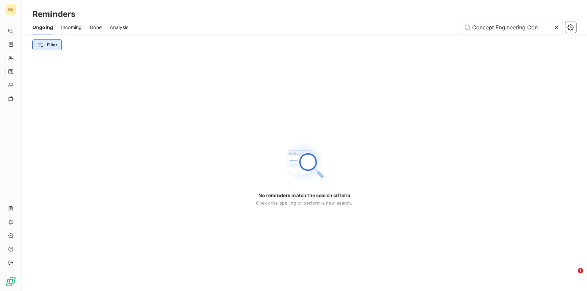
click at [59, 46] on html "GU Reminders Ongoing Incoming Done Analysis Concept Engineering Con Filter No r…" at bounding box center [293, 145] width 587 height 291
click at [70, 26] on html "GU Reminders Ongoing Incoming Done Analysis Concept Engineering Con Filter No r…" at bounding box center [293, 145] width 587 height 291
click at [556, 26] on icon at bounding box center [556, 27] width 3 height 3
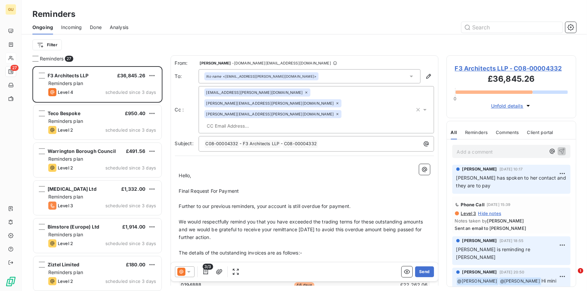
scroll to position [220, 125]
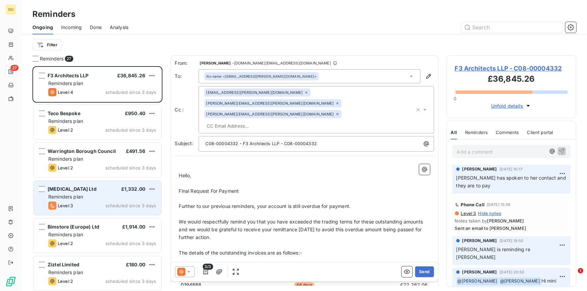
click at [58, 188] on span "[MEDICAL_DATA] Ltd" at bounding box center [72, 189] width 49 height 6
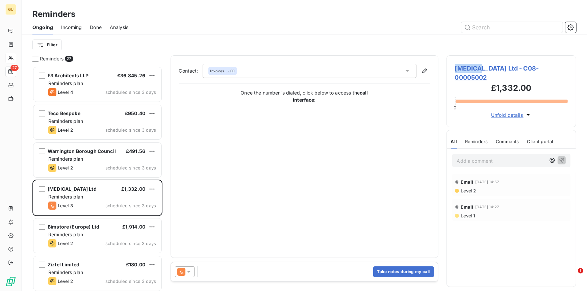
drag, startPoint x: 478, startPoint y: 66, endPoint x: 453, endPoint y: 68, distance: 25.1
click at [453, 68] on div "PCE Ltd - C08-00005002 £1,332.00 0 Unfold details" at bounding box center [512, 91] width 130 height 72
click at [474, 66] on span "[MEDICAL_DATA] Ltd - C08-00005002" at bounding box center [511, 73] width 113 height 18
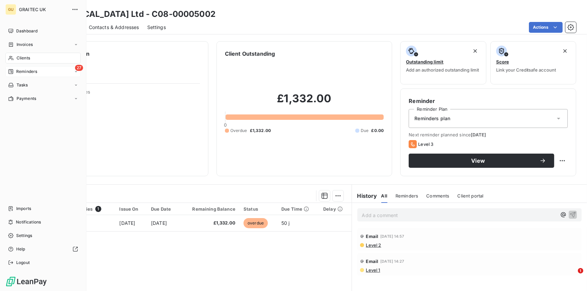
click at [26, 160] on div "Dashboard Invoices Clients 27 Reminders Tasks Payments Imports Notifications Se…" at bounding box center [42, 147] width 75 height 243
click at [27, 71] on span "Reminders" at bounding box center [26, 72] width 21 height 6
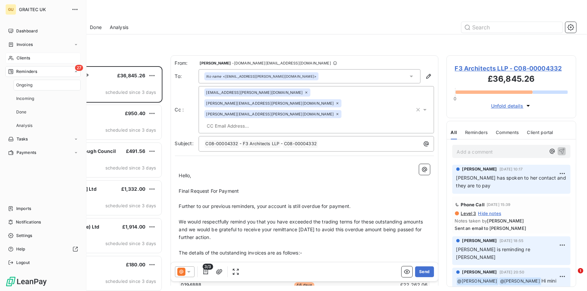
scroll to position [220, 125]
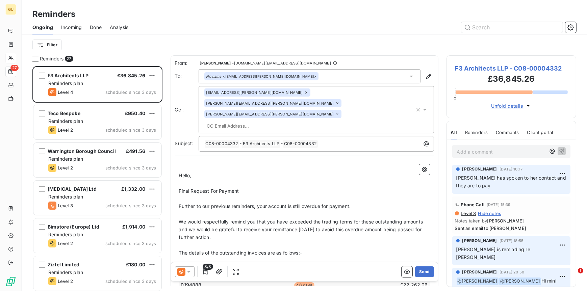
click at [71, 26] on span "Incoming" at bounding box center [71, 27] width 21 height 7
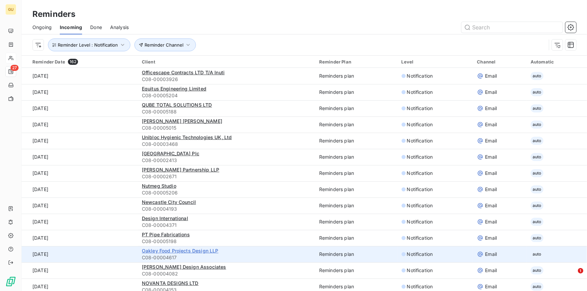
click at [152, 253] on span "Oakley Food Projects Design LLP" at bounding box center [180, 251] width 77 height 6
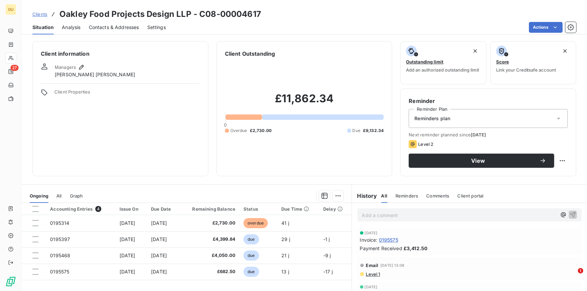
click at [107, 26] on span "Contacts & Addresses" at bounding box center [114, 27] width 50 height 7
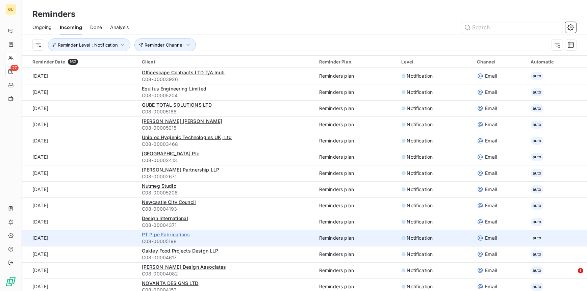
click at [154, 232] on span "PT Pipe Fabrications" at bounding box center [166, 235] width 48 height 6
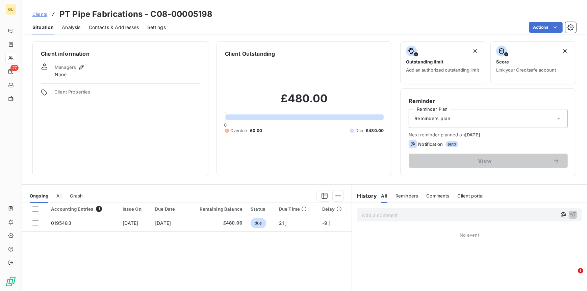
click at [111, 25] on span "Contacts & Addresses" at bounding box center [114, 27] width 50 height 7
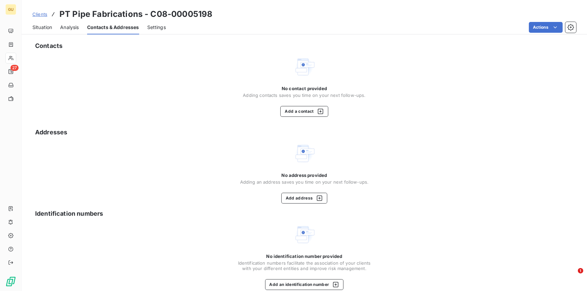
click at [39, 23] on div "Situation" at bounding box center [42, 27] width 20 height 14
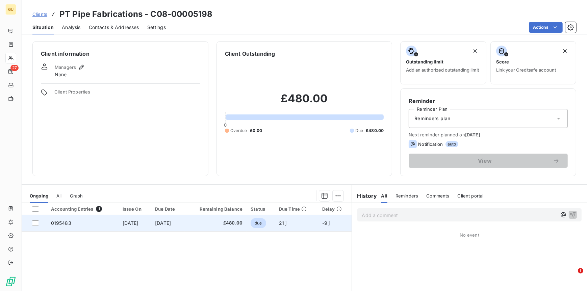
click at [68, 222] on span "0195483" at bounding box center [61, 223] width 20 height 6
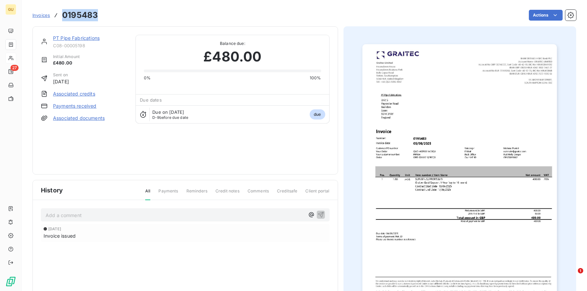
drag, startPoint x: 101, startPoint y: 16, endPoint x: 63, endPoint y: 15, distance: 37.5
click at [63, 15] on div "Invoices 0195483 Actions" at bounding box center [304, 15] width 544 height 14
click at [84, 36] on link "PT Pipe Fabrications" at bounding box center [76, 38] width 47 height 6
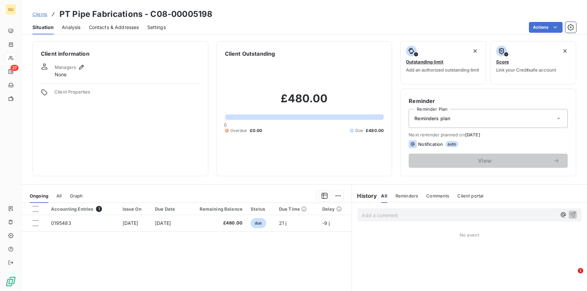
click at [112, 27] on span "Contacts & Addresses" at bounding box center [114, 27] width 50 height 7
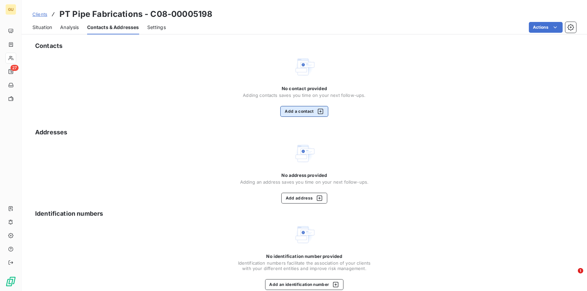
click at [289, 110] on button "Add a contact" at bounding box center [304, 111] width 48 height 11
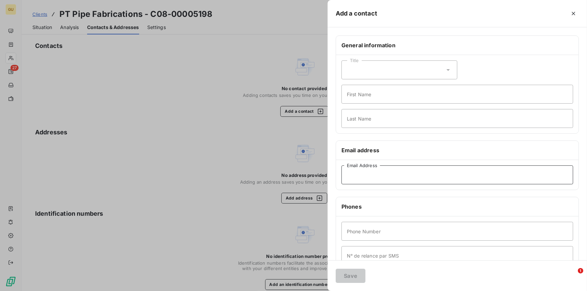
click at [354, 183] on input "Email Address" at bounding box center [458, 175] width 232 height 19
paste input "Lisa.Rigby@ptpipefab.co.uk"
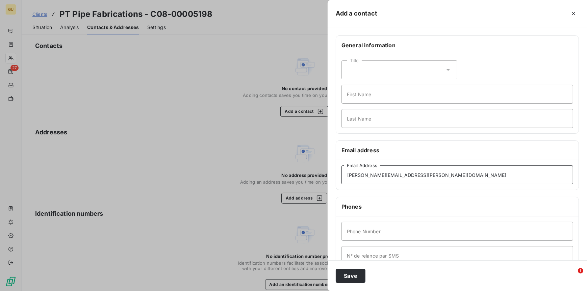
type input "Lisa.Rigby@ptpipefab.co.uk"
click at [353, 96] on input "First Name" at bounding box center [458, 94] width 232 height 19
type input "Invoices"
type input "."
click at [377, 235] on input "Phone Number" at bounding box center [458, 231] width 232 height 19
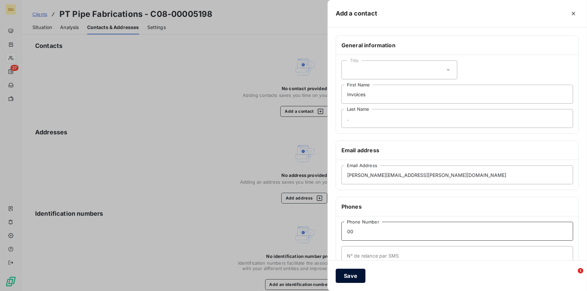
type input "00"
click at [353, 279] on button "Save" at bounding box center [351, 276] width 30 height 14
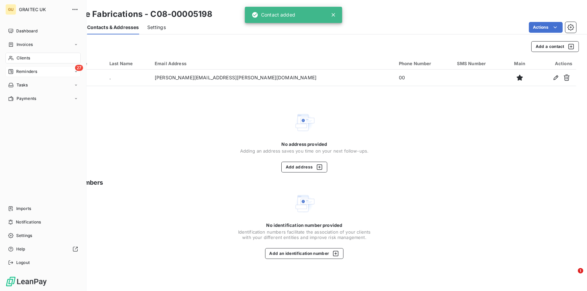
click at [25, 70] on span "Reminders" at bounding box center [26, 72] width 21 height 6
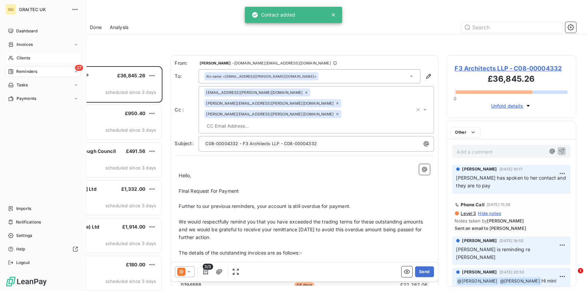
scroll to position [220, 125]
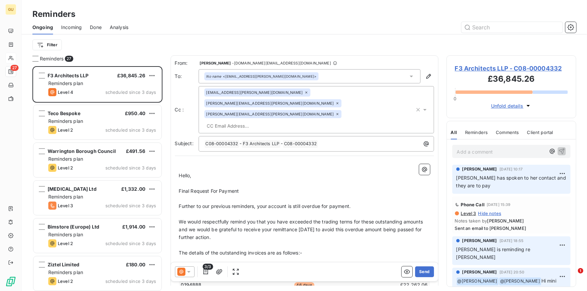
click at [72, 27] on span "Incoming" at bounding box center [71, 27] width 21 height 7
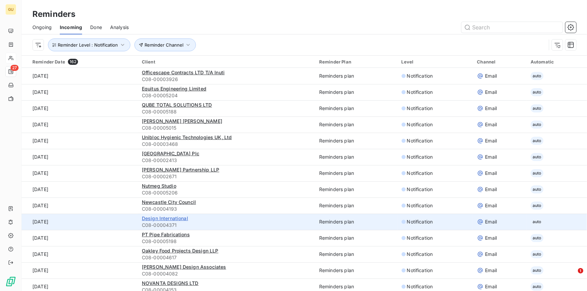
click at [164, 219] on span "Design International" at bounding box center [165, 219] width 46 height 6
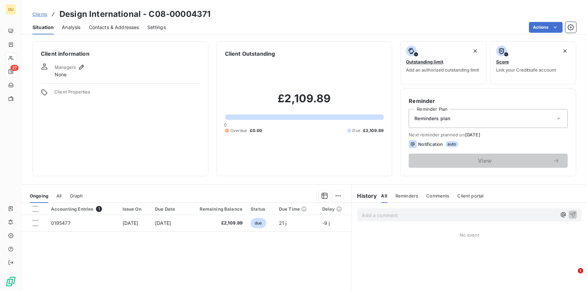
click at [111, 27] on span "Contacts & Addresses" at bounding box center [114, 27] width 50 height 7
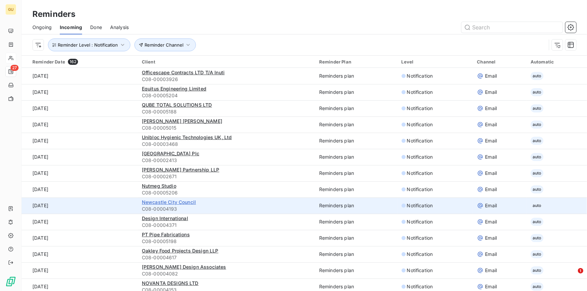
click at [160, 205] on span "Newcastle City Council" at bounding box center [169, 202] width 54 height 6
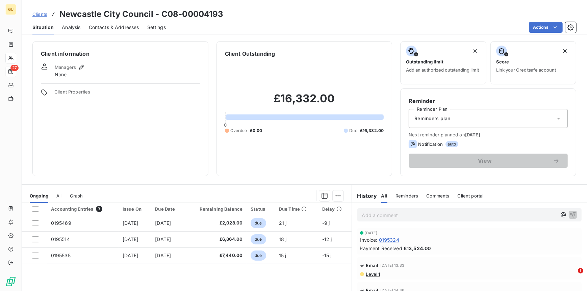
click at [109, 27] on span "Contacts & Addresses" at bounding box center [114, 27] width 50 height 7
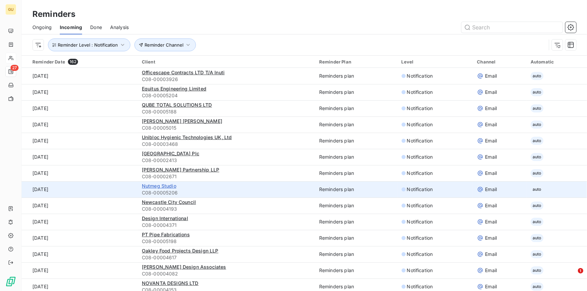
click at [151, 188] on span "Nutmeg Studio" at bounding box center [159, 186] width 34 height 6
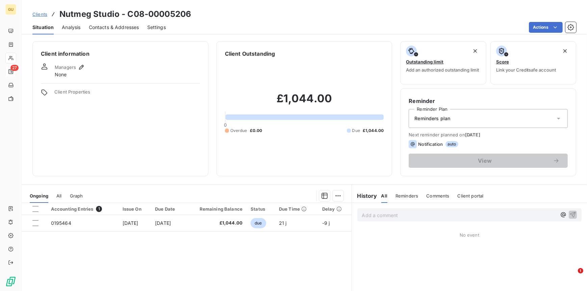
click at [112, 25] on span "Contacts & Addresses" at bounding box center [114, 27] width 50 height 7
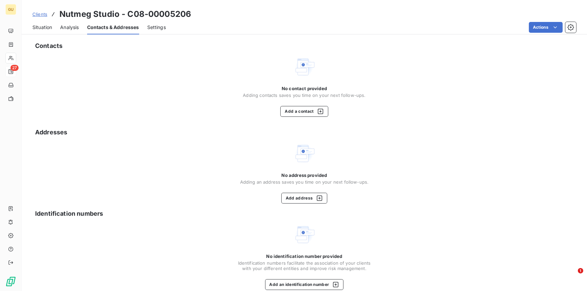
click at [45, 27] on span "Situation" at bounding box center [42, 27] width 20 height 7
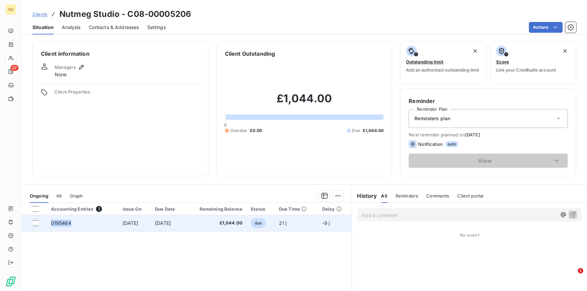
drag, startPoint x: 72, startPoint y: 223, endPoint x: 49, endPoint y: 224, distance: 22.7
click at [49, 224] on td "0195464" at bounding box center [83, 223] width 72 height 16
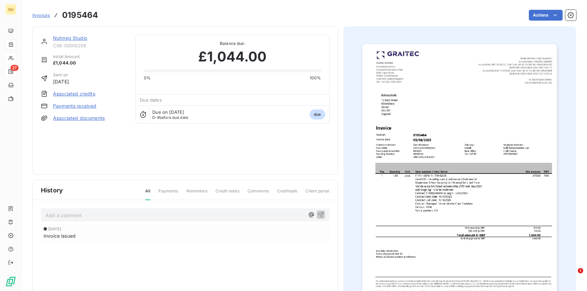
click at [72, 36] on link "Nutmeg Studio" at bounding box center [70, 38] width 34 height 6
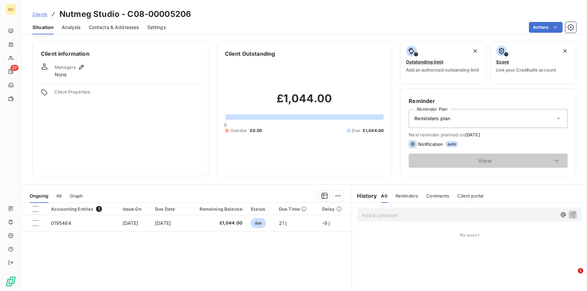
click at [99, 27] on span "Contacts & Addresses" at bounding box center [114, 27] width 50 height 7
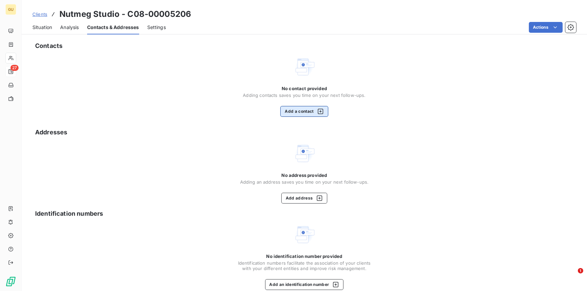
click at [289, 114] on button "Add a contact" at bounding box center [304, 111] width 48 height 11
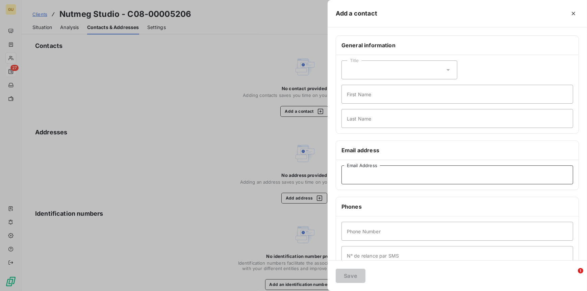
click at [360, 175] on input "Email Address" at bounding box center [458, 175] width 232 height 19
paste input "clare@nutmegstudio.co.uk"
type input "clare@nutmegstudio.co.uk"
type input "00"
click at [352, 95] on input "First Name" at bounding box center [458, 94] width 232 height 19
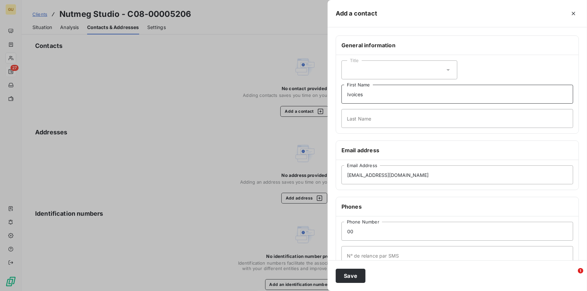
drag, startPoint x: 350, startPoint y: 96, endPoint x: 352, endPoint y: 106, distance: 10.0
click at [350, 97] on input "Ivoices" at bounding box center [458, 94] width 232 height 19
type input "Invoices"
click at [351, 272] on button "Save" at bounding box center [351, 276] width 30 height 14
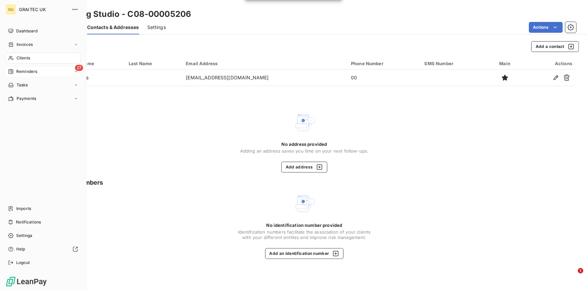
click at [29, 55] on span "Clients" at bounding box center [24, 58] width 14 height 6
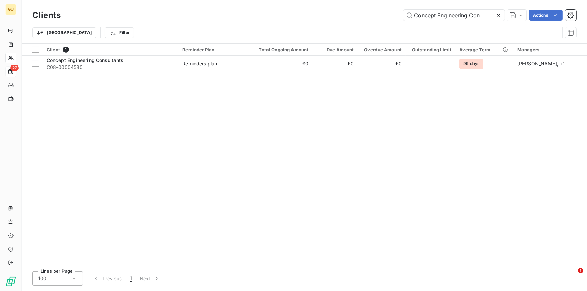
drag, startPoint x: 492, startPoint y: 15, endPoint x: 403, endPoint y: 9, distance: 88.4
click at [403, 9] on div "Clients Concept Engineering Con Actions" at bounding box center [304, 15] width 544 height 14
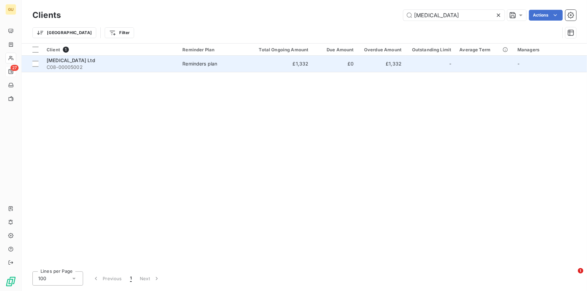
type input "pce"
click at [58, 59] on span "[MEDICAL_DATA] Ltd" at bounding box center [71, 60] width 49 height 6
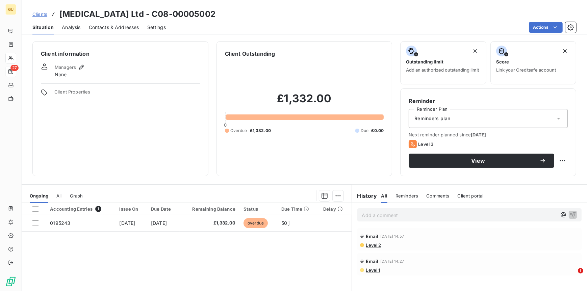
click at [169, 244] on div "Accounting Entries 1 Issue On Due Date Remaining Balance Status Due Time Delay …" at bounding box center [187, 268] width 330 height 130
click at [94, 26] on span "Contacts & Addresses" at bounding box center [114, 27] width 50 height 7
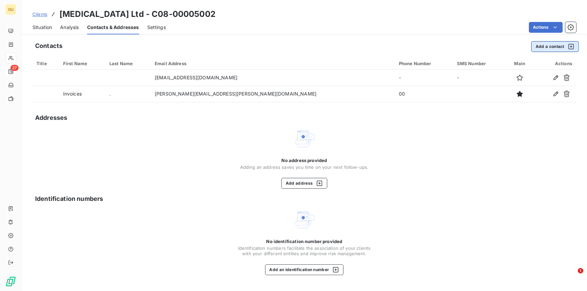
click at [546, 45] on button "Add a contact" at bounding box center [555, 46] width 48 height 11
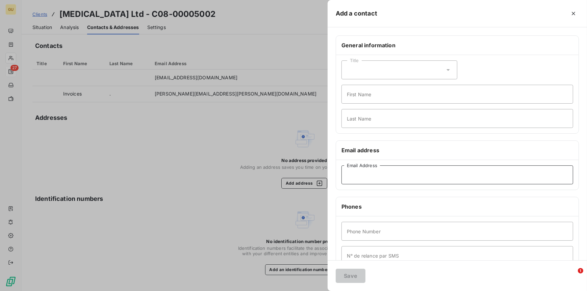
click at [359, 174] on input "Email Address" at bounding box center [458, 175] width 232 height 19
click at [351, 175] on input "finance@pceltd.co.uk" at bounding box center [458, 175] width 232 height 19
type input "finance@pceltd.co.uk"
click at [357, 232] on input "Phone Number" at bounding box center [458, 231] width 232 height 19
type input "00"
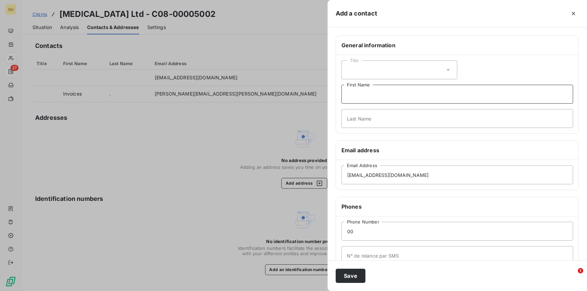
click at [358, 98] on input "First Name" at bounding box center [458, 94] width 232 height 19
type input "I"
type input "Reminder"
type input "."
click at [353, 272] on button "Save" at bounding box center [351, 276] width 30 height 14
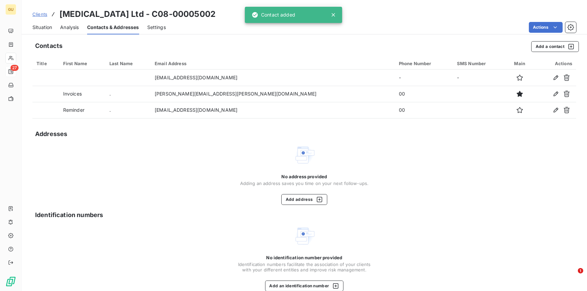
click at [43, 27] on span "Situation" at bounding box center [42, 27] width 20 height 7
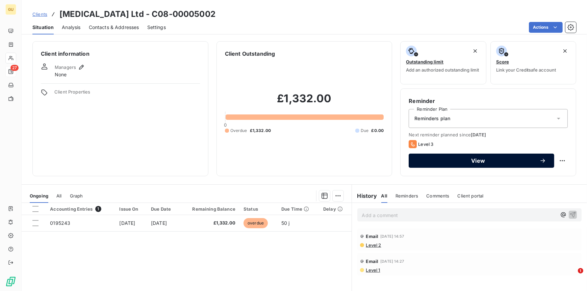
click at [457, 161] on span "View" at bounding box center [478, 160] width 123 height 5
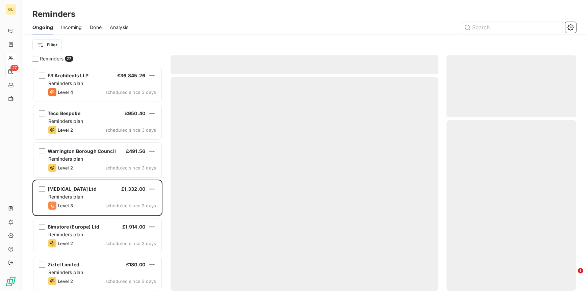
scroll to position [220, 125]
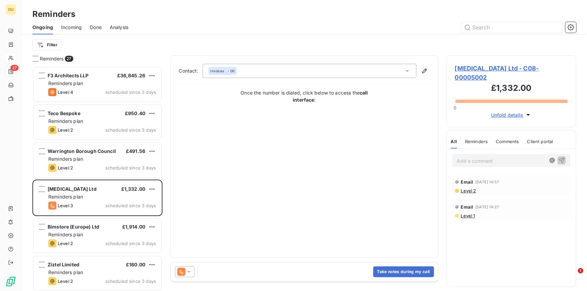
click at [192, 267] on div at bounding box center [185, 272] width 20 height 11
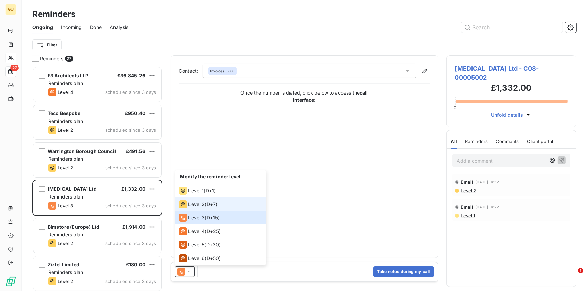
click at [202, 203] on span "Level 2" at bounding box center [197, 204] width 17 height 7
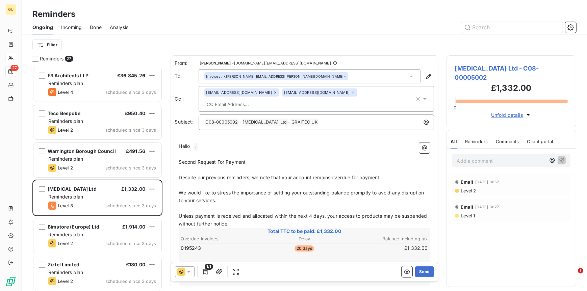
click at [286, 74] on div "Invoices . <chris.powell@pceltd.co.uk>" at bounding box center [310, 76] width 222 height 14
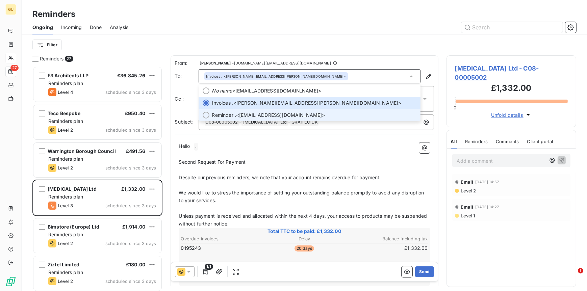
click at [231, 112] on span "Reminder ." at bounding box center [224, 115] width 24 height 7
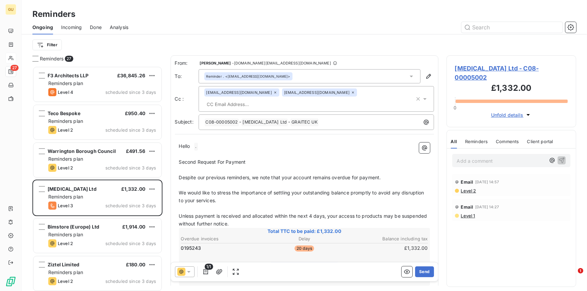
click at [244, 159] on span "Second Request For Payment" at bounding box center [212, 162] width 67 height 6
drag, startPoint x: 248, startPoint y: 151, endPoint x: 253, endPoint y: 156, distance: 7.2
click at [248, 158] on p "Second Request For Payment" at bounding box center [304, 162] width 251 height 8
click at [469, 66] on span "[MEDICAL_DATA] Ltd - C08-00005002" at bounding box center [511, 73] width 113 height 18
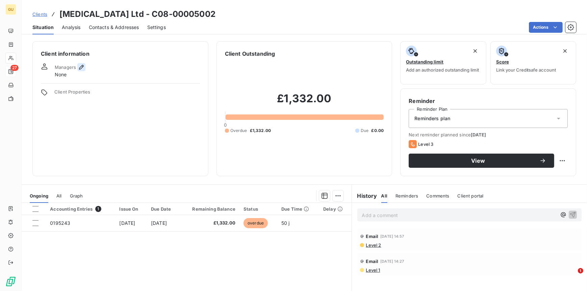
drag, startPoint x: 74, startPoint y: 70, endPoint x: 83, endPoint y: 68, distance: 9.7
click at [74, 70] on span "Managers" at bounding box center [65, 67] width 21 height 5
click at [80, 67] on icon "button" at bounding box center [81, 67] width 7 height 7
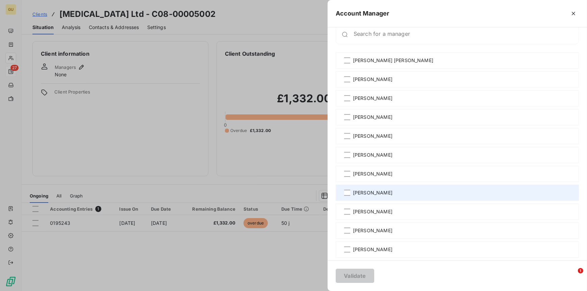
scroll to position [11, 0]
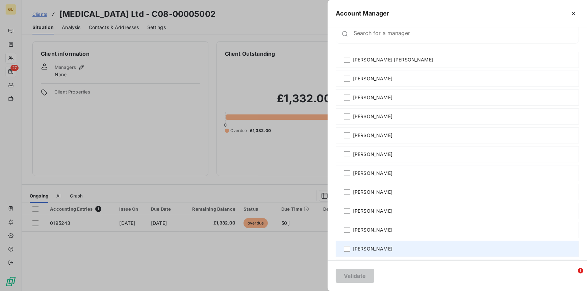
click at [351, 245] on div "[PERSON_NAME]" at bounding box center [457, 249] width 243 height 16
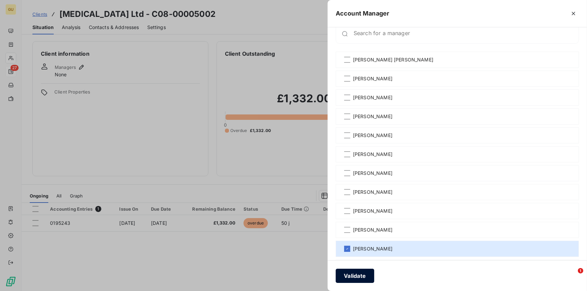
click at [356, 274] on button "Validate" at bounding box center [355, 276] width 39 height 14
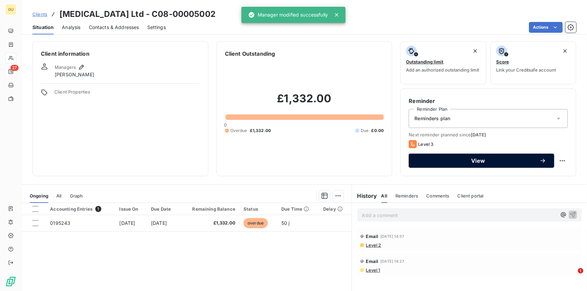
click at [445, 160] on span "View" at bounding box center [478, 160] width 123 height 5
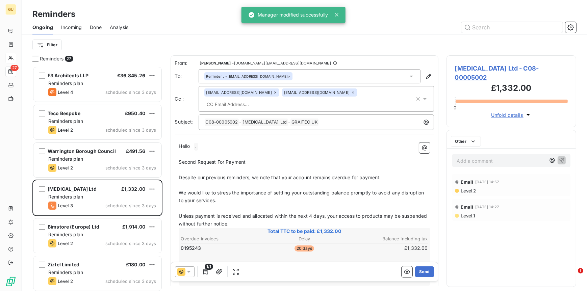
scroll to position [220, 125]
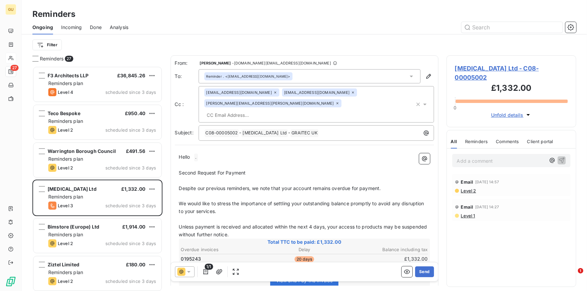
click at [190, 269] on icon at bounding box center [188, 272] width 7 height 7
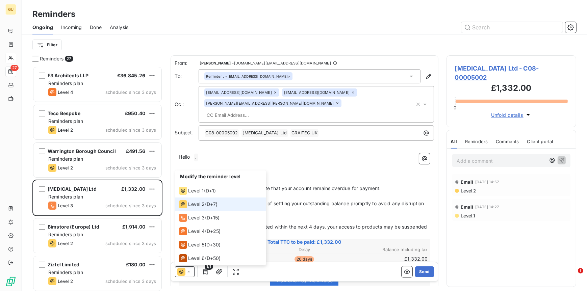
click at [199, 205] on span "Level 2" at bounding box center [197, 204] width 17 height 7
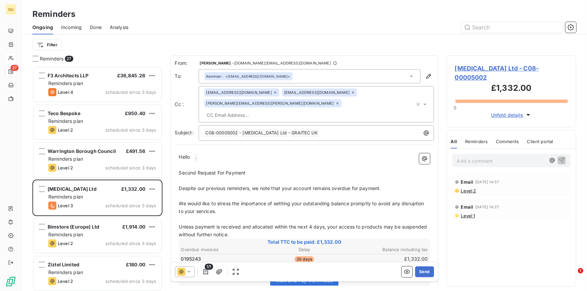
click at [266, 169] on p "Second Request For Payment" at bounding box center [304, 173] width 251 height 8
click at [422, 274] on button "Send" at bounding box center [424, 272] width 19 height 11
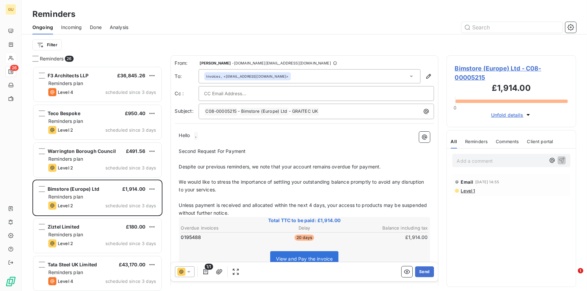
click at [70, 28] on span "Incoming" at bounding box center [71, 27] width 21 height 7
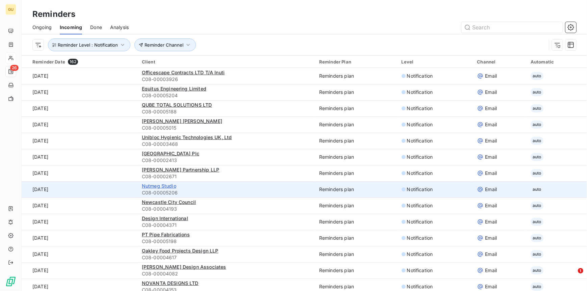
click at [157, 188] on span "Nutmeg Studio" at bounding box center [159, 186] width 34 height 6
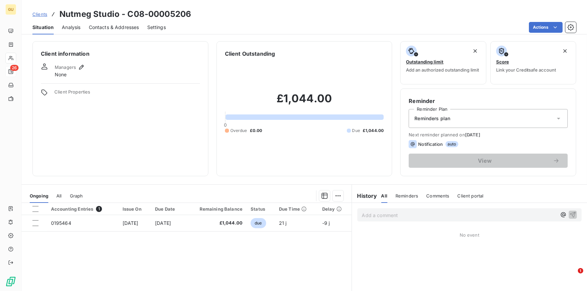
click at [138, 29] on span "Contacts & Addresses" at bounding box center [114, 27] width 50 height 7
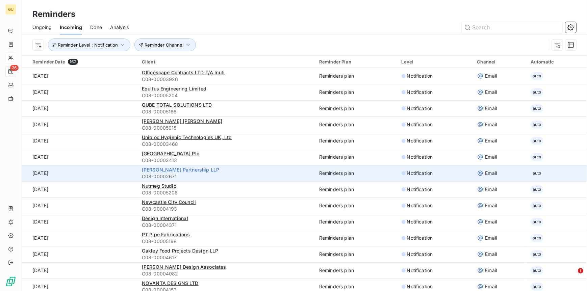
click at [161, 169] on span "[PERSON_NAME] Partnership LLP" at bounding box center [180, 170] width 77 height 6
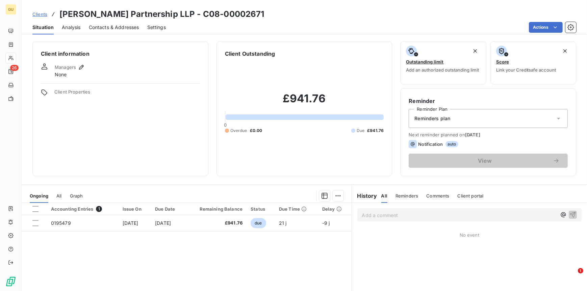
click at [114, 24] on span "Contacts & Addresses" at bounding box center [114, 27] width 50 height 7
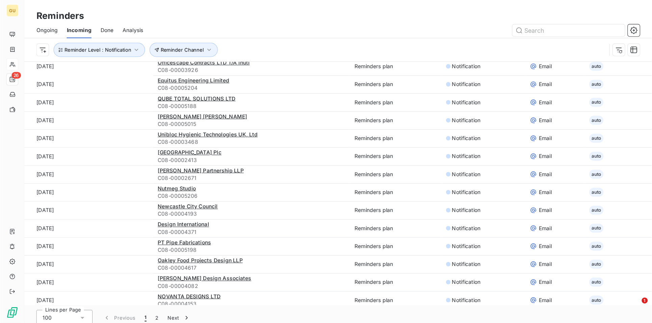
scroll to position [23, 0]
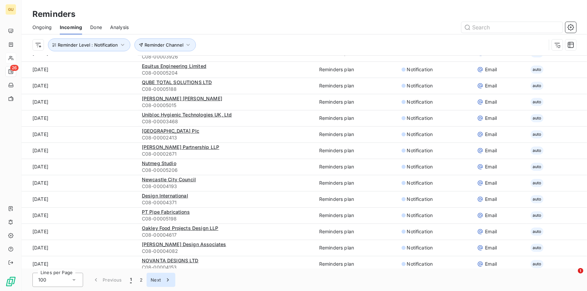
click at [165, 280] on icon "button" at bounding box center [168, 280] width 7 height 7
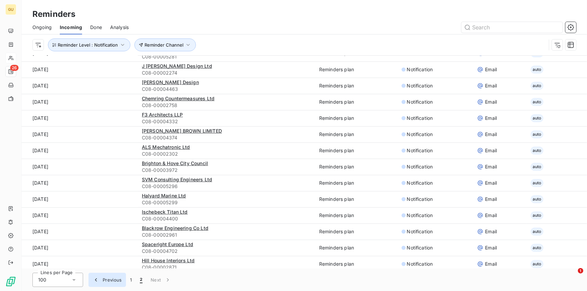
click at [114, 279] on button "Previous" at bounding box center [108, 280] width 38 height 14
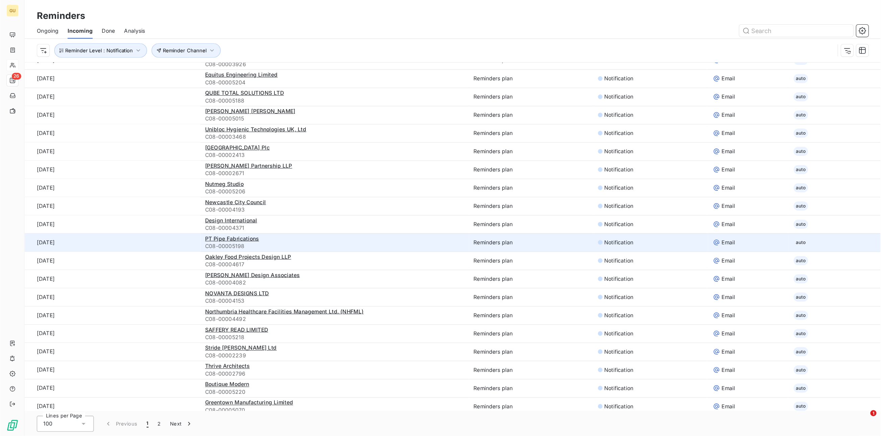
scroll to position [22, 0]
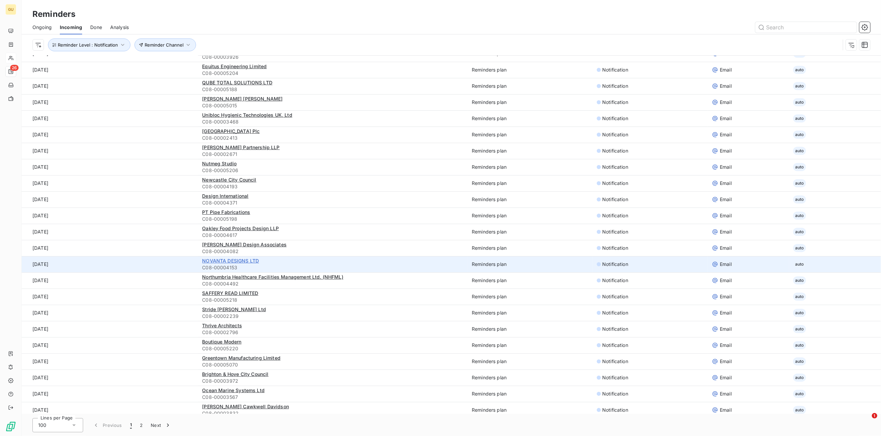
click at [218, 261] on span "NOVANTA DESIGNS LTD" at bounding box center [230, 261] width 57 height 6
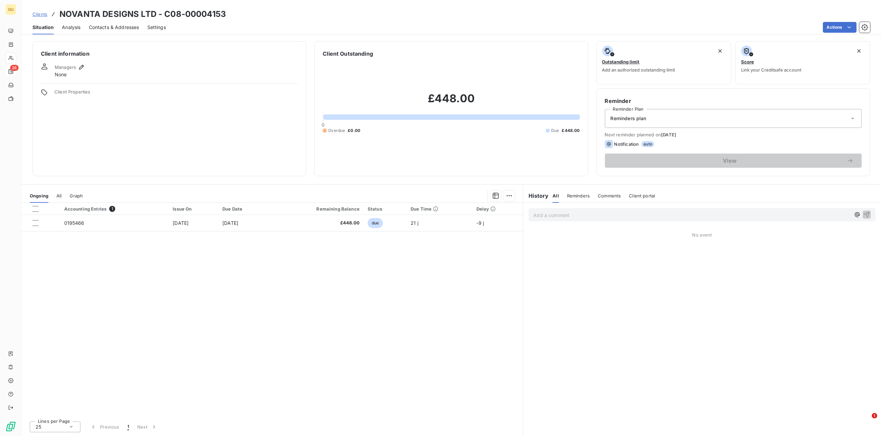
click at [119, 28] on span "Contacts & Addresses" at bounding box center [114, 27] width 50 height 7
